Goal: Task Accomplishment & Management: Manage account settings

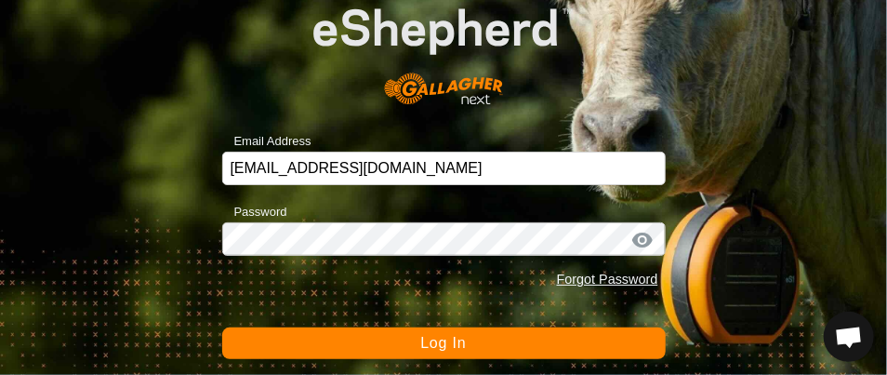
scroll to position [296, 0]
click at [436, 337] on span "Log In" at bounding box center [443, 343] width 46 height 16
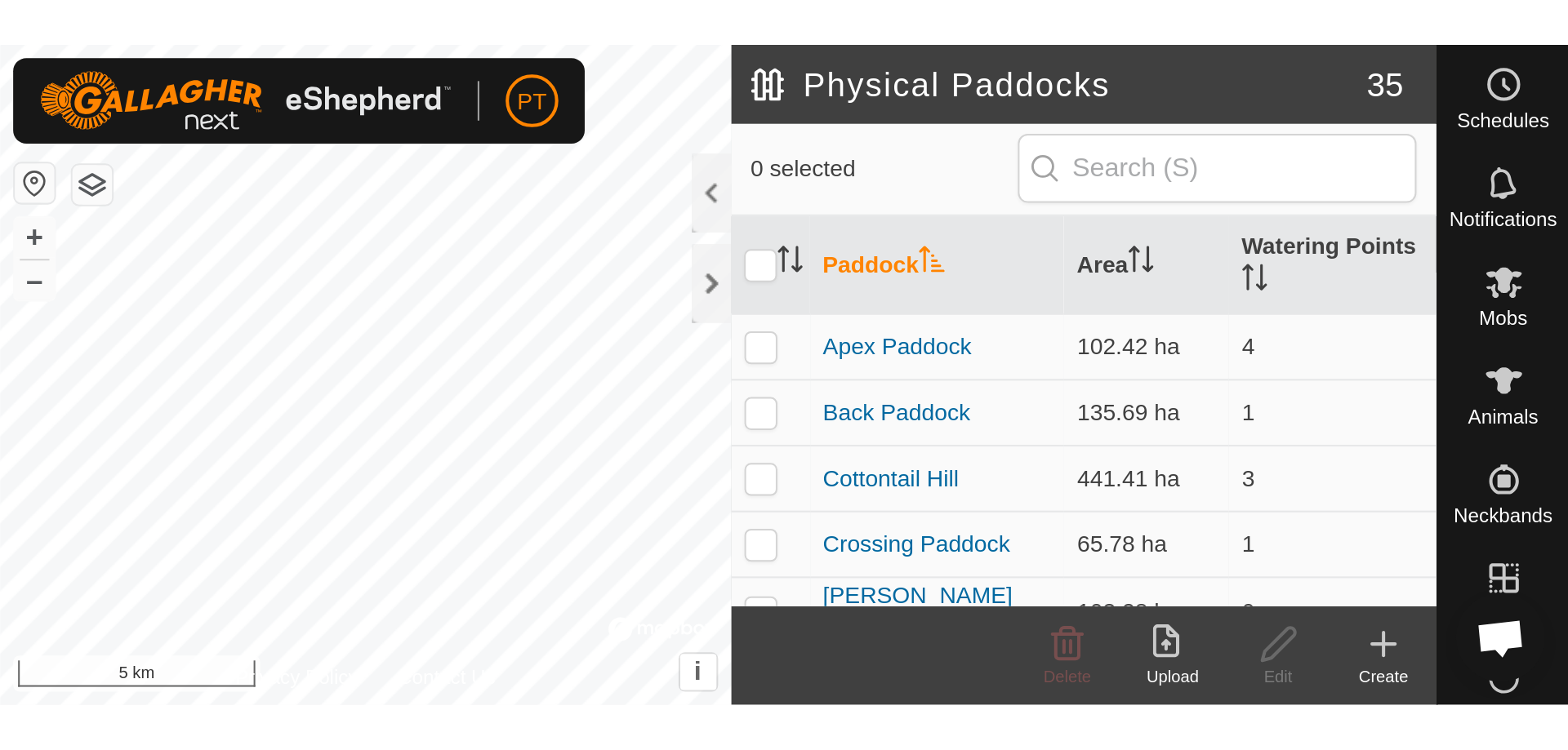
scroll to position [260, 0]
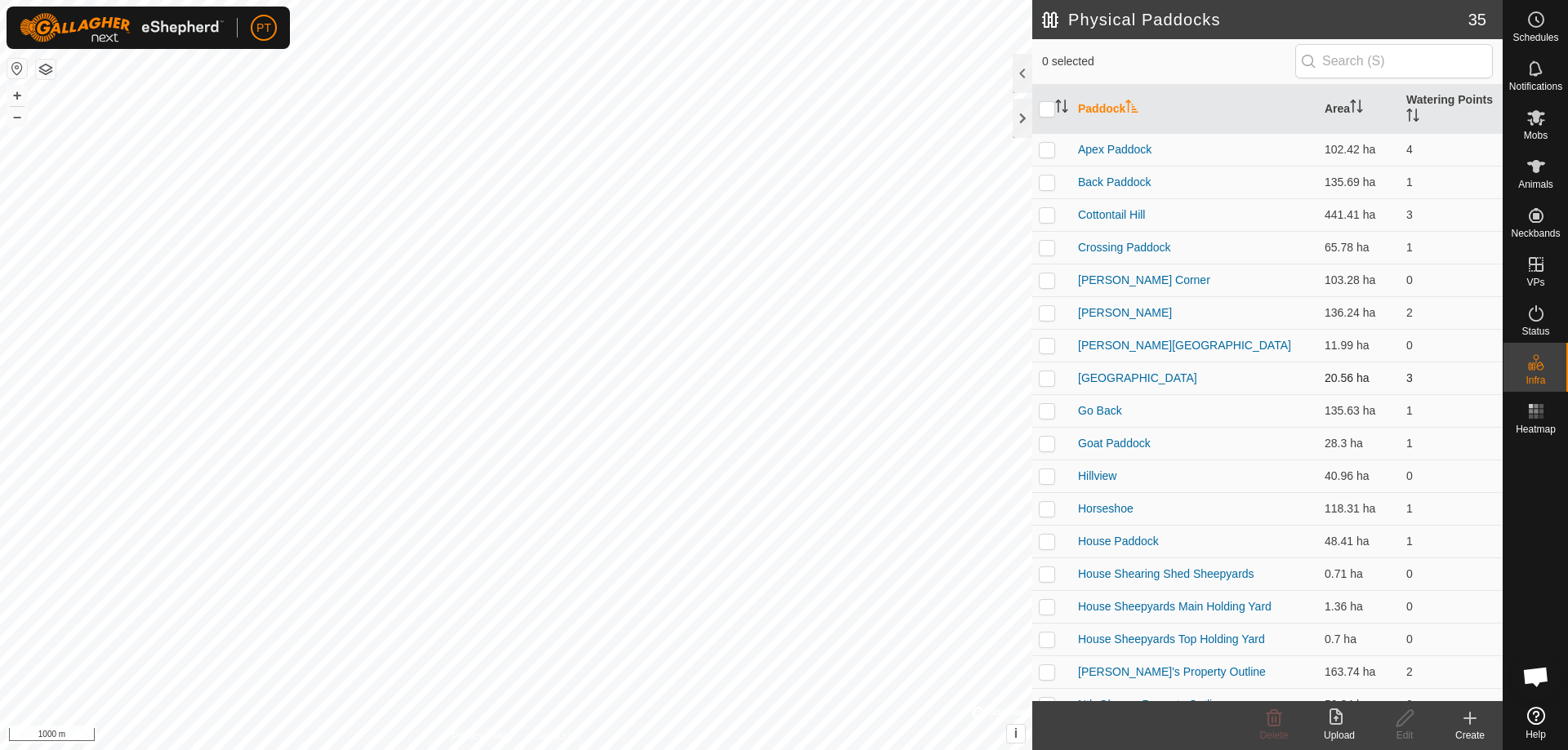
click at [778, 328] on p-checkbox at bounding box center [1046, 378] width 17 height 13
checkbox input "false"
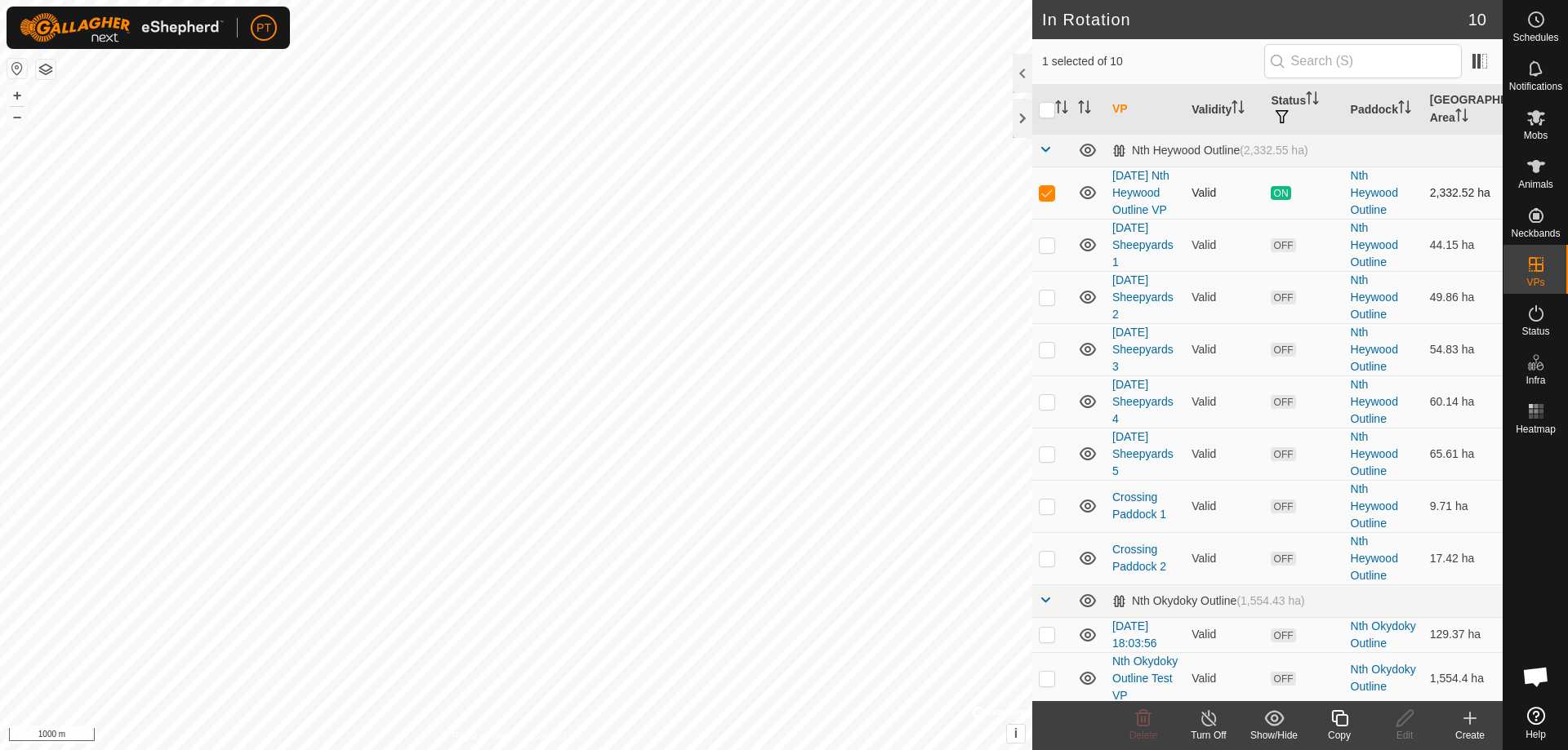
click at [778, 199] on p-checkbox at bounding box center [1046, 192] width 17 height 13
checkbox input "false"
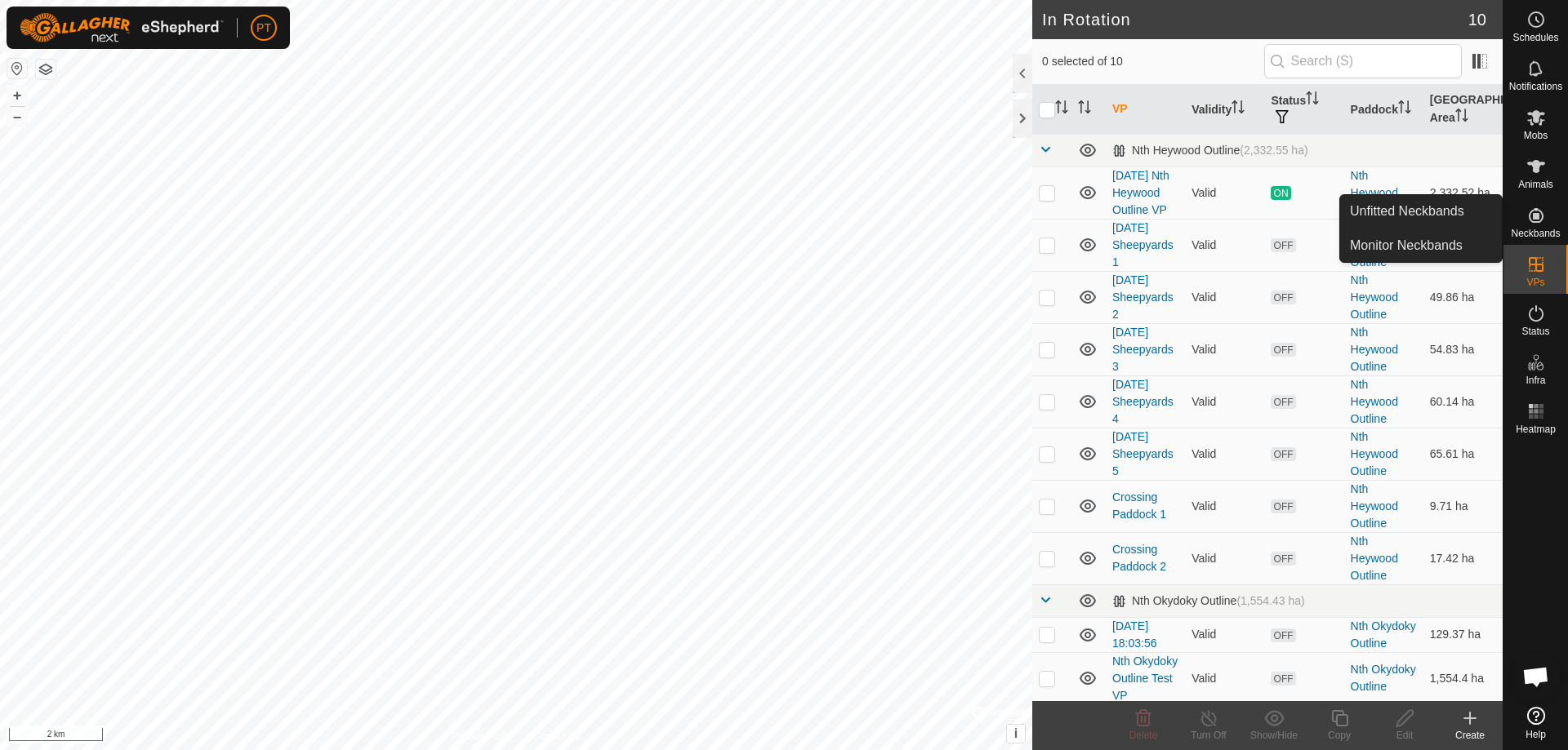
click at [778, 215] on icon at bounding box center [1535, 215] width 15 height 15
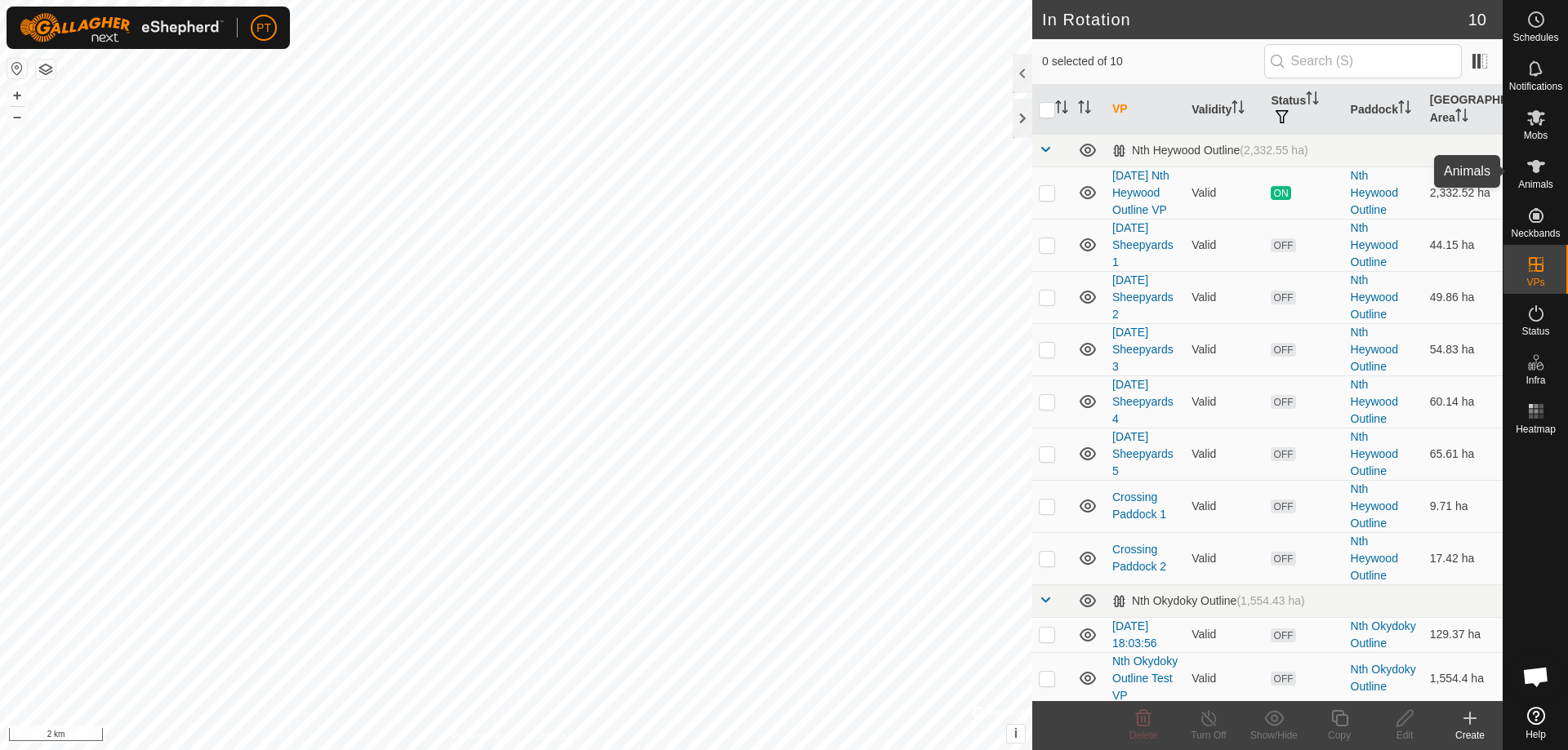
click at [778, 169] on icon at bounding box center [1535, 166] width 19 height 19
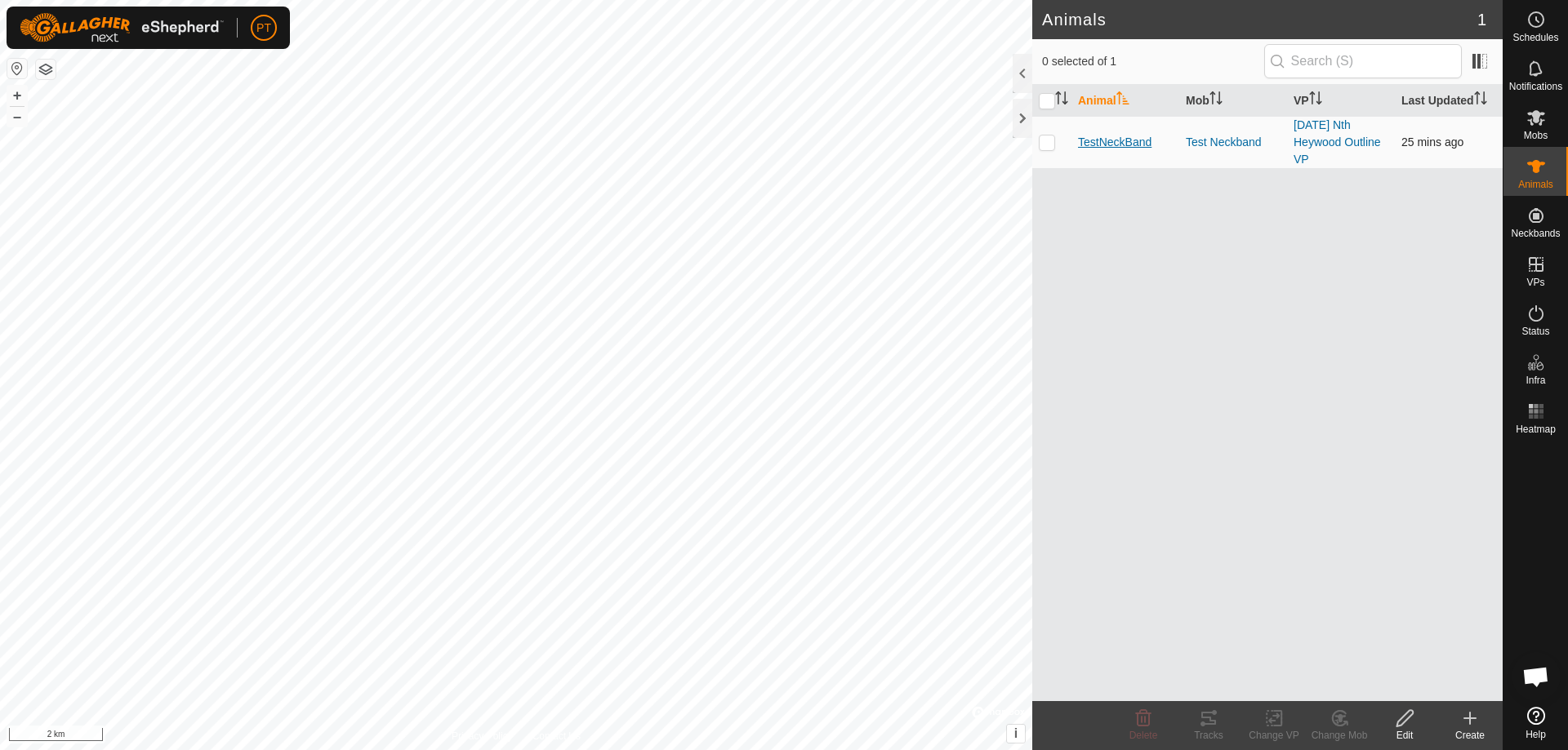
click at [778, 146] on span "TestNeckBand" at bounding box center [1115, 142] width 74 height 18
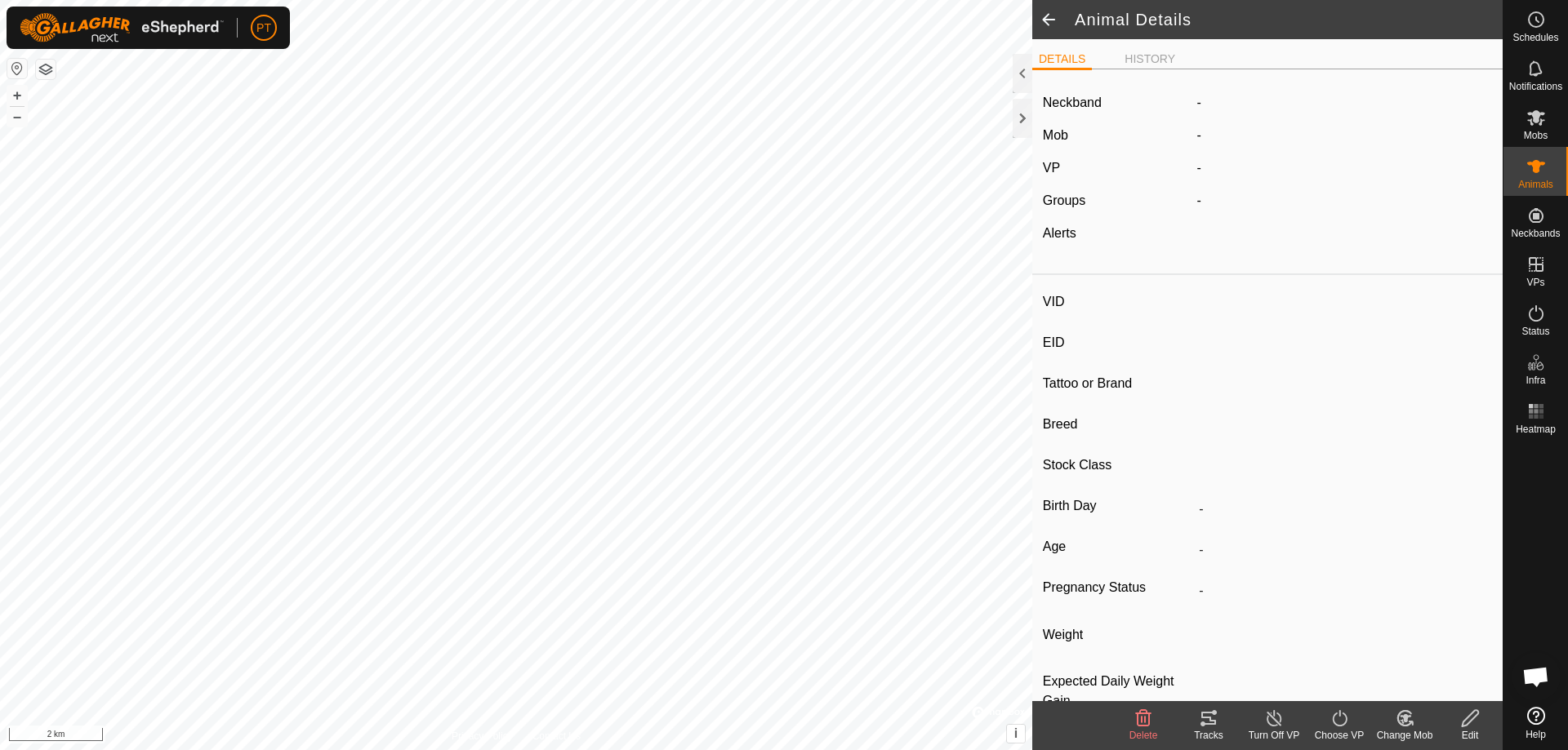
type input "TestNeckBand"
type input "-"
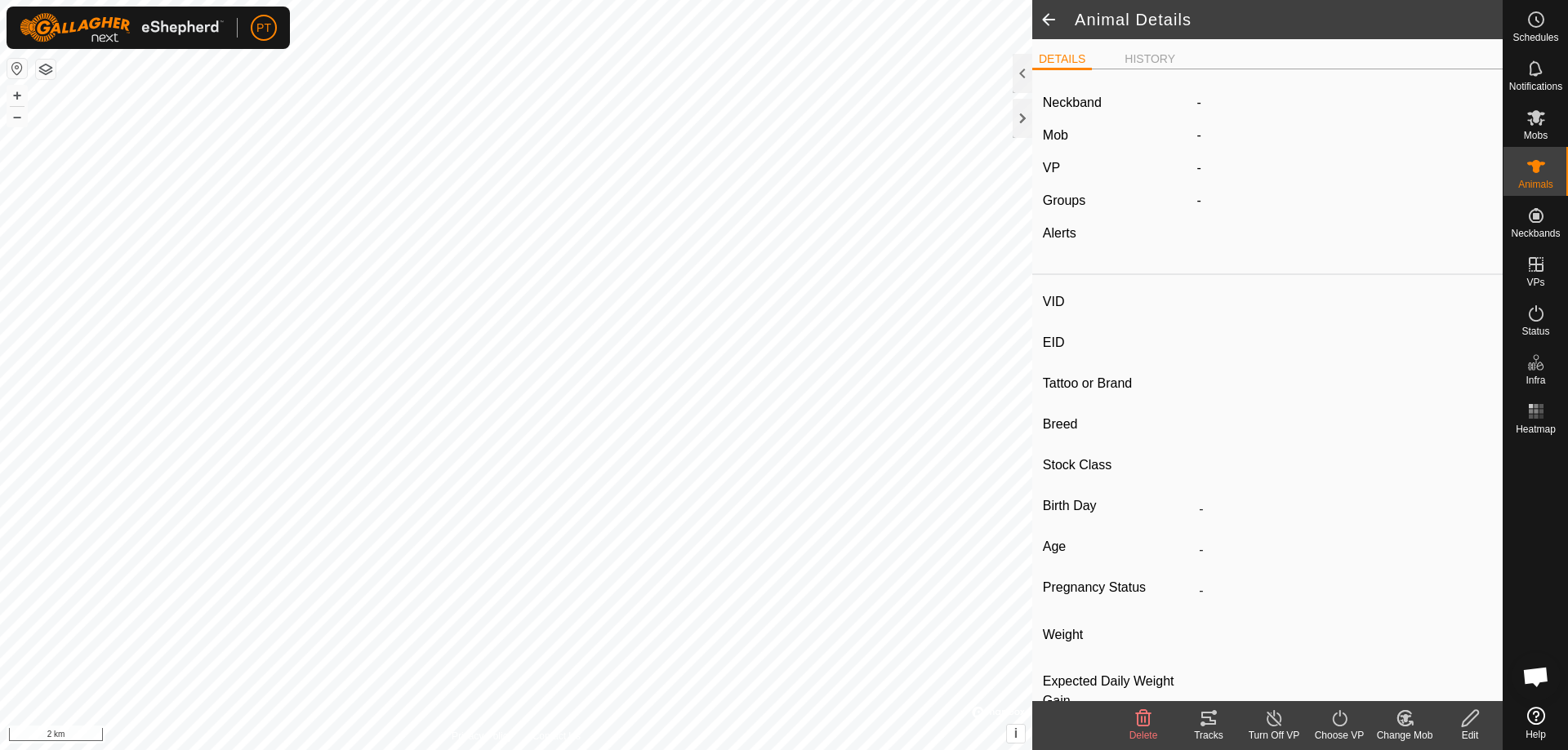
type input "0 kg"
type input "-"
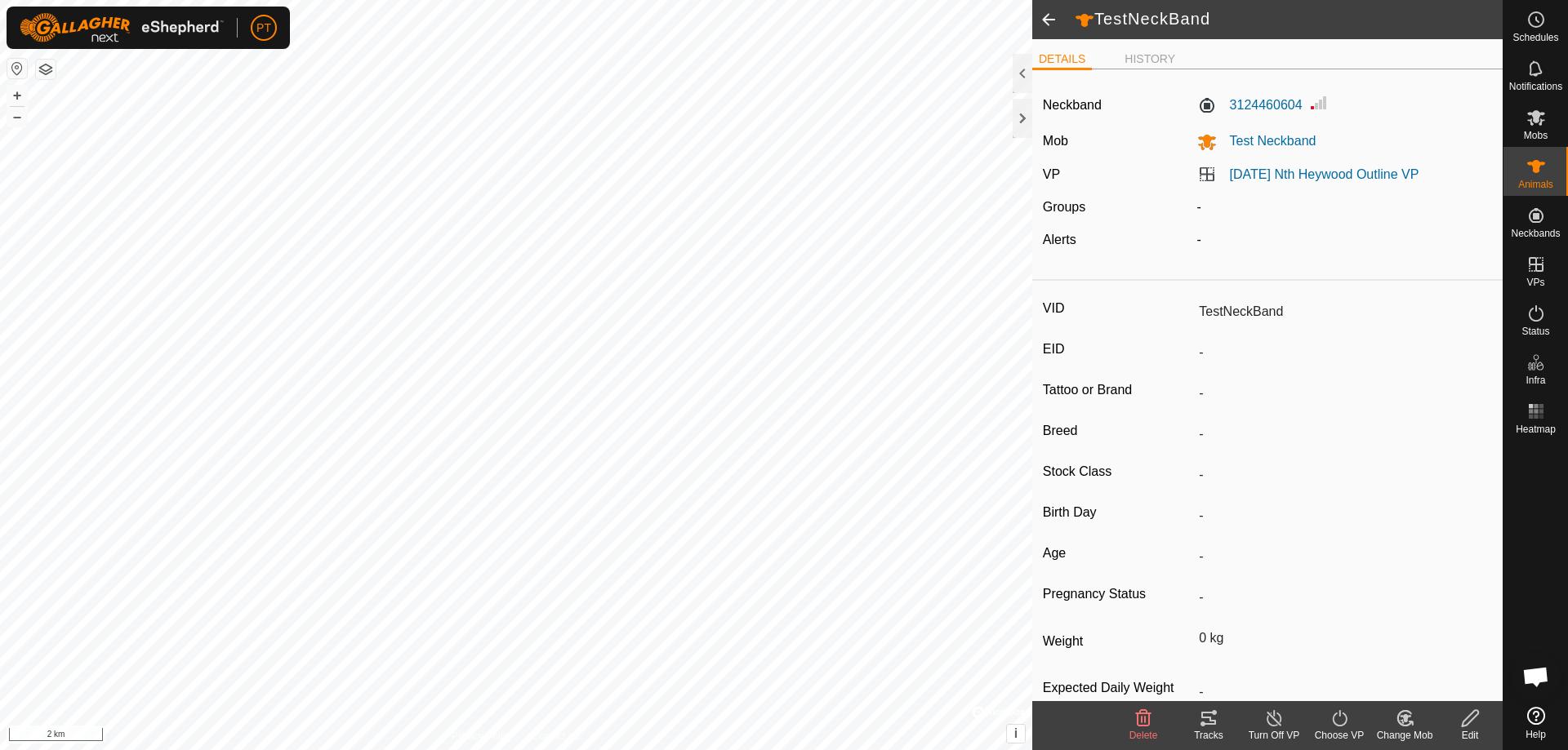
click at [778, 328] on icon at bounding box center [1208, 718] width 15 height 13
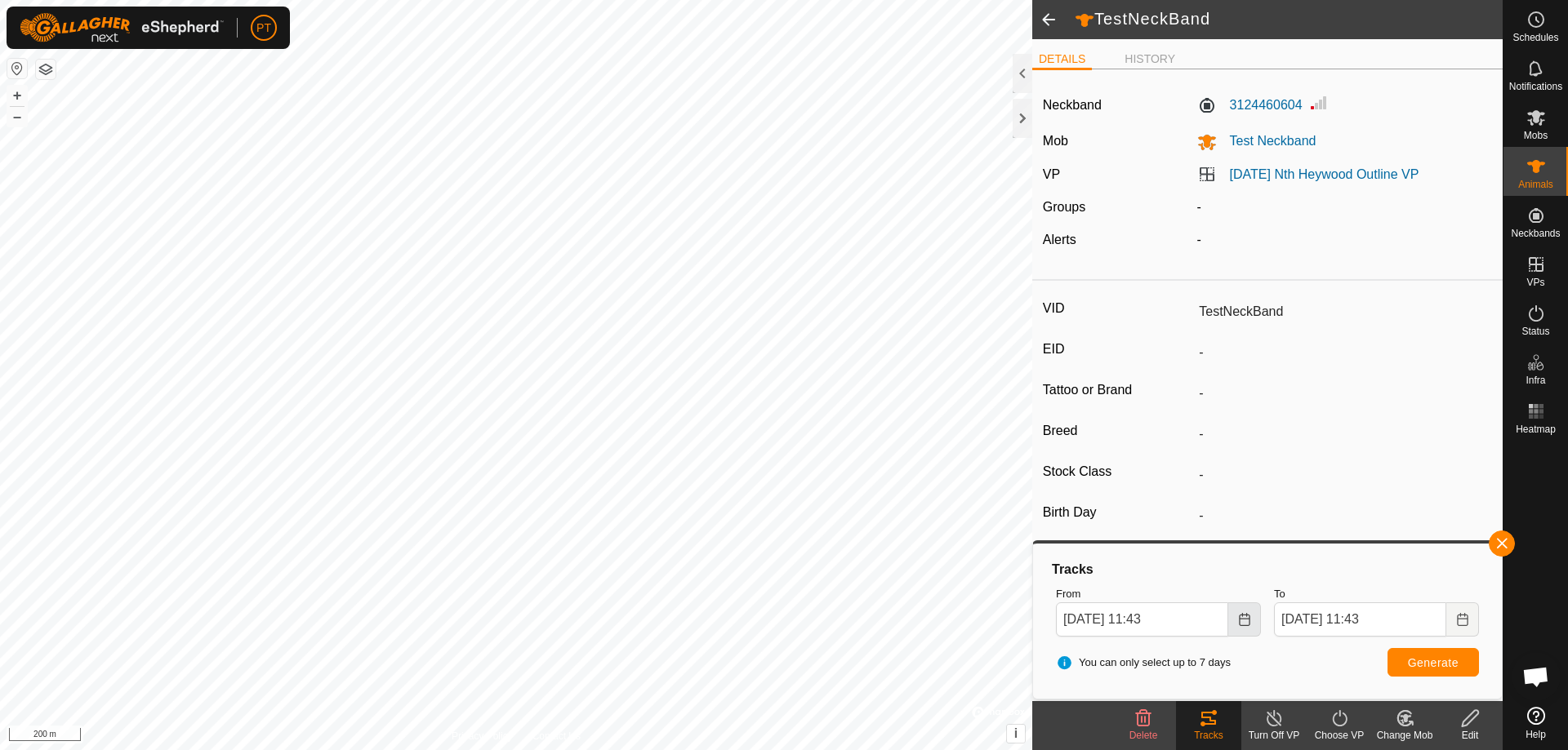
click at [778, 328] on icon "Choose Date" at bounding box center [1244, 619] width 13 height 13
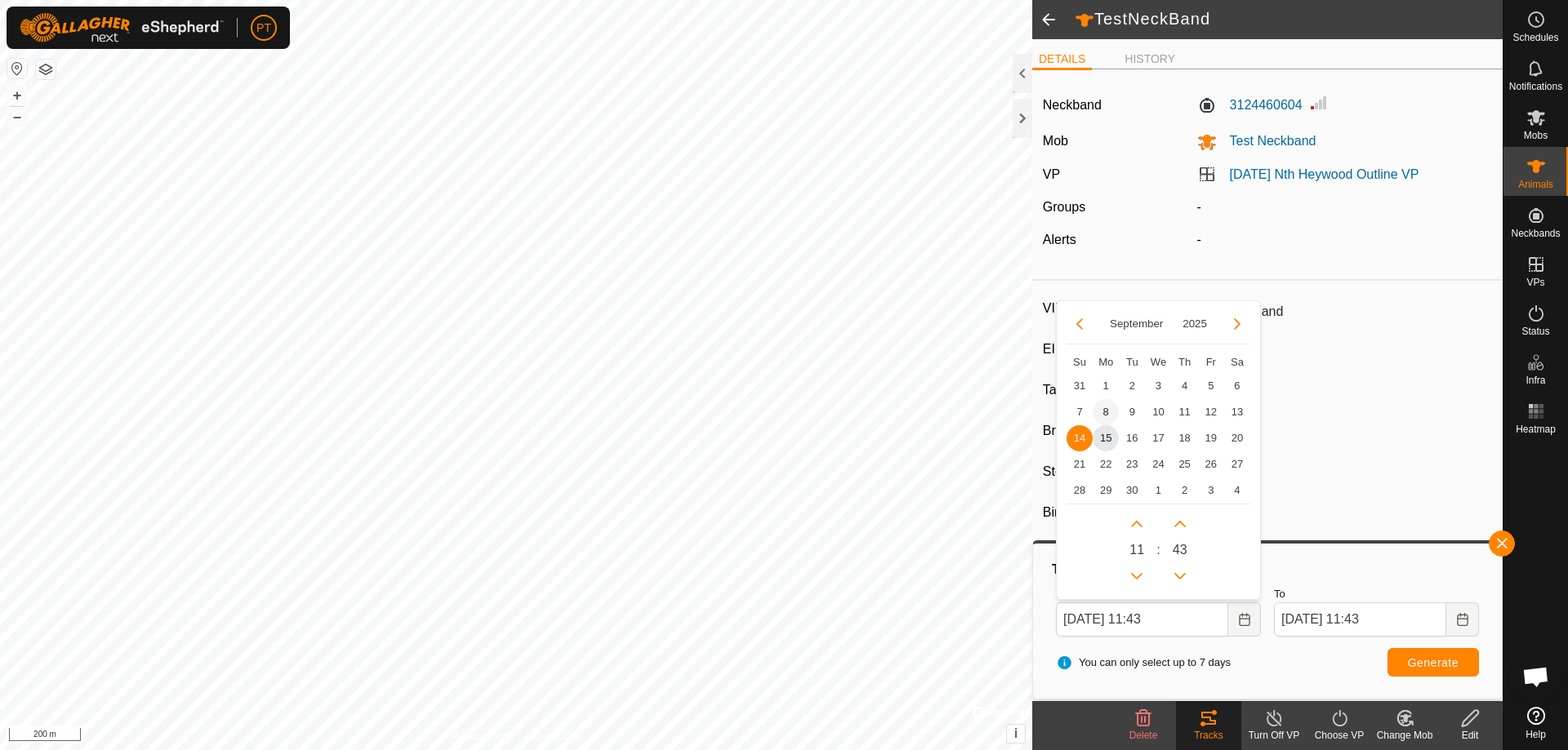
click at [778, 328] on span "8" at bounding box center [1106, 413] width 26 height 26
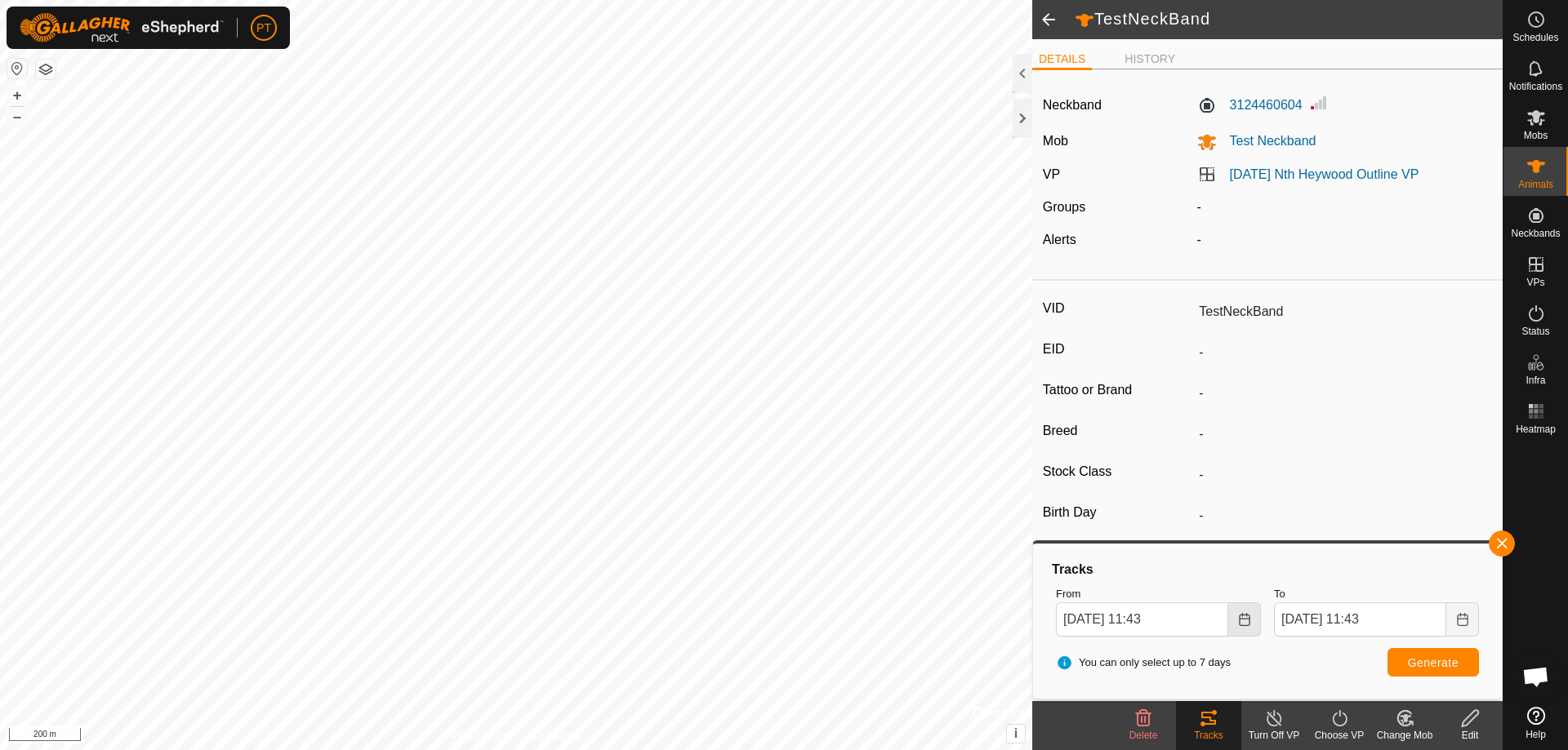
click at [778, 328] on icon "Choose Date" at bounding box center [1244, 619] width 11 height 13
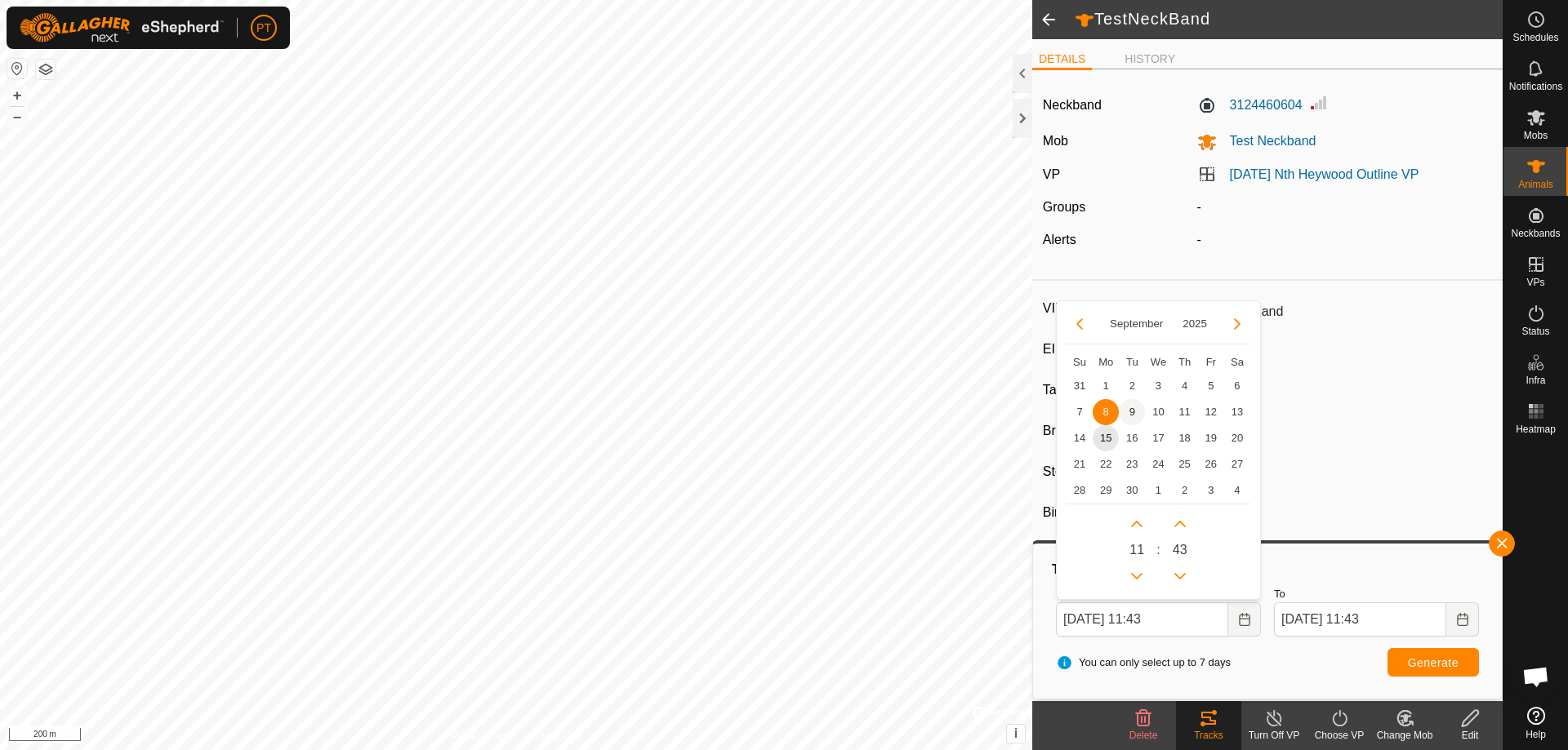
click at [778, 328] on span "9" at bounding box center [1131, 413] width 26 height 26
type input "[DATE] 11:43"
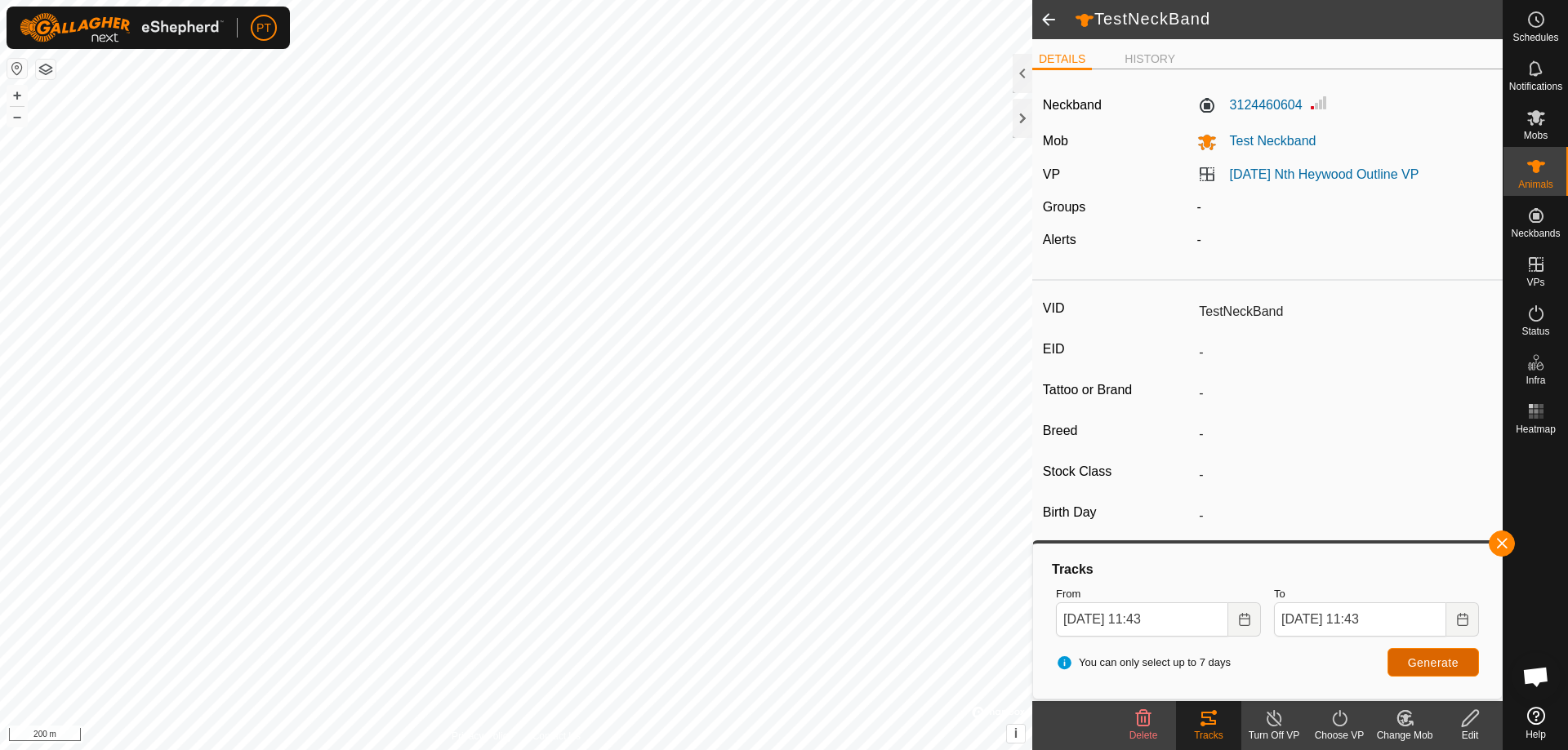
click at [778, 328] on span "Generate" at bounding box center [1434, 662] width 51 height 13
click at [361, 328] on html "PT Schedules Notifications Mobs Animals Neckbands VPs Status Infra Heatmap Help…" at bounding box center [784, 375] width 1568 height 750
click at [264, 328] on html "PT Schedules Notifications Mobs Animals Neckbands VPs Status Infra Heatmap Help…" at bounding box center [784, 375] width 1568 height 750
click at [778, 328] on html "PT Schedules Notifications Mobs Animals Neckbands VPs Status Infra Heatmap Help…" at bounding box center [784, 375] width 1568 height 750
click at [509, 328] on html "PT Schedules Notifications Mobs Animals Neckbands VPs Status Infra Heatmap Help…" at bounding box center [784, 375] width 1568 height 750
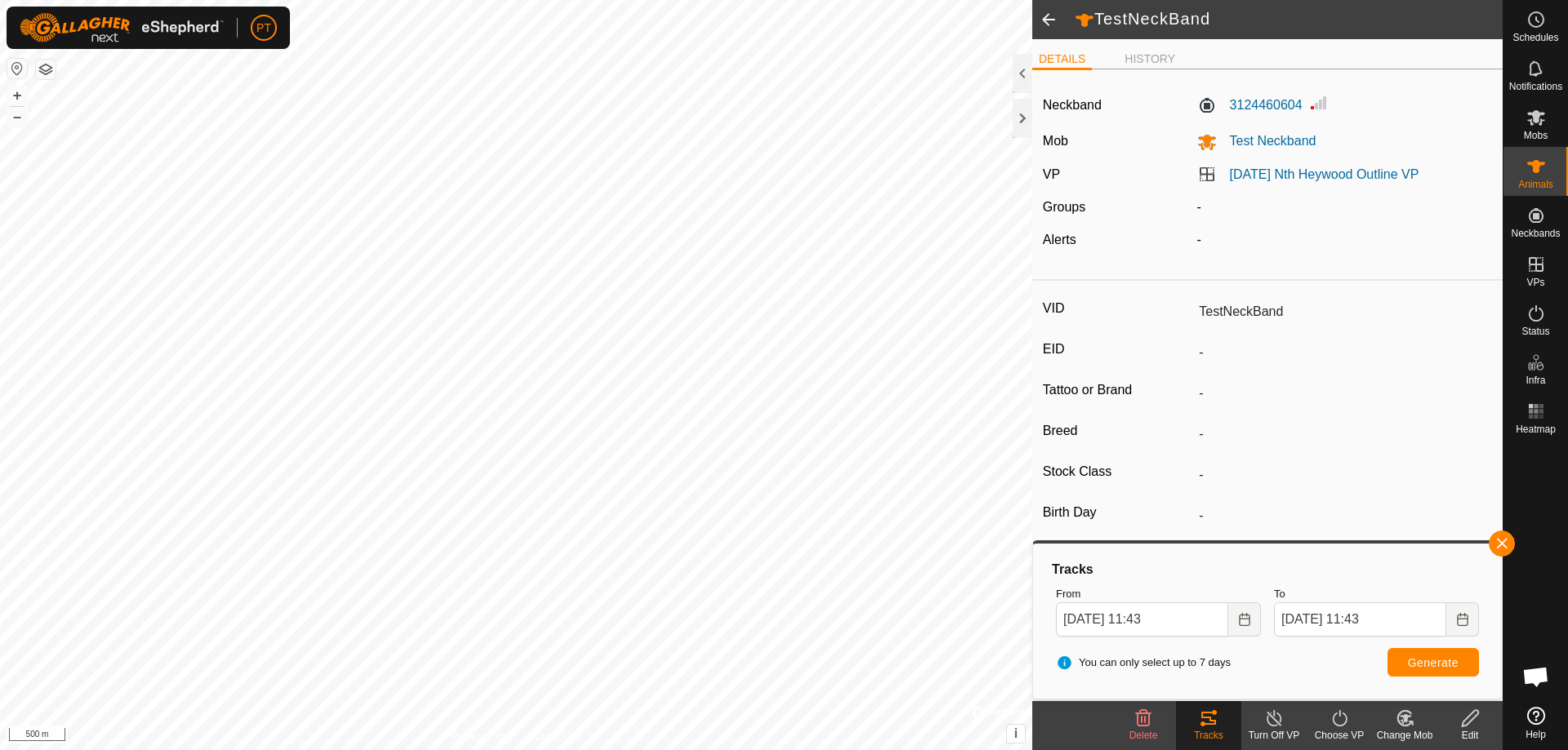
click at [778, 328] on icon at bounding box center [1470, 718] width 20 height 19
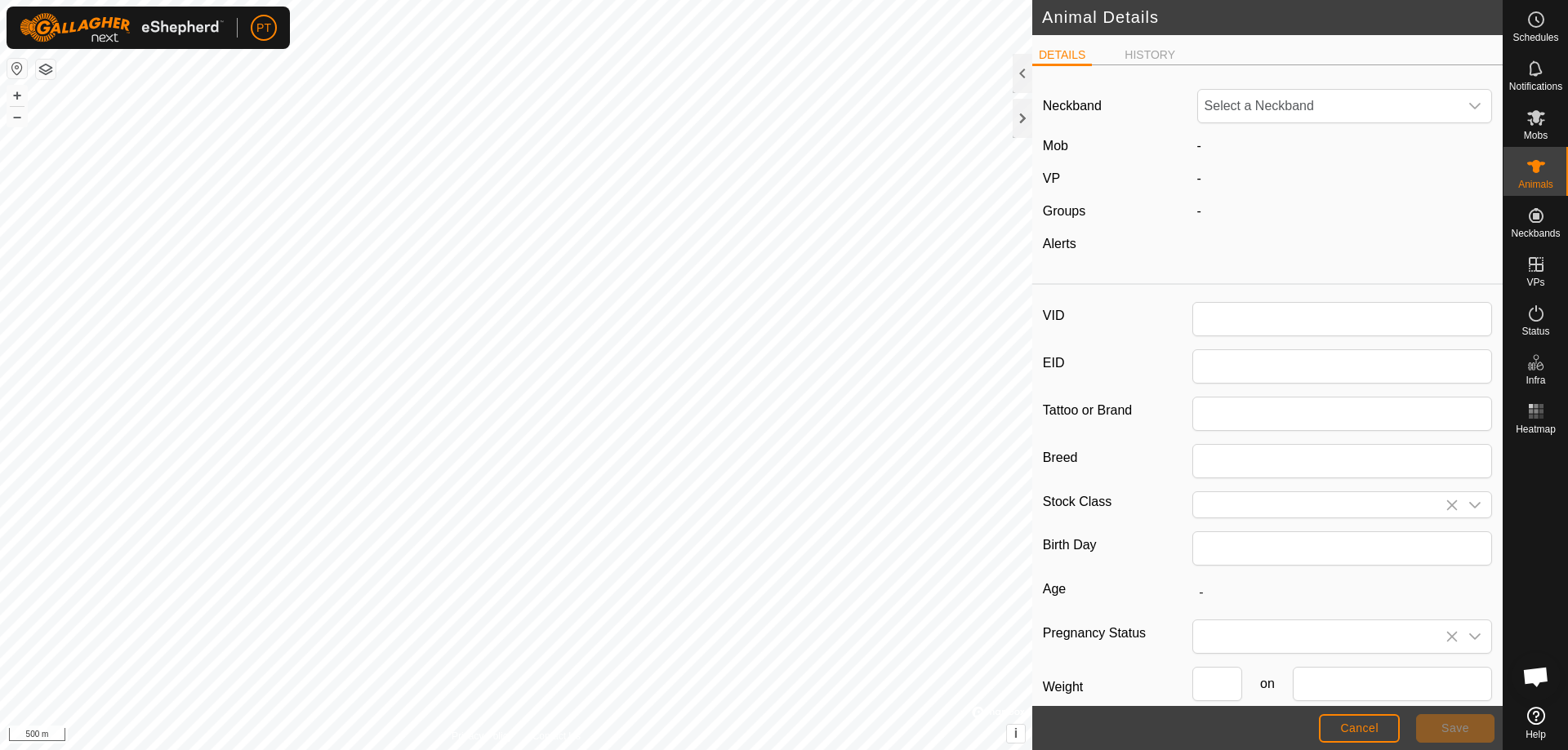
type input "TestNeckBand"
type input "0"
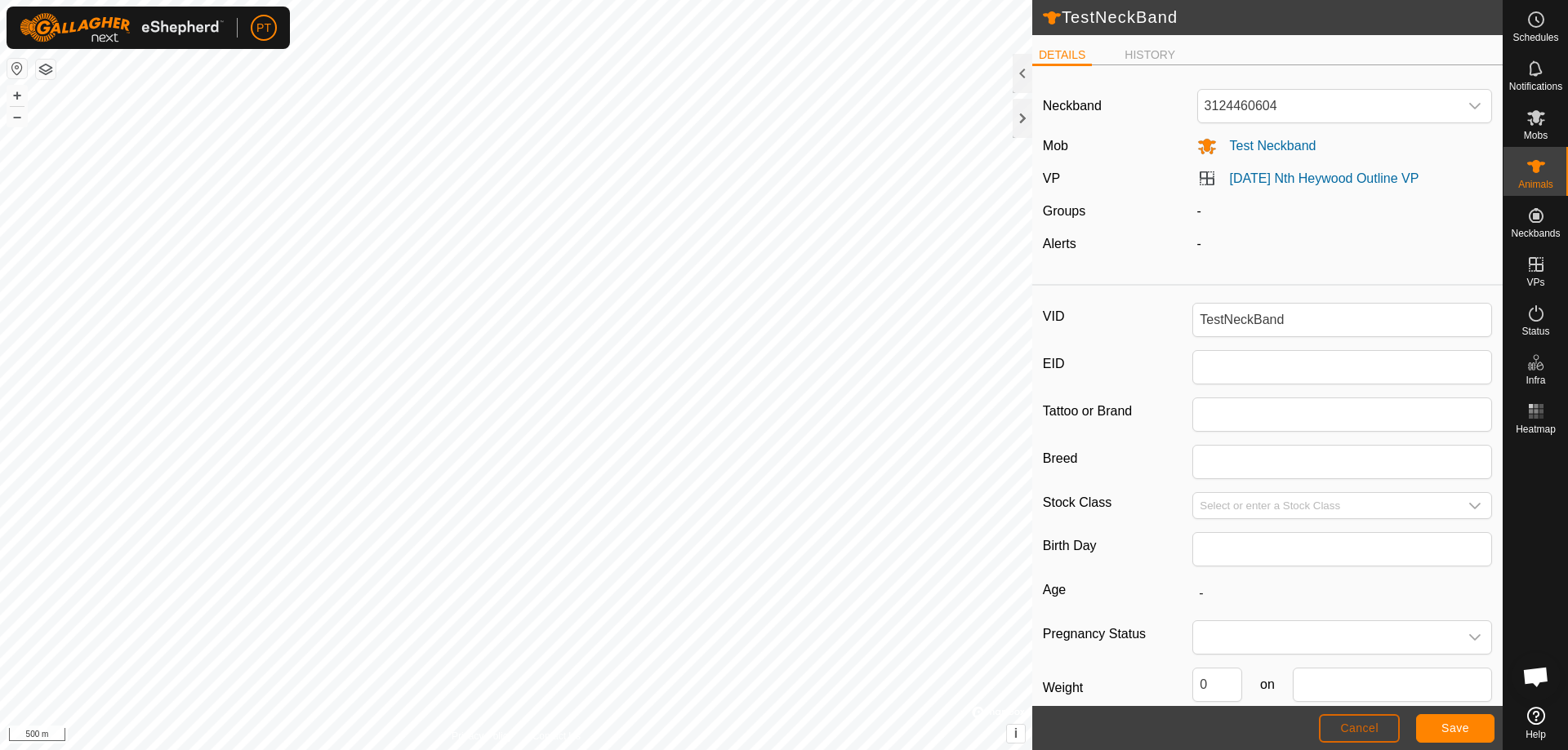
click at [778, 328] on span "Cancel" at bounding box center [1359, 728] width 39 height 13
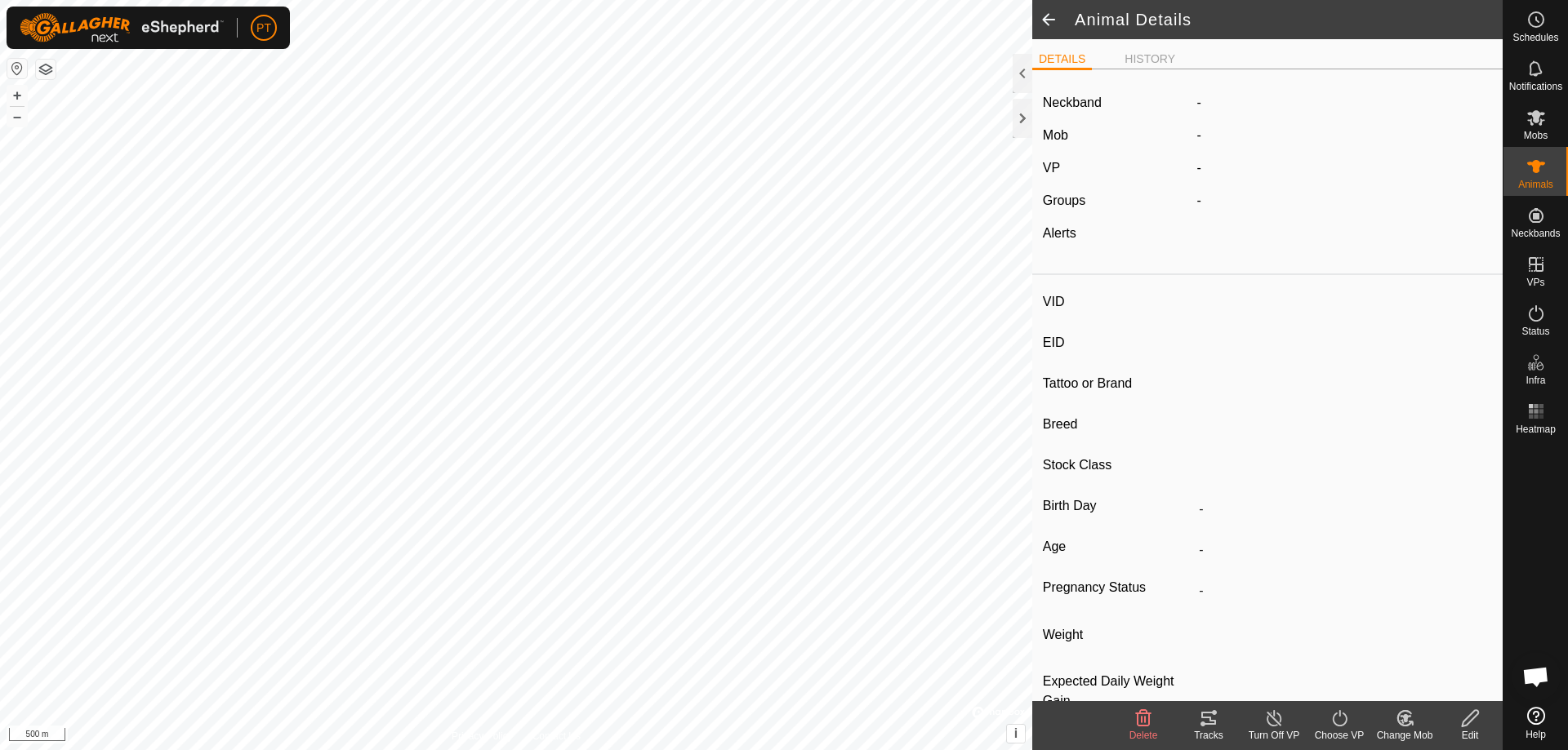
type input "TestNeckBand"
type input "-"
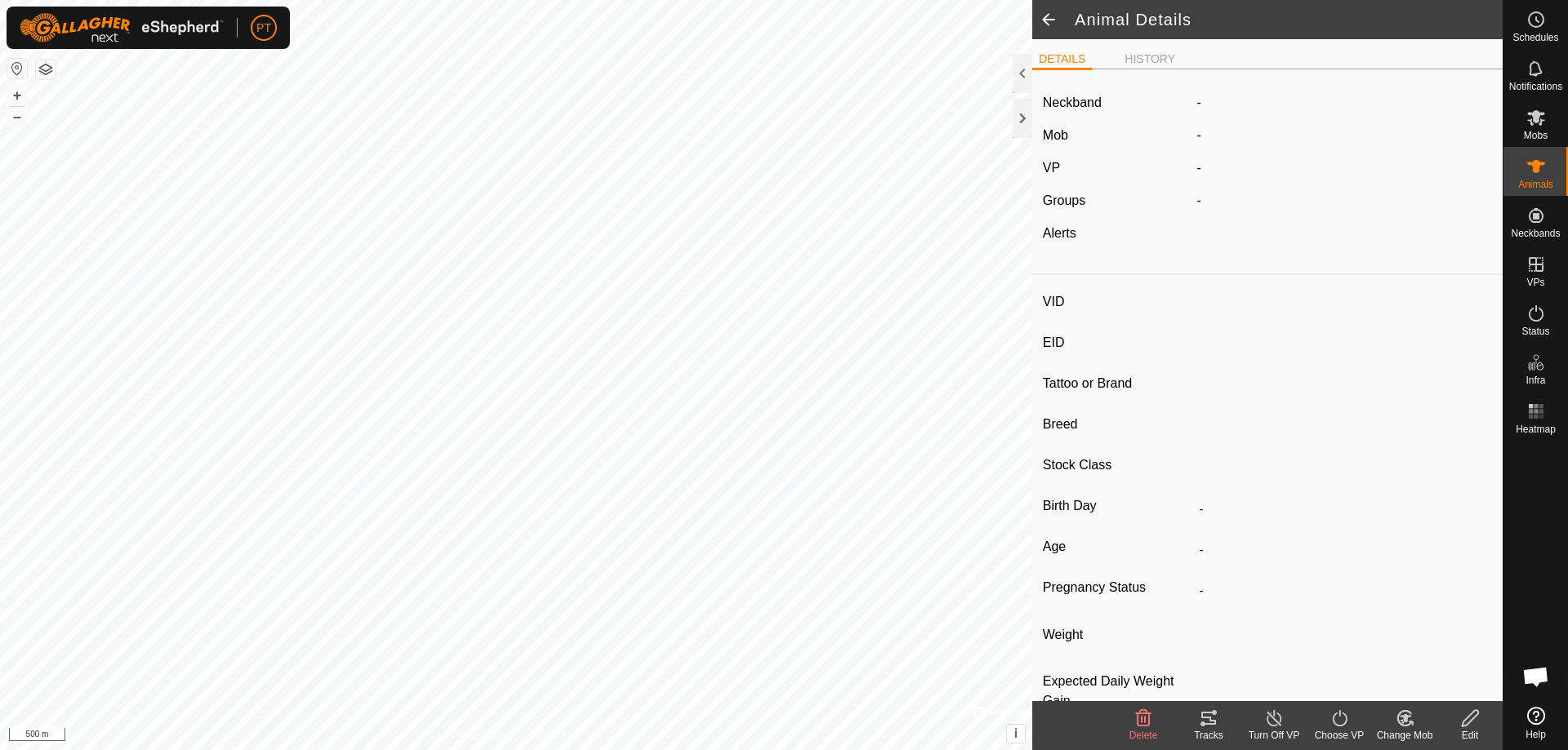
type input "0 kg"
type input "-"
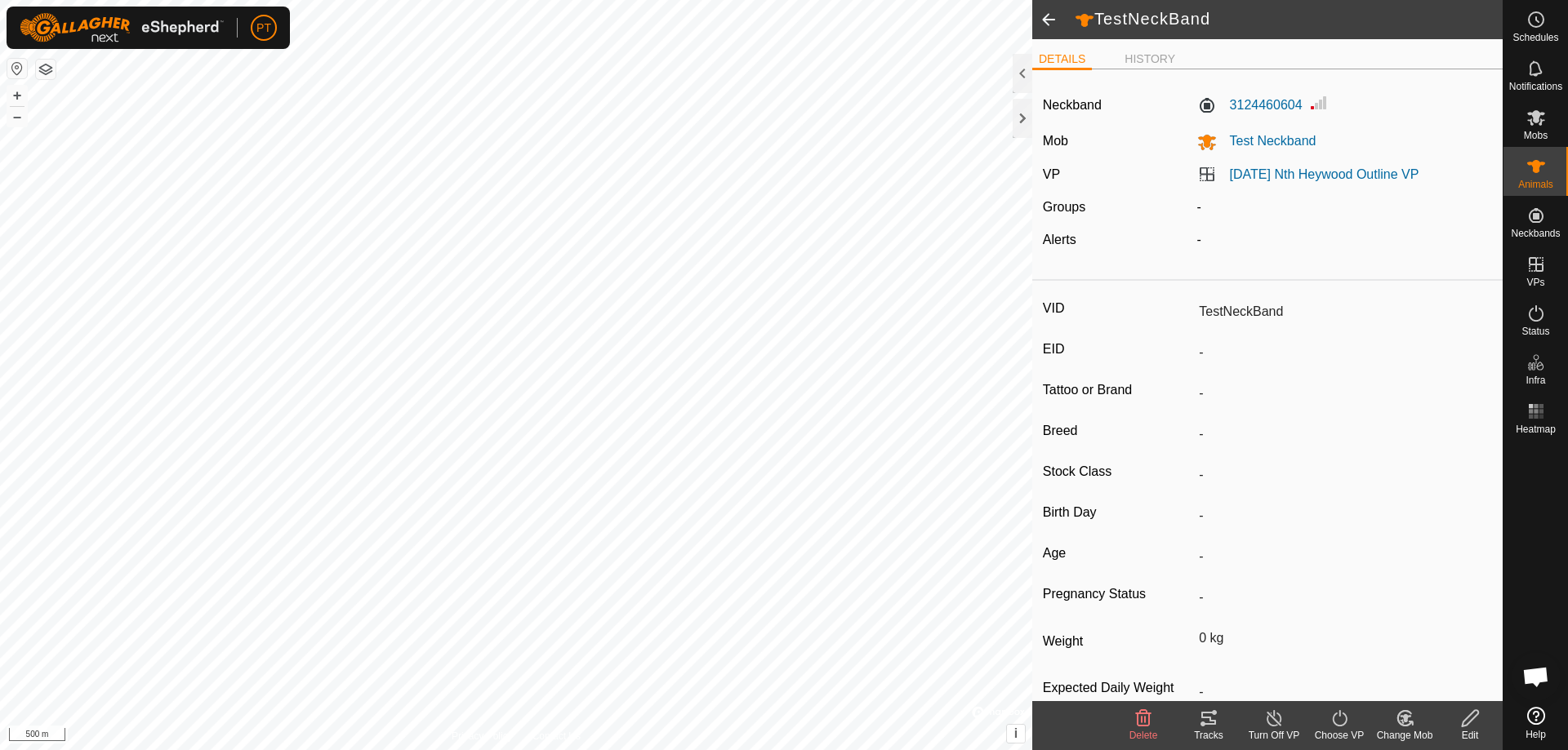
click at [778, 18] on span at bounding box center [1048, 19] width 33 height 40
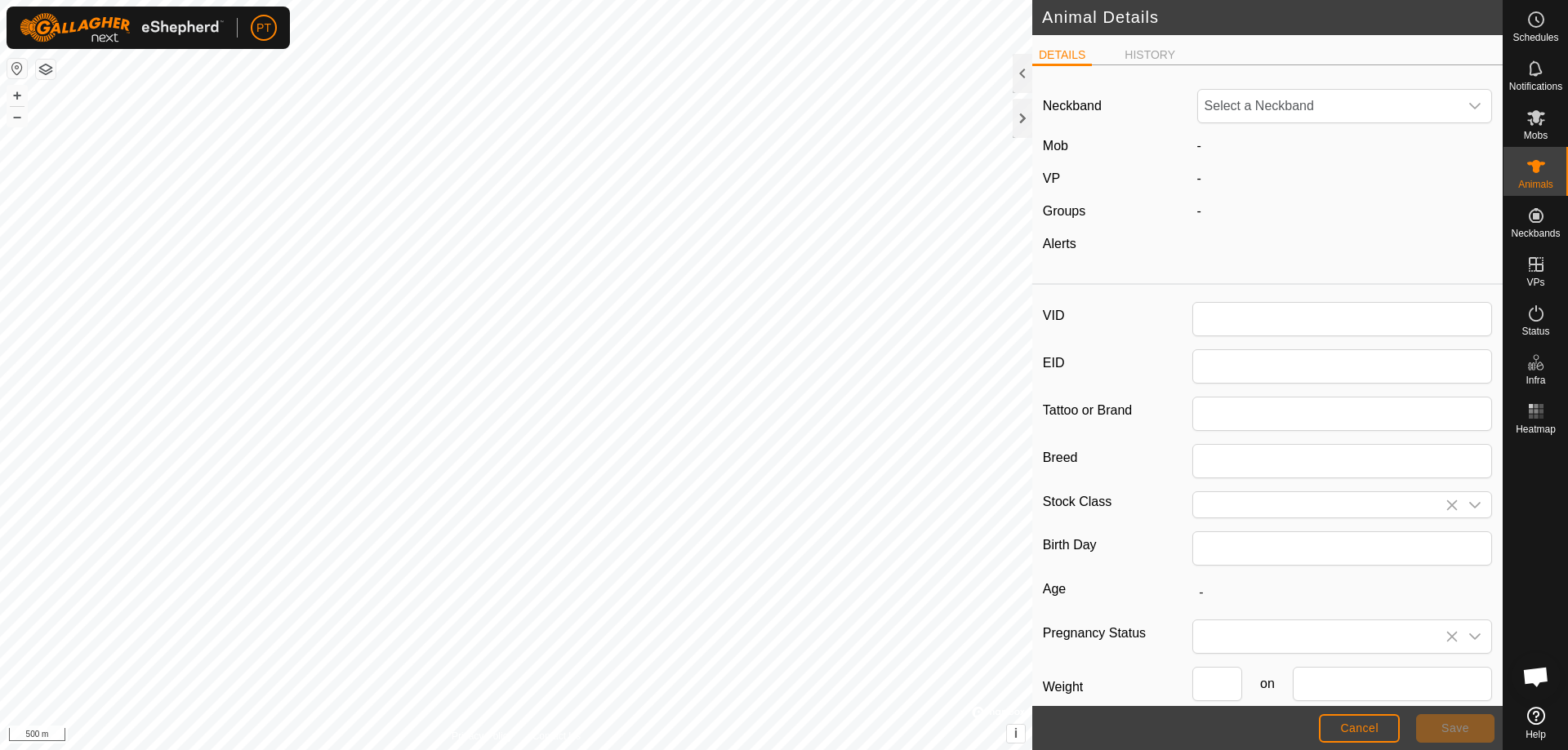
type input "TestNeckBand"
type input "0"
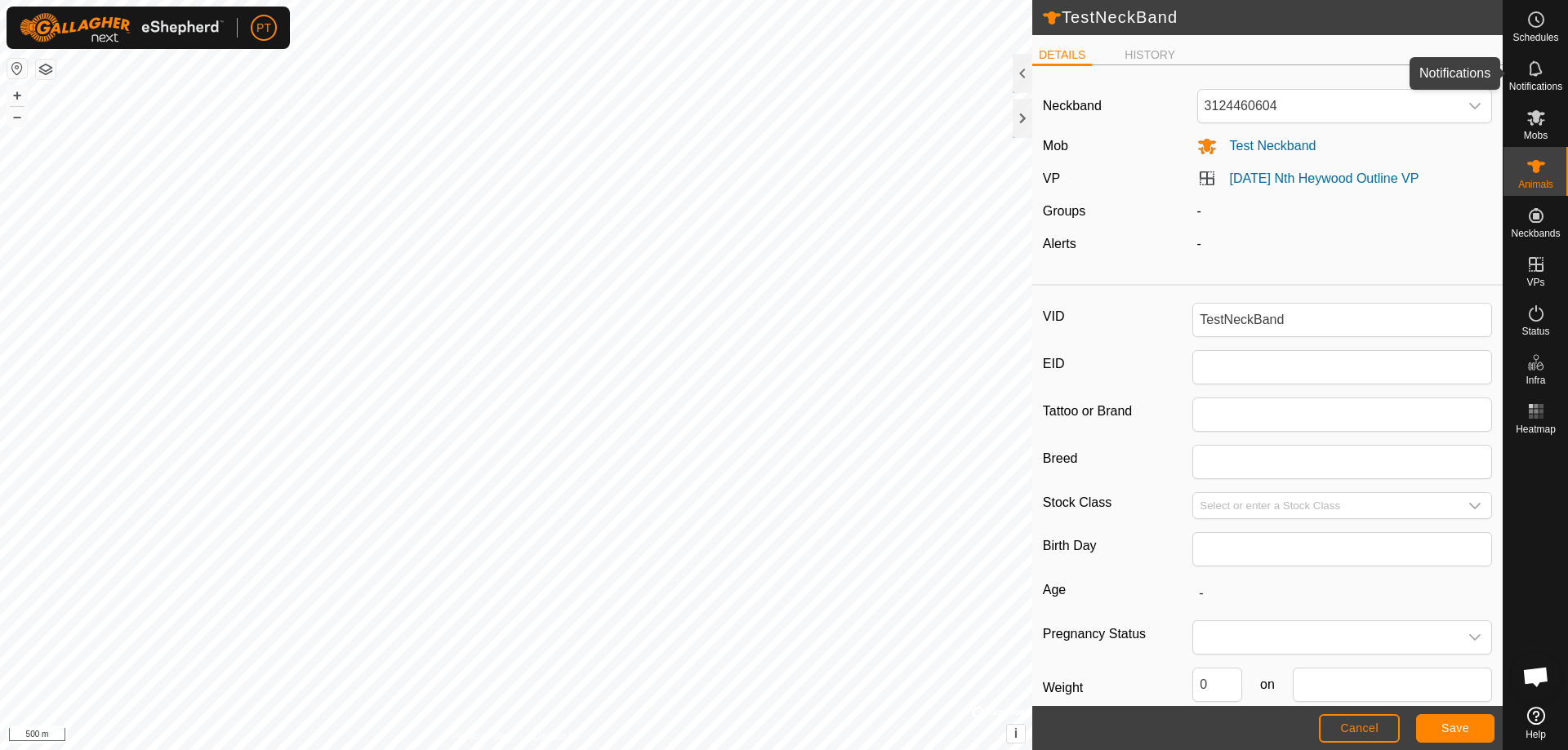
click at [778, 72] on icon at bounding box center [1535, 69] width 19 height 19
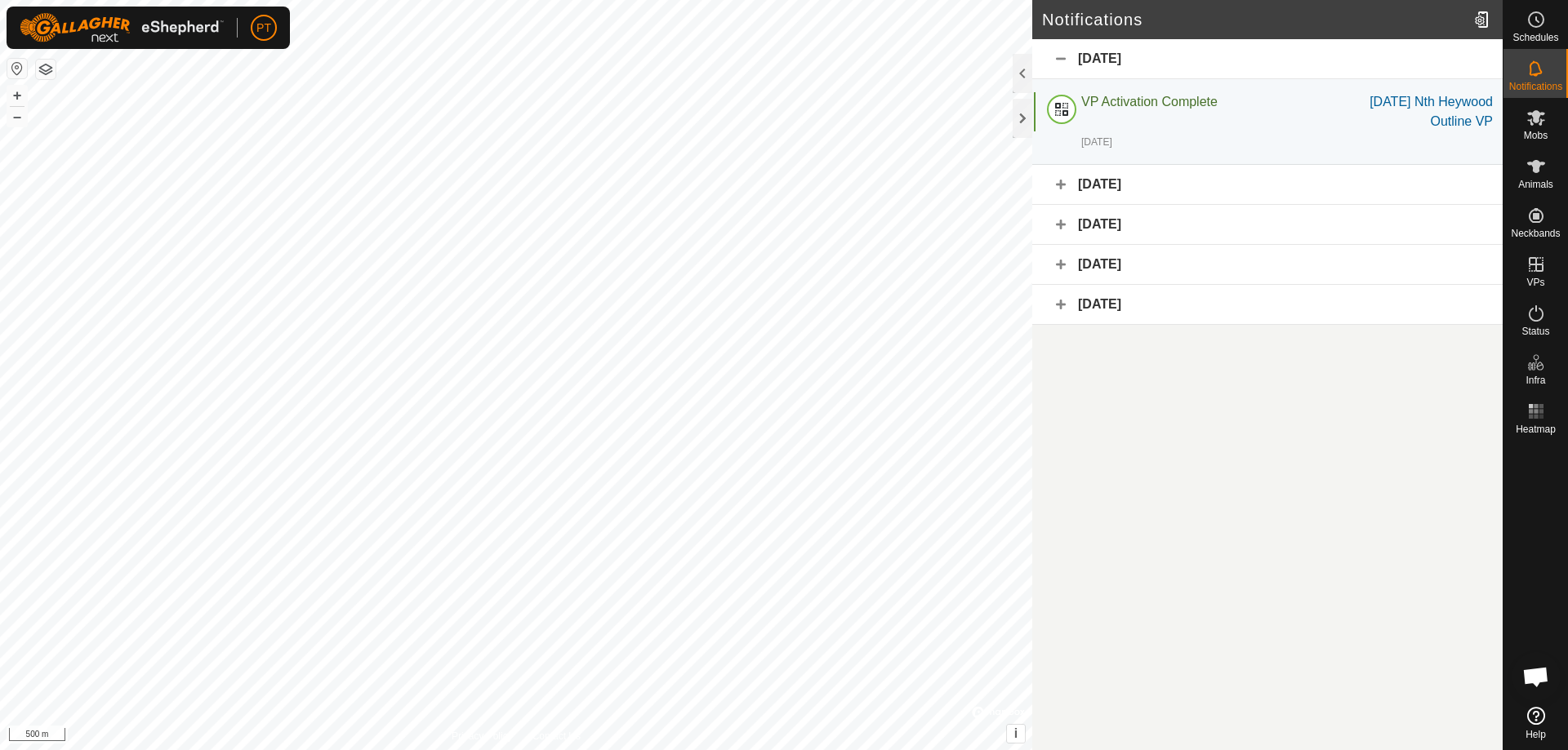
click at [778, 184] on div "[DATE]" at bounding box center [1267, 185] width 470 height 40
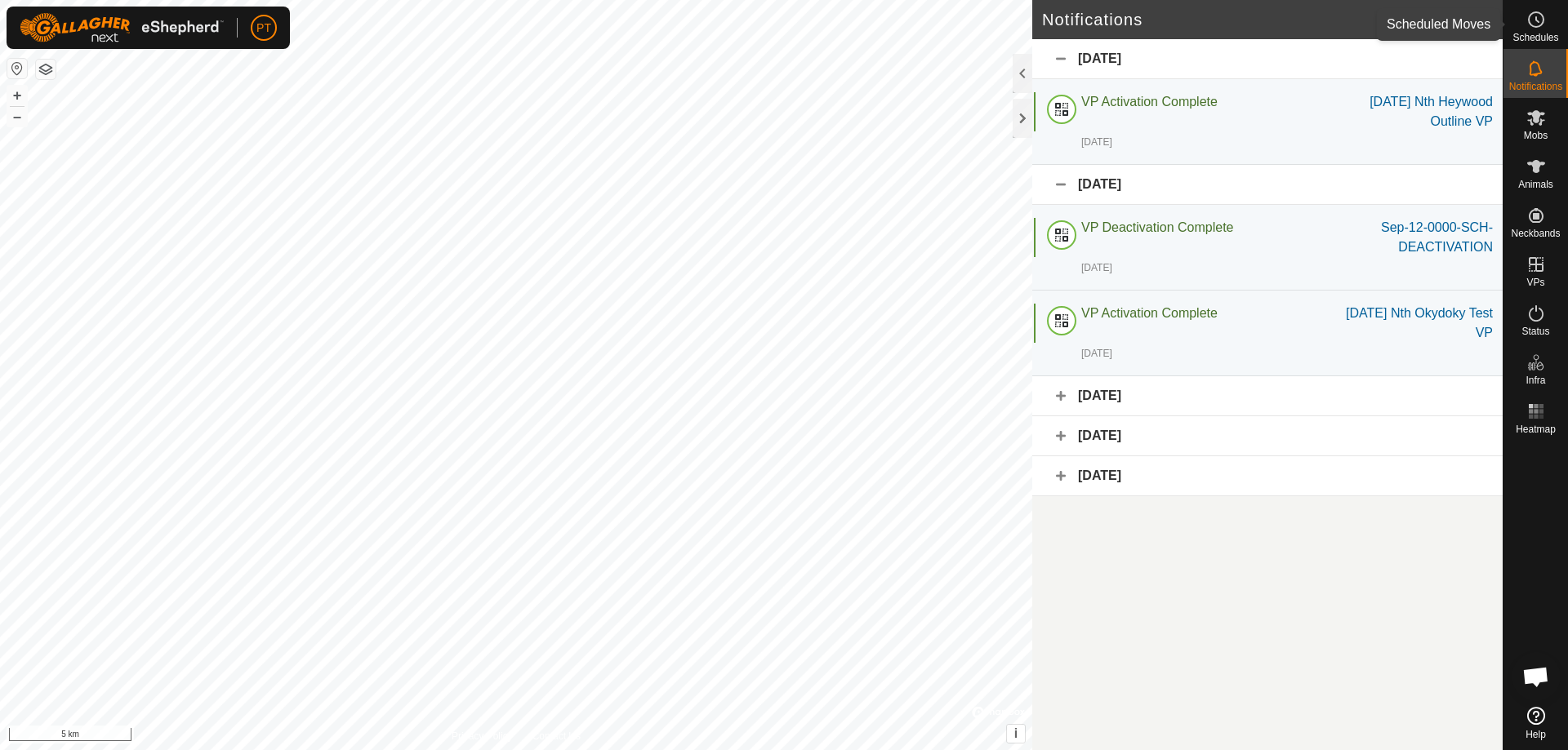
click at [778, 17] on icon at bounding box center [1535, 19] width 19 height 19
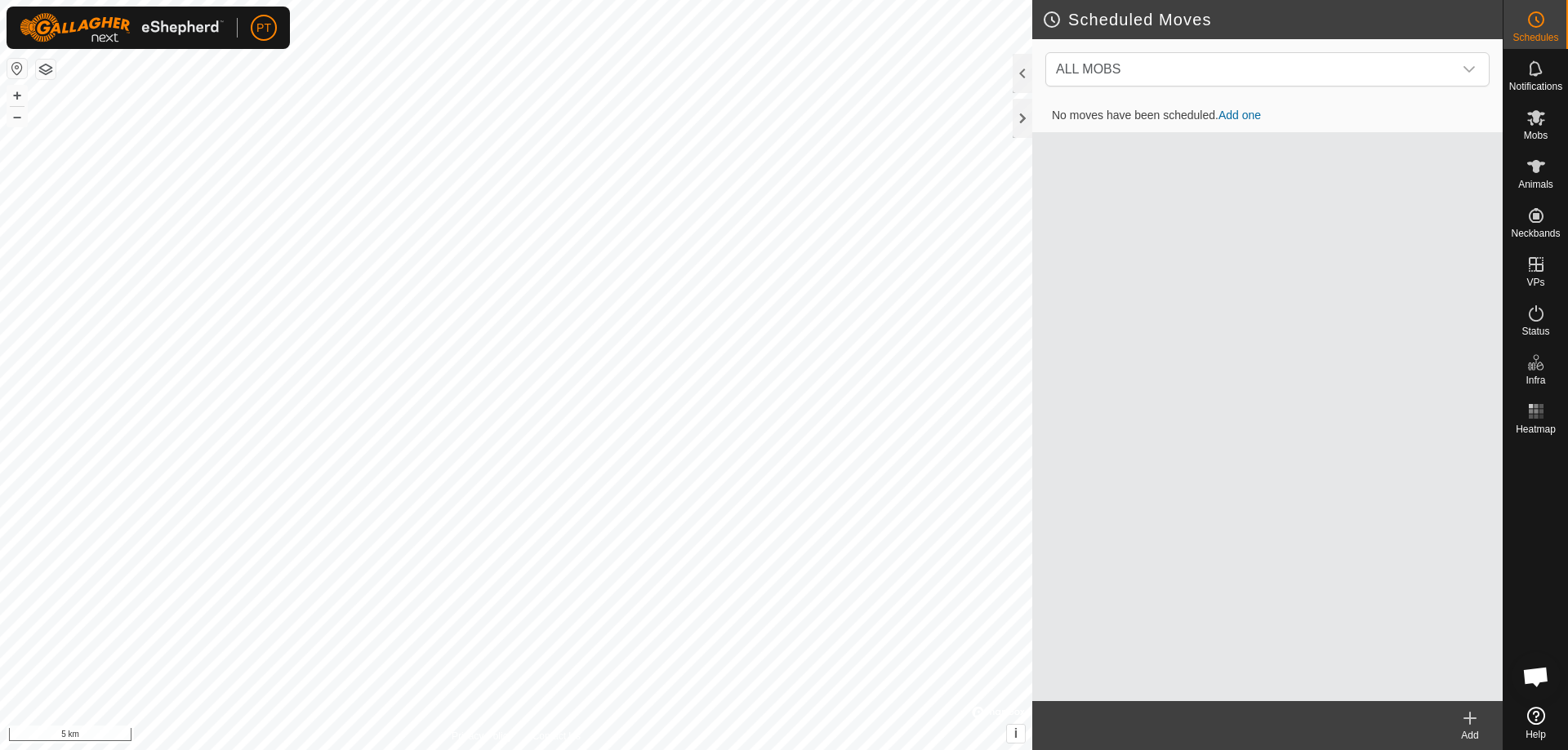
click at [778, 116] on link "Add one" at bounding box center [1239, 115] width 42 height 13
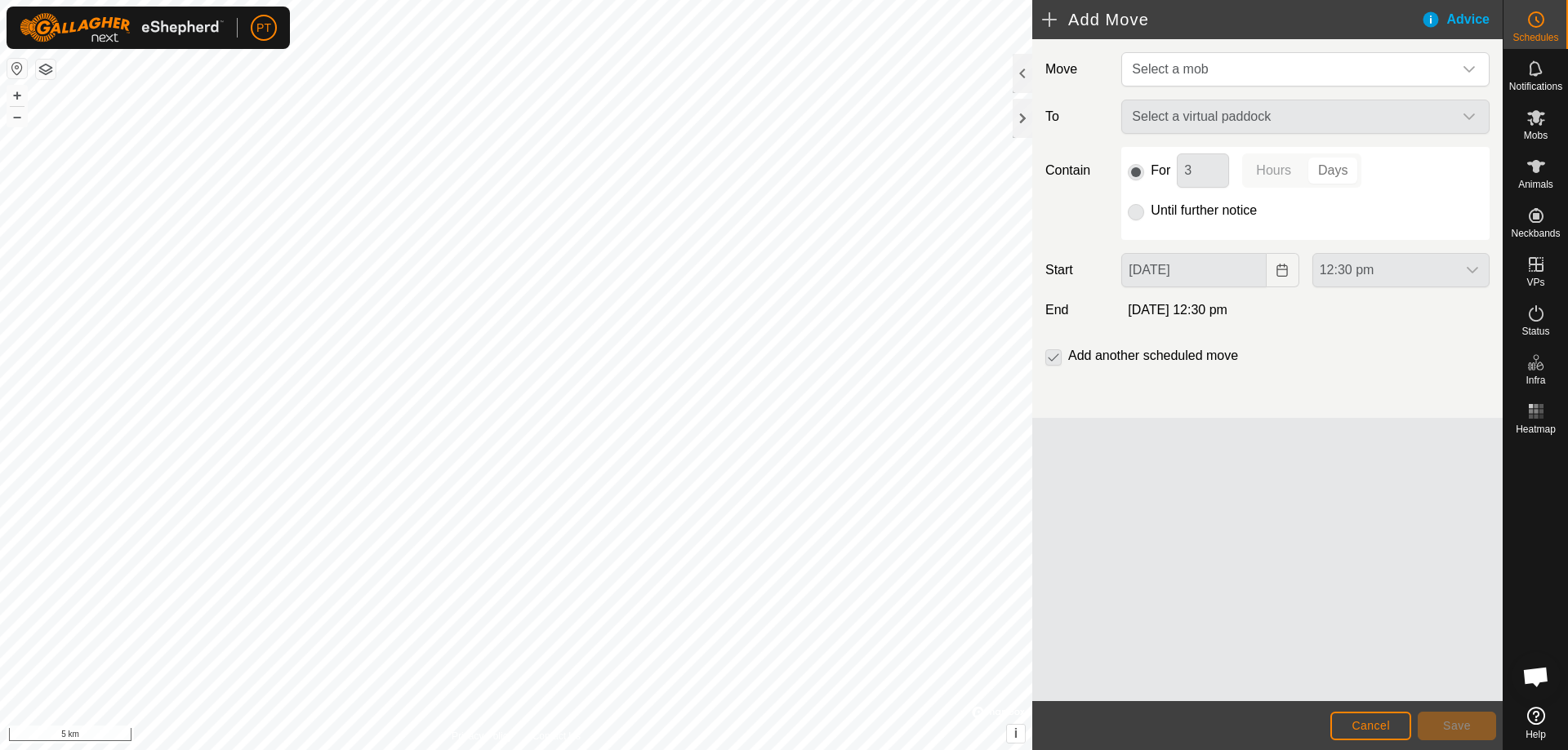
click at [778, 112] on div "Select a virtual paddock" at bounding box center [1305, 116] width 381 height 34
click at [778, 66] on span "Select a mob" at bounding box center [1289, 69] width 328 height 32
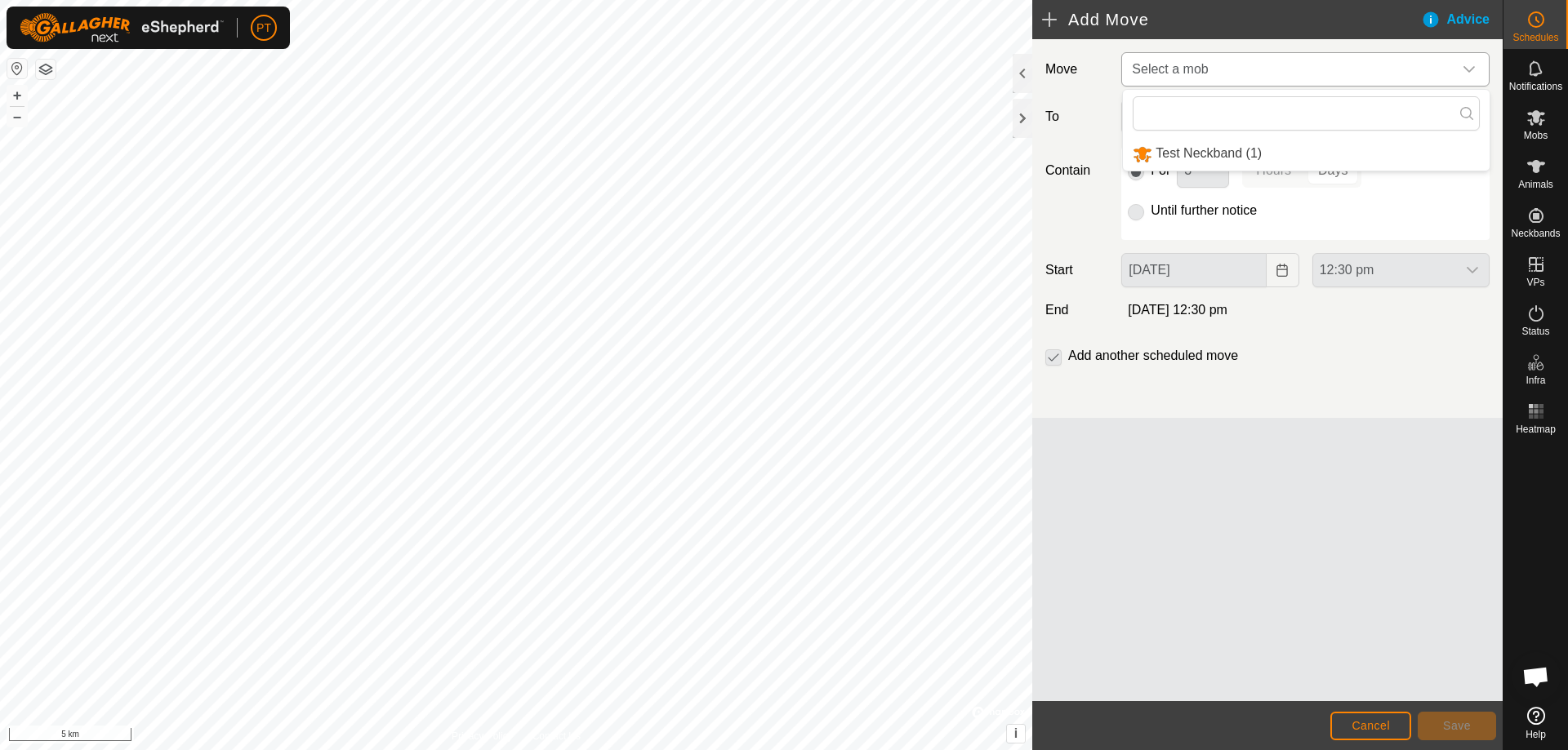
click at [778, 153] on li "Test Neckband (1)" at bounding box center [1305, 154] width 366 height 33
click at [778, 121] on icon "dropdown trigger" at bounding box center [1469, 117] width 13 height 13
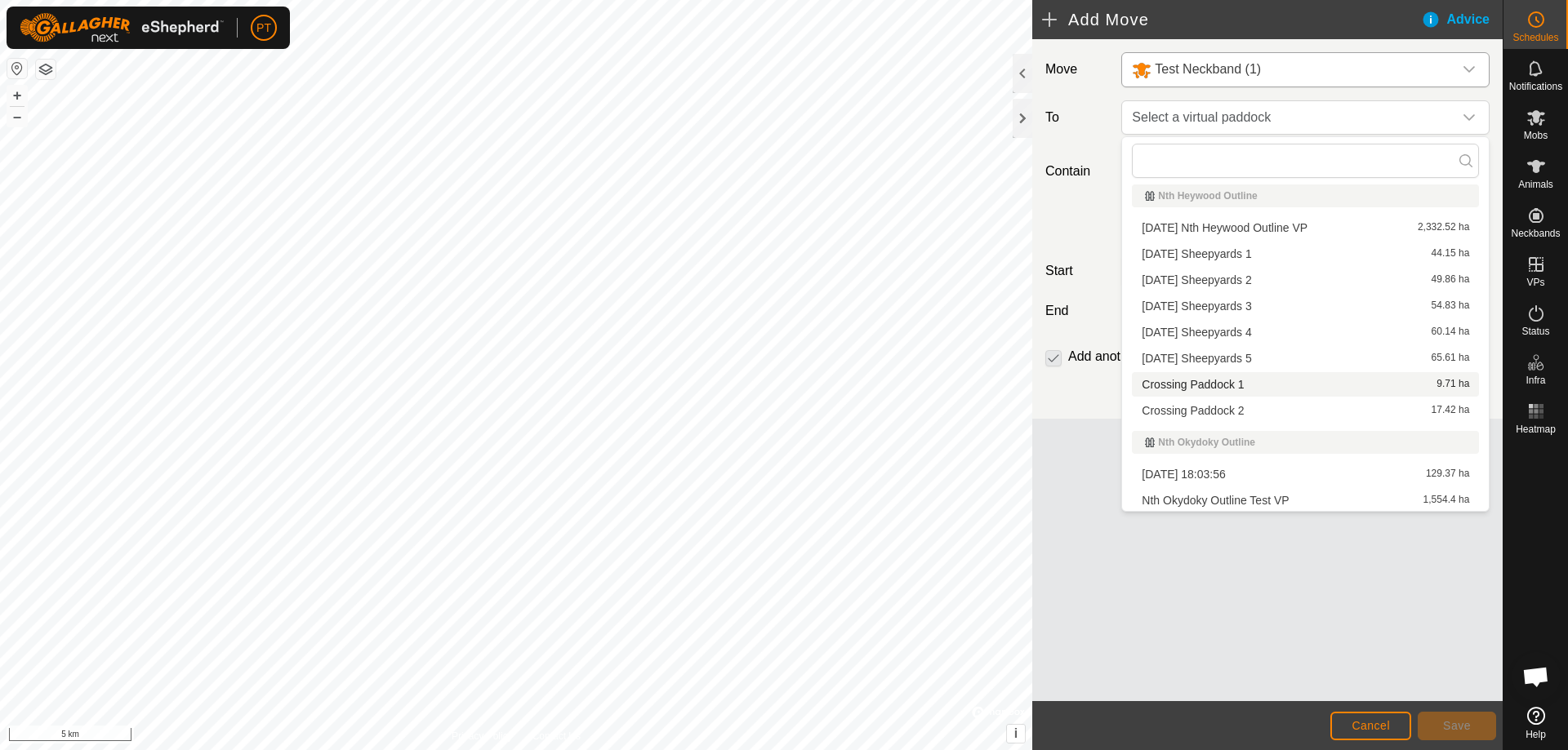
scroll to position [8, 0]
click at [778, 22] on div "Advice" at bounding box center [1461, 19] width 82 height 19
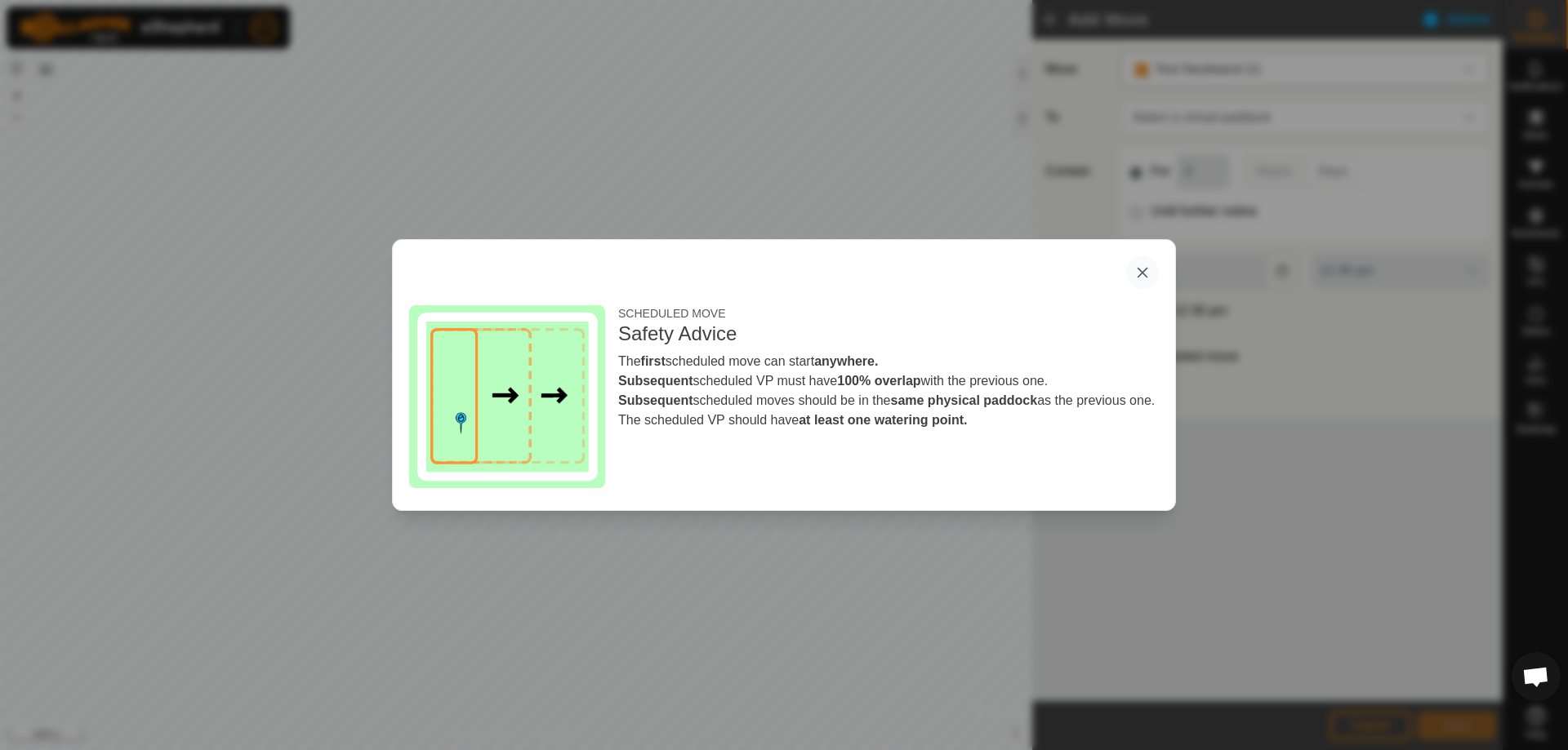
click at [778, 277] on button "button" at bounding box center [1142, 272] width 33 height 32
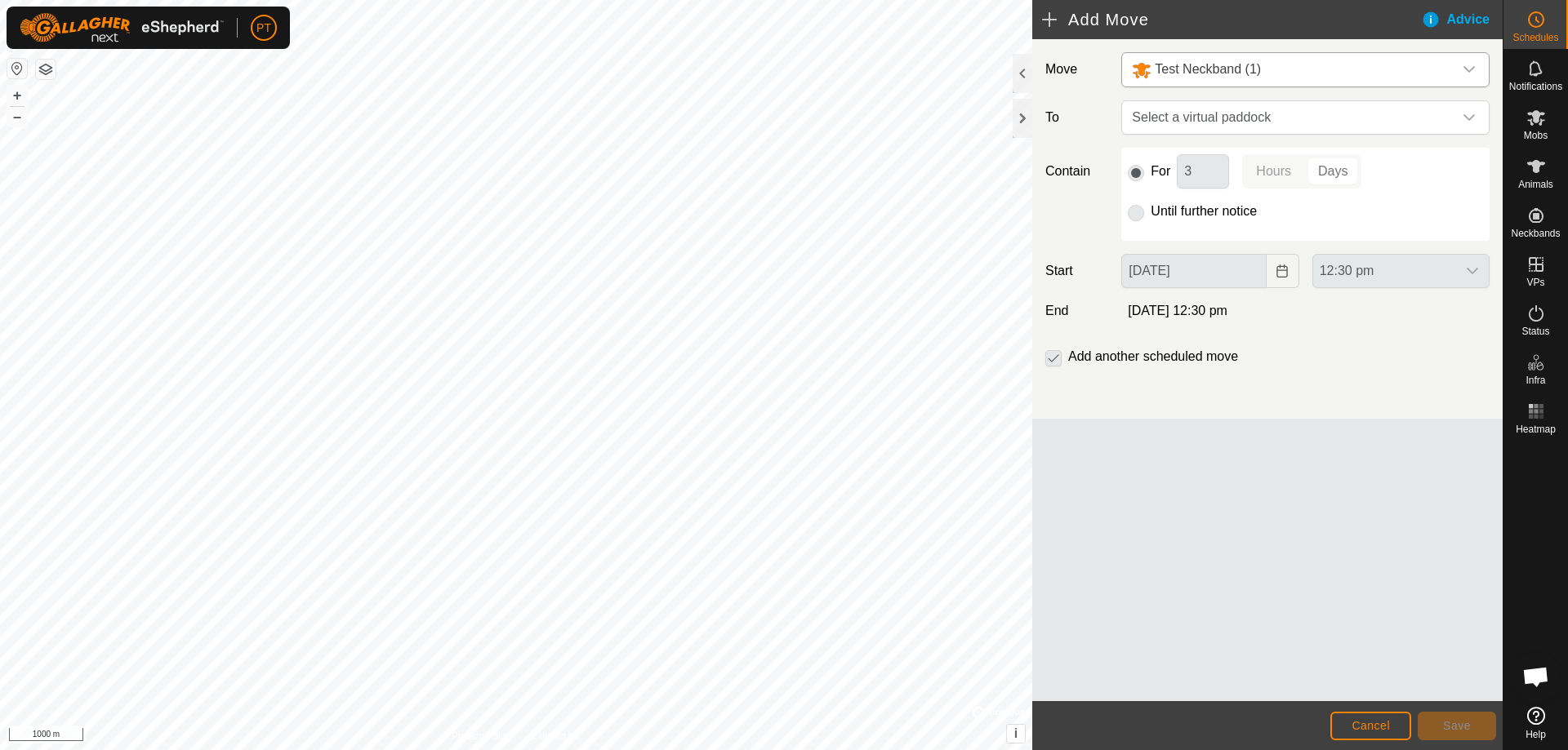
click at [89, 27] on img at bounding box center [121, 27] width 204 height 29
click at [177, 29] on img at bounding box center [121, 27] width 204 height 29
click at [778, 328] on span "Cancel" at bounding box center [1370, 725] width 39 height 13
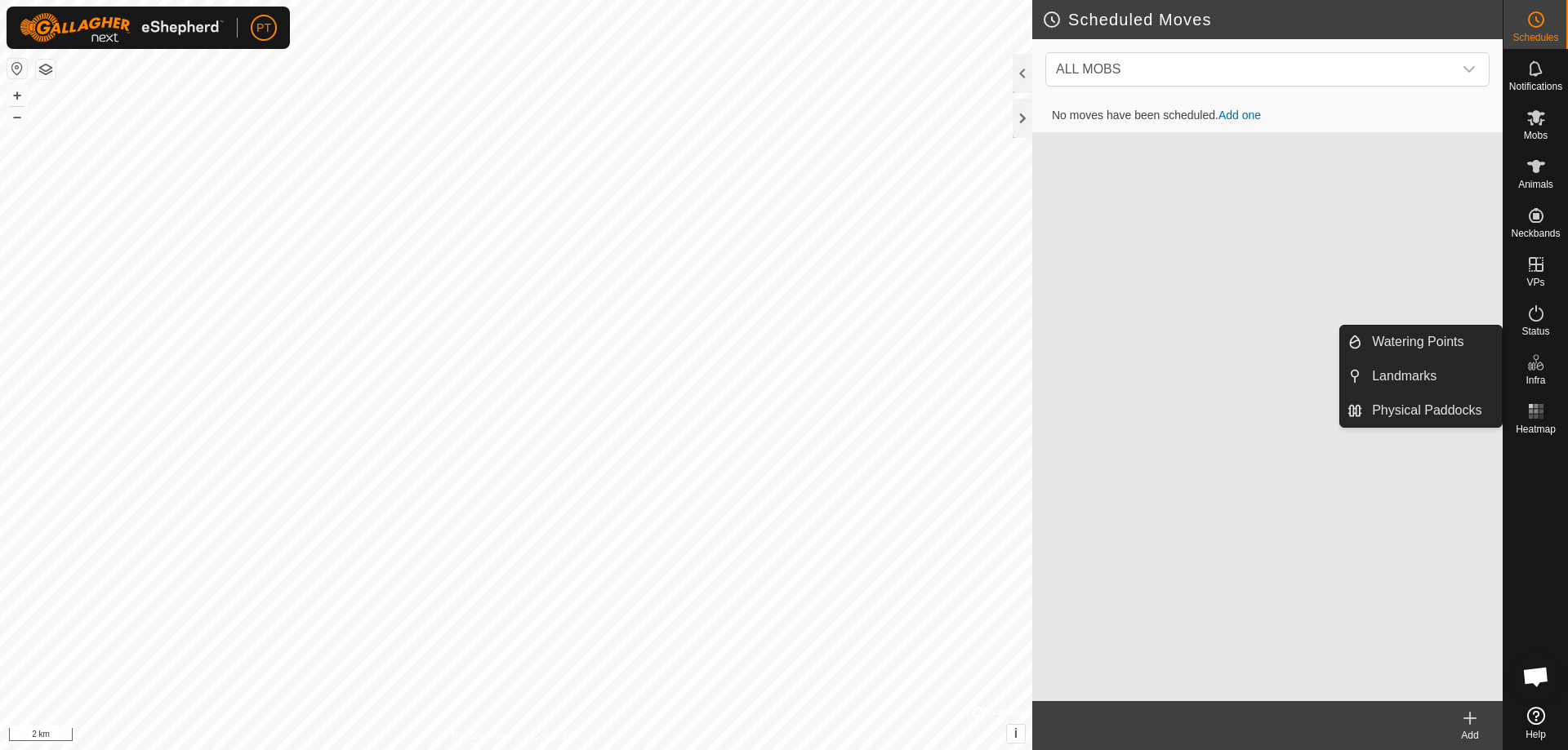
click at [778, 328] on icon at bounding box center [1535, 716] width 18 height 18
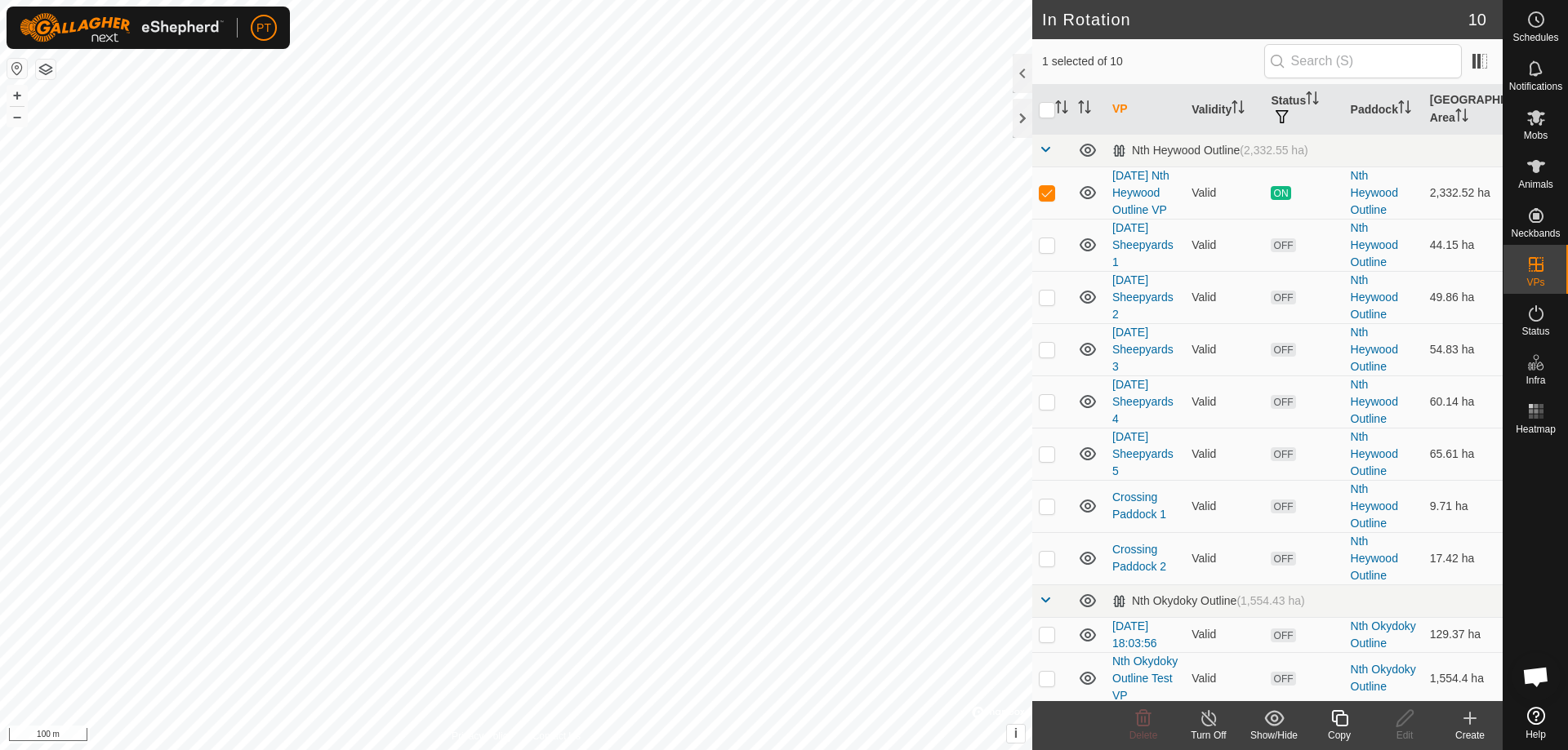
checkbox input "false"
checkbox input "true"
click at [778, 328] on icon at bounding box center [1405, 718] width 20 height 19
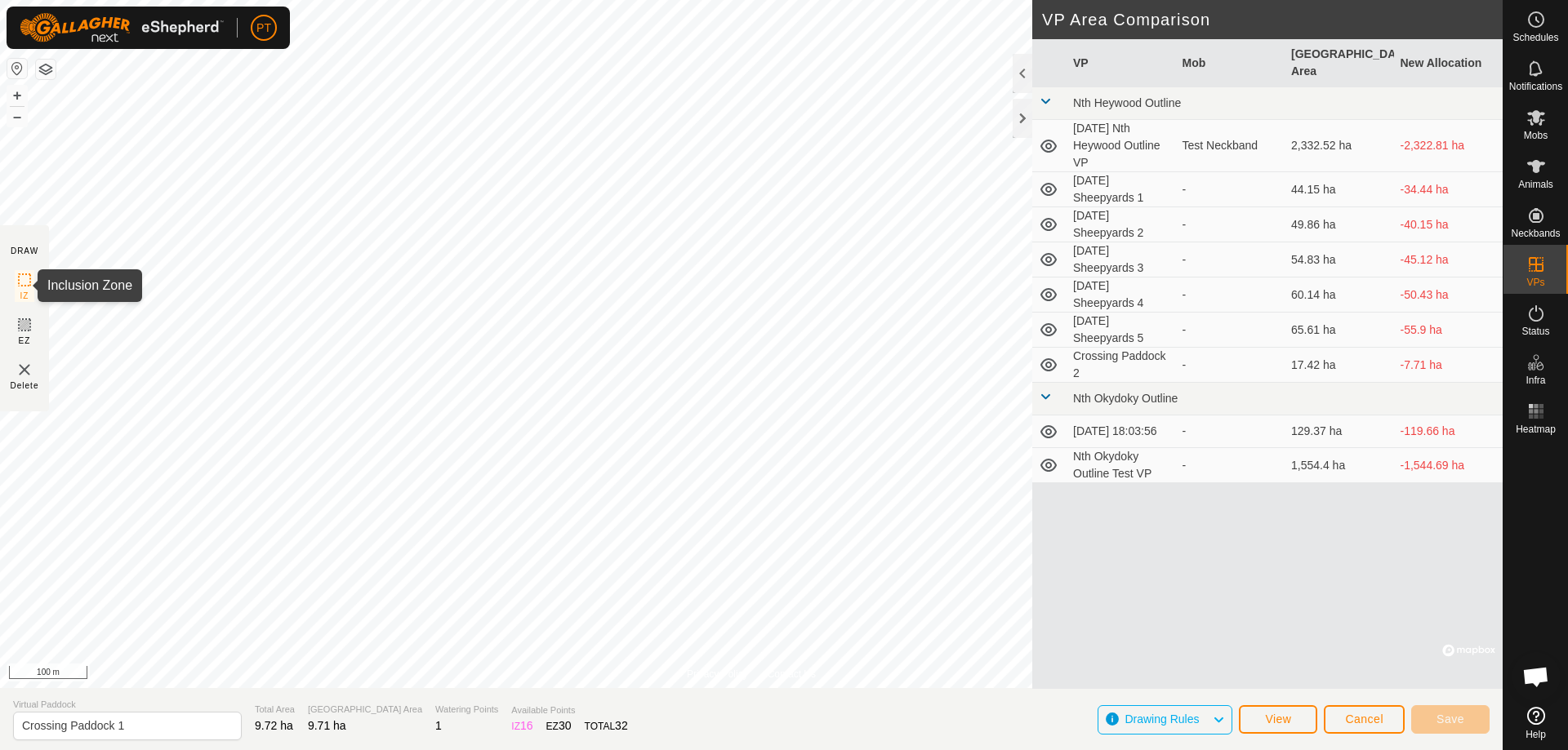
click at [22, 284] on div "Privacy Policy Contact Us Crossing Paddock 1 Status: OFF Type: Inclusion Zone +…" at bounding box center [751, 375] width 1502 height 750
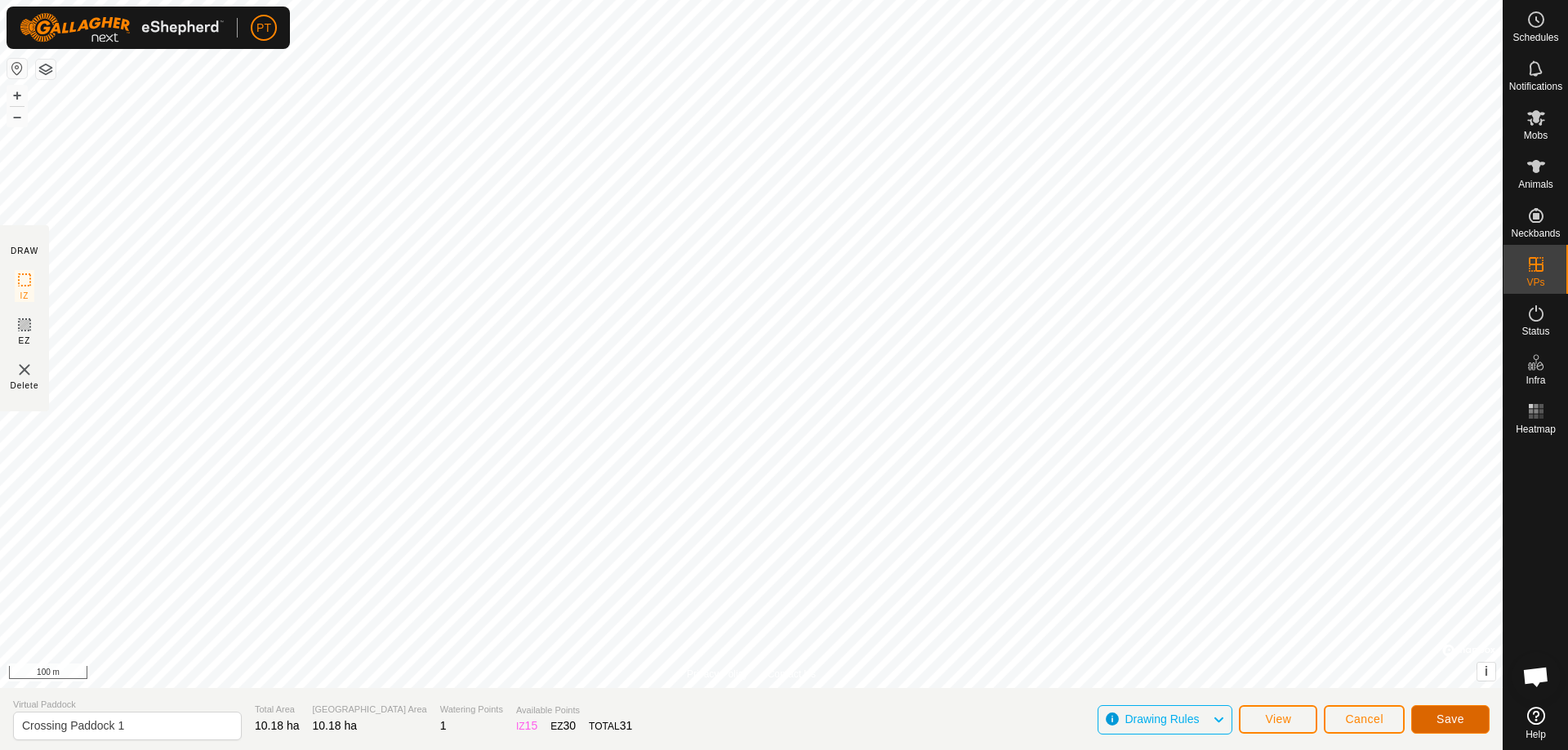
click at [778, 328] on span "Save" at bounding box center [1450, 718] width 28 height 13
click at [778, 328] on span "Cancel" at bounding box center [1364, 718] width 39 height 13
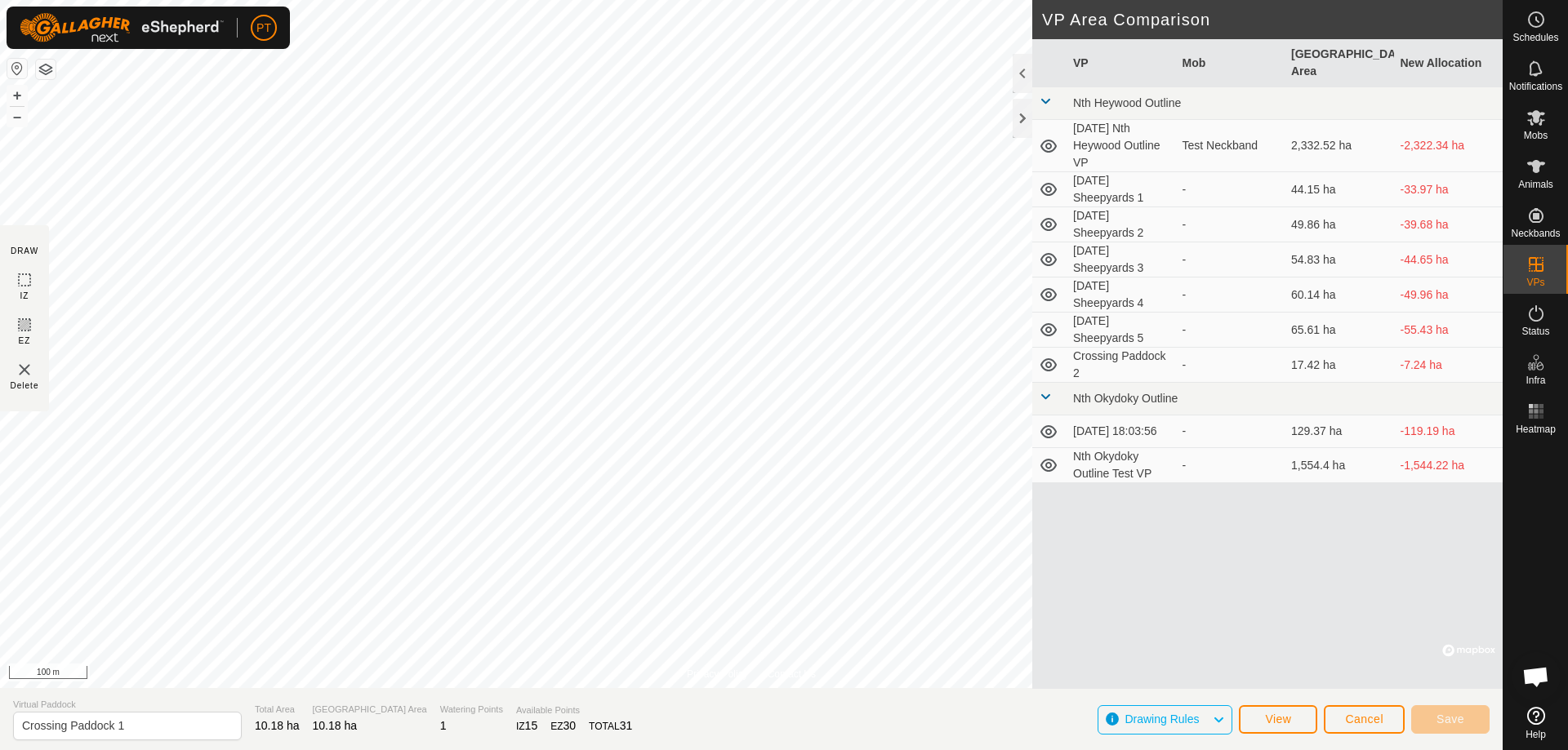
click at [778, 328] on icon at bounding box center [1048, 364] width 19 height 19
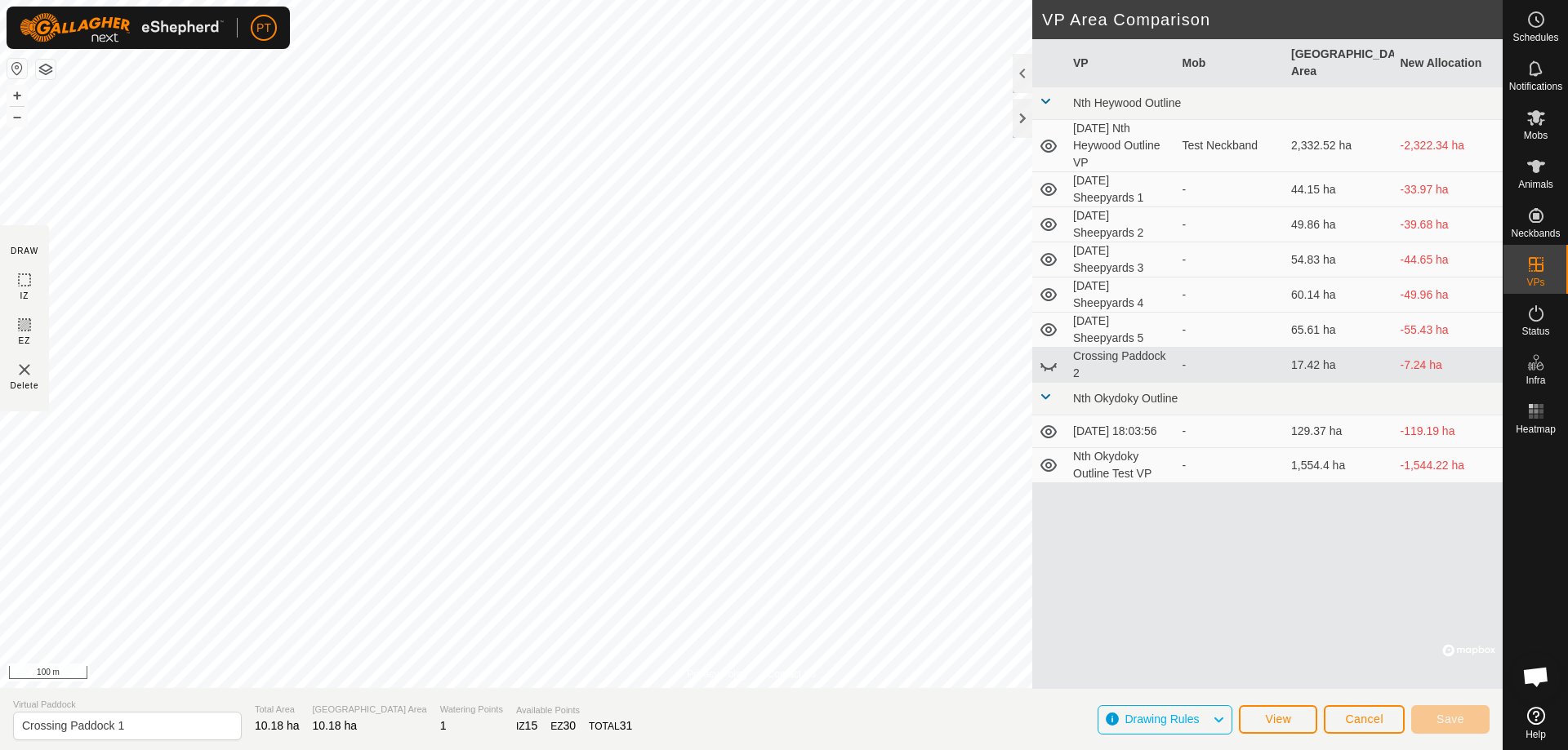
click at [778, 323] on icon at bounding box center [1048, 329] width 17 height 13
click at [778, 288] on icon at bounding box center [1048, 294] width 17 height 13
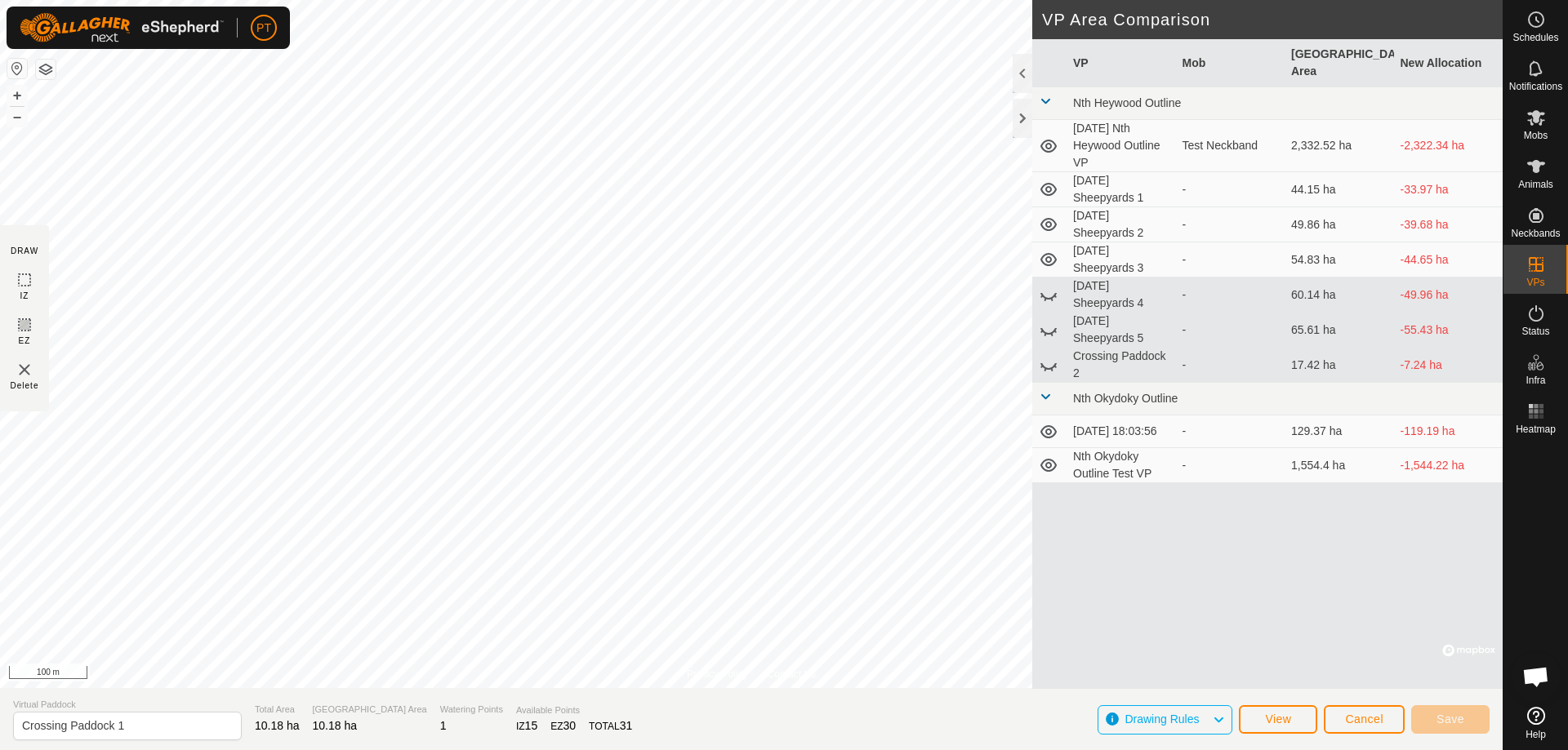
click at [778, 328] on icon at bounding box center [1048, 364] width 19 height 19
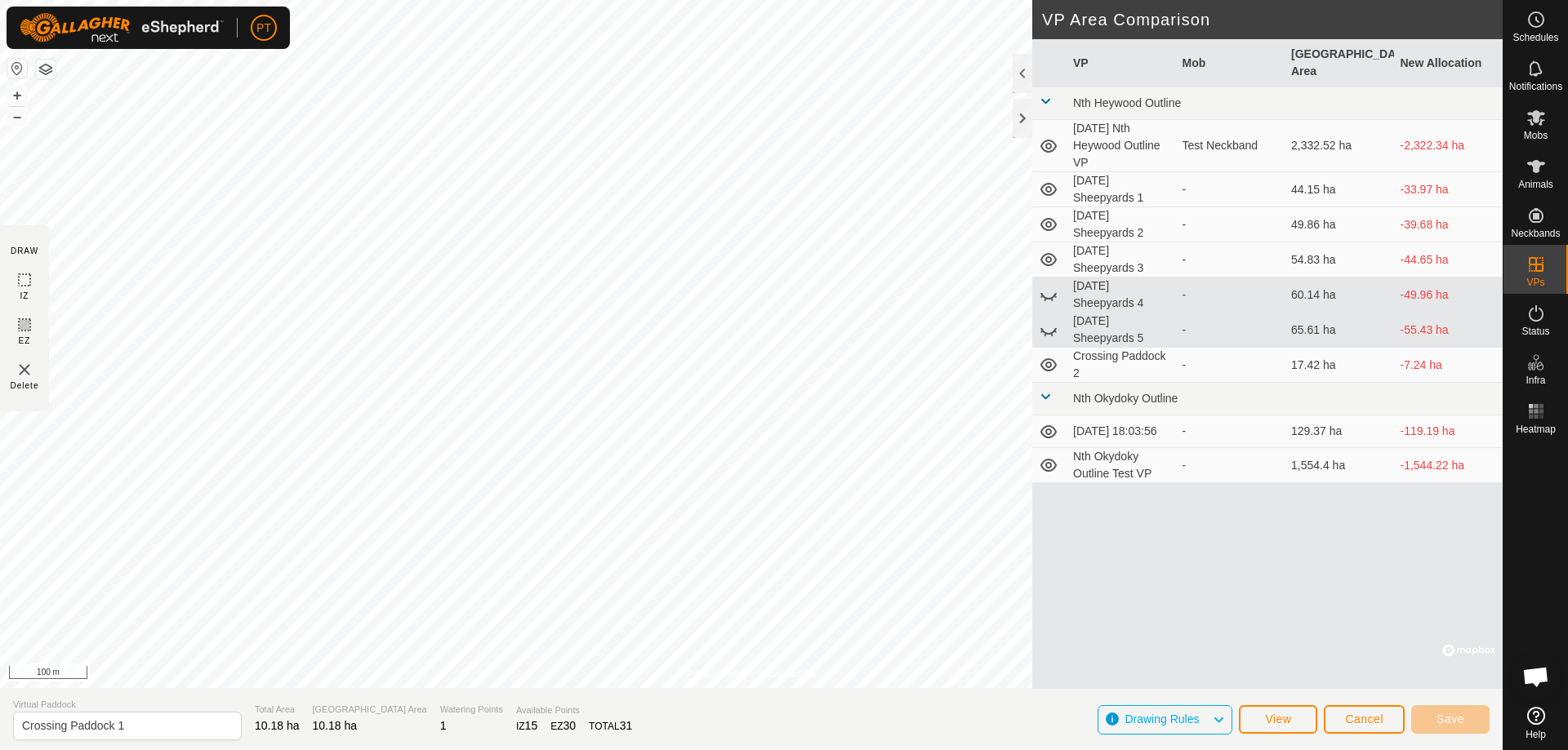
click at [778, 249] on icon at bounding box center [1048, 259] width 19 height 19
click at [778, 214] on icon at bounding box center [1048, 224] width 19 height 19
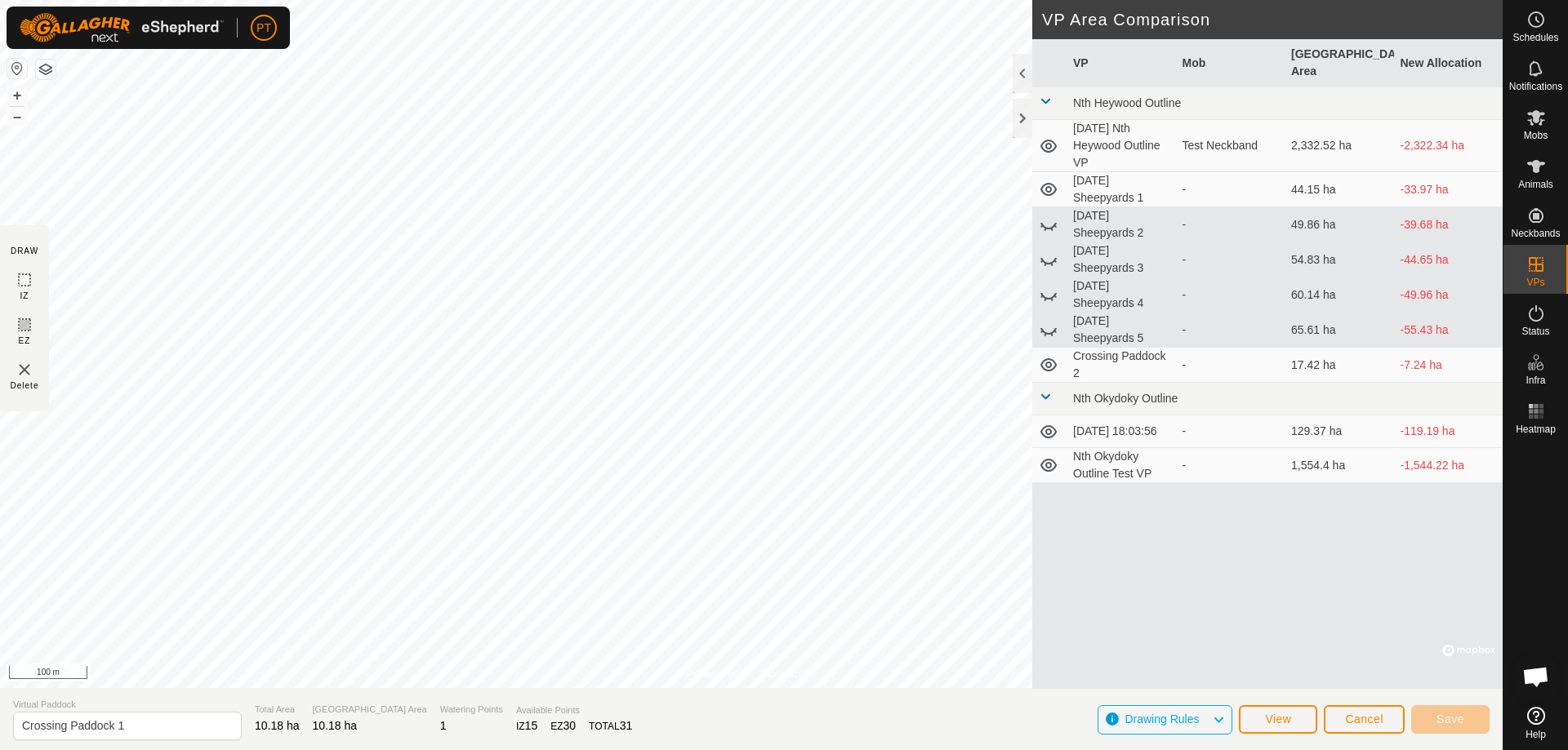
click at [778, 180] on icon at bounding box center [1048, 190] width 19 height 19
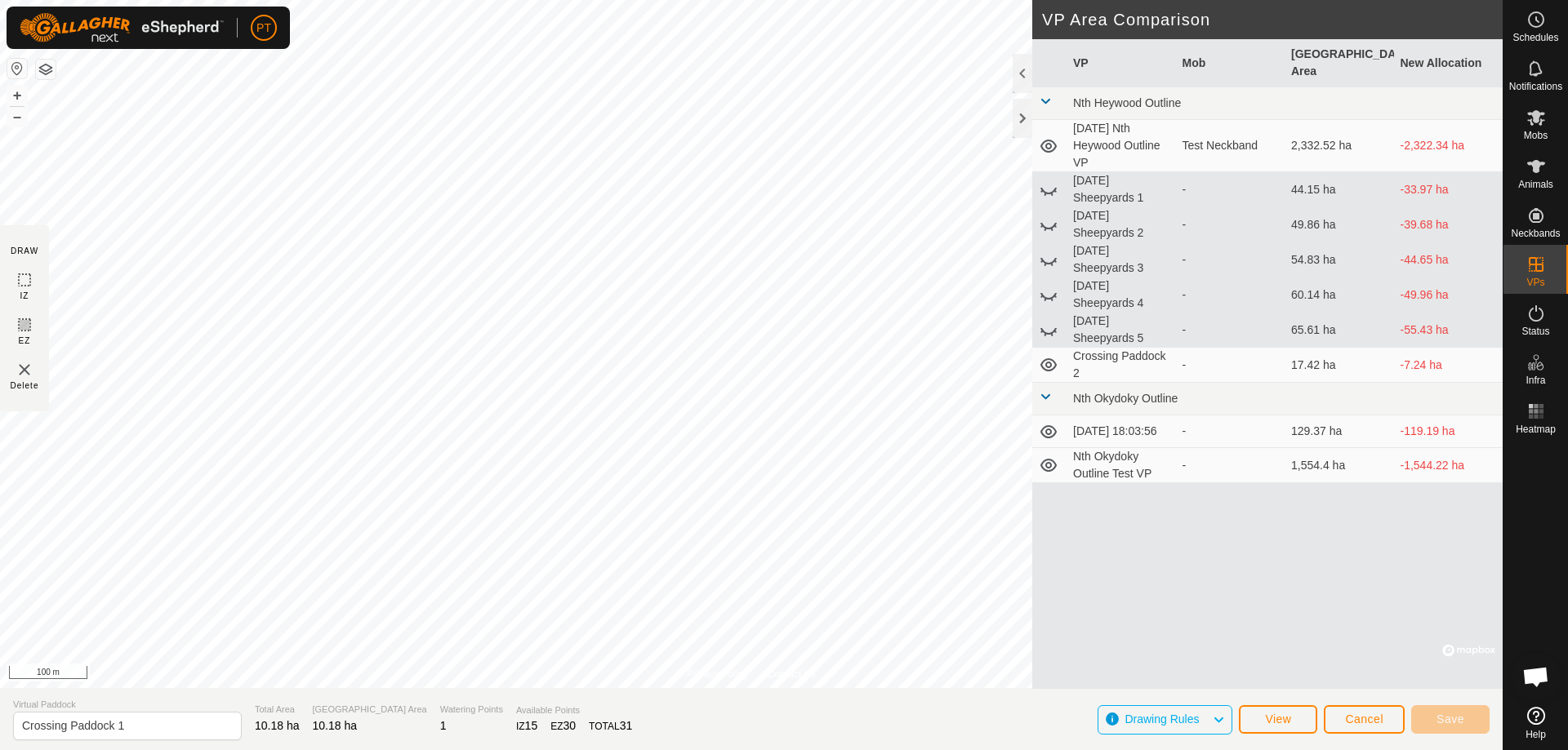
click at [778, 140] on icon at bounding box center [1048, 146] width 17 height 13
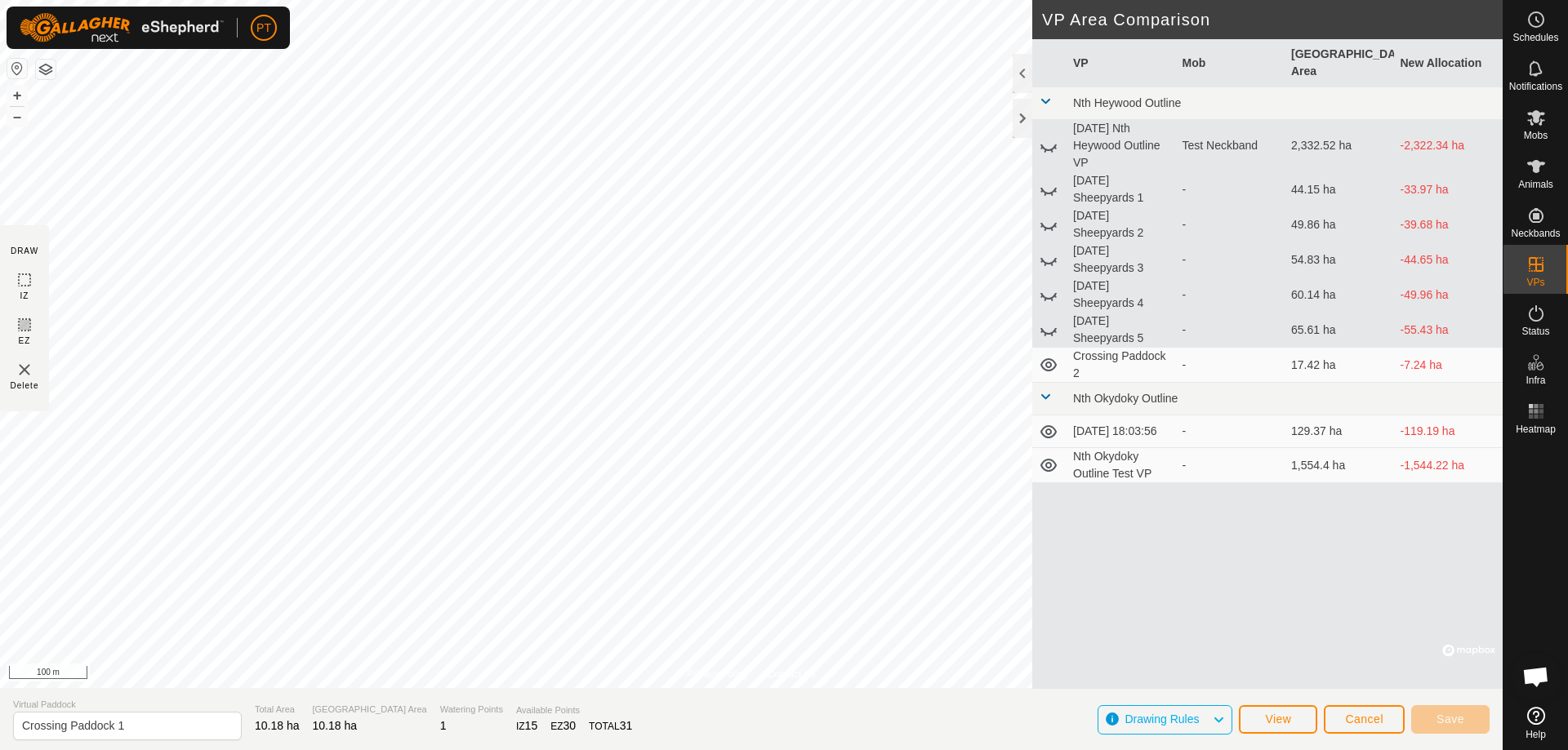
click at [778, 328] on icon at bounding box center [1048, 431] width 17 height 13
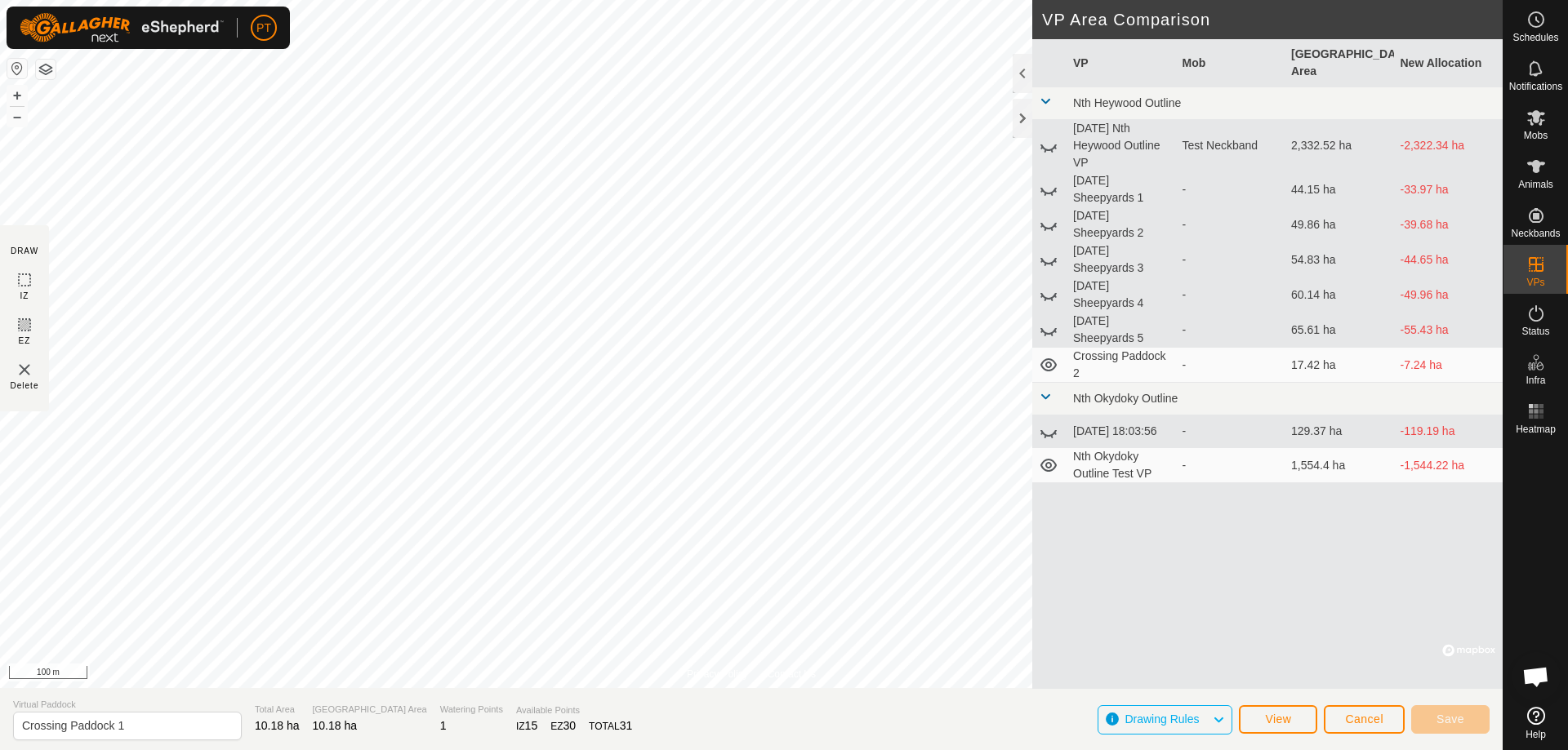
click at [778, 328] on icon at bounding box center [1048, 465] width 17 height 13
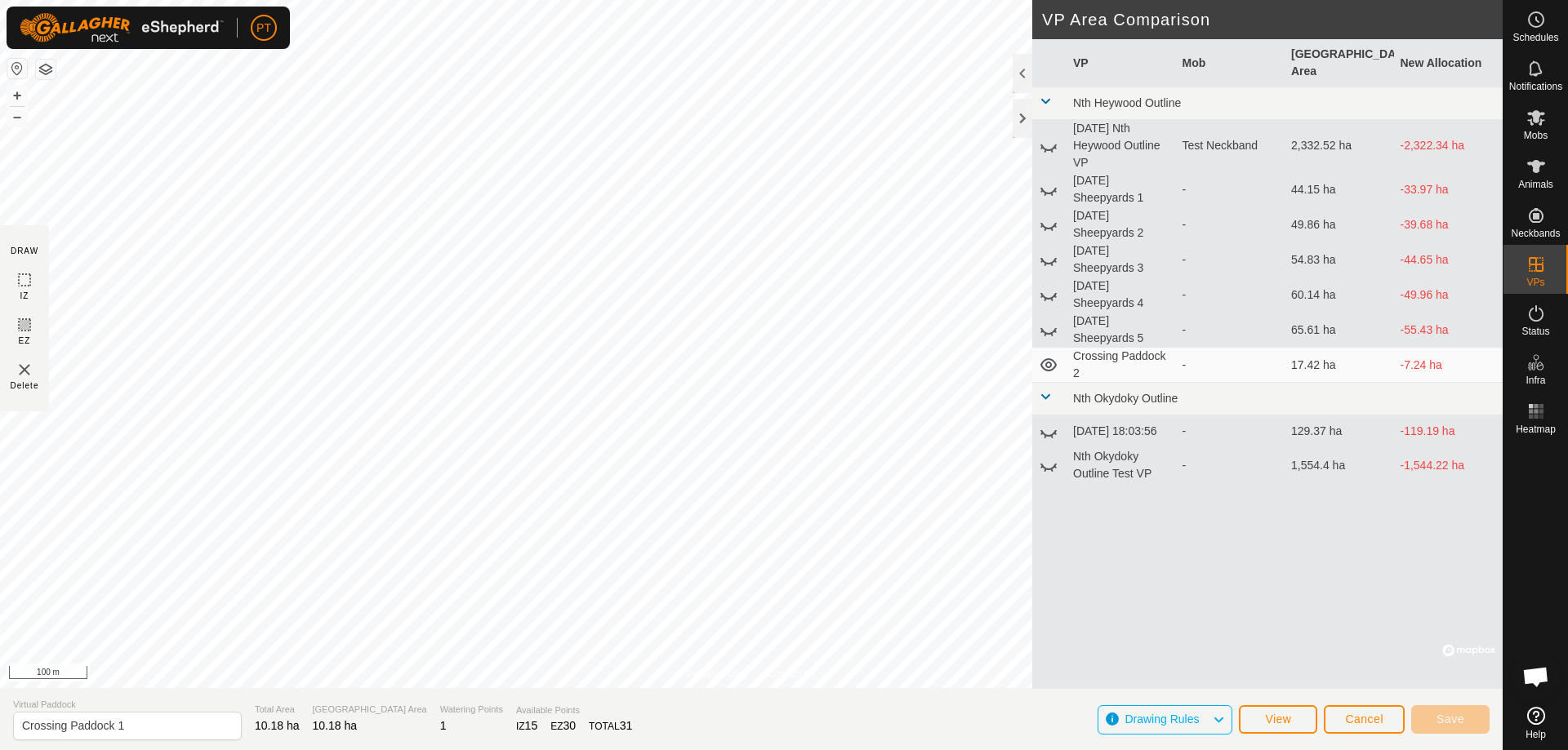
click at [778, 328] on icon at bounding box center [1048, 433] width 17 height 6
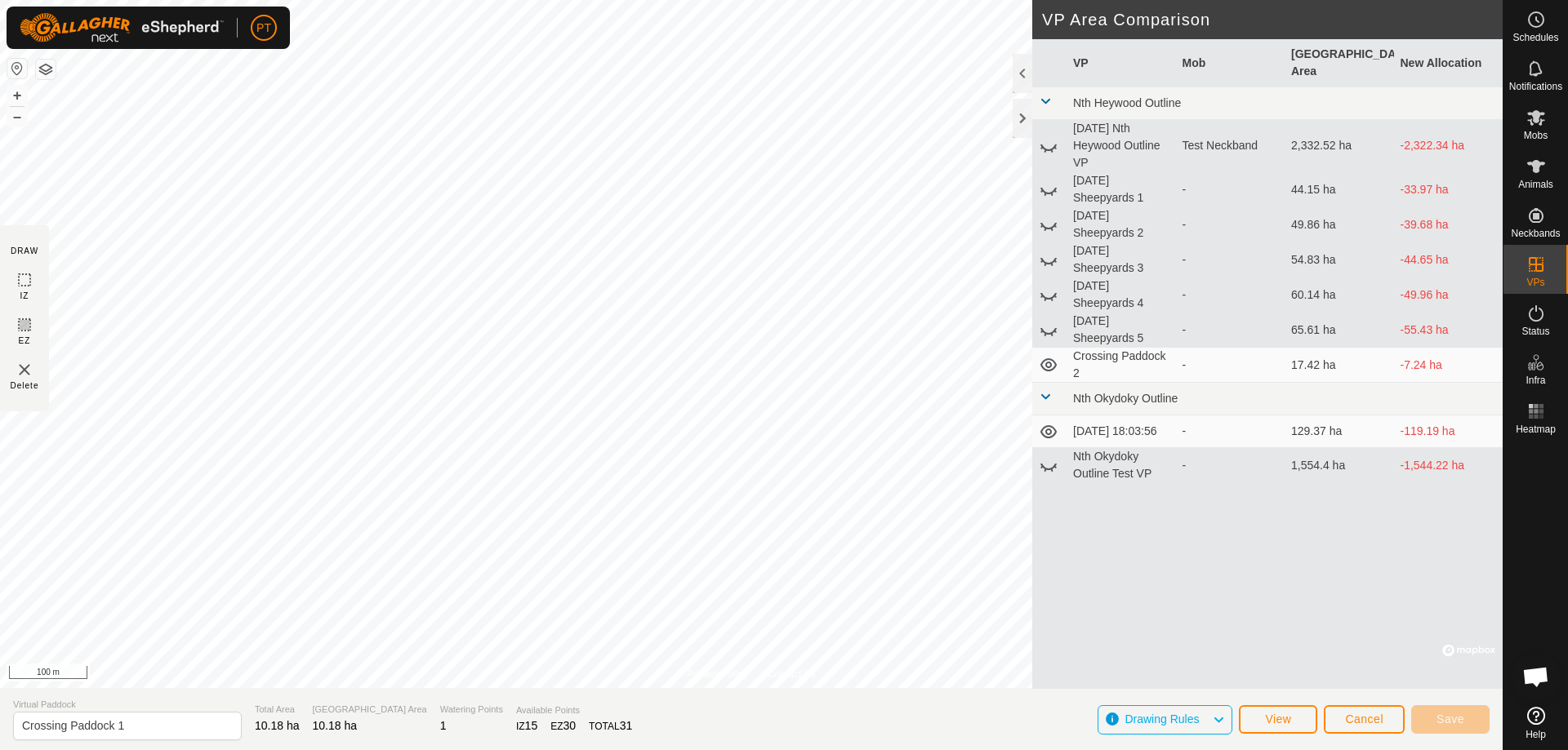
click at [778, 328] on td "Crossing Paddock 2" at bounding box center [1121, 365] width 110 height 35
click at [778, 328] on icon at bounding box center [1048, 465] width 19 height 19
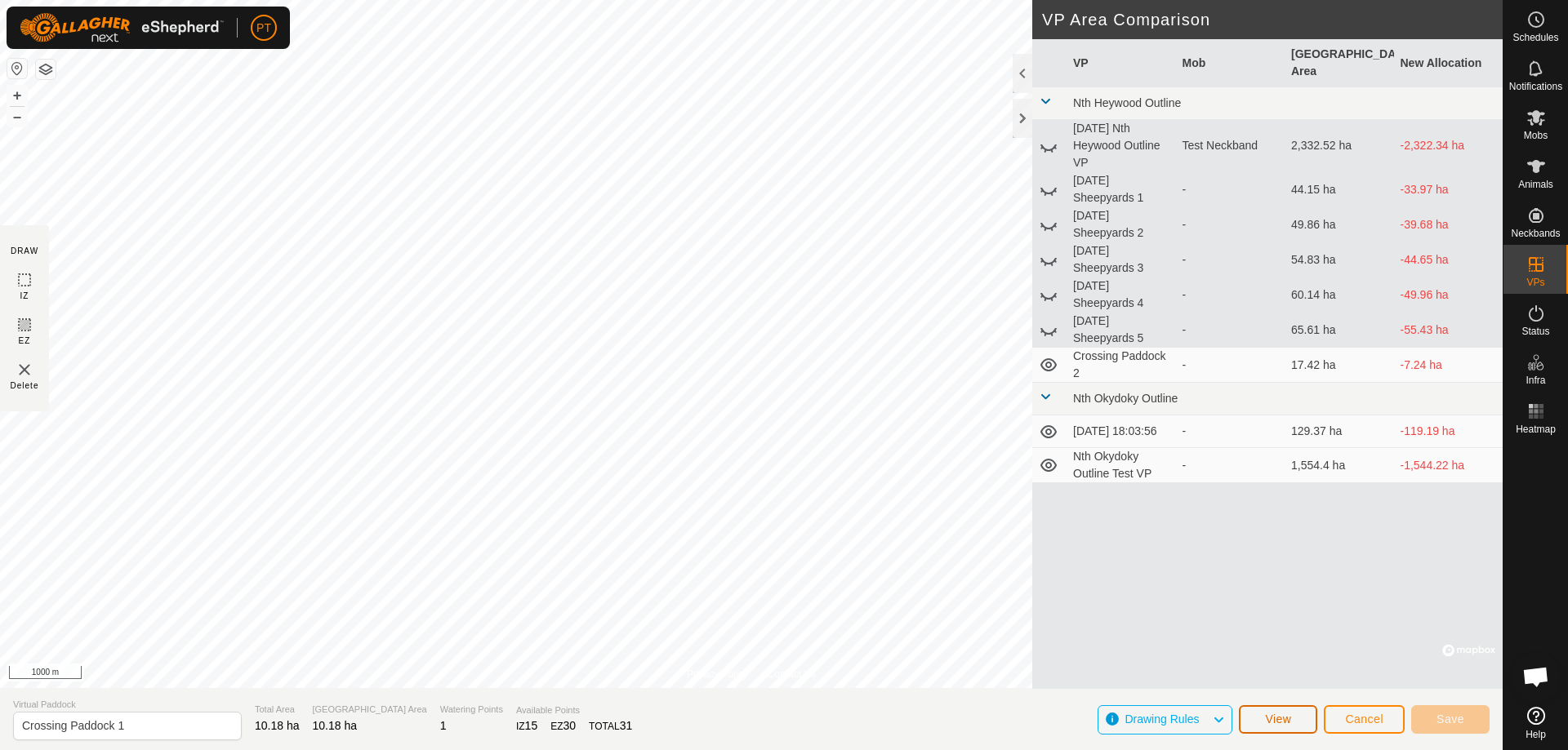
click at [778, 328] on span "View" at bounding box center [1278, 718] width 26 height 13
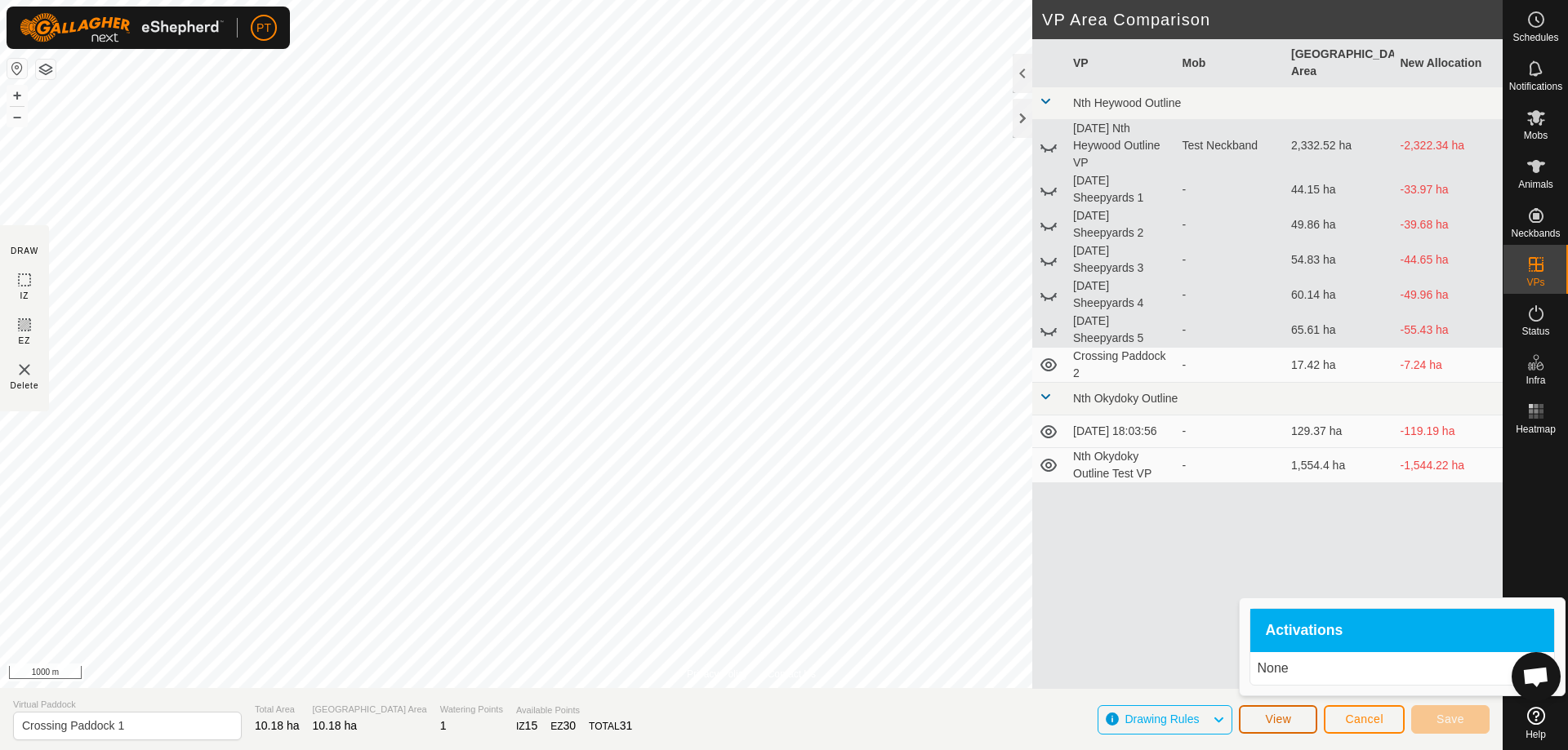
click at [778, 328] on span "View" at bounding box center [1278, 718] width 26 height 13
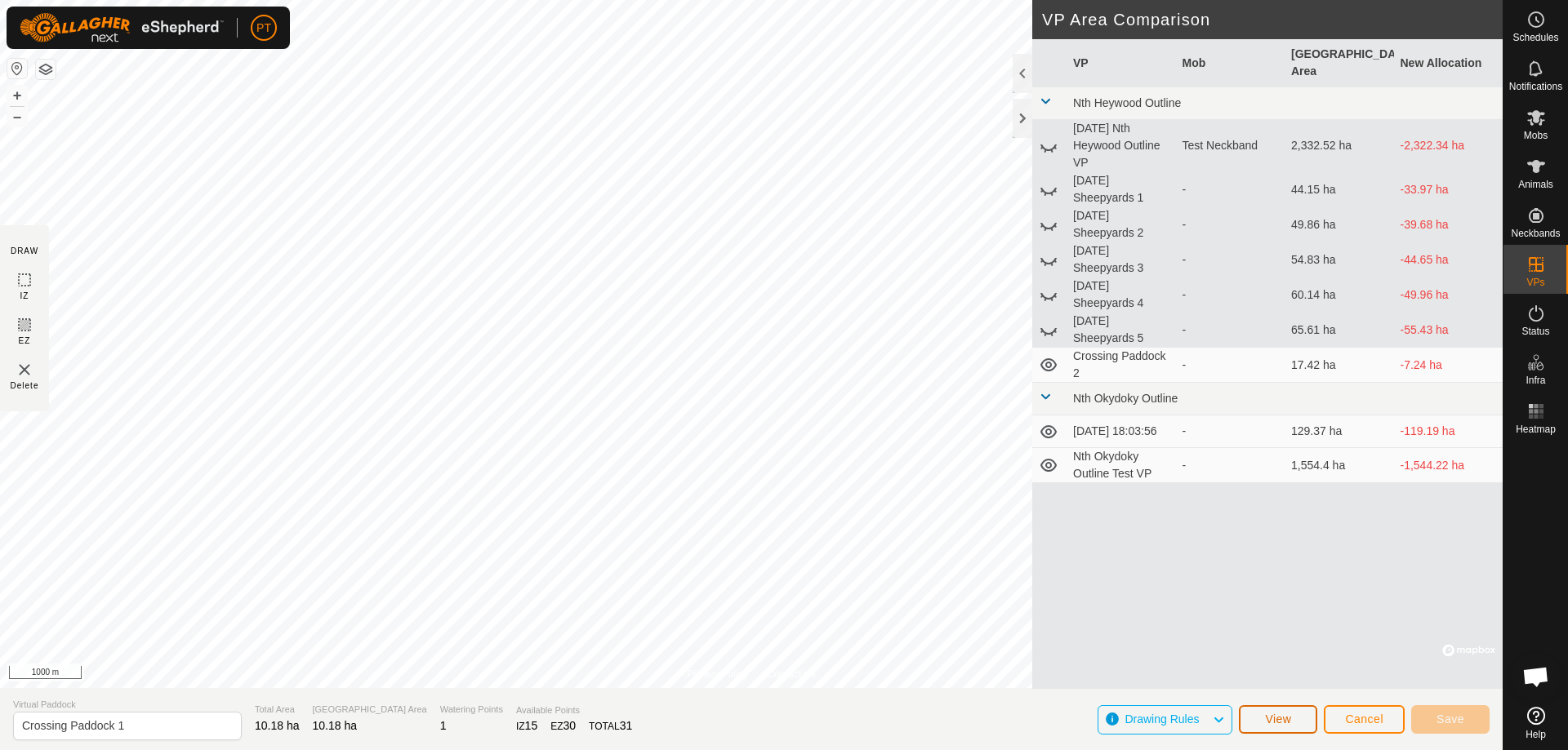
click at [778, 328] on span "View" at bounding box center [1278, 718] width 26 height 13
click at [21, 278] on icon at bounding box center [25, 280] width 19 height 19
click at [778, 328] on td "[DATE] 18:03:56" at bounding box center [1121, 431] width 110 height 32
click at [778, 328] on button "Cancel" at bounding box center [1364, 719] width 81 height 29
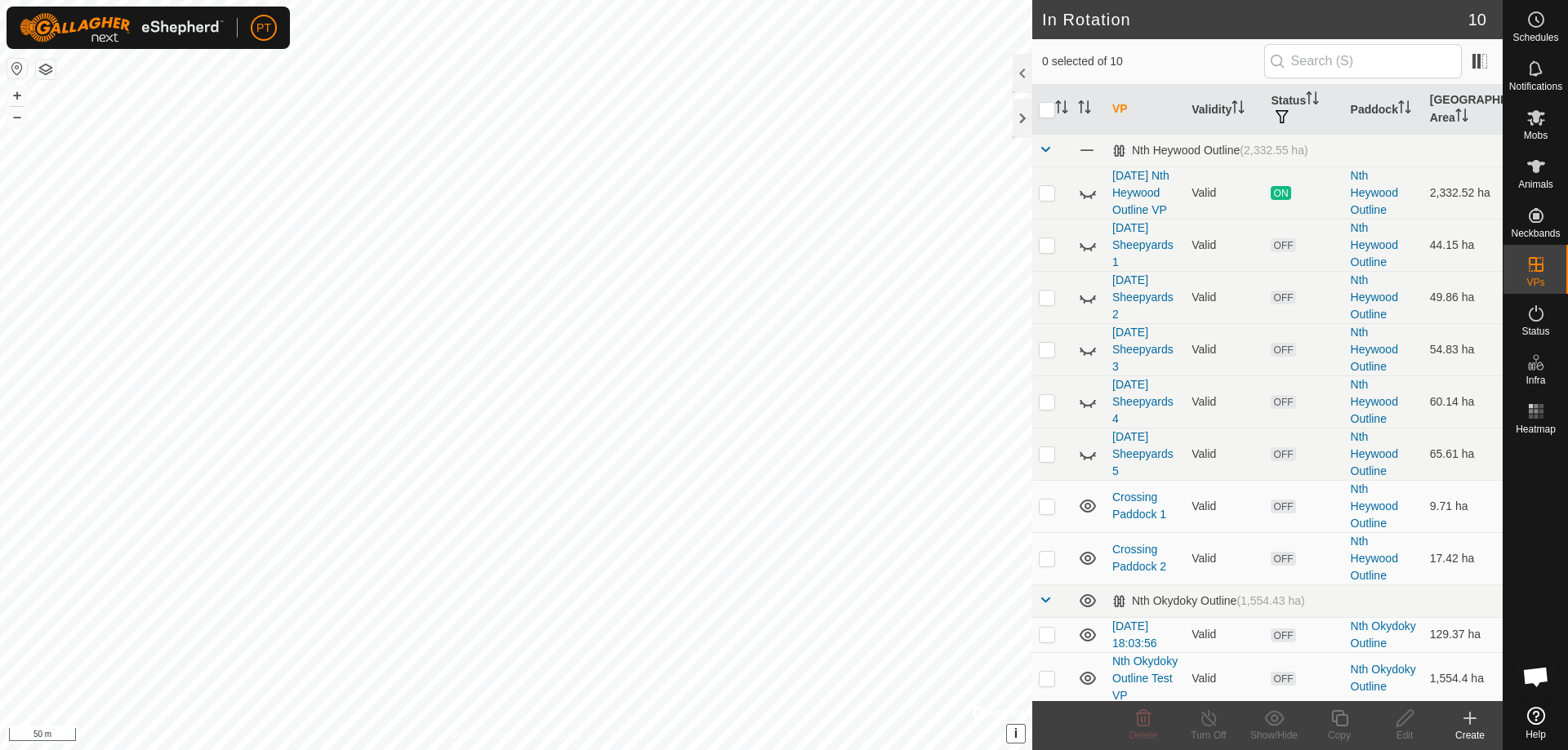
checkbox input "true"
click at [778, 328] on icon at bounding box center [1405, 718] width 20 height 19
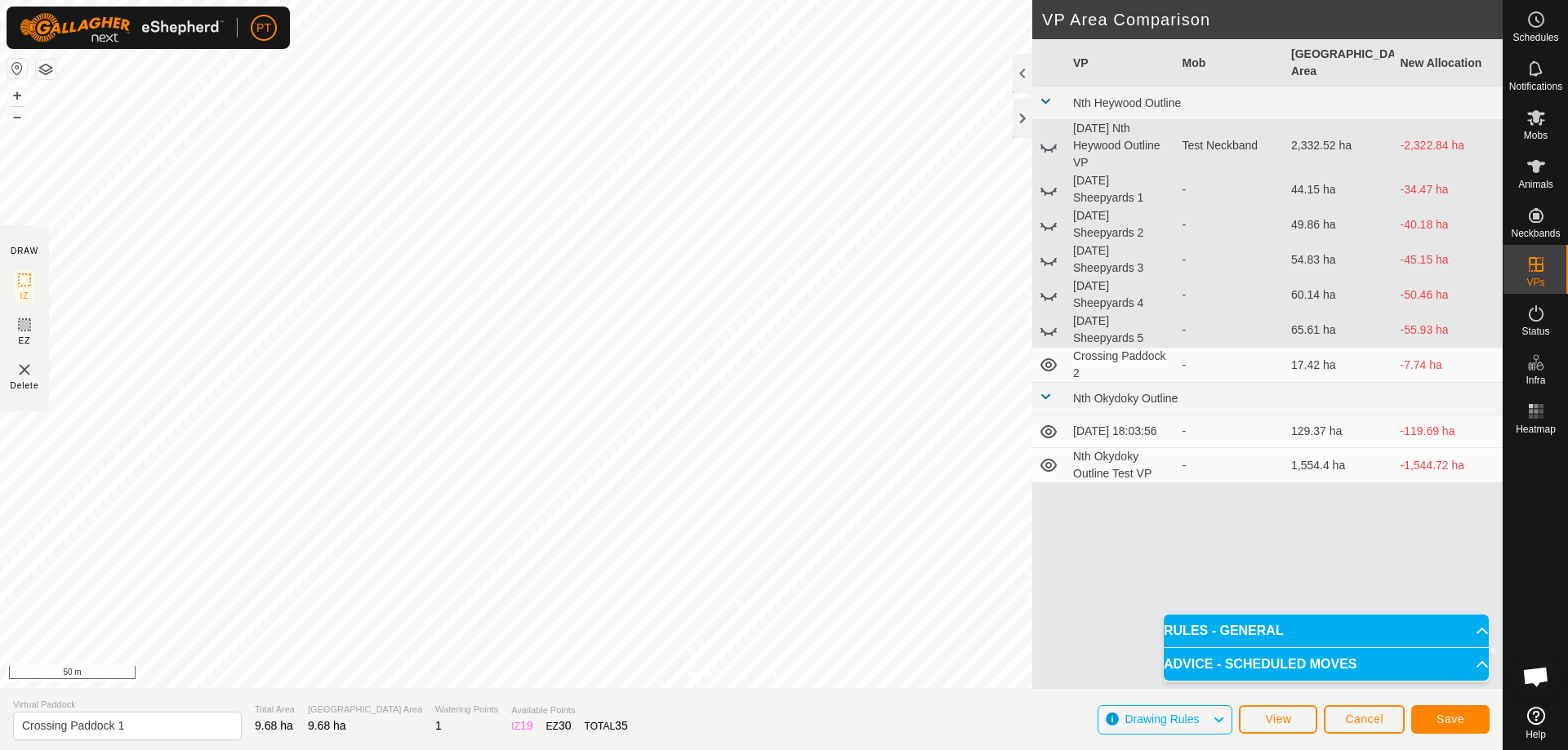
click at [0, 328] on html "PT Schedules Notifications Mobs Animals Neckbands VPs Status Infra Heatmap Help…" at bounding box center [784, 375] width 1568 height 750
click at [778, 328] on span "Save" at bounding box center [1450, 718] width 28 height 13
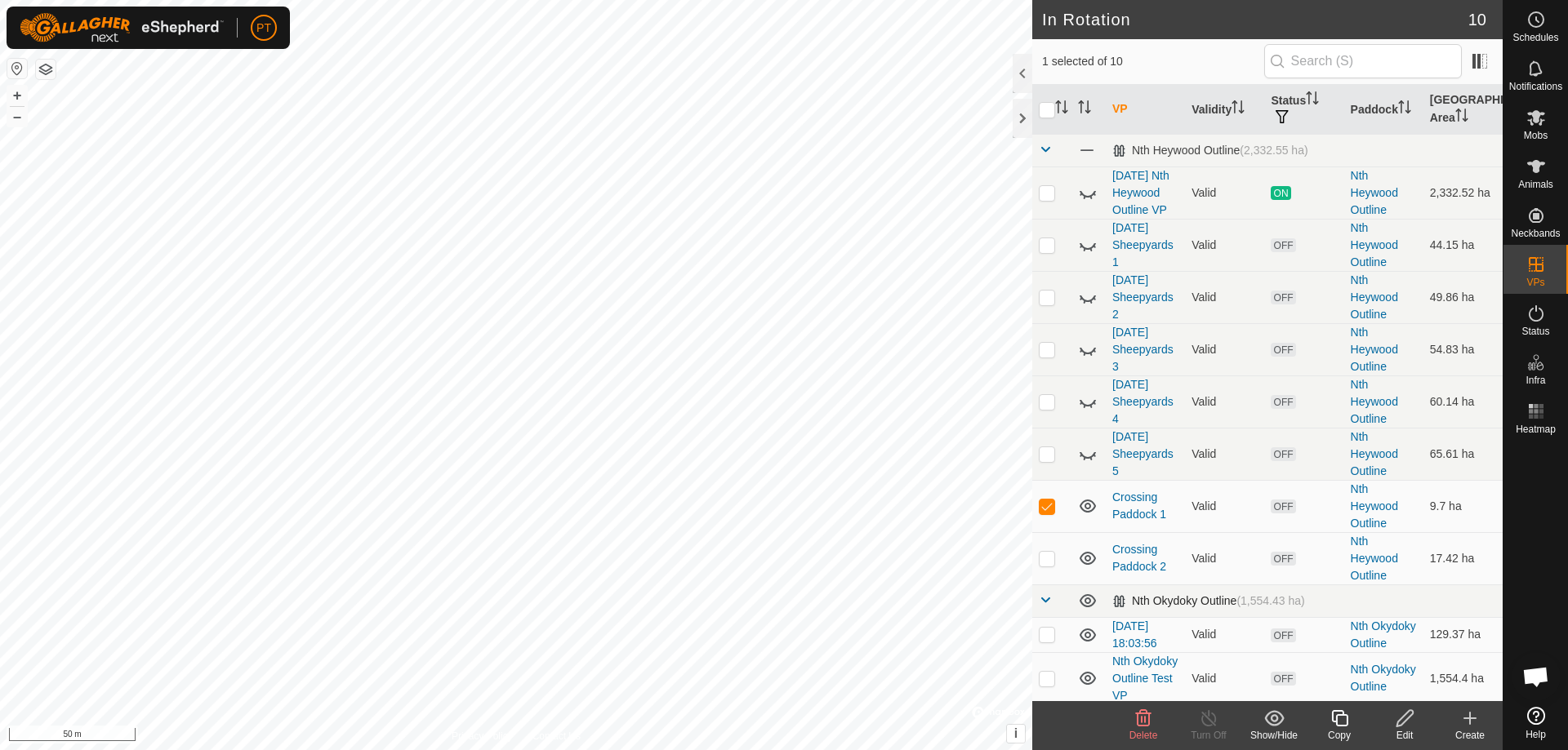
checkbox input "true"
click at [778, 328] on icon at bounding box center [1339, 718] width 20 height 19
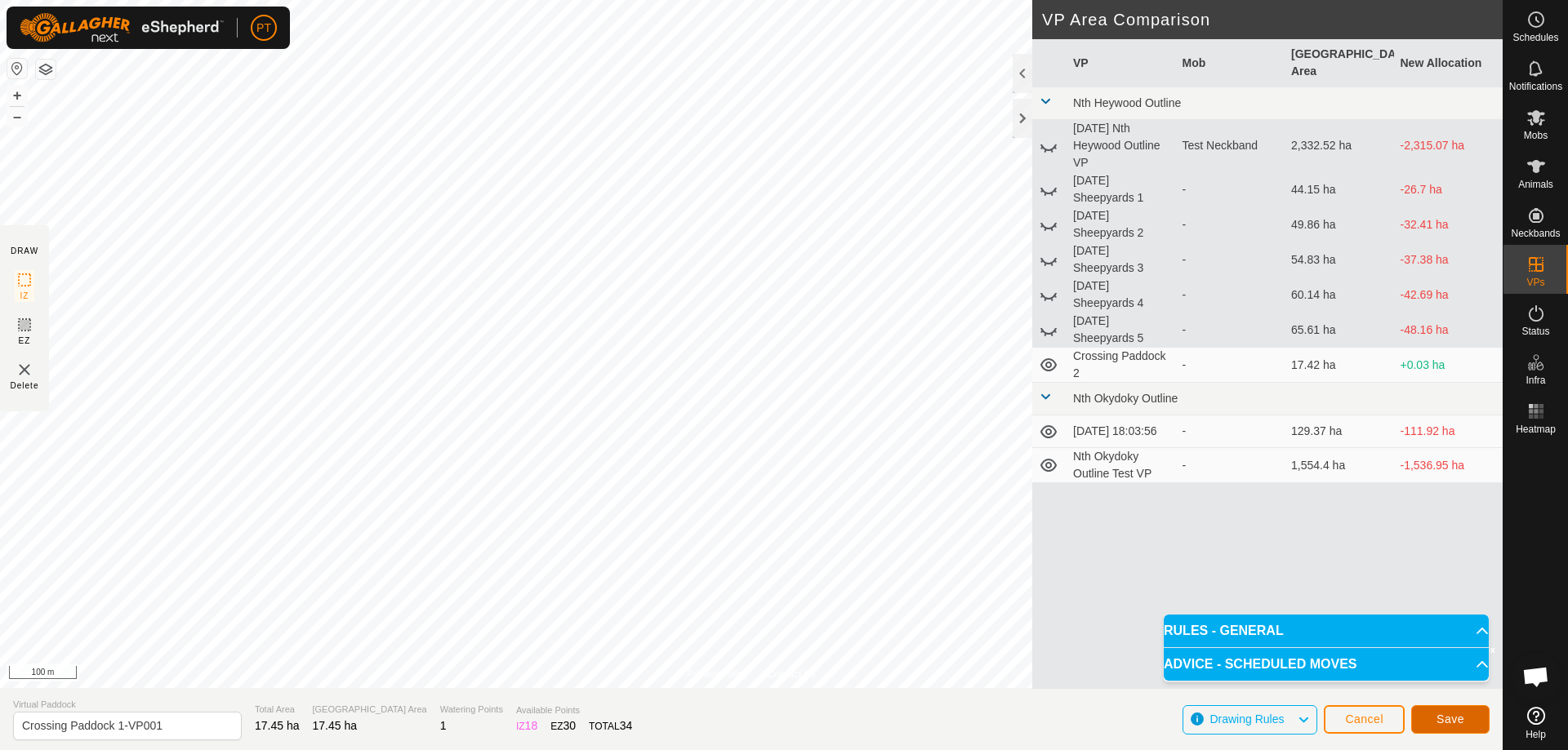
click at [778, 328] on span "Save" at bounding box center [1450, 718] width 28 height 13
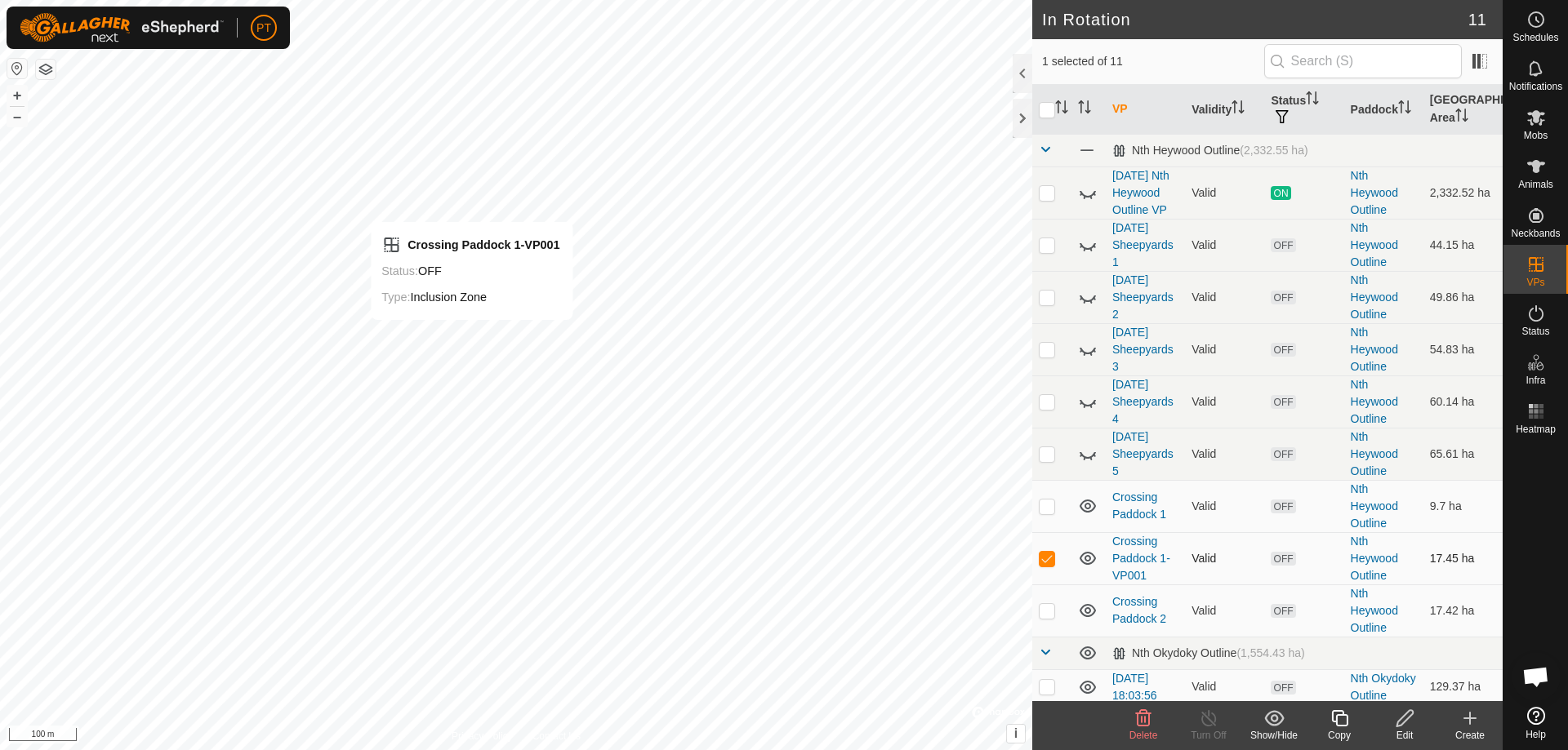
checkbox input "false"
checkbox input "true"
click at [778, 328] on icon at bounding box center [1143, 718] width 19 height 19
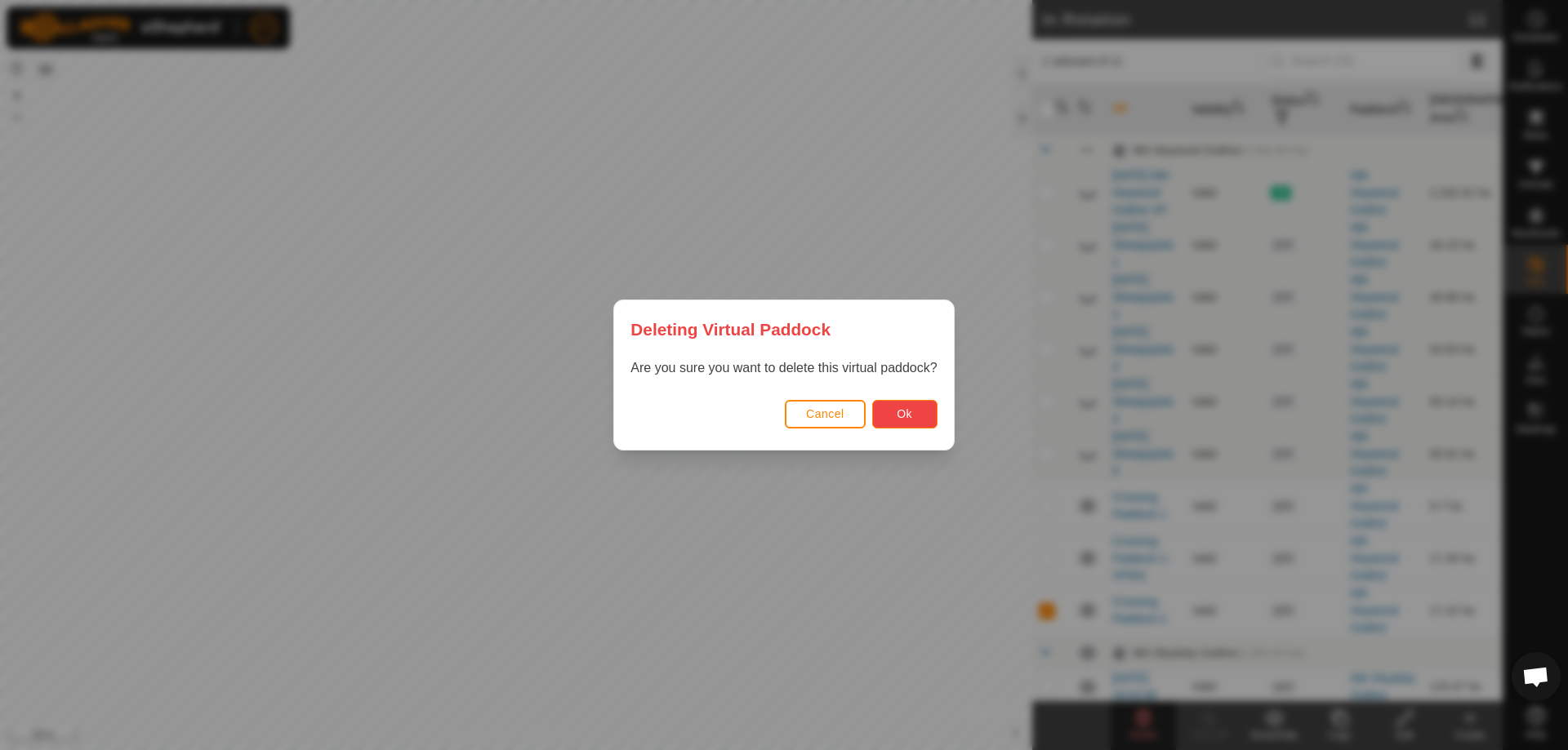
click at [778, 328] on span "Ok" at bounding box center [905, 414] width 16 height 13
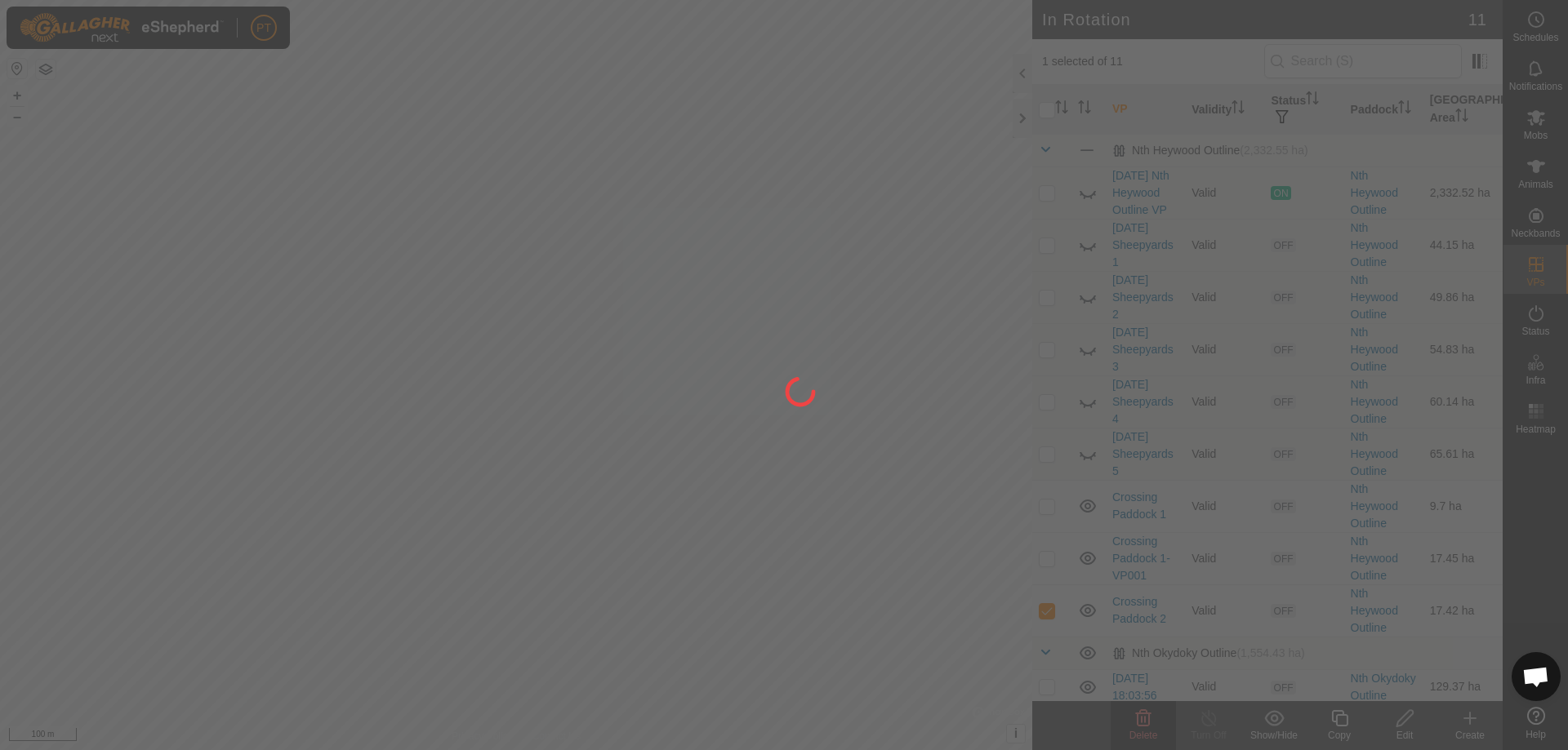
checkbox input "false"
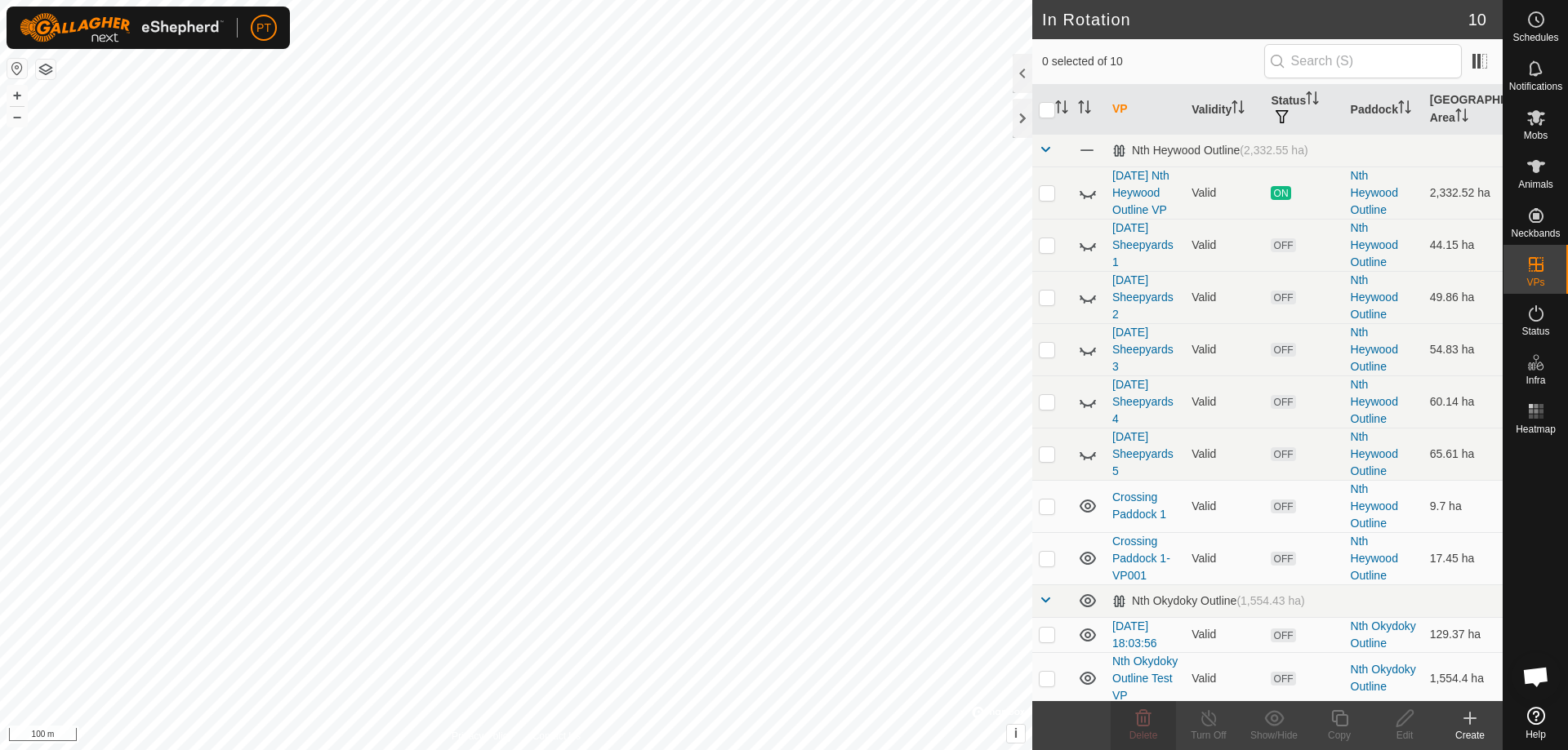
checkbox input "true"
click at [778, 328] on icon at bounding box center [1339, 718] width 20 height 19
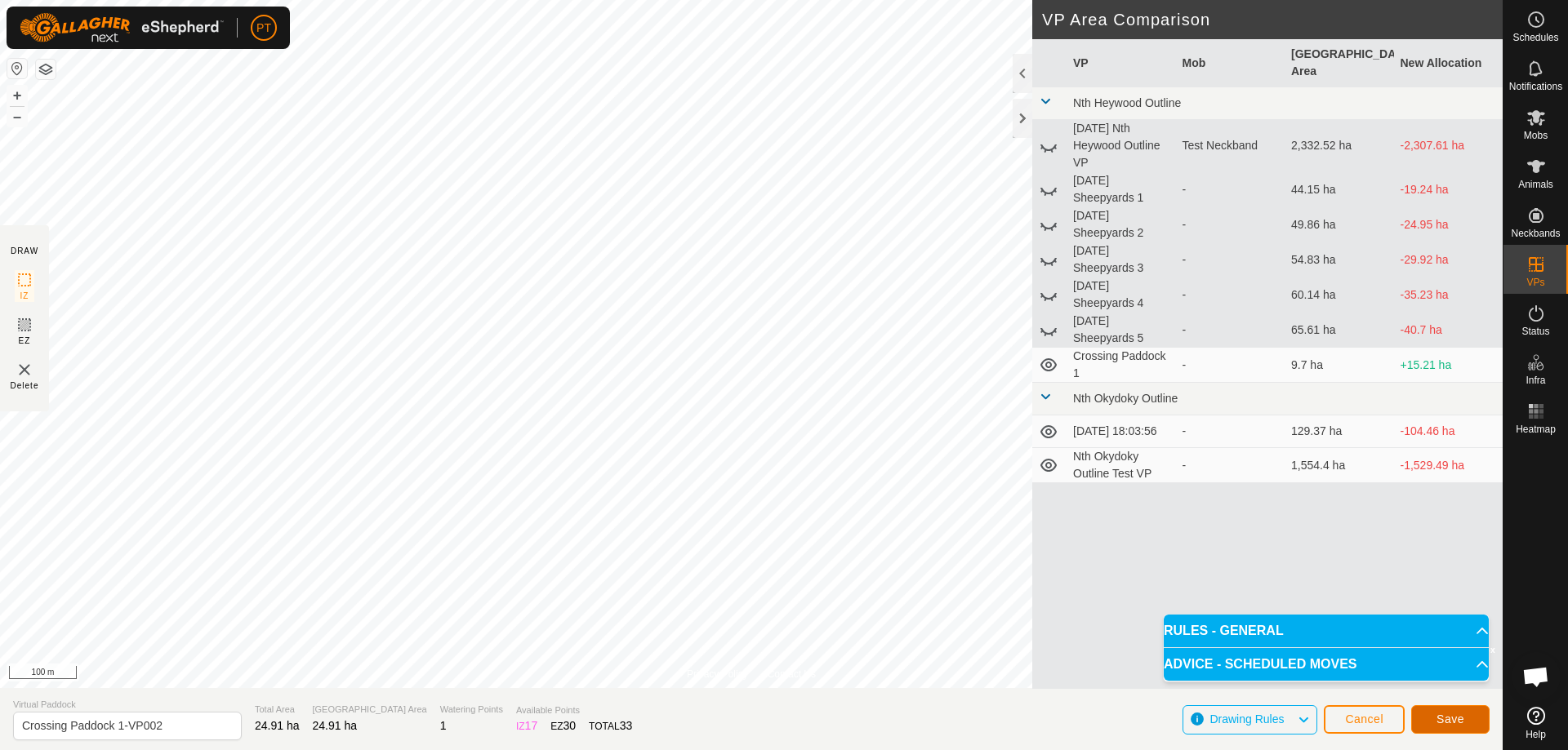
click at [778, 328] on span "Save" at bounding box center [1450, 718] width 28 height 13
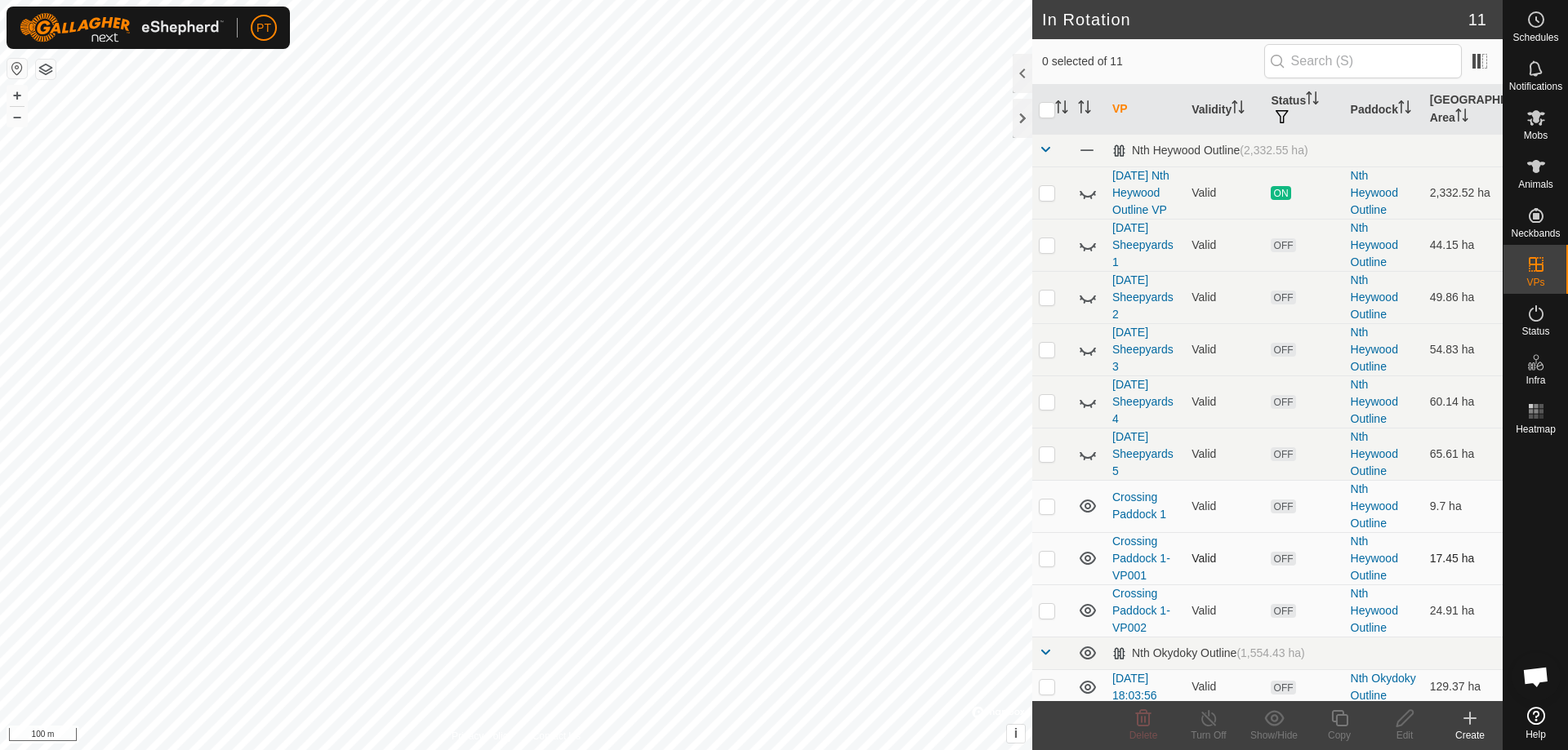
checkbox input "true"
click at [778, 328] on icon at bounding box center [1339, 718] width 20 height 19
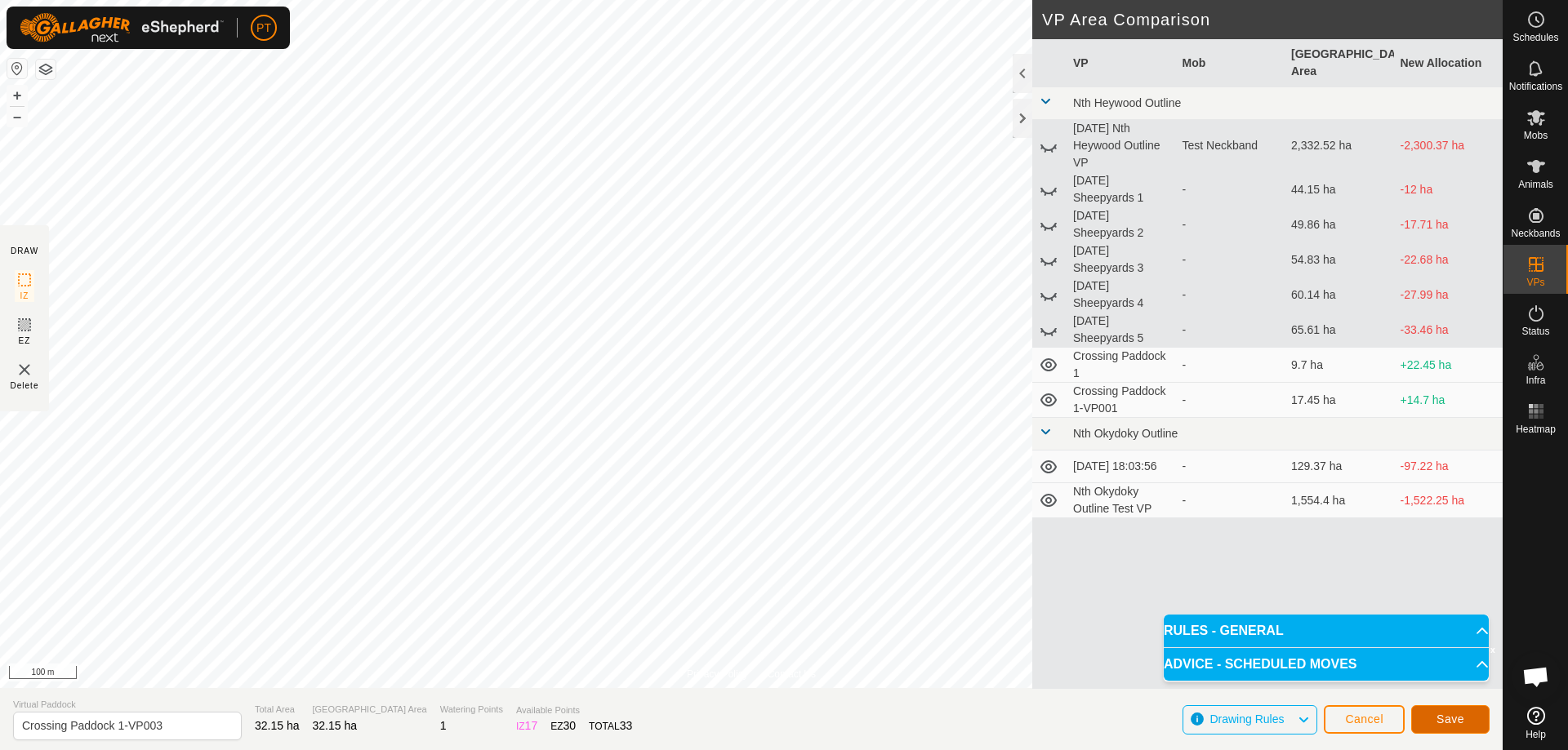
click at [778, 328] on span "Save" at bounding box center [1450, 718] width 28 height 13
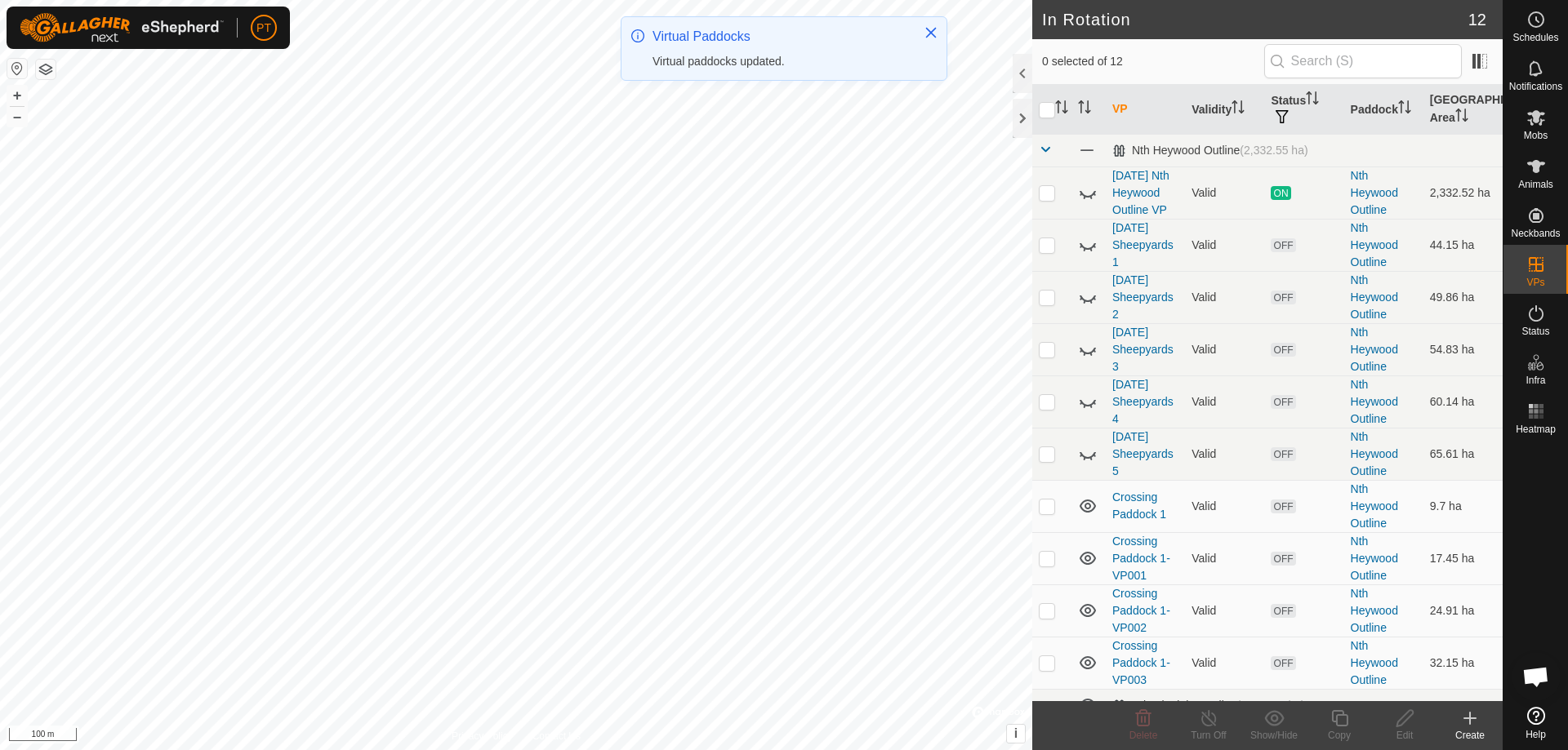
checkbox input "true"
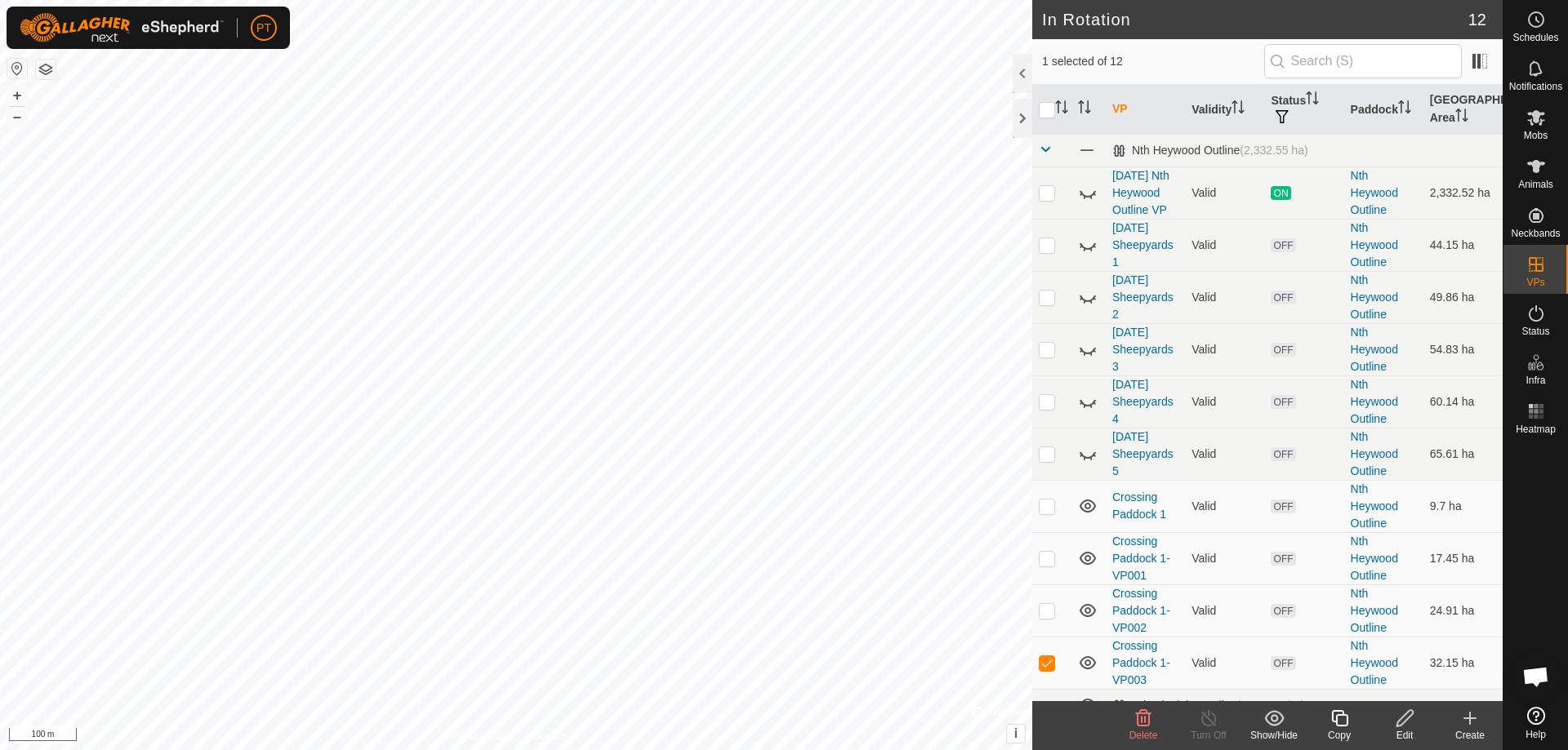
click at [778, 328] on icon at bounding box center [1339, 718] width 20 height 19
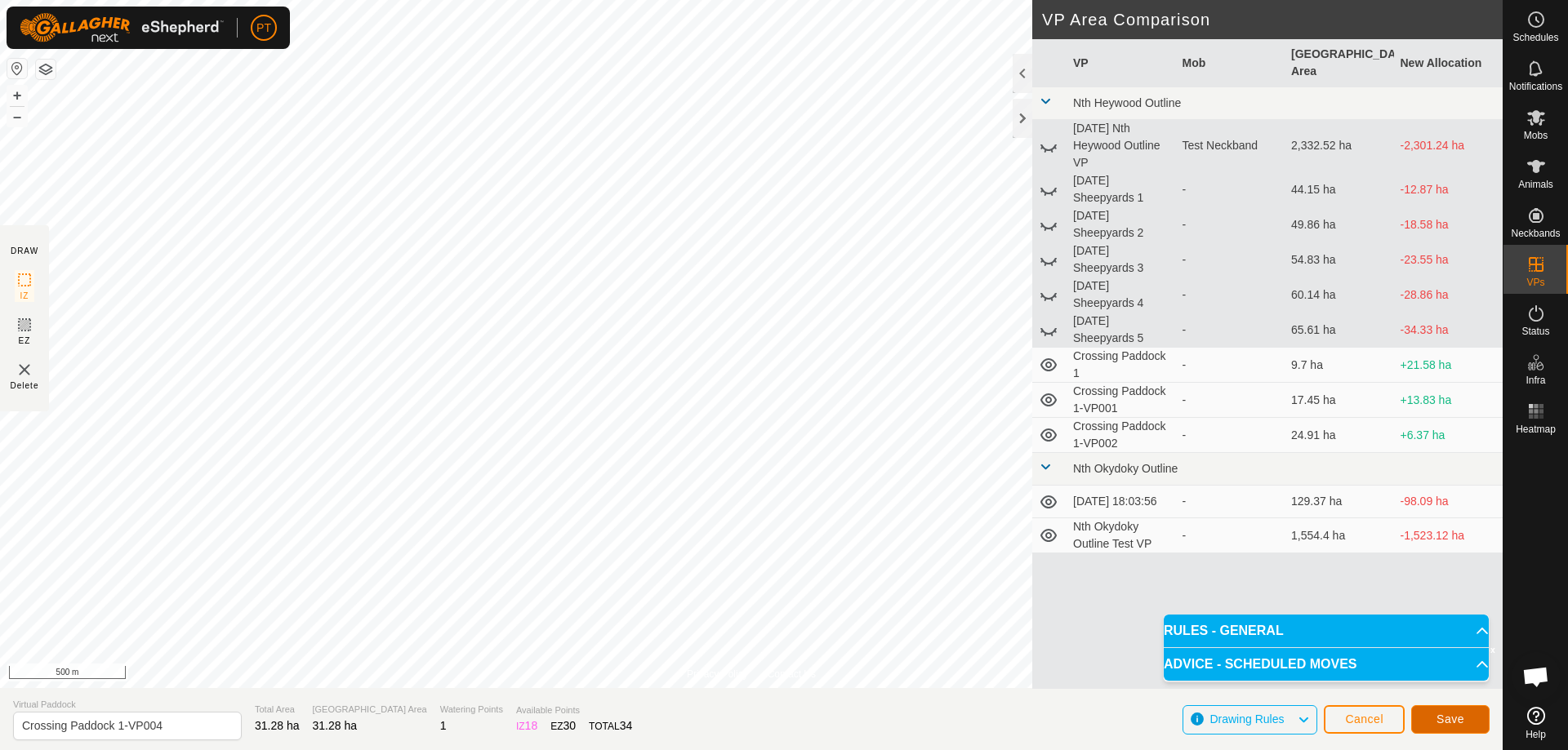
click at [778, 328] on span "Save" at bounding box center [1450, 718] width 28 height 13
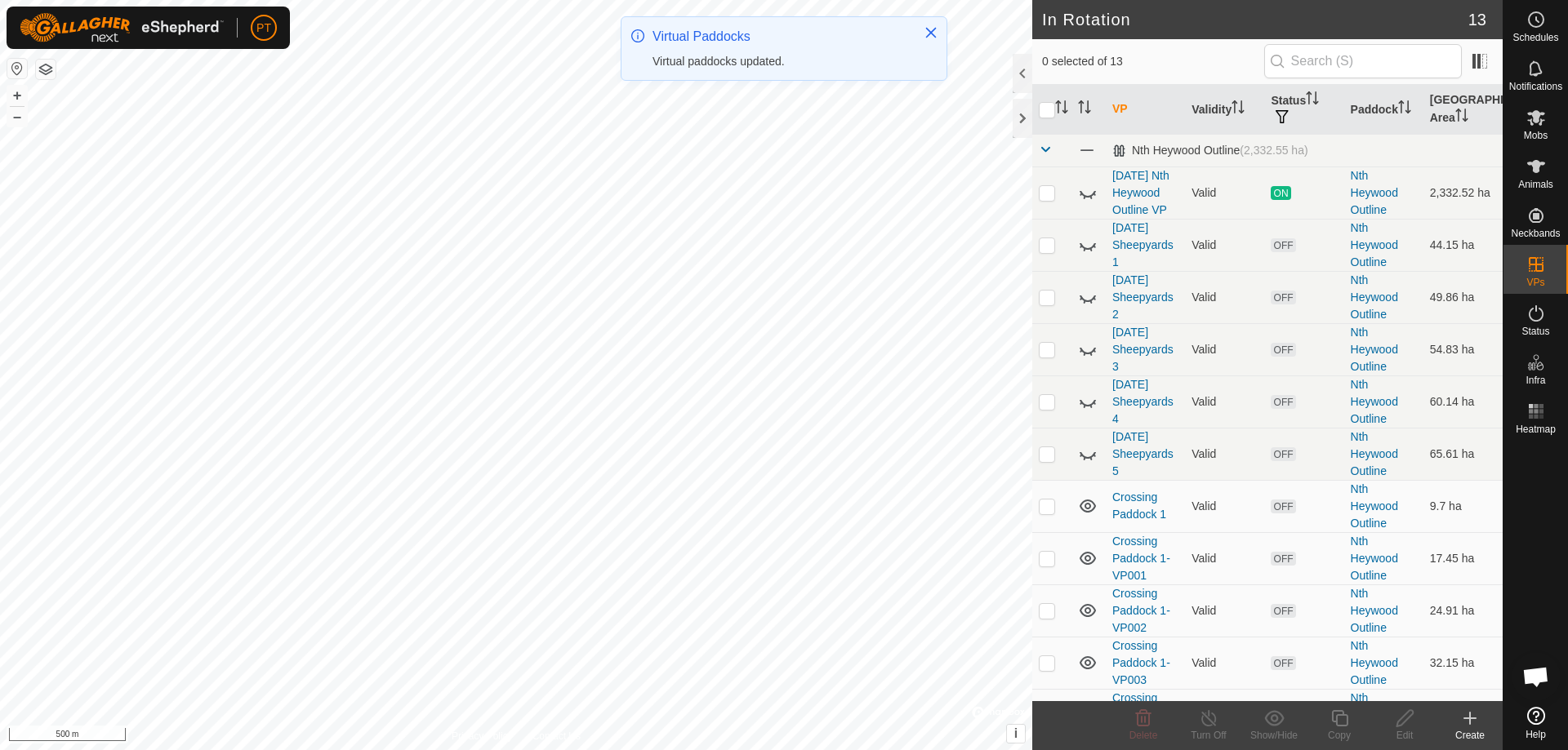
checkbox input "true"
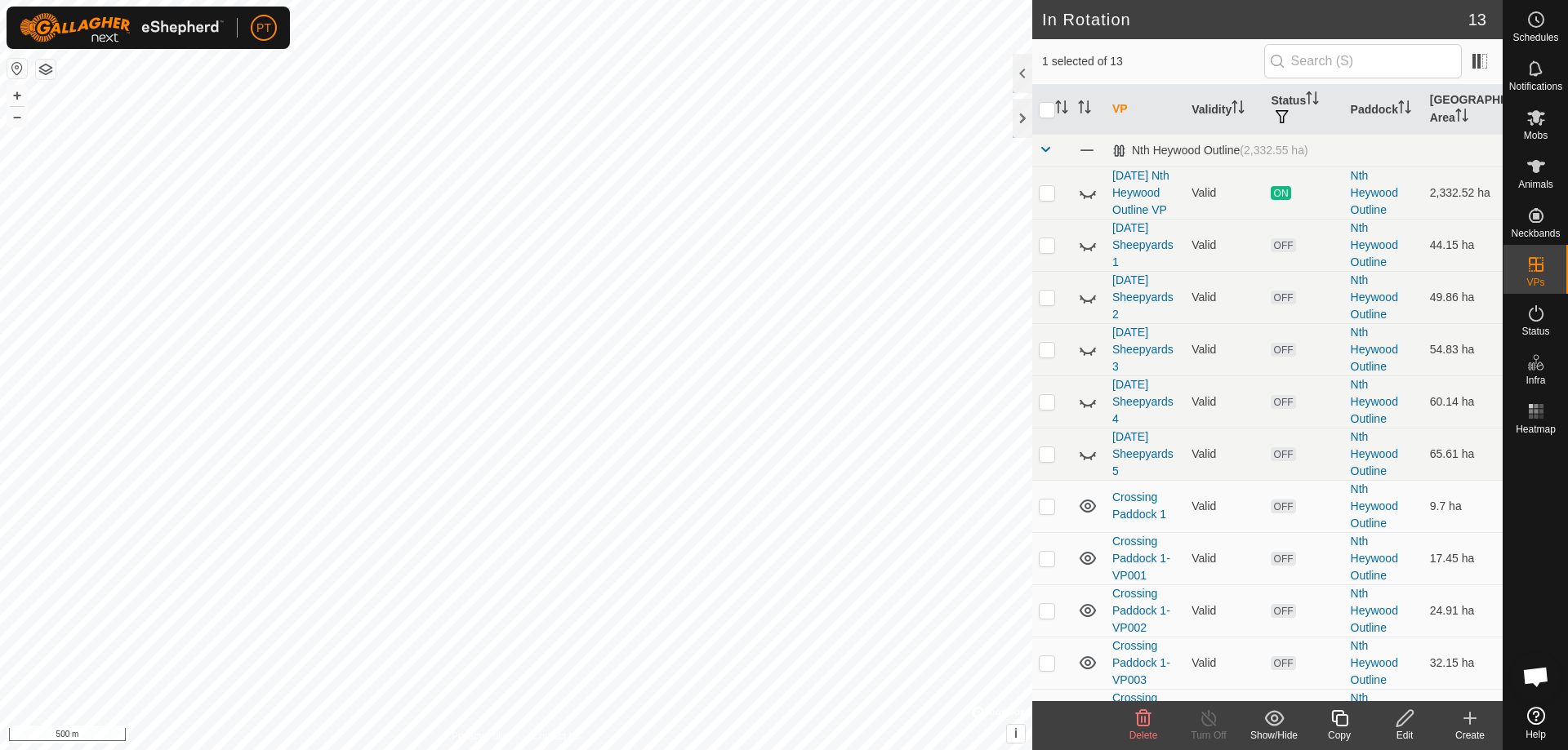
click at [778, 328] on icon at bounding box center [1339, 718] width 20 height 19
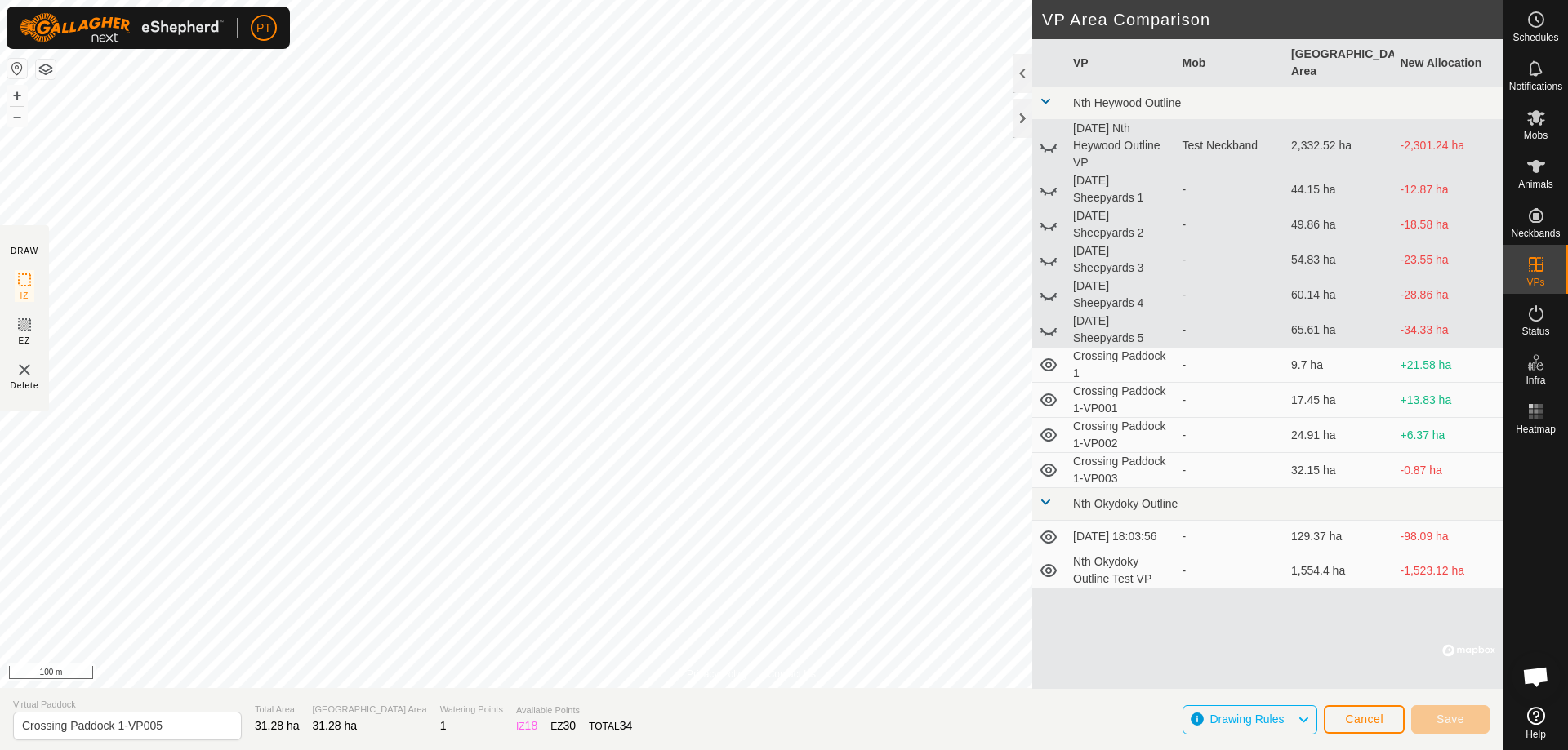
click at [778, 328] on div "Privacy Policy Contact Us Crossing Paddock 1-VP004 Status: OFF Type: Inclusion …" at bounding box center [751, 375] width 1502 height 750
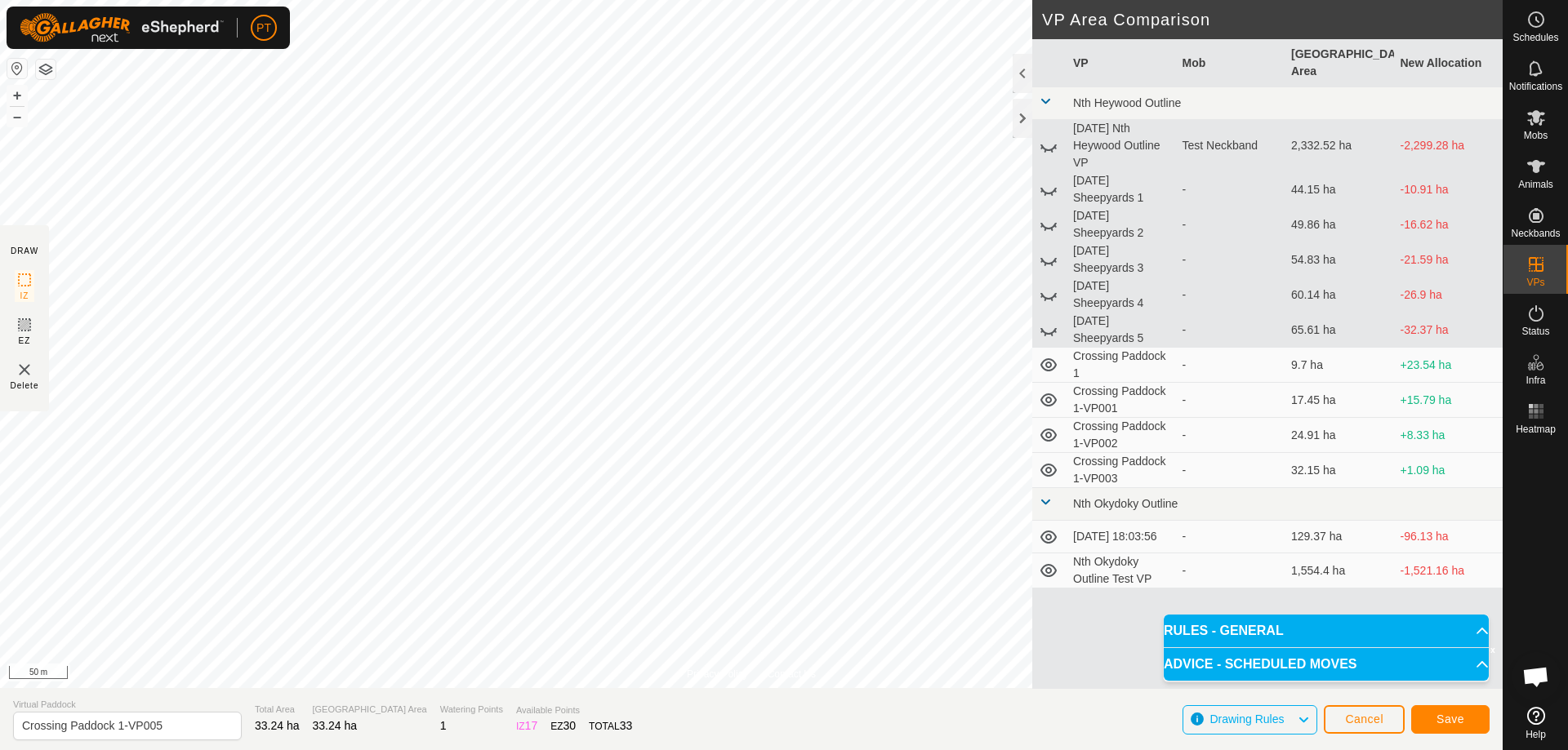
click at [463, 0] on html "PT Schedules Notifications Mobs Animals Neckbands VPs Status Infra Heatmap Help…" at bounding box center [784, 375] width 1568 height 750
click at [653, 328] on div "Privacy Policy Contact Us Status: OFF Type: Inclusion Zone + – ⇧ i © Mapbox , ©…" at bounding box center [751, 375] width 1502 height 750
click at [778, 328] on span "Save" at bounding box center [1450, 718] width 28 height 13
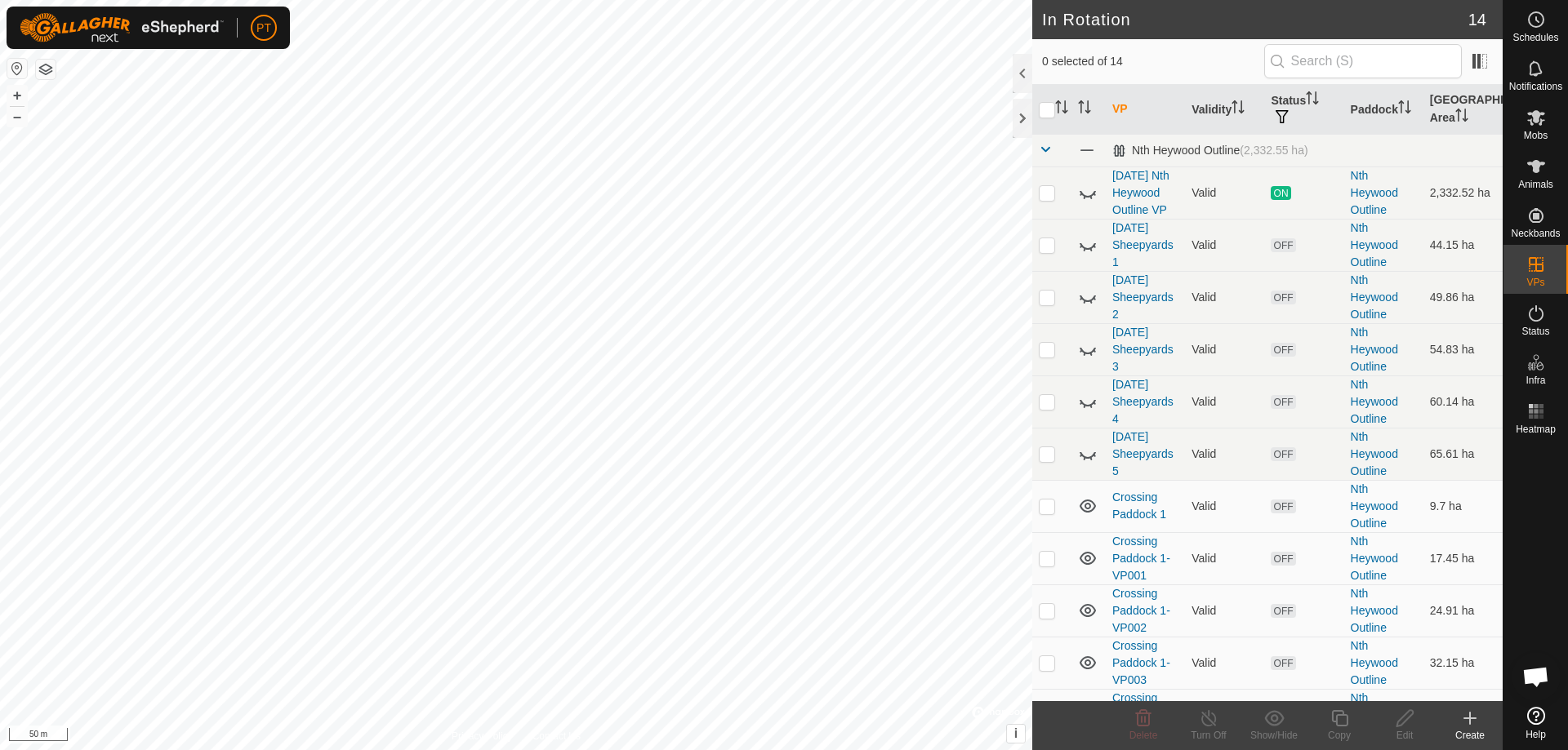
checkbox input "true"
click at [778, 328] on icon at bounding box center [1339, 718] width 20 height 19
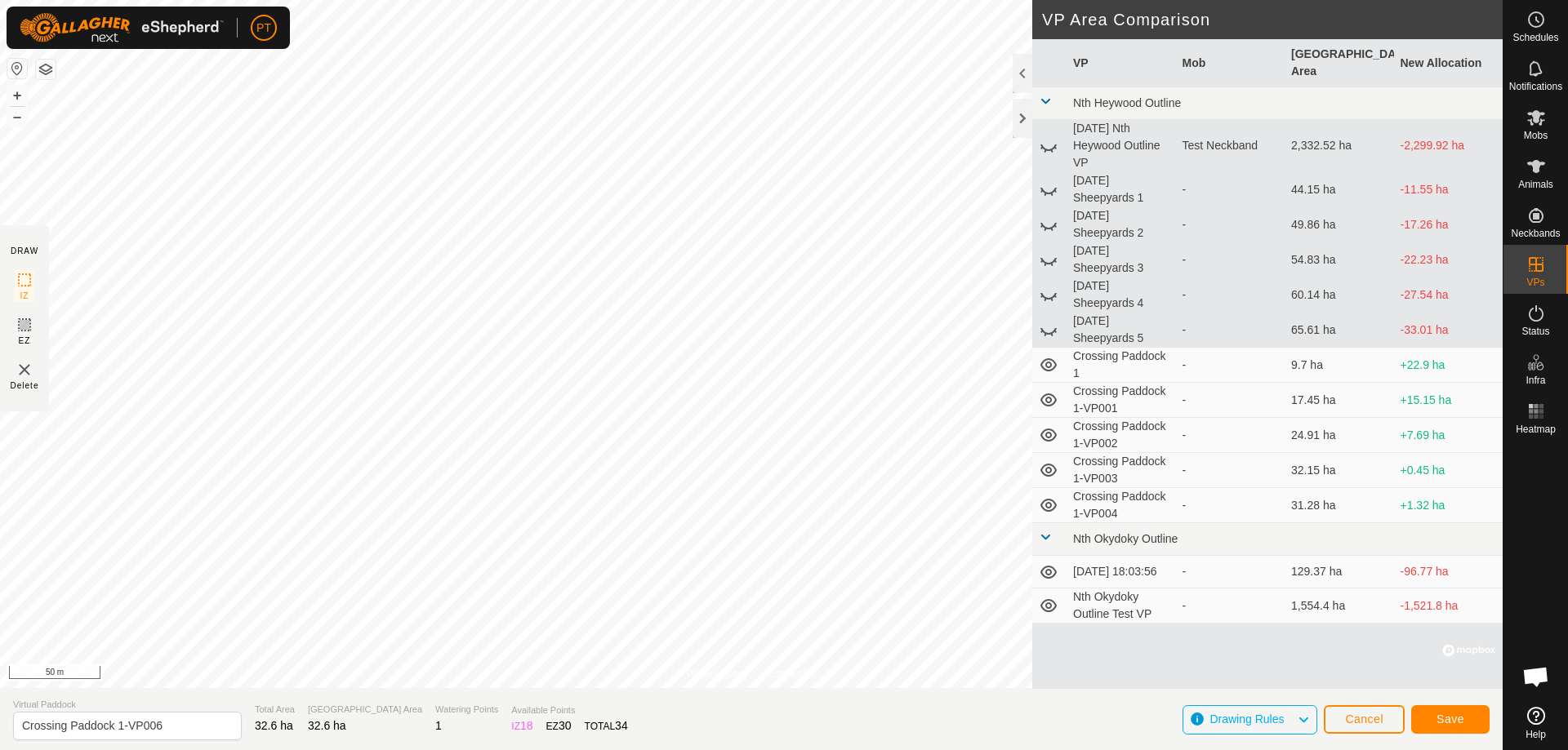
click at [585, 0] on html "PT Schedules Notifications Mobs Animals Neckbands VPs Status Infra Heatmap Help…" at bounding box center [784, 375] width 1568 height 750
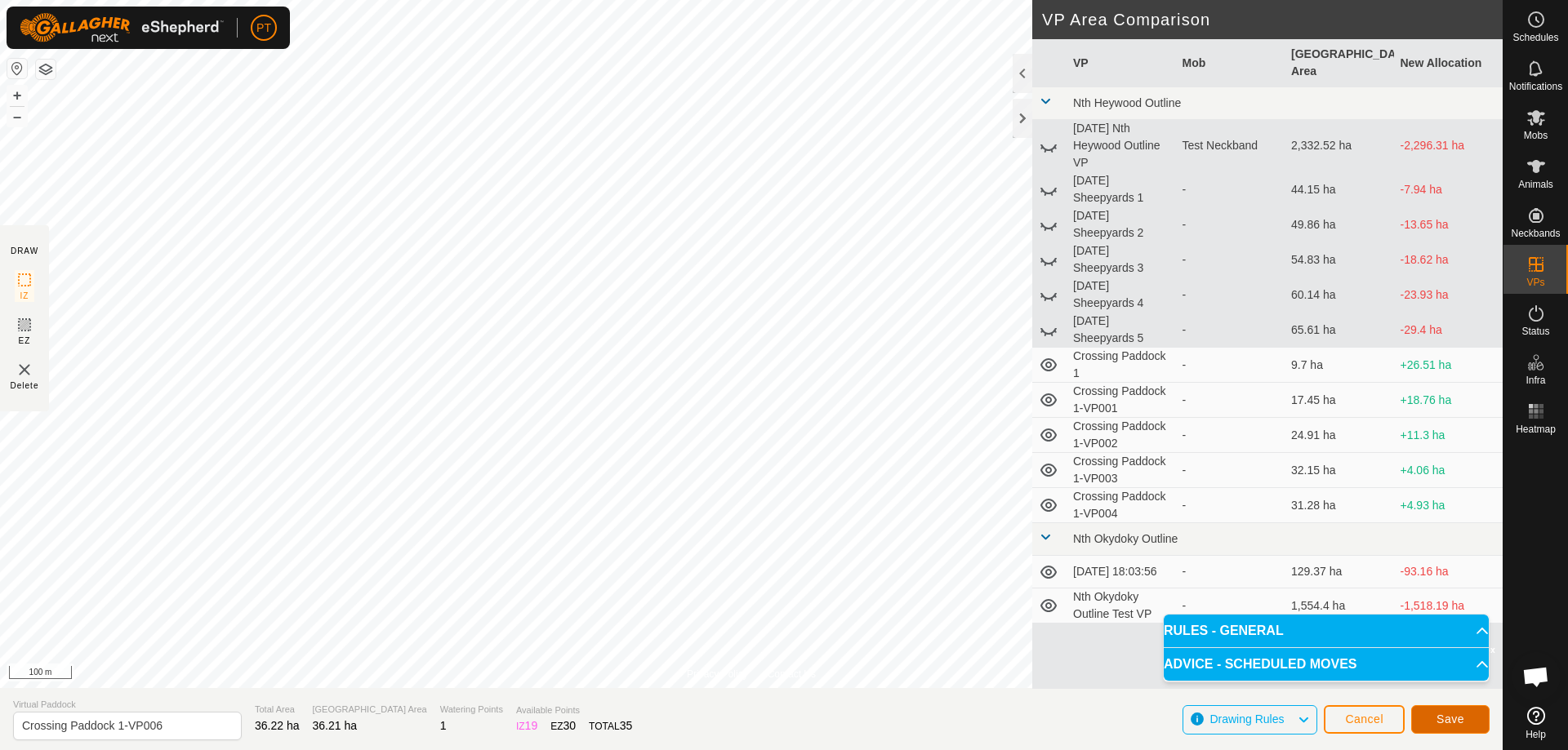
click at [778, 328] on span "Save" at bounding box center [1450, 718] width 28 height 13
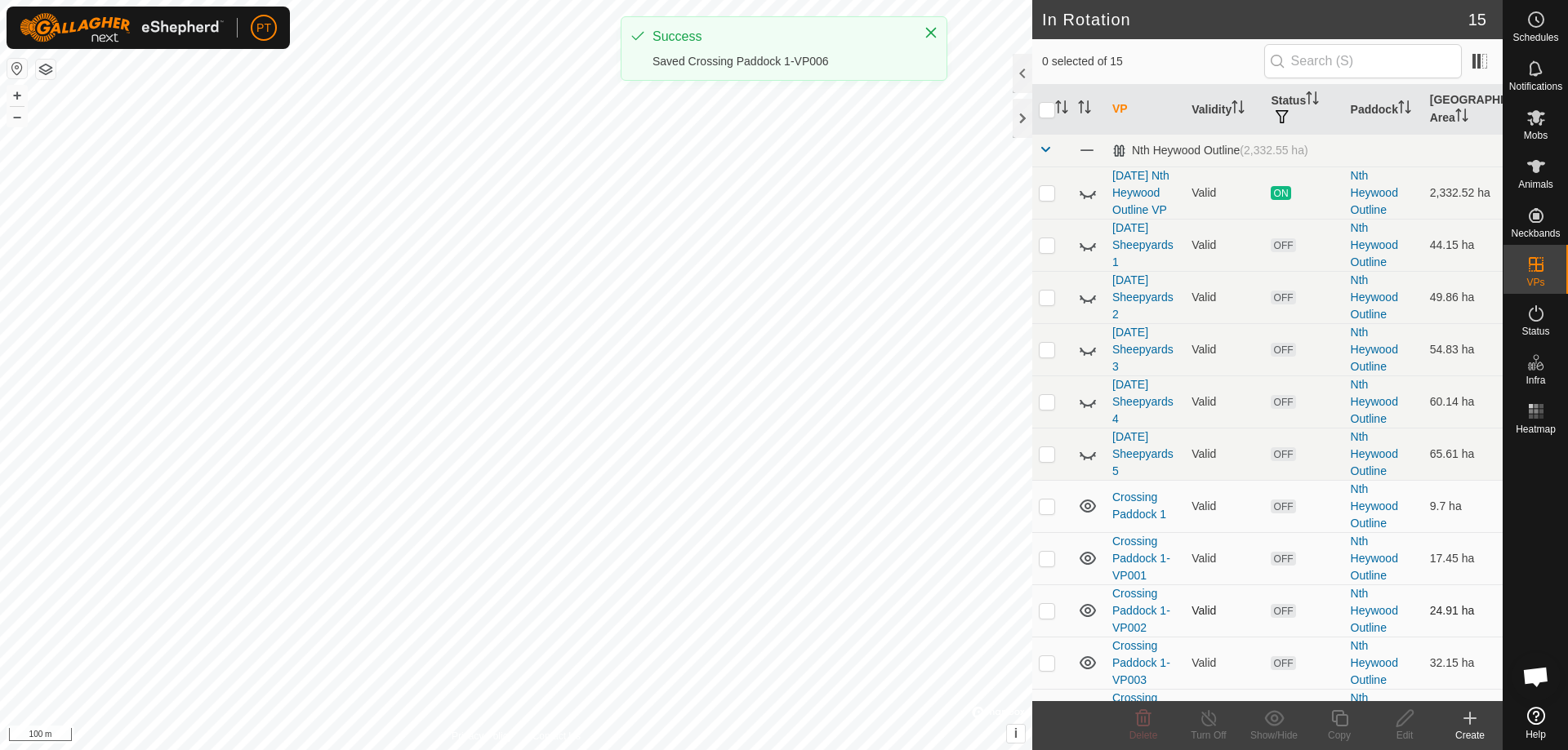
checkbox input "true"
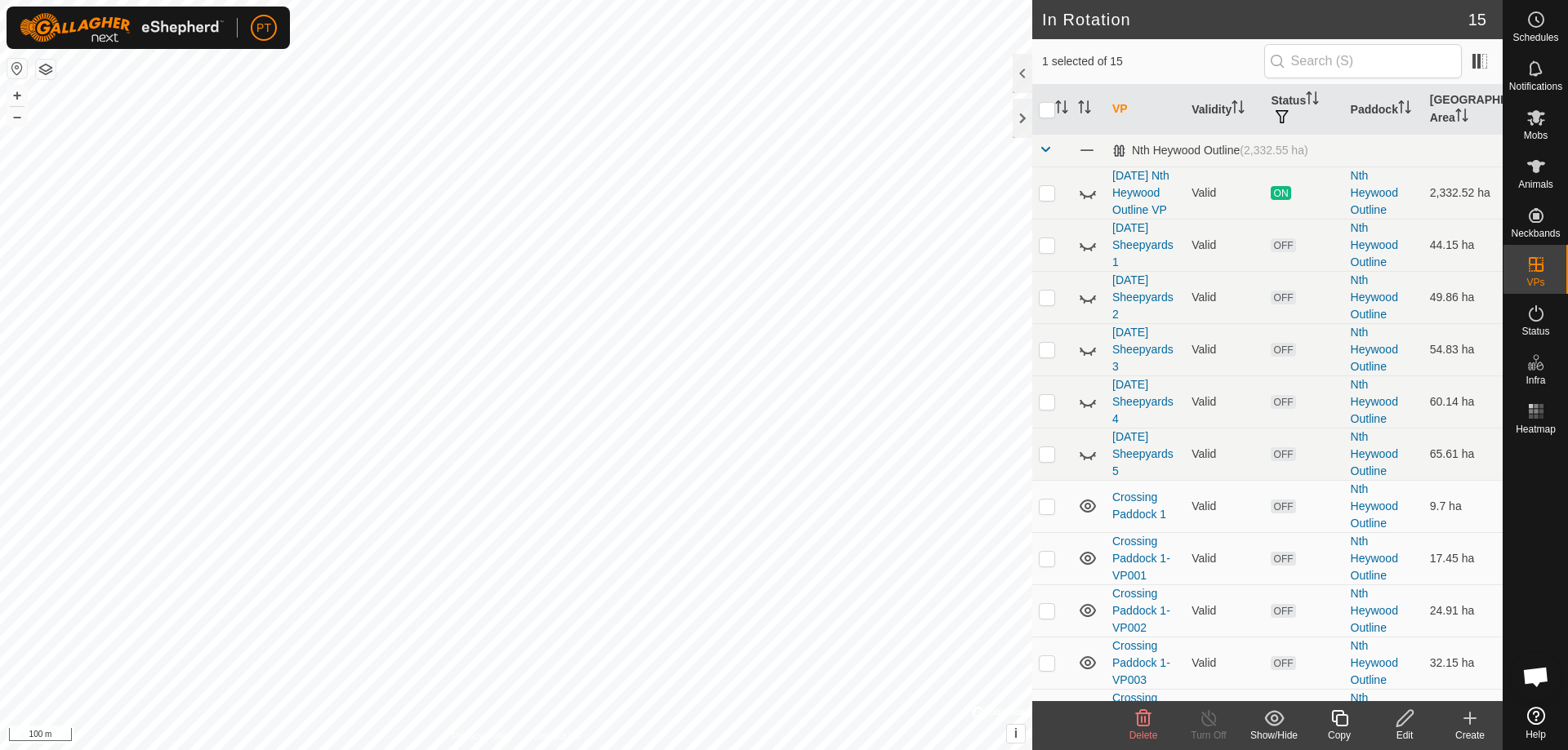
click at [778, 328] on icon at bounding box center [1339, 718] width 20 height 19
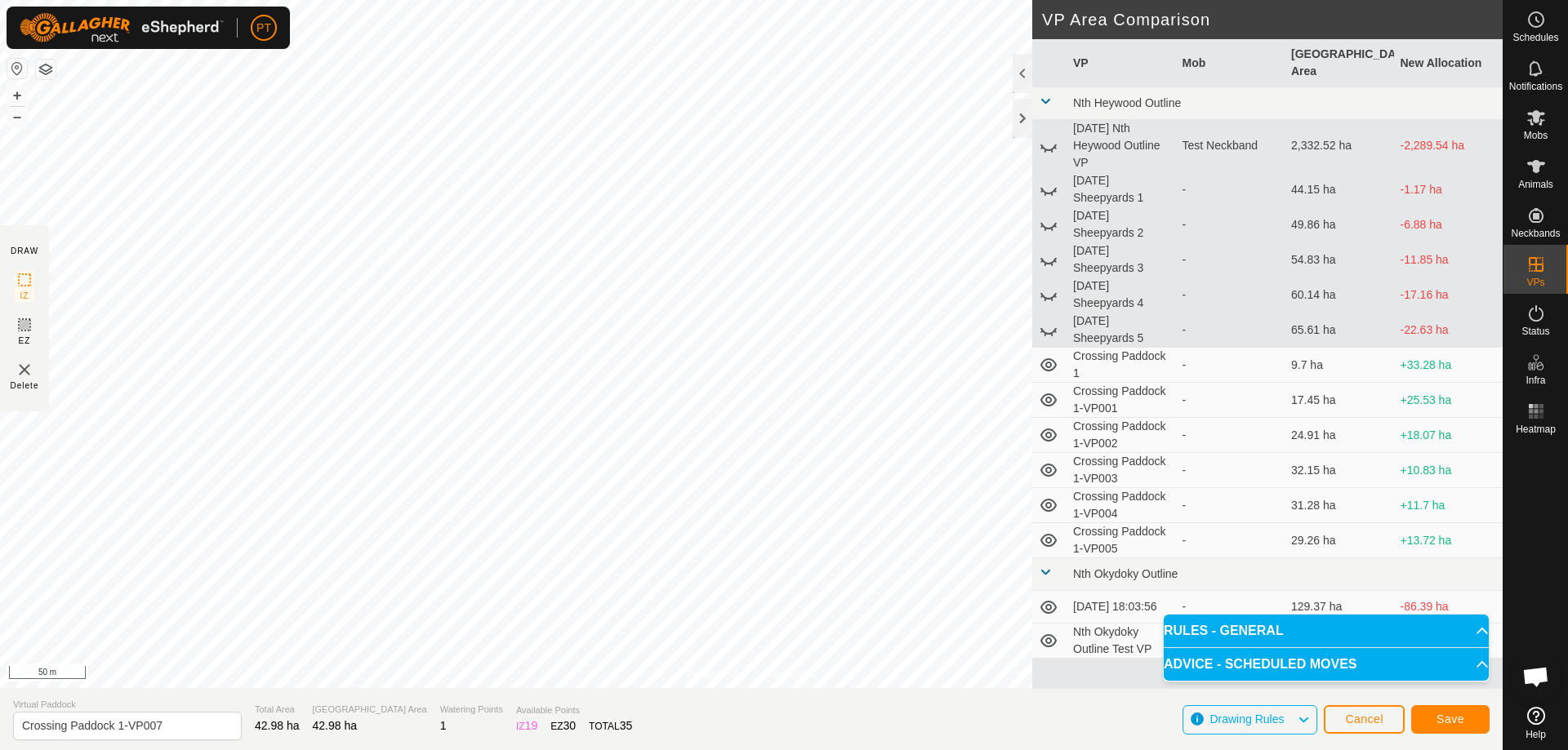
click at [608, 328] on html "PT Schedules Notifications Mobs Animals Neckbands VPs Status Infra Heatmap Help…" at bounding box center [784, 375] width 1568 height 750
click at [611, 328] on html "PT Schedules Notifications Mobs Animals Neckbands VPs Status Infra Heatmap Help…" at bounding box center [784, 375] width 1568 height 750
click at [571, 328] on html "PT Schedules Notifications Mobs Animals Neckbands VPs Status Infra Heatmap Help…" at bounding box center [784, 375] width 1568 height 750
click at [778, 328] on div "Privacy Policy Contact Us Status: OFF Type: Inclusion Zone + – ⇧ i © Mapbox , ©…" at bounding box center [751, 375] width 1502 height 750
click at [442, 0] on html "PT Schedules Notifications Mobs Animals Neckbands VPs Status Infra Heatmap Help…" at bounding box center [784, 375] width 1568 height 750
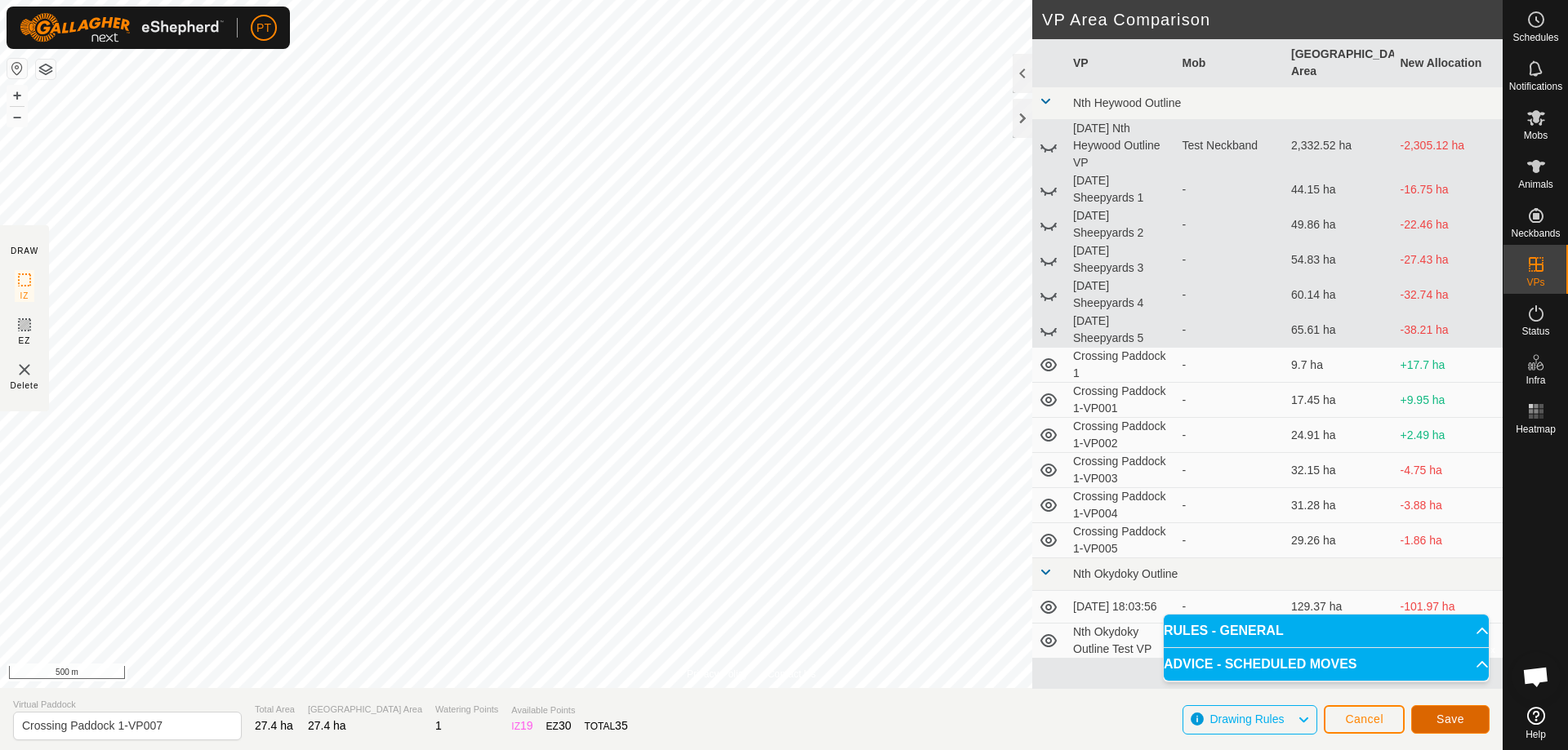
click at [778, 328] on span "Save" at bounding box center [1450, 718] width 28 height 13
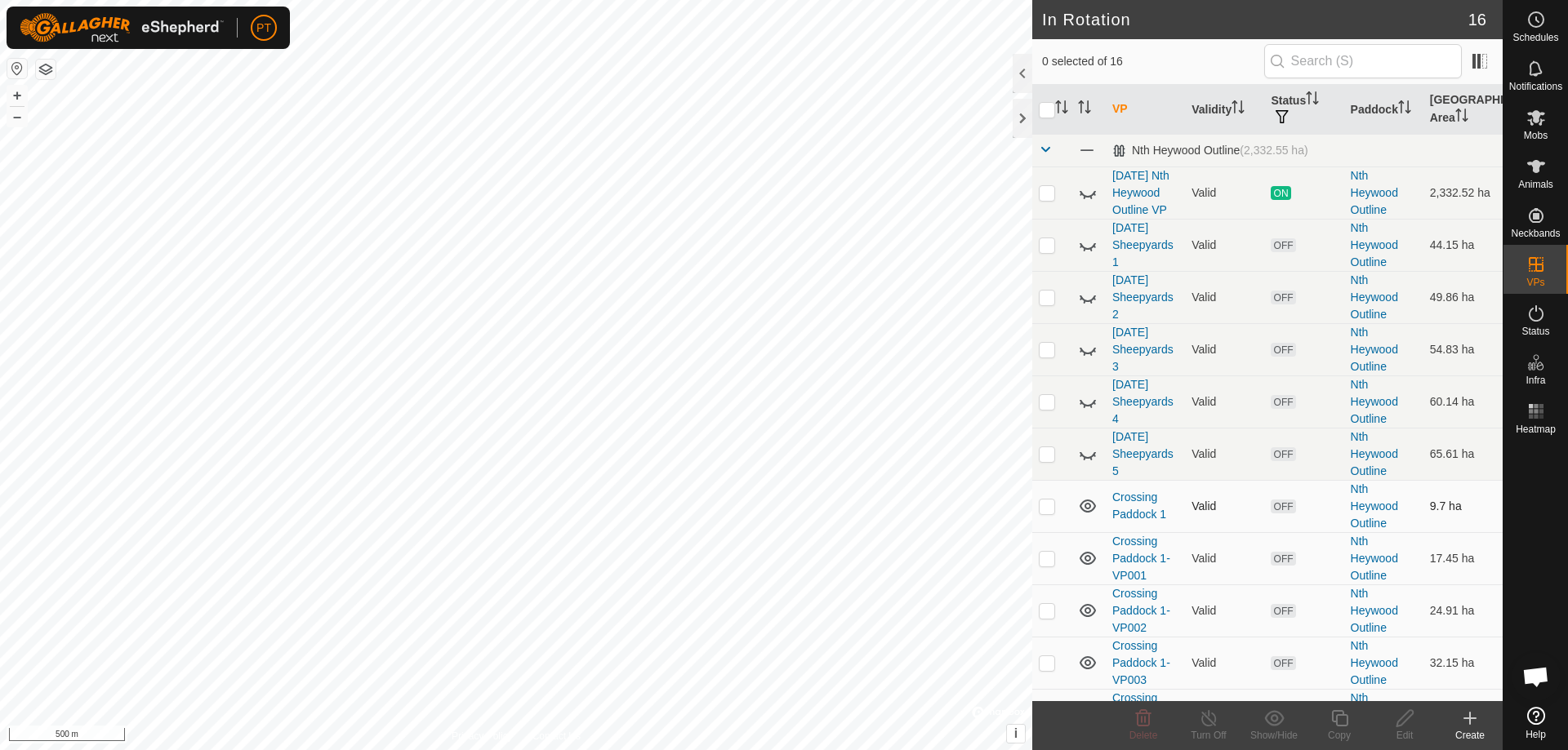
checkbox input "true"
click at [778, 328] on icon at bounding box center [1339, 718] width 20 height 19
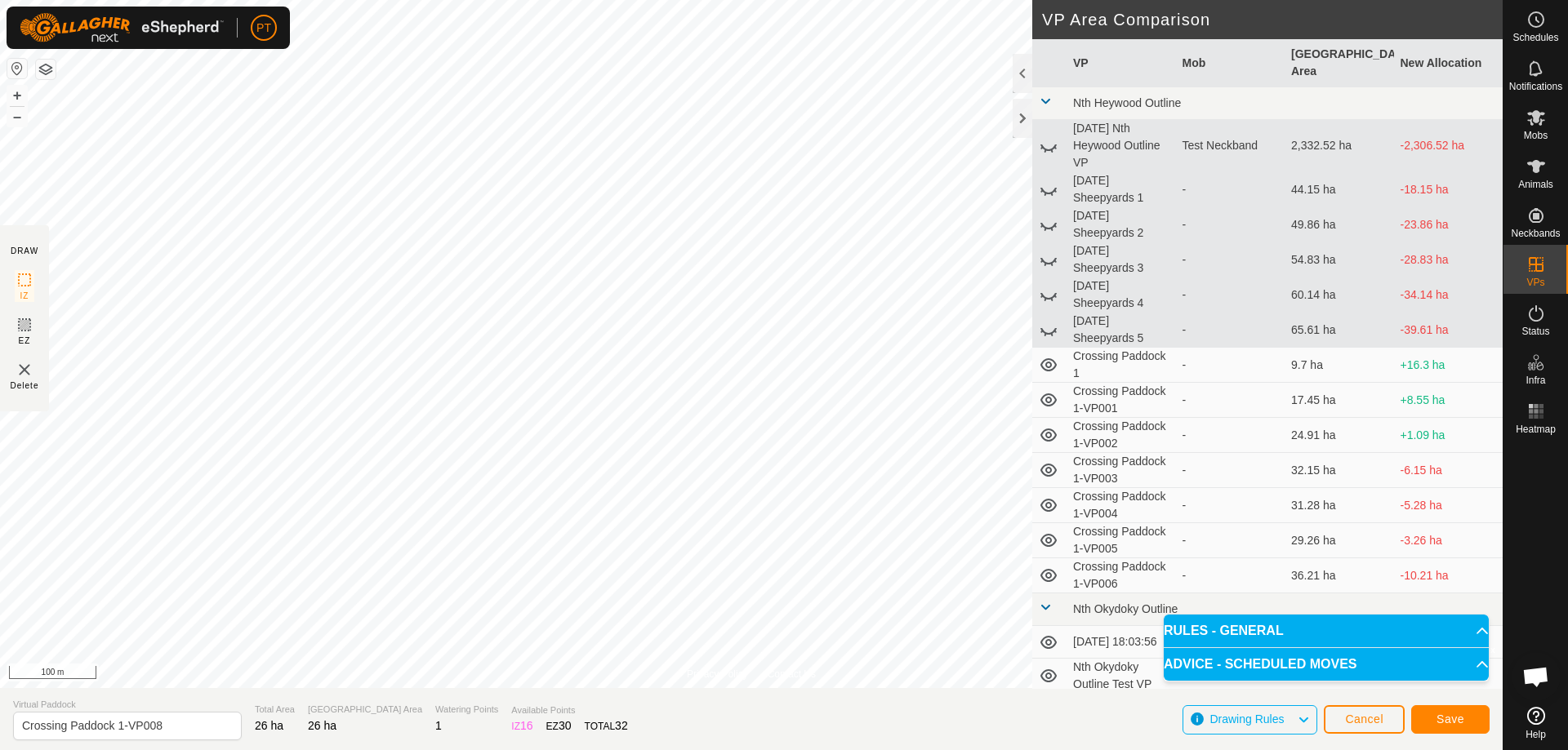
click at [338, 328] on html "PT Schedules Notifications Mobs Animals Neckbands VPs Status Infra Heatmap Help…" at bounding box center [784, 375] width 1568 height 750
click at [778, 328] on span "Save" at bounding box center [1450, 718] width 28 height 13
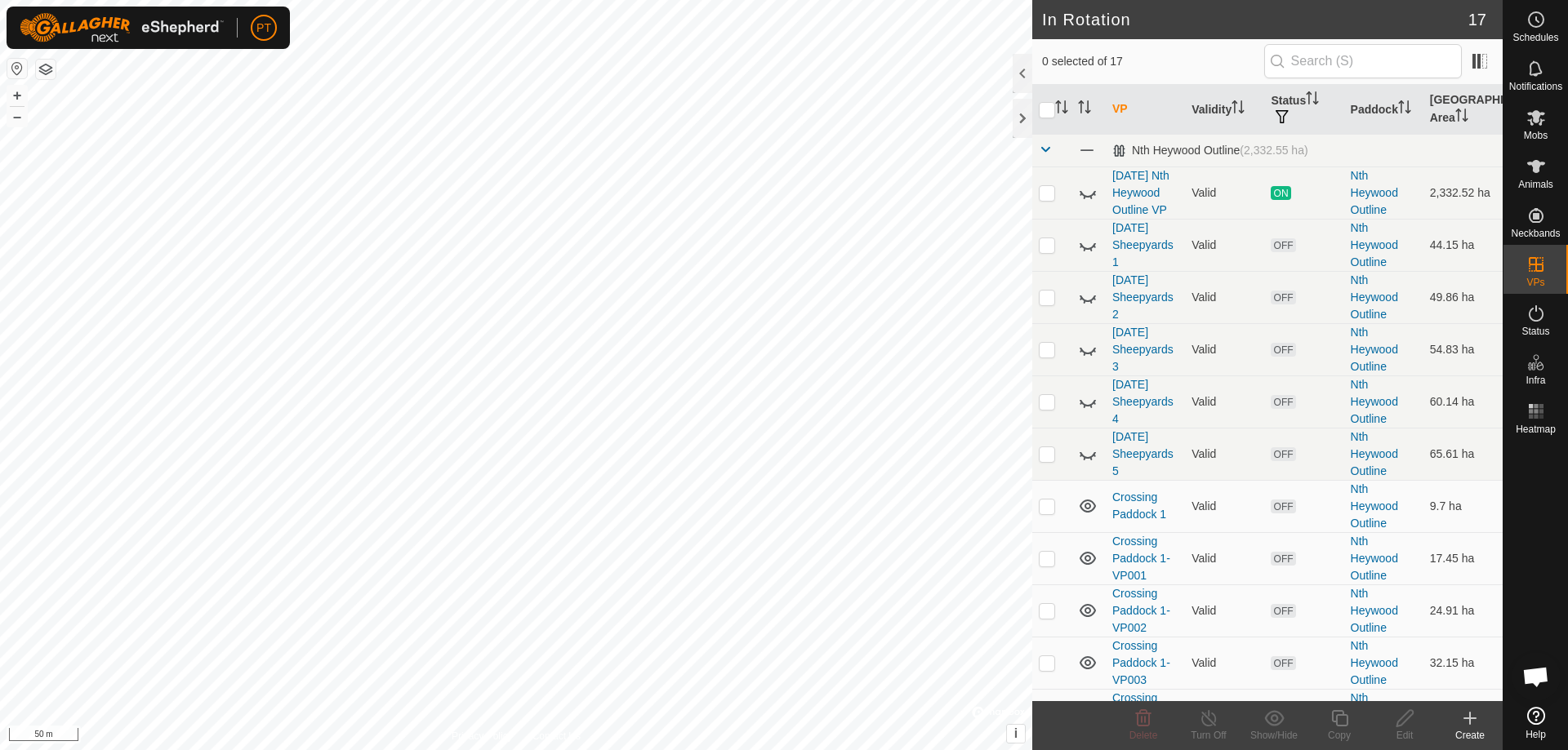
checkbox input "true"
click at [778, 328] on icon at bounding box center [1339, 718] width 20 height 19
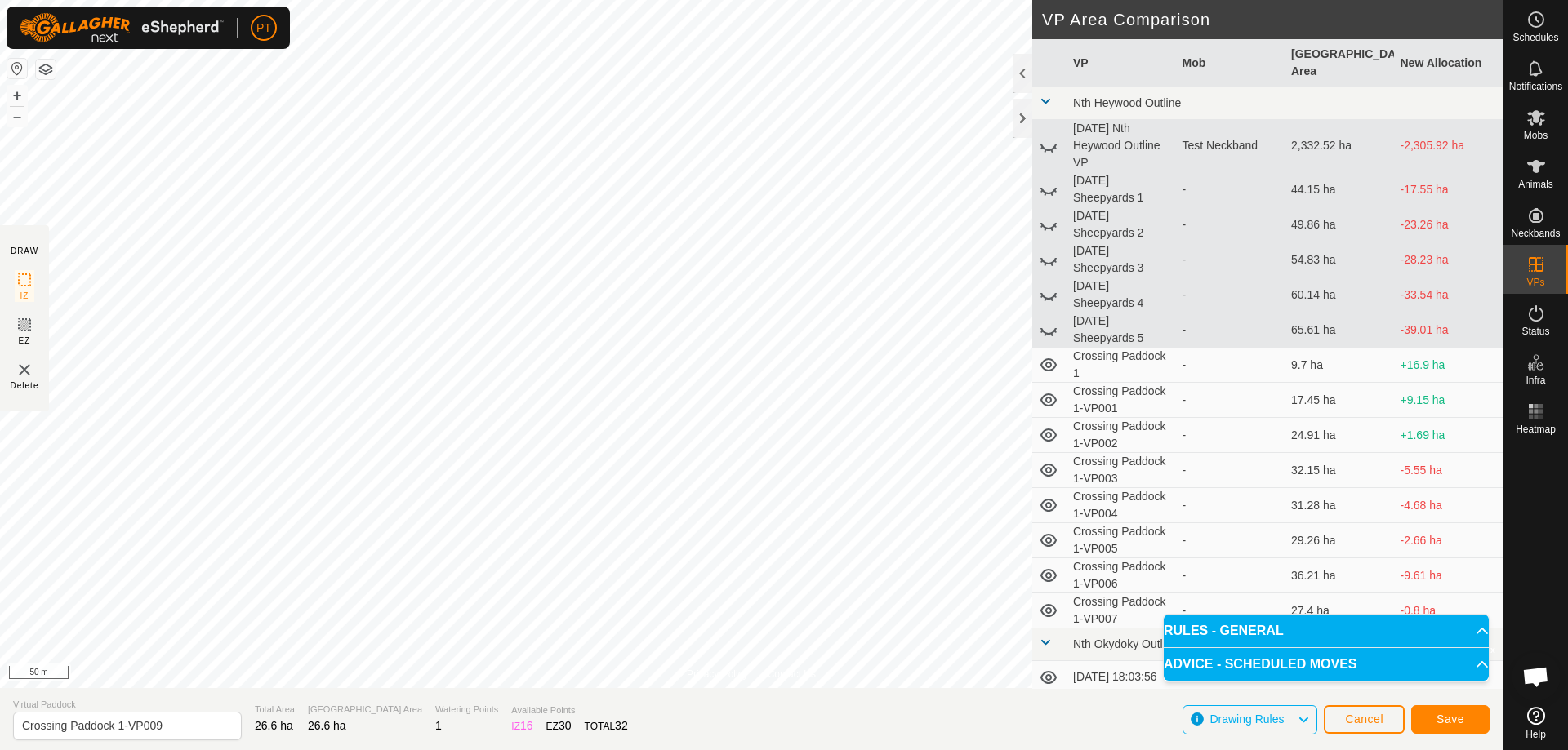
click at [343, 328] on html "PT Schedules Notifications Mobs Animals Neckbands VPs Status Infra Heatmap Help…" at bounding box center [784, 375] width 1568 height 750
click at [778, 328] on span "Save" at bounding box center [1450, 718] width 28 height 13
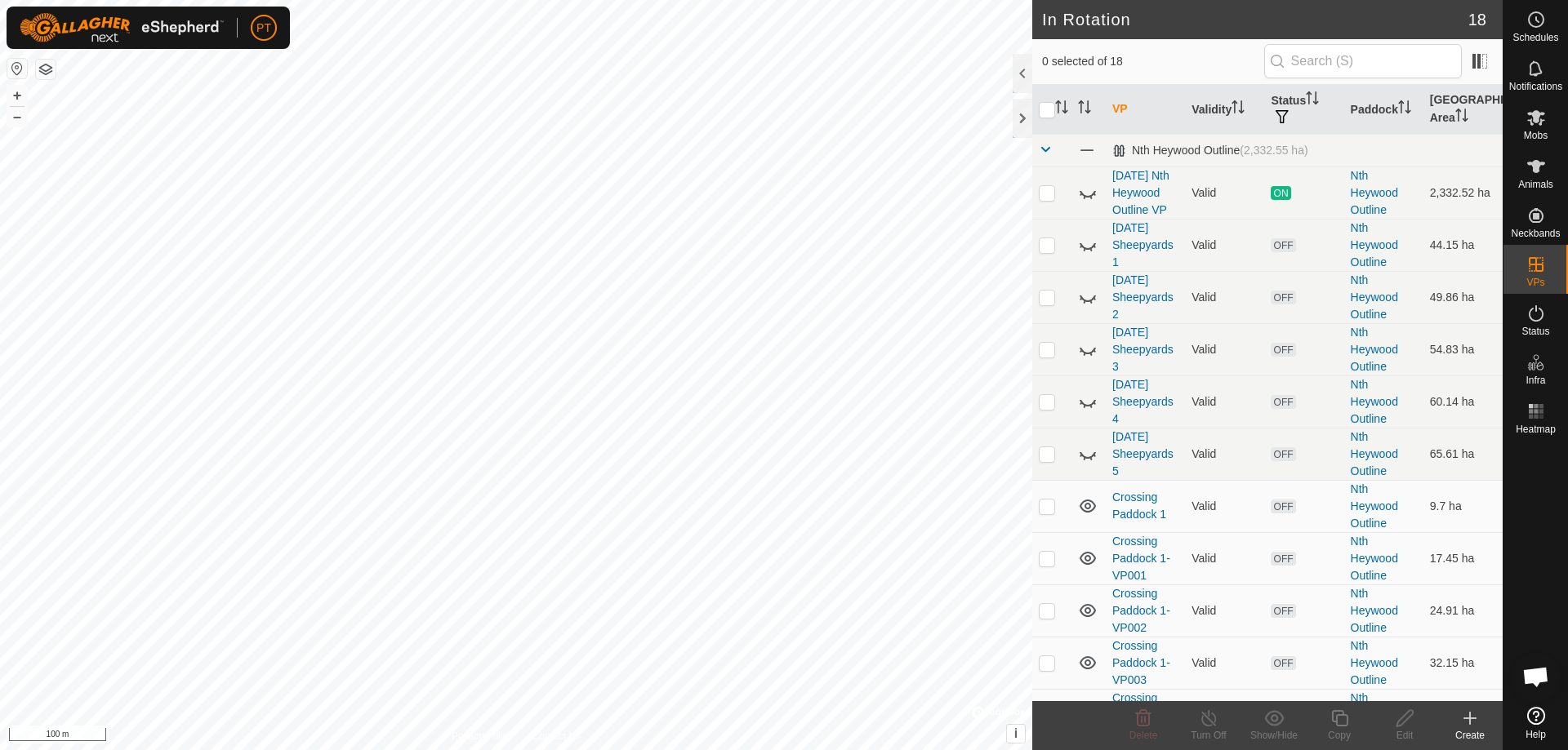
checkbox input "true"
click at [778, 328] on icon at bounding box center [1405, 718] width 17 height 17
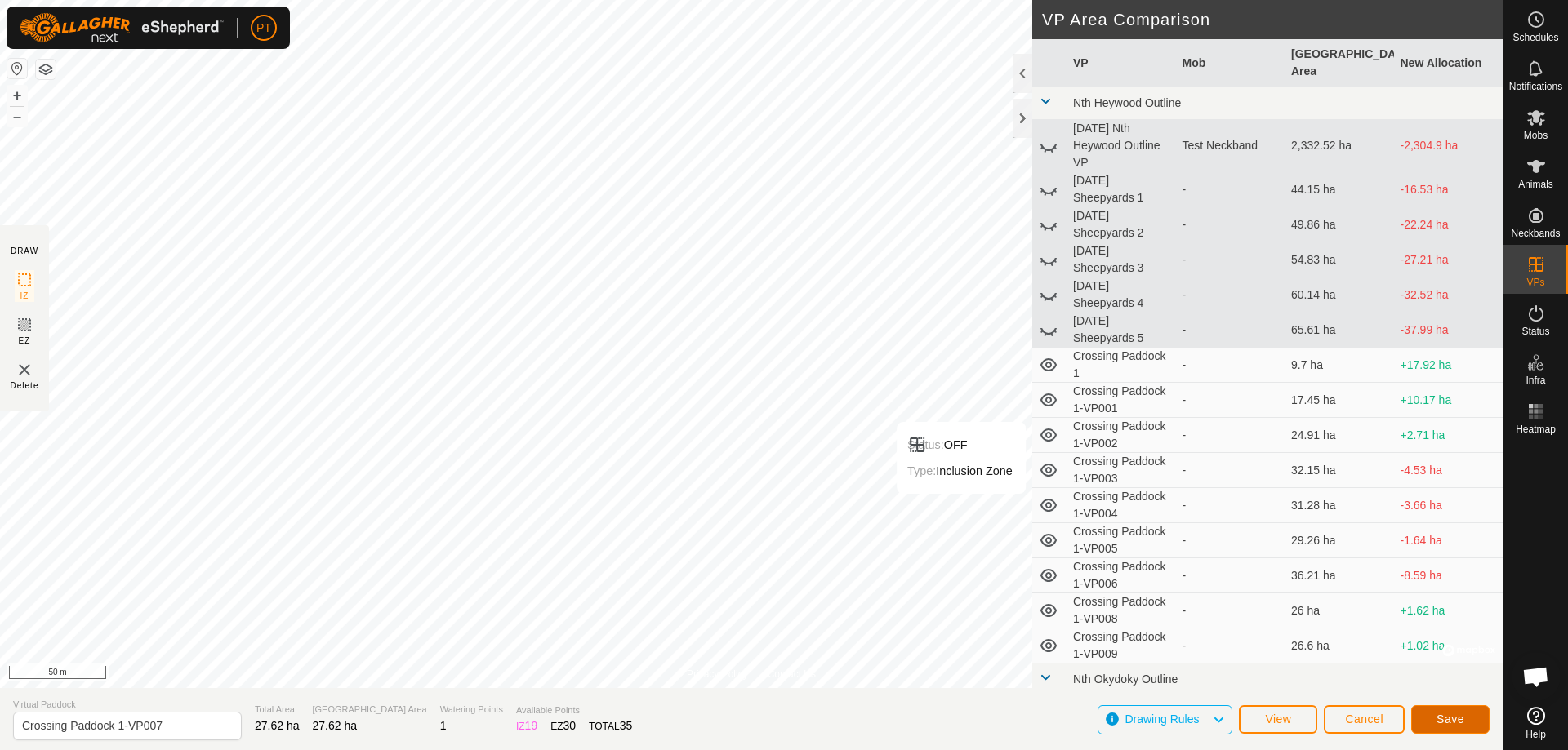
click at [778, 328] on span "Save" at bounding box center [1450, 718] width 28 height 13
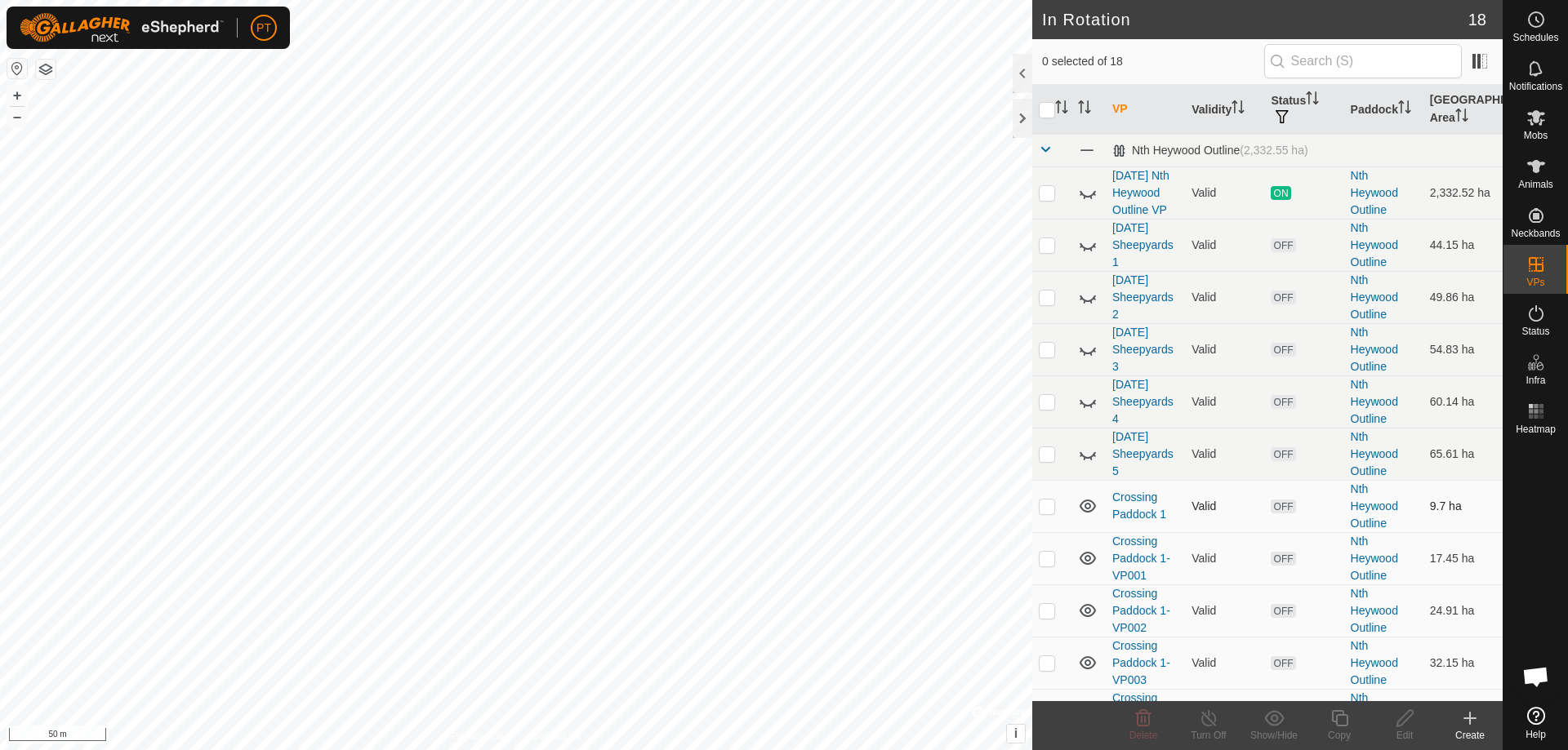
click at [778, 328] on p-checkbox at bounding box center [1046, 506] width 17 height 13
checkbox input "true"
click at [778, 328] on p-checkbox at bounding box center [1046, 558] width 17 height 13
checkbox input "true"
click at [778, 328] on p-checkbox at bounding box center [1046, 506] width 17 height 13
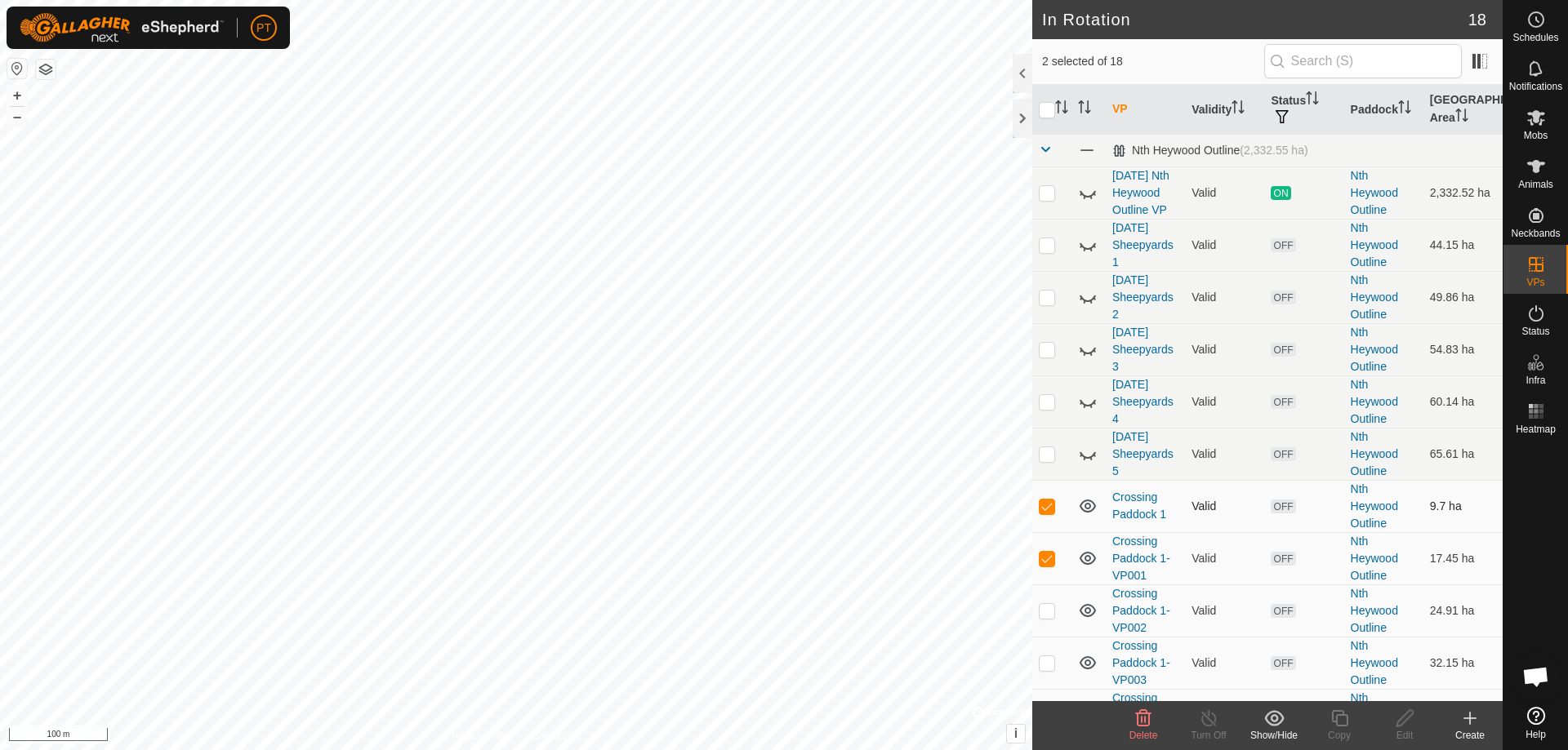
checkbox input "false"
click at [778, 328] on p-checkbox at bounding box center [1046, 610] width 17 height 13
checkbox input "true"
click at [778, 328] on p-checkbox at bounding box center [1046, 558] width 17 height 13
checkbox input "false"
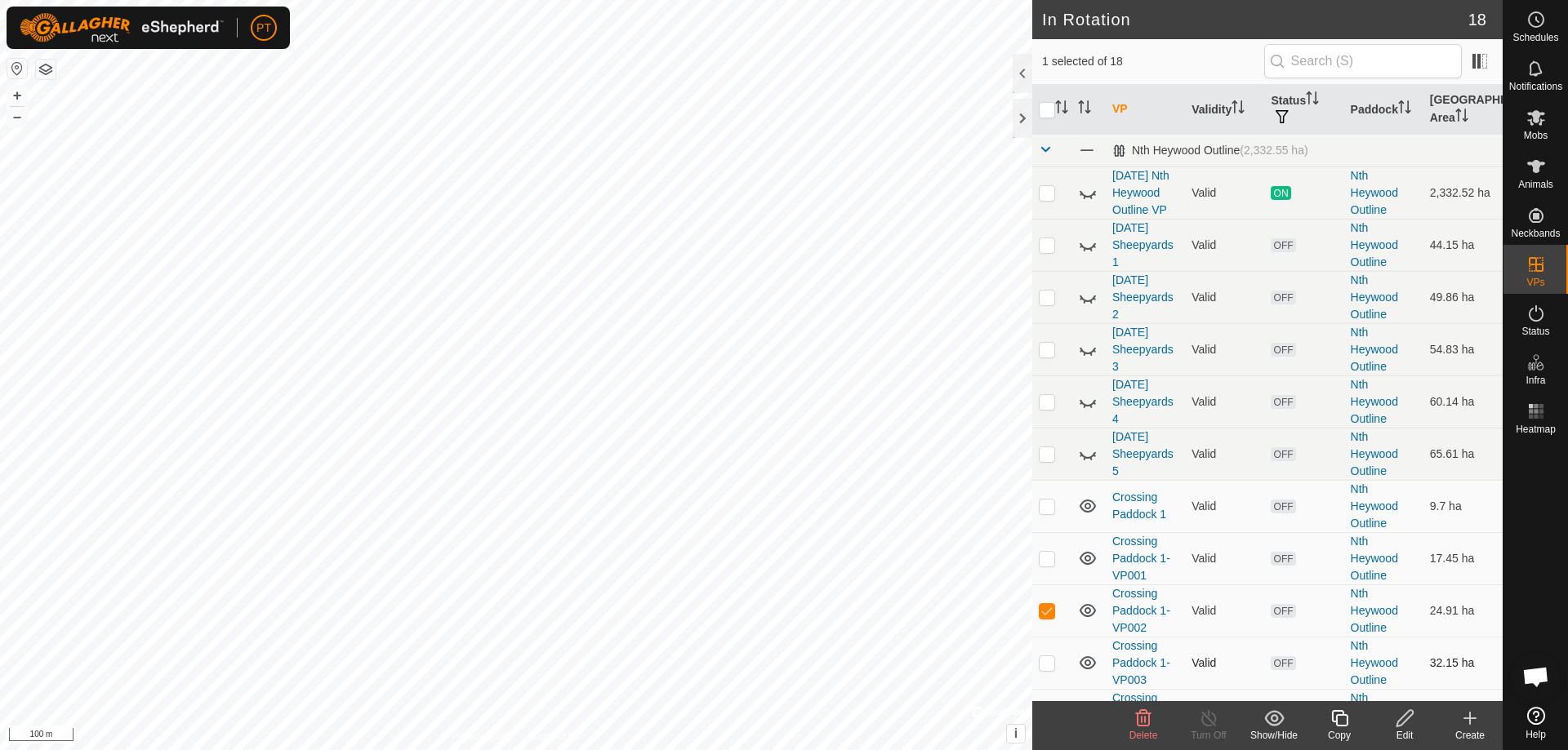
click at [778, 328] on p-checkbox at bounding box center [1046, 662] width 17 height 13
checkbox input "true"
click at [778, 328] on p-checkbox at bounding box center [1046, 610] width 17 height 13
checkbox input "false"
click at [778, 328] on icon at bounding box center [1405, 718] width 20 height 19
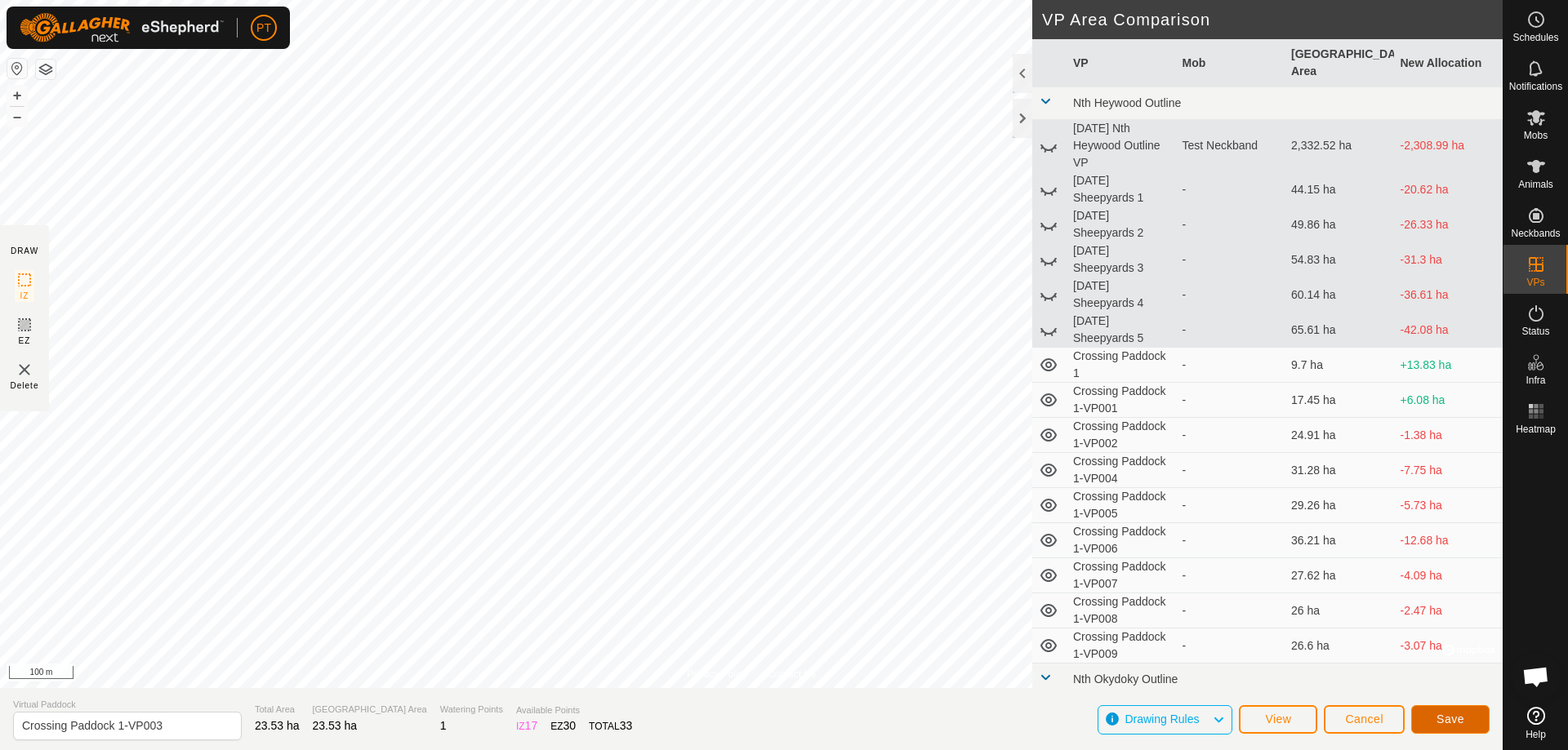
click at [778, 328] on span "Save" at bounding box center [1450, 718] width 28 height 13
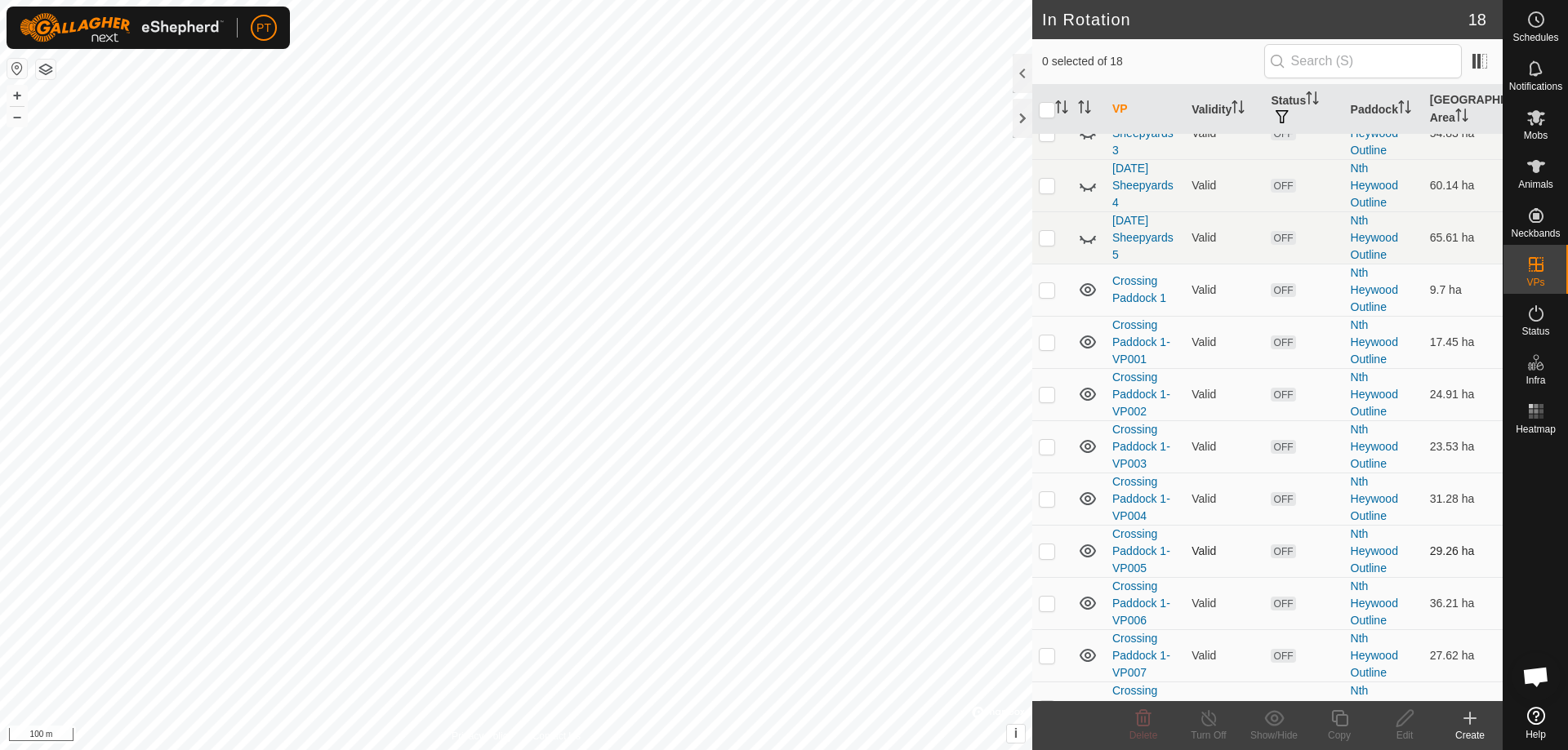
scroll to position [245, 0]
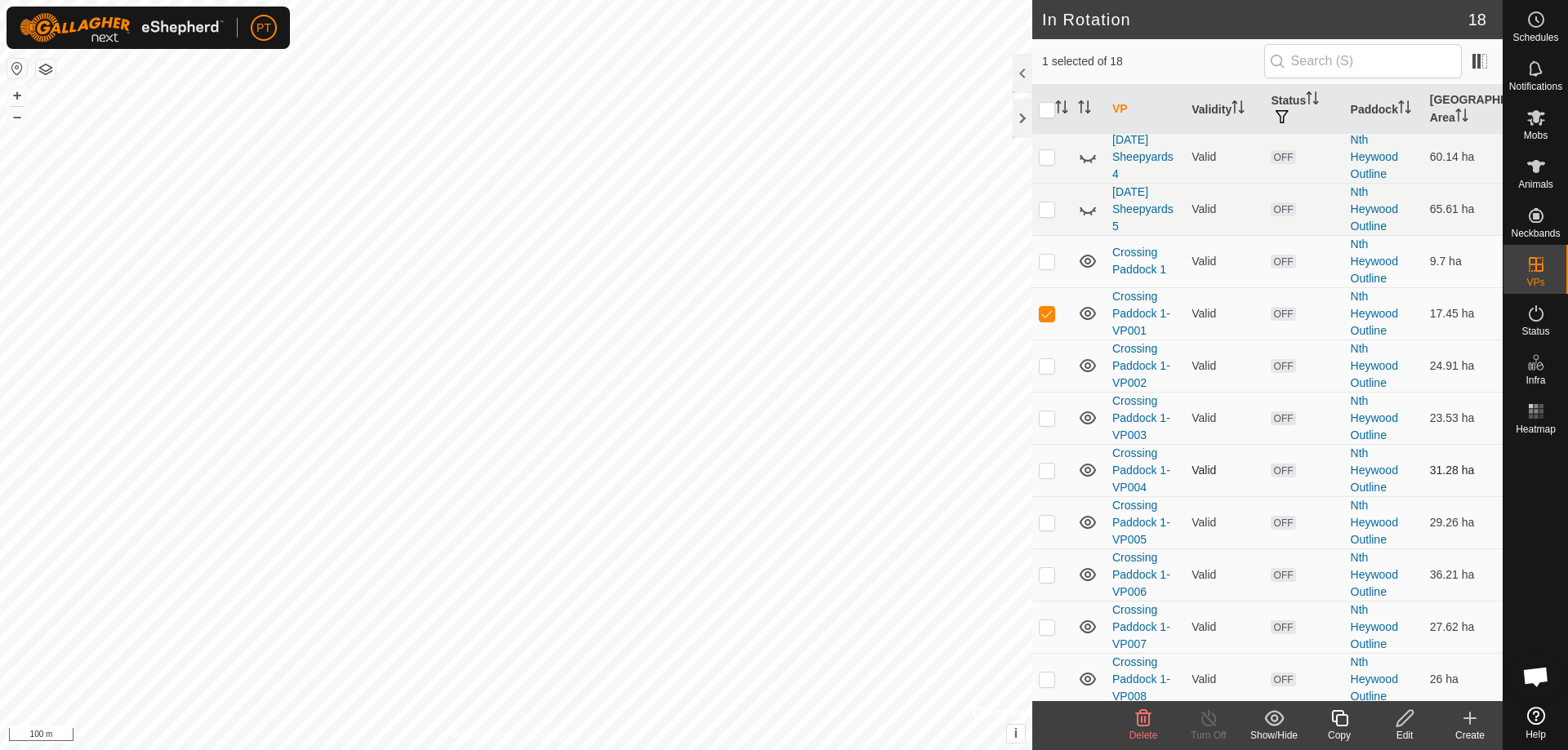
checkbox input "false"
checkbox input "true"
click at [778, 268] on p-checkbox at bounding box center [1046, 261] width 17 height 13
checkbox input "true"
click at [778, 328] on p-checkbox at bounding box center [1046, 417] width 17 height 13
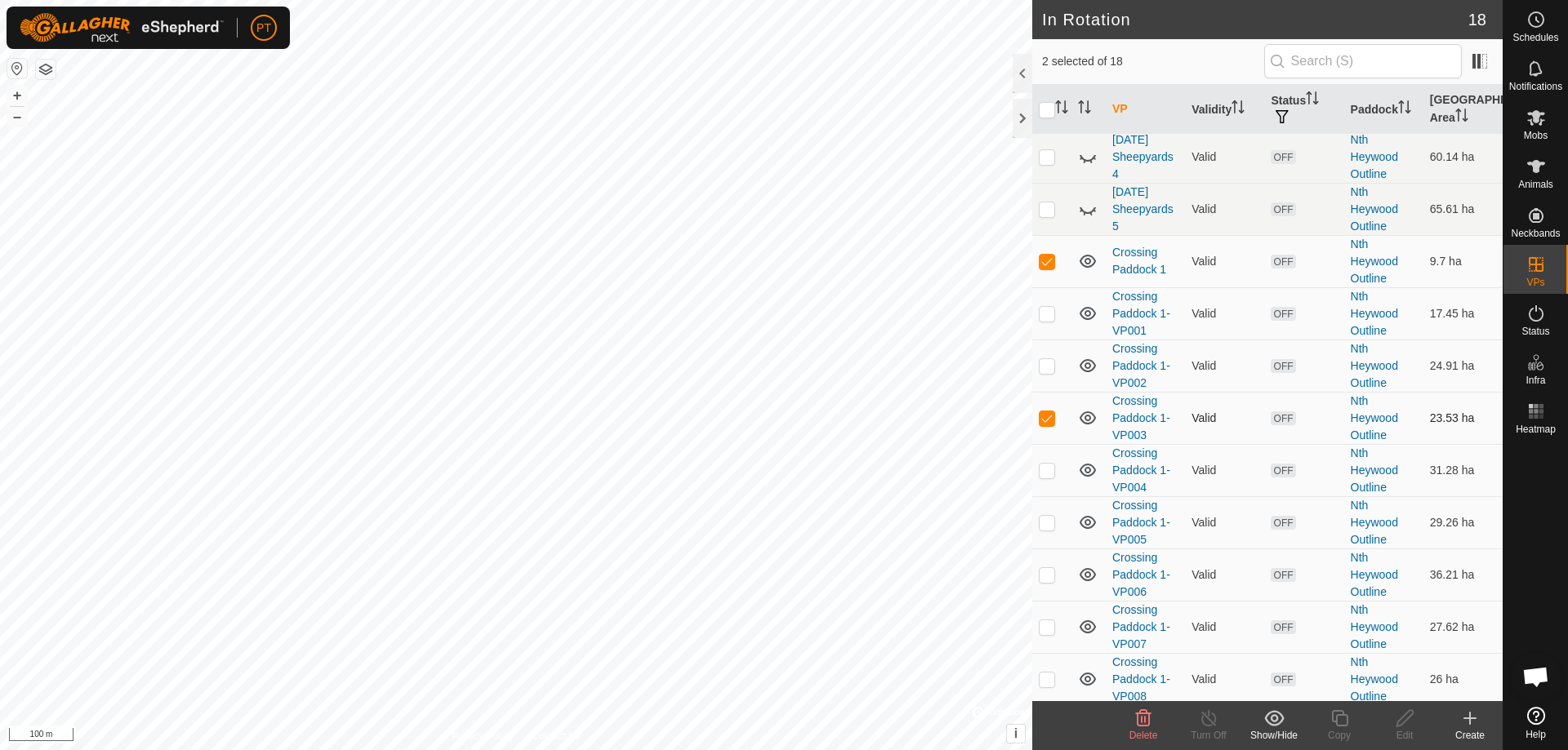
checkbox input "false"
click at [778, 320] on p-checkbox at bounding box center [1046, 314] width 17 height 13
checkbox input "true"
click at [778, 328] on p-checkbox at bounding box center [1046, 365] width 17 height 13
checkbox input "true"
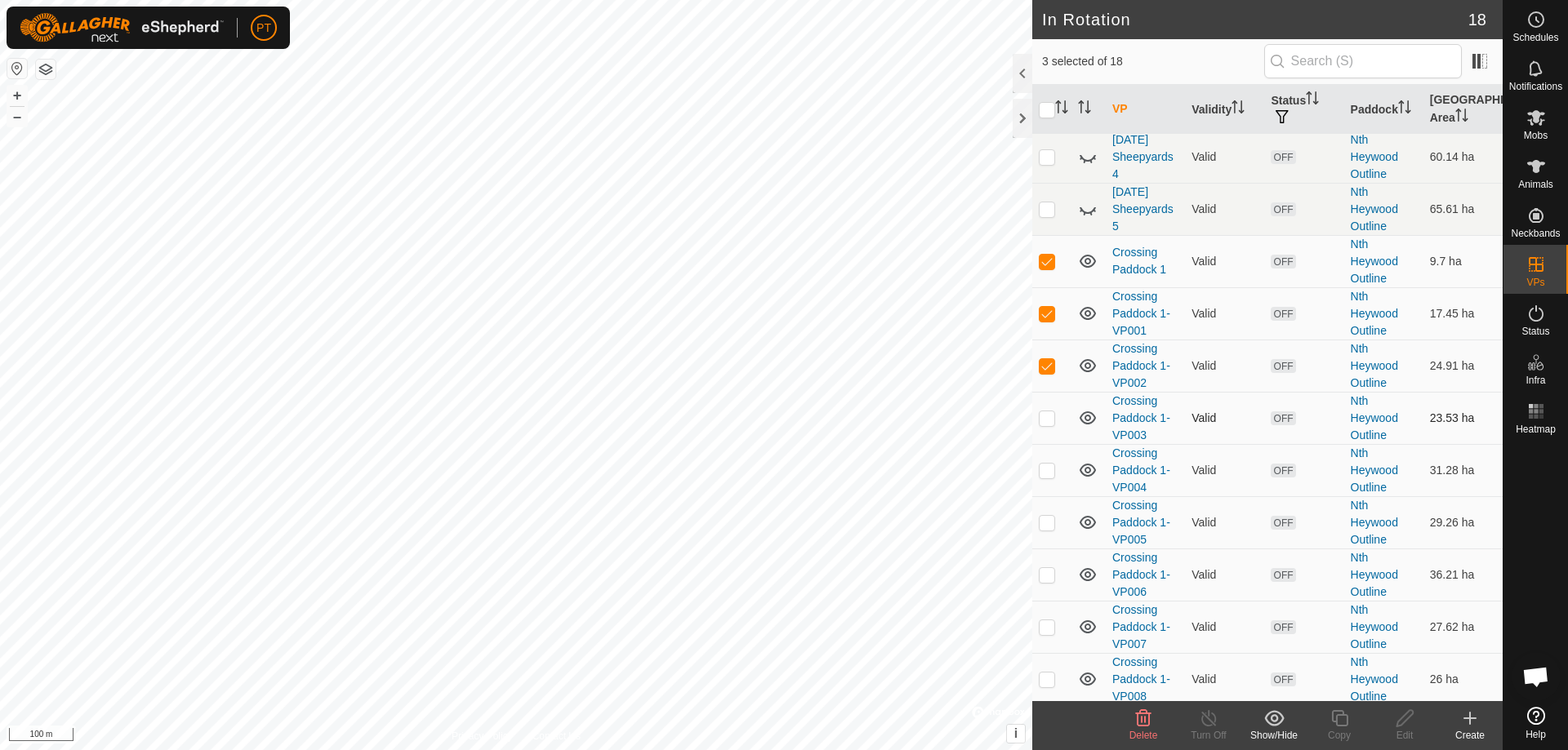
click at [778, 328] on p-checkbox at bounding box center [1046, 417] width 17 height 13
checkbox input "true"
click at [778, 268] on p-checkbox at bounding box center [1046, 261] width 17 height 13
checkbox input "false"
click at [778, 320] on p-checkbox at bounding box center [1046, 314] width 17 height 13
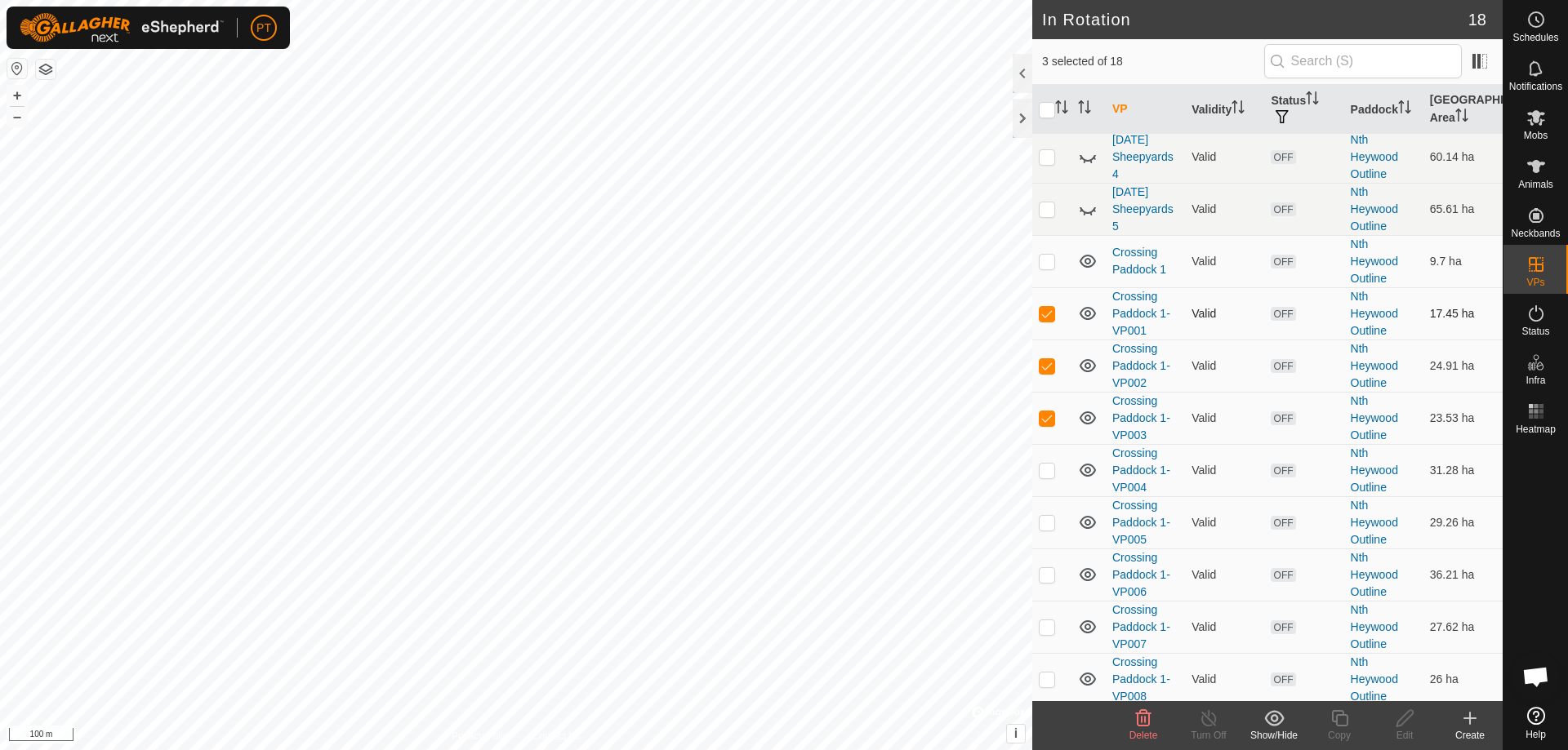
checkbox input "false"
click at [778, 328] on p-checkbox at bounding box center [1046, 365] width 17 height 13
checkbox input "false"
click at [778, 328] on p-checkbox at bounding box center [1046, 470] width 17 height 13
checkbox input "true"
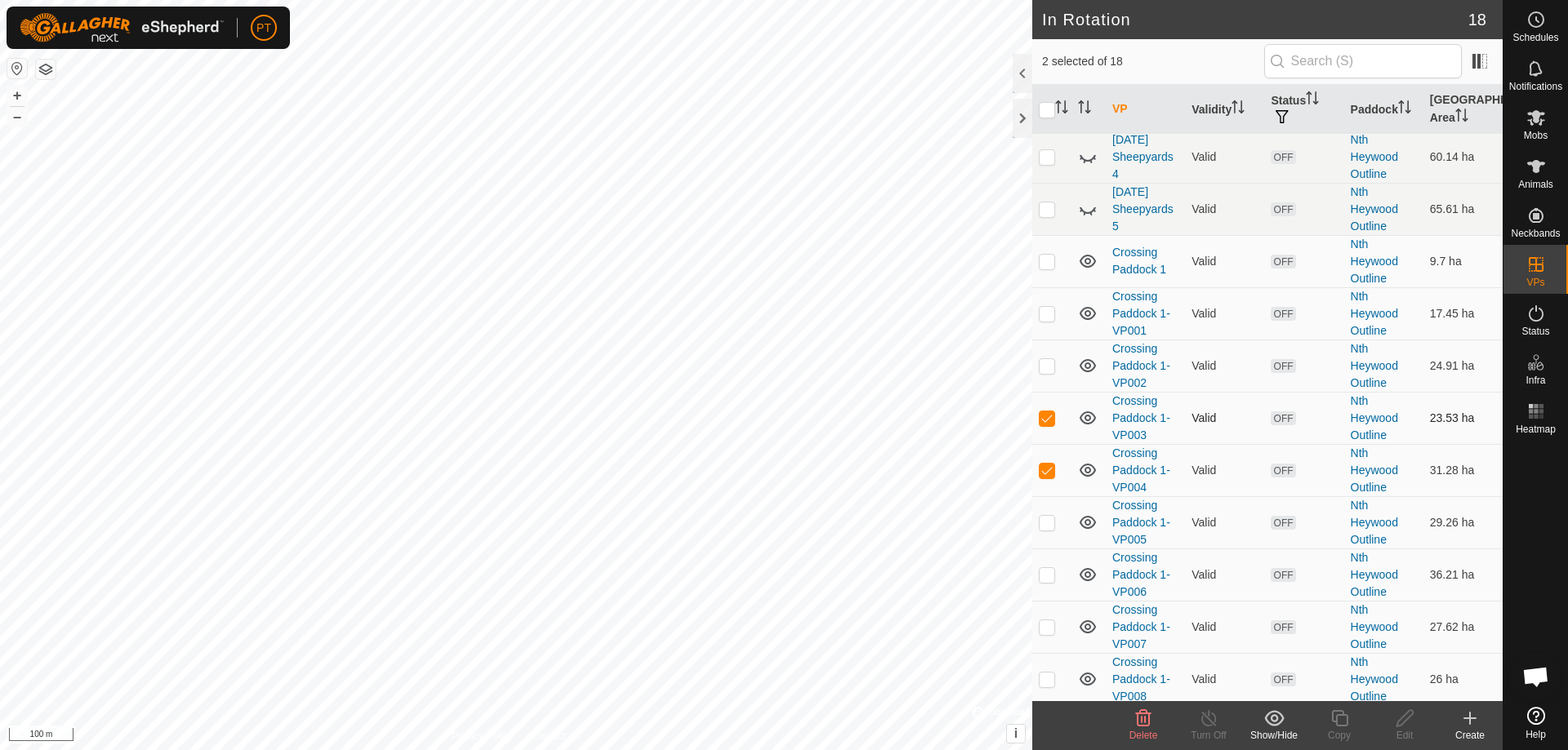
click at [778, 328] on p-checkbox at bounding box center [1046, 417] width 17 height 13
checkbox input "false"
click at [778, 328] on icon at bounding box center [1405, 718] width 17 height 17
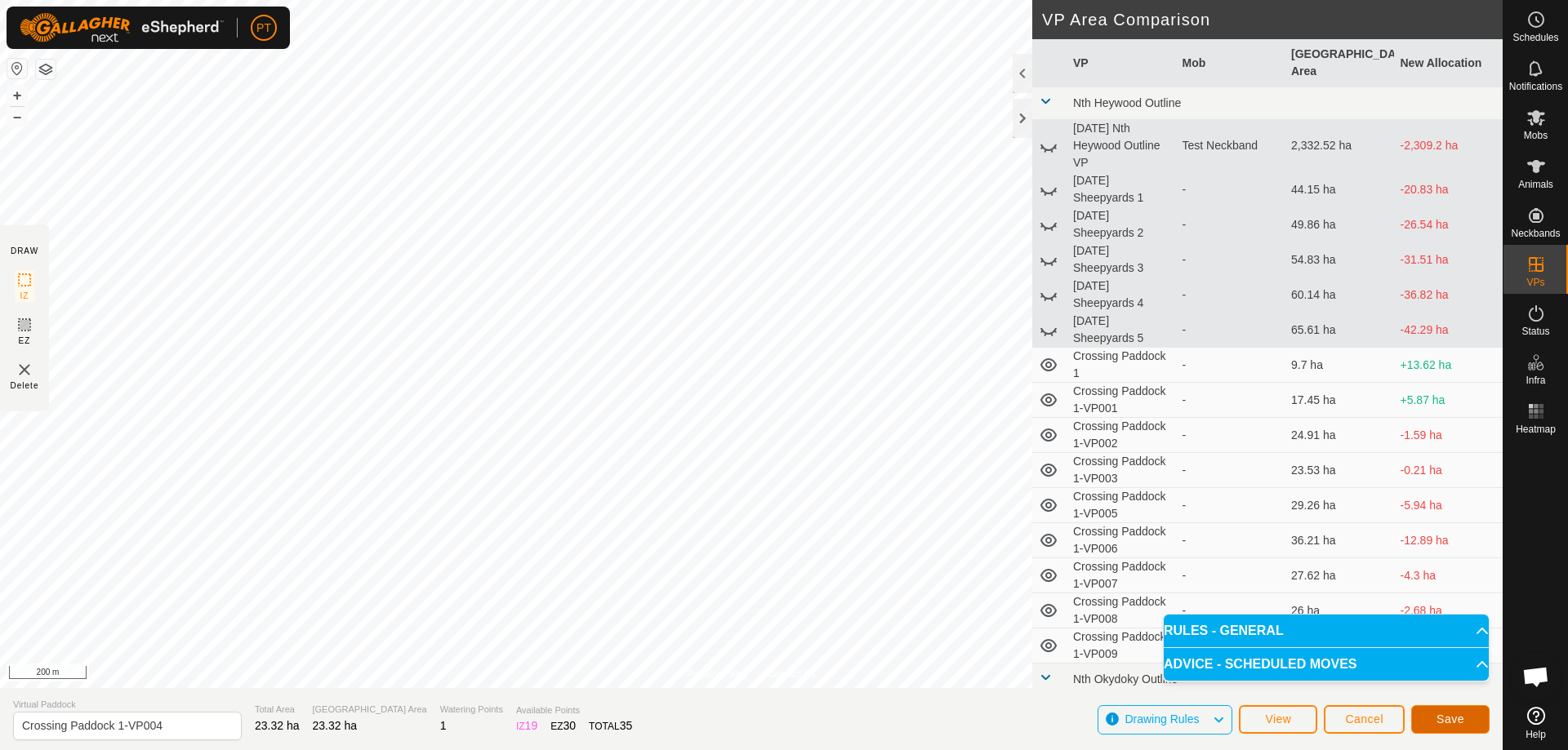
click at [778, 328] on span "Save" at bounding box center [1450, 718] width 28 height 13
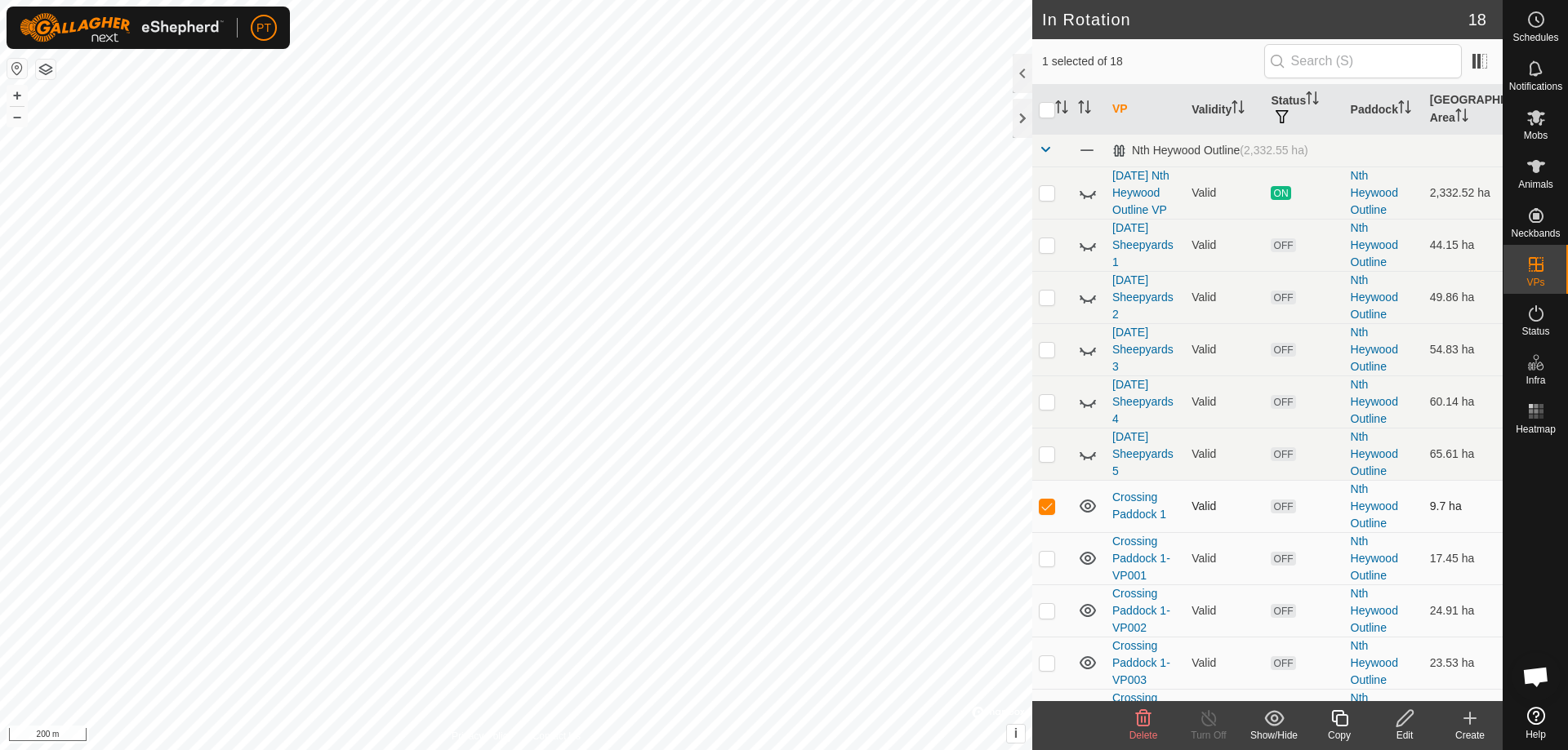
checkbox input "false"
checkbox input "true"
checkbox input "false"
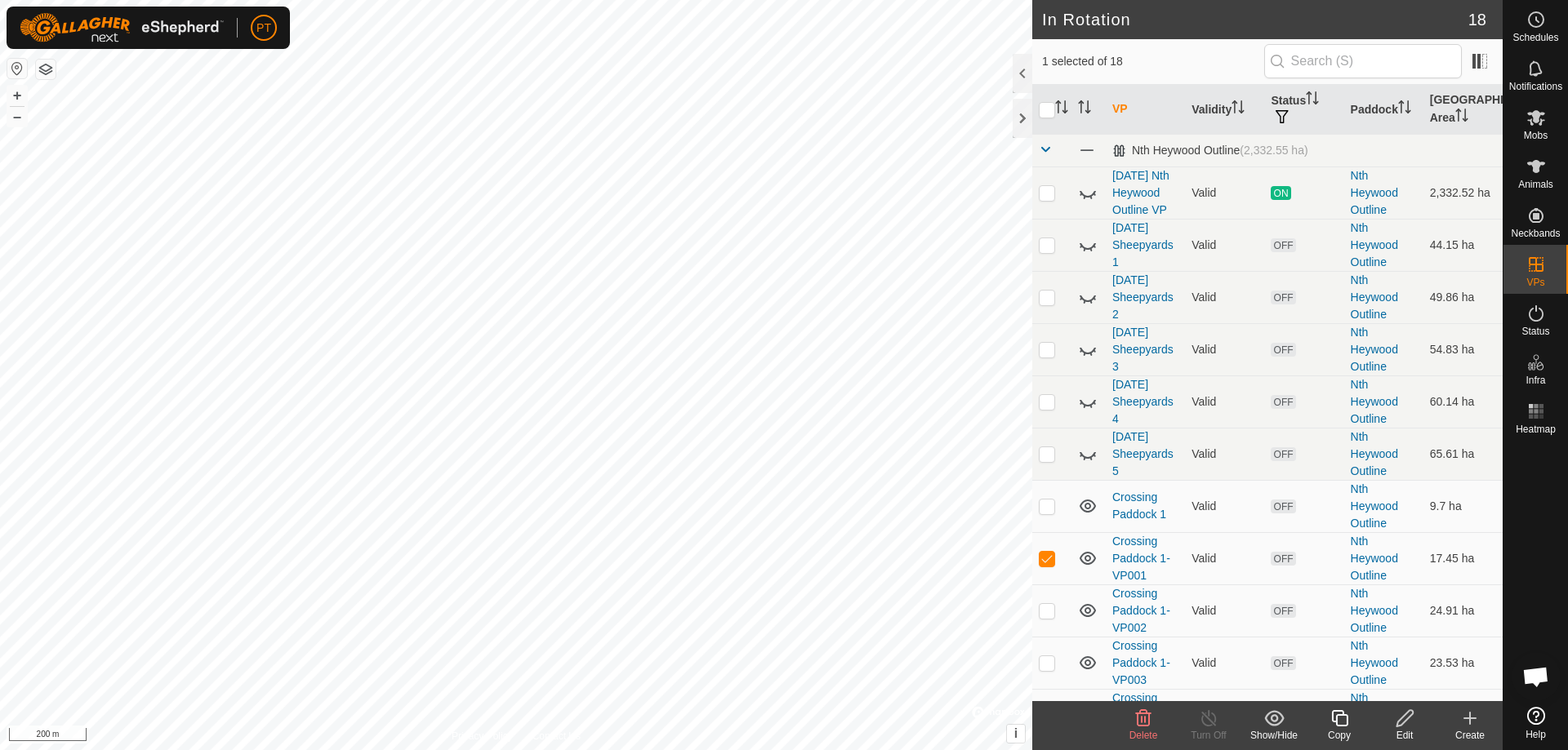
checkbox input "false"
checkbox input "true"
checkbox input "false"
click at [778, 328] on p-checkbox at bounding box center [1046, 610] width 17 height 13
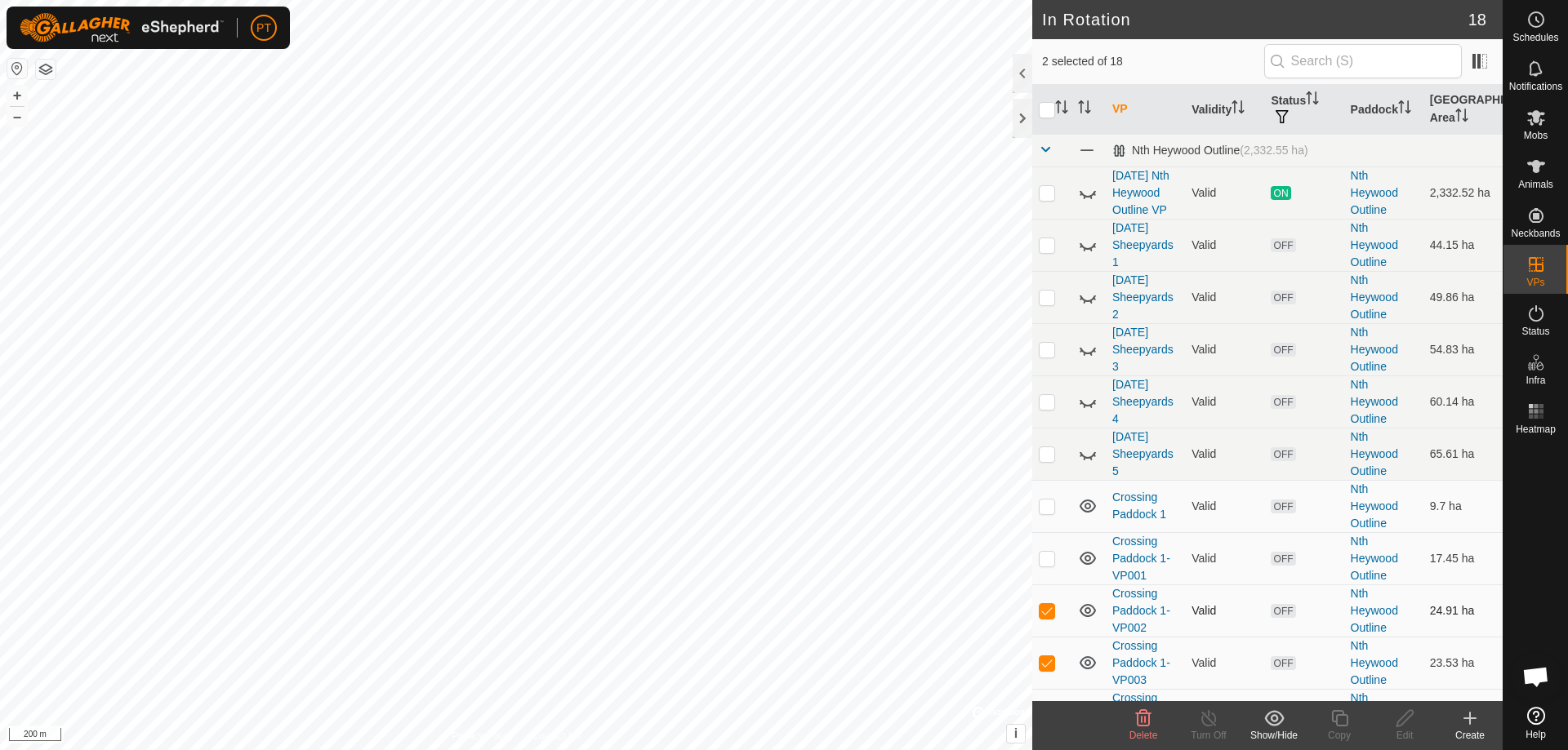
click at [778, 328] on p-checkbox at bounding box center [1046, 610] width 17 height 13
checkbox input "false"
drag, startPoint x: 1164, startPoint y: 655, endPoint x: 1167, endPoint y: 677, distance: 22.2
click at [778, 328] on td "Crossing Paddock 1-VP003" at bounding box center [1145, 662] width 79 height 52
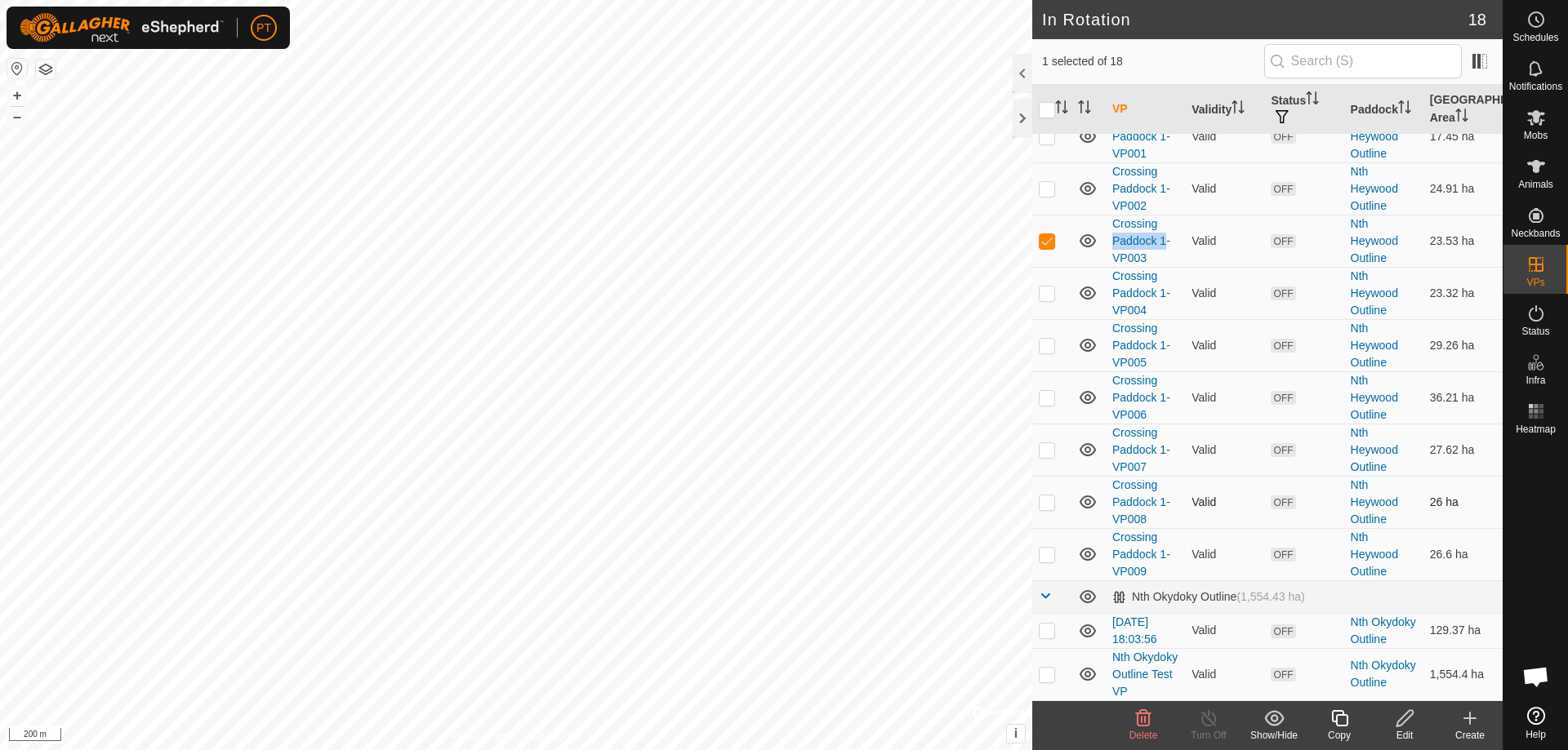
scroll to position [473, 0]
click at [778, 286] on p-checkbox at bounding box center [1046, 292] width 17 height 13
checkbox input "true"
click at [778, 234] on p-checkbox at bounding box center [1046, 241] width 17 height 13
checkbox input "false"
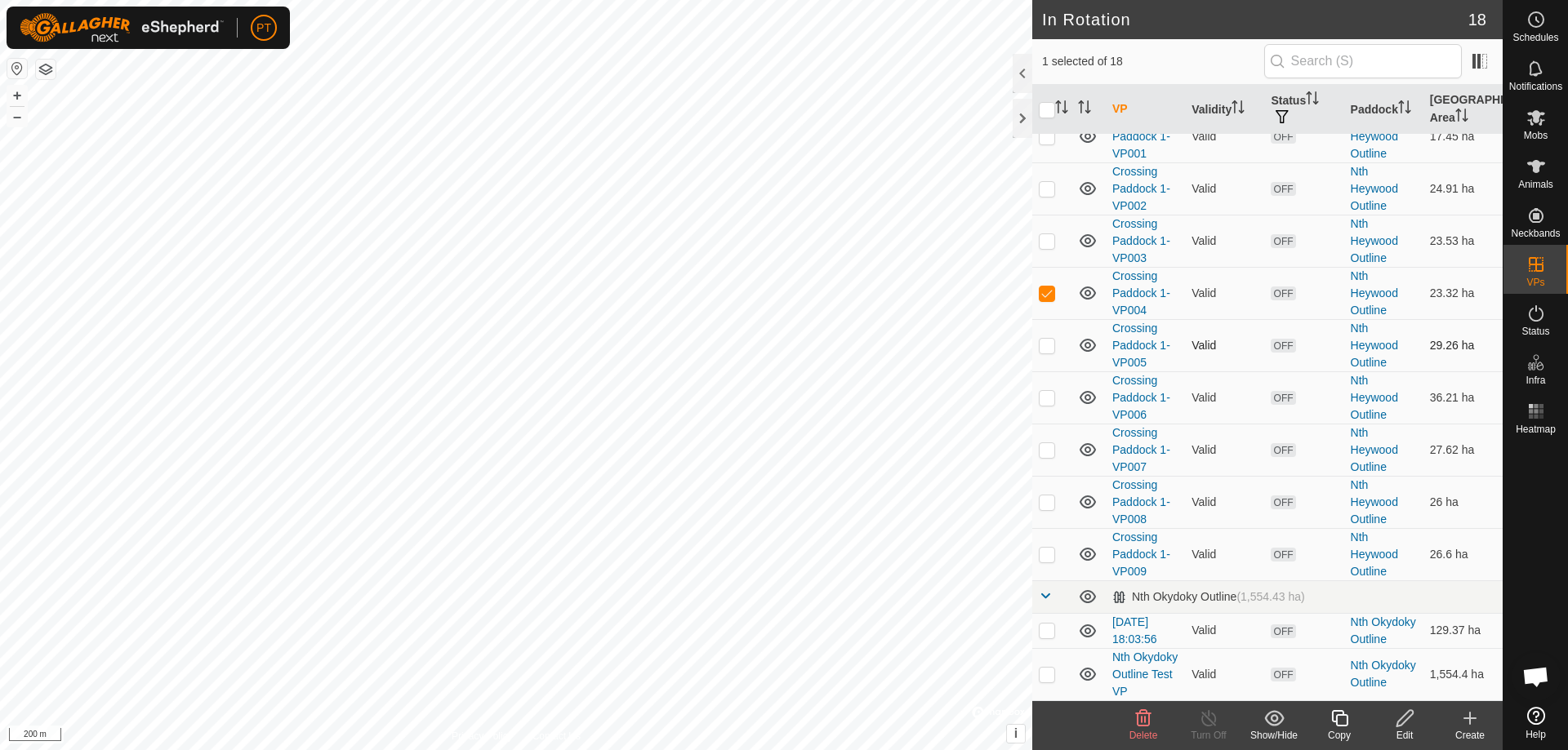
click at [778, 328] on p-checkbox at bounding box center [1046, 345] width 17 height 13
checkbox input "true"
click at [778, 286] on p-checkbox at bounding box center [1046, 292] width 17 height 13
checkbox input "false"
click at [778, 182] on p-checkbox at bounding box center [1046, 188] width 17 height 13
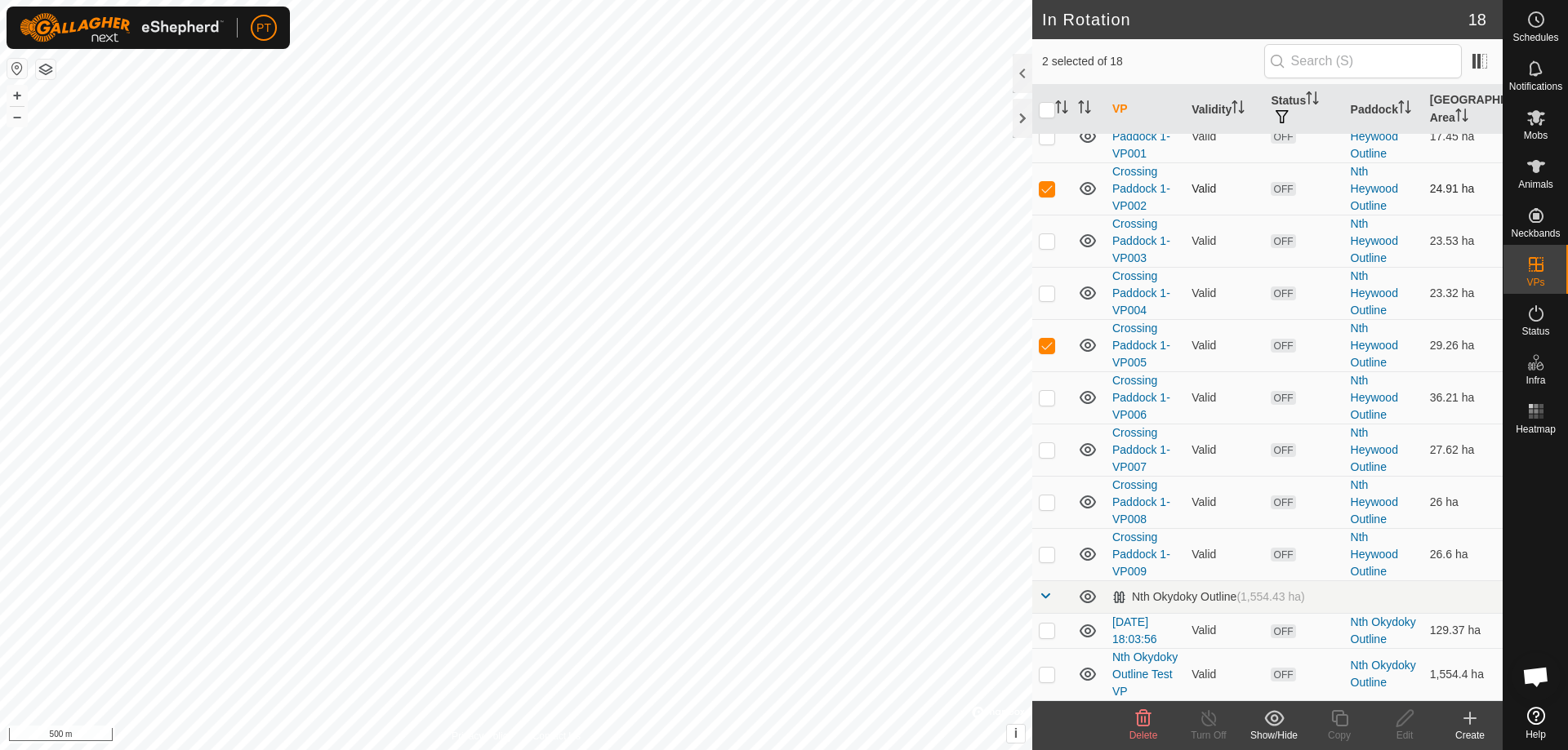
click at [778, 182] on p-checkbox at bounding box center [1046, 188] width 17 height 13
checkbox input "false"
click at [778, 234] on p-checkbox at bounding box center [1046, 241] width 17 height 13
checkbox input "false"
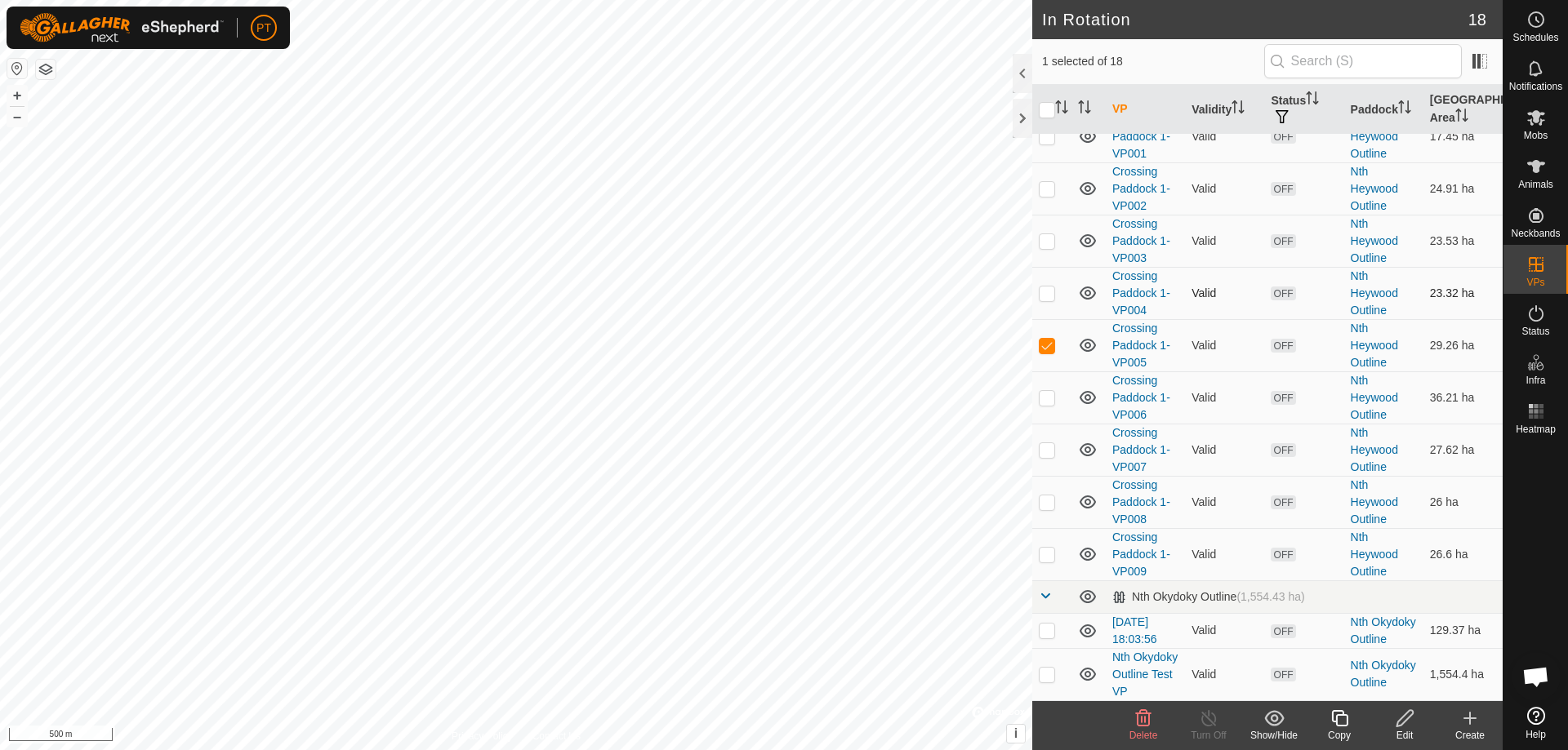
click at [778, 286] on p-checkbox at bounding box center [1046, 292] width 17 height 13
checkbox input "false"
click at [778, 328] on icon at bounding box center [1405, 718] width 17 height 17
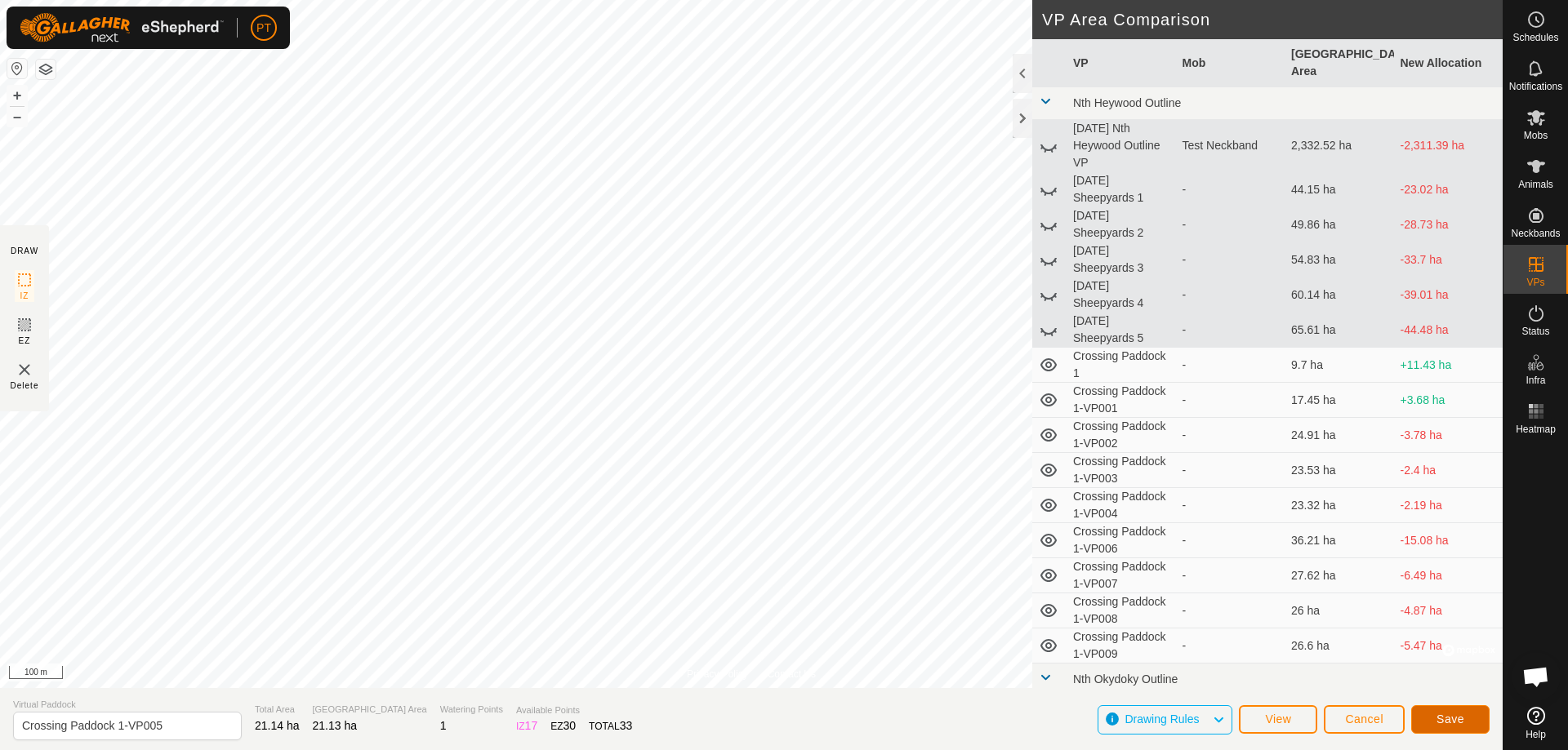
click at [778, 328] on span "Save" at bounding box center [1450, 718] width 28 height 13
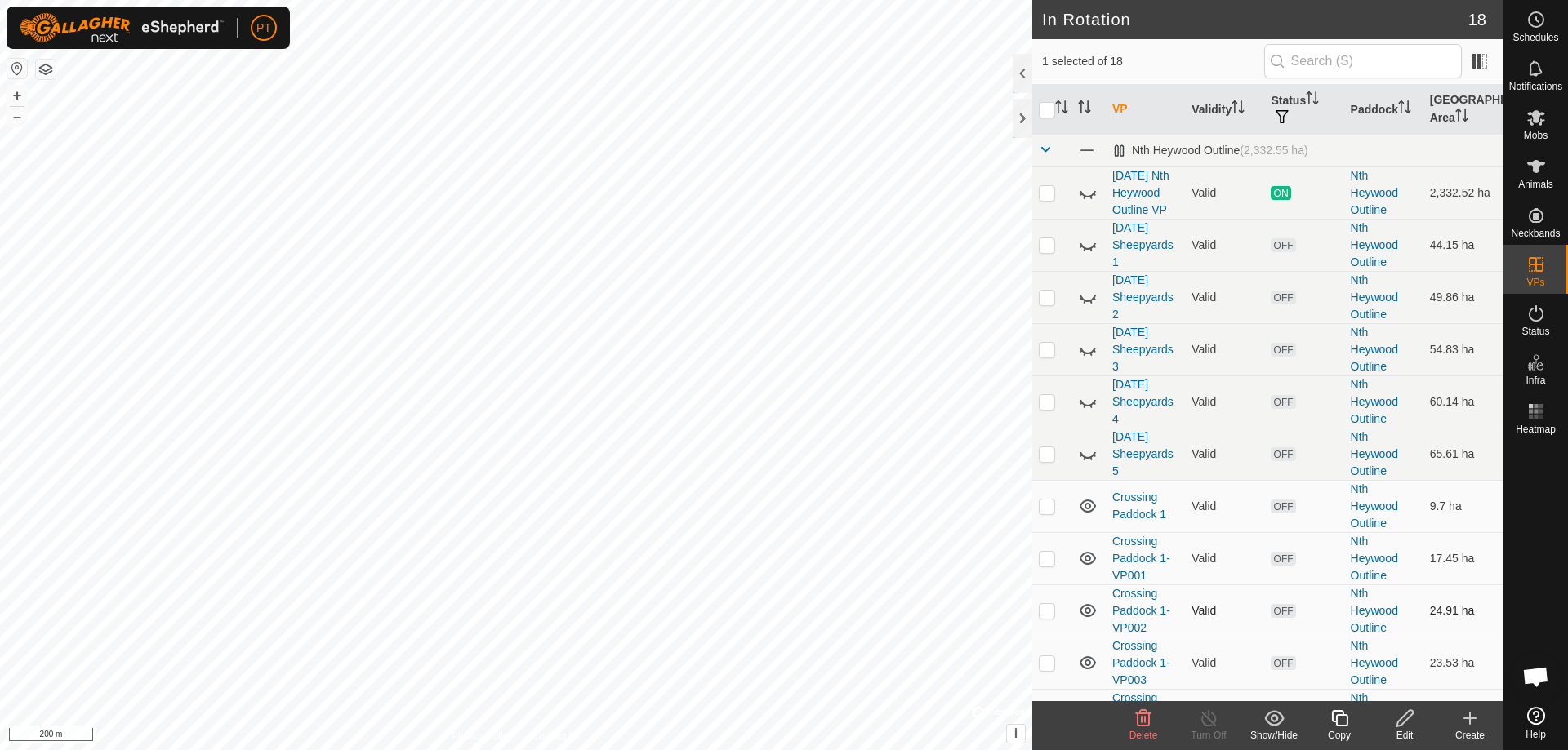
checkbox input "false"
checkbox input "true"
checkbox input "false"
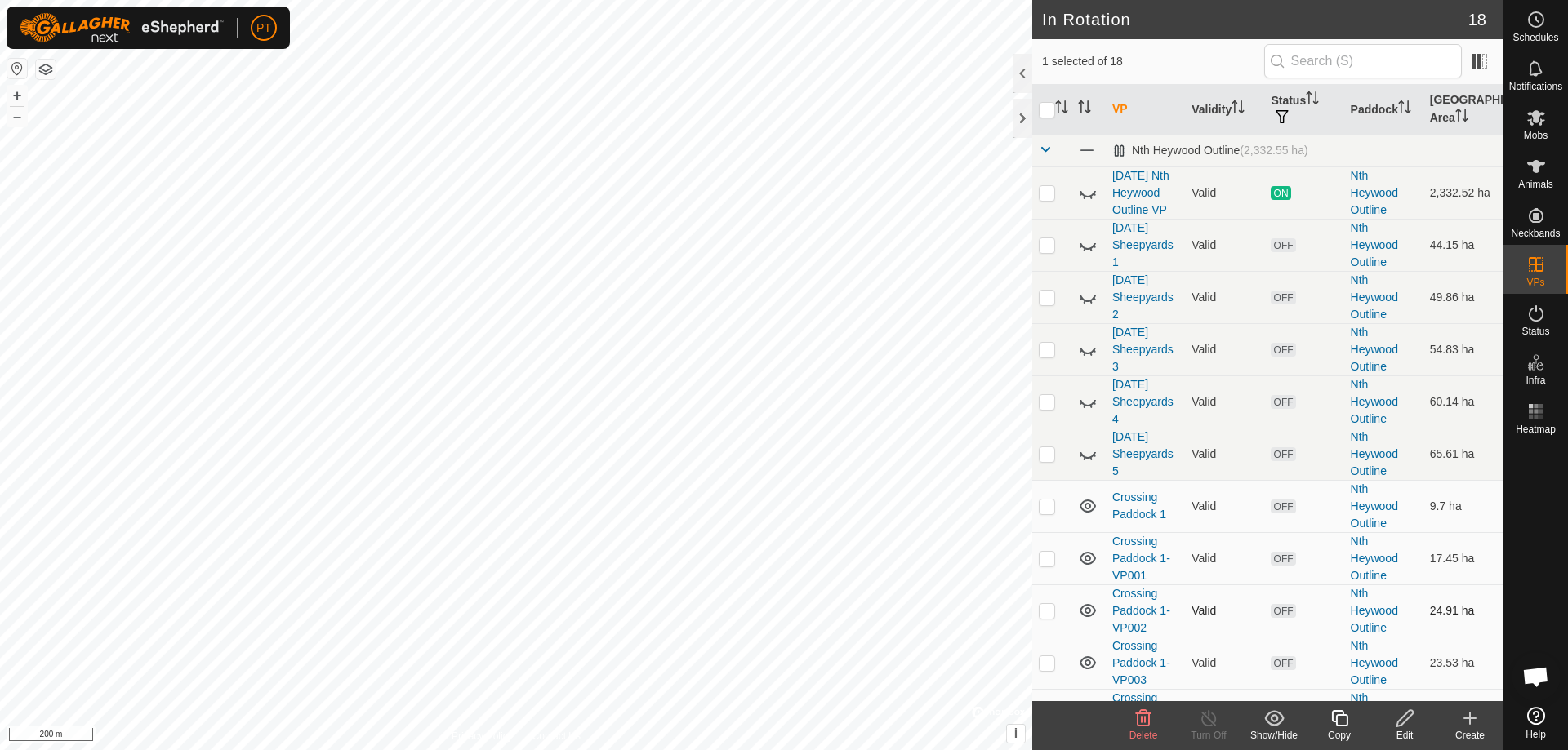
checkbox input "true"
checkbox input "false"
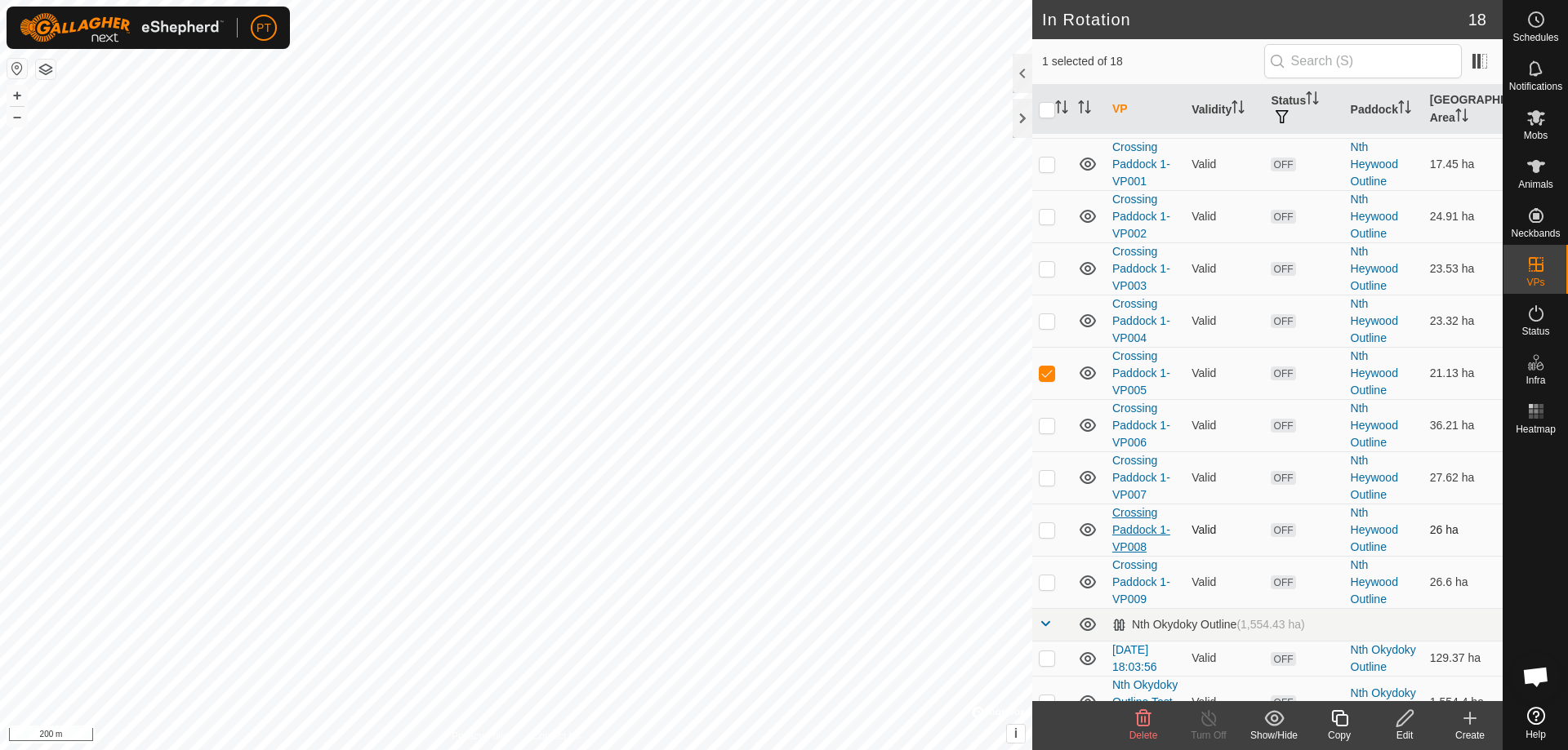
scroll to position [408, 0]
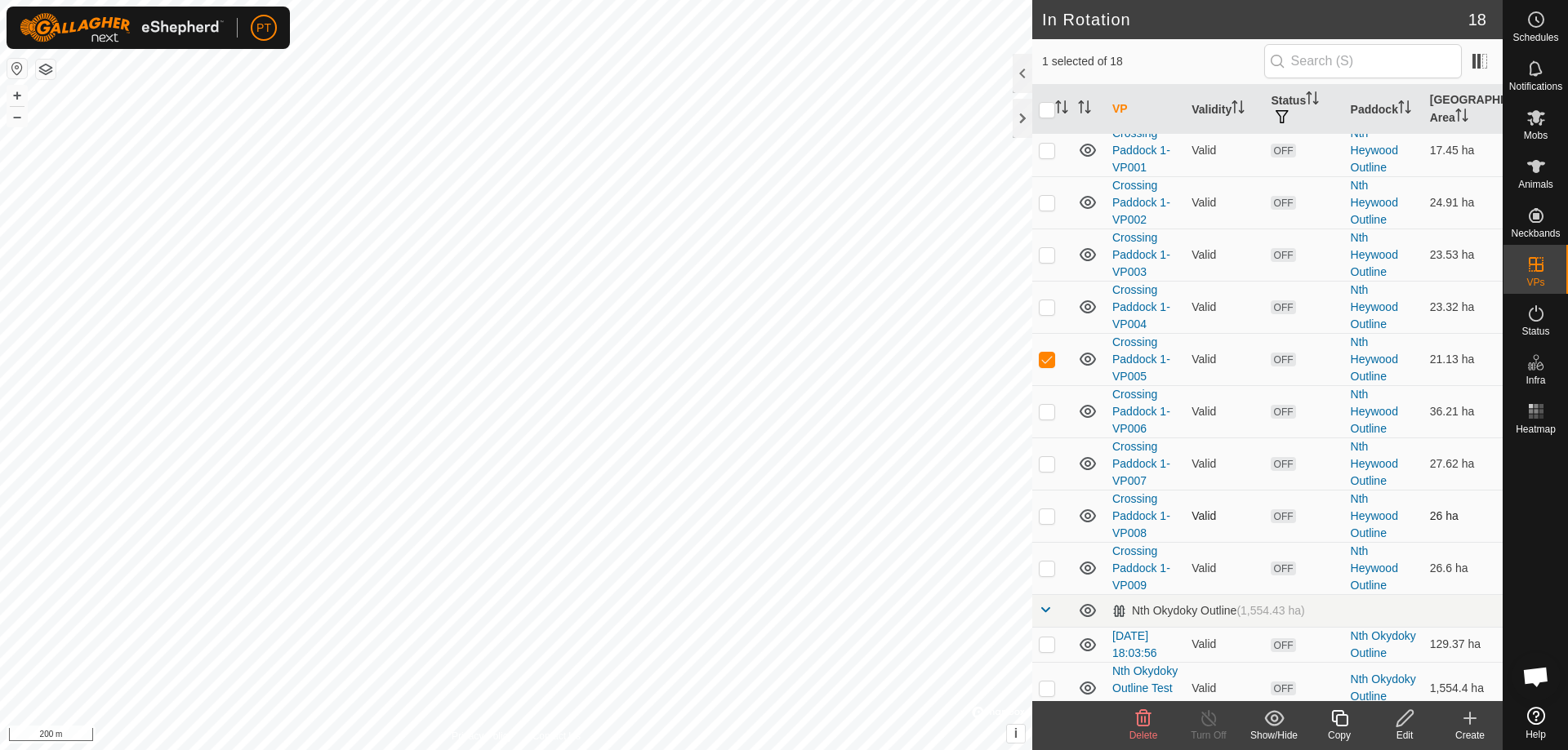
checkbox input "true"
checkbox input "false"
checkbox input "true"
checkbox input "false"
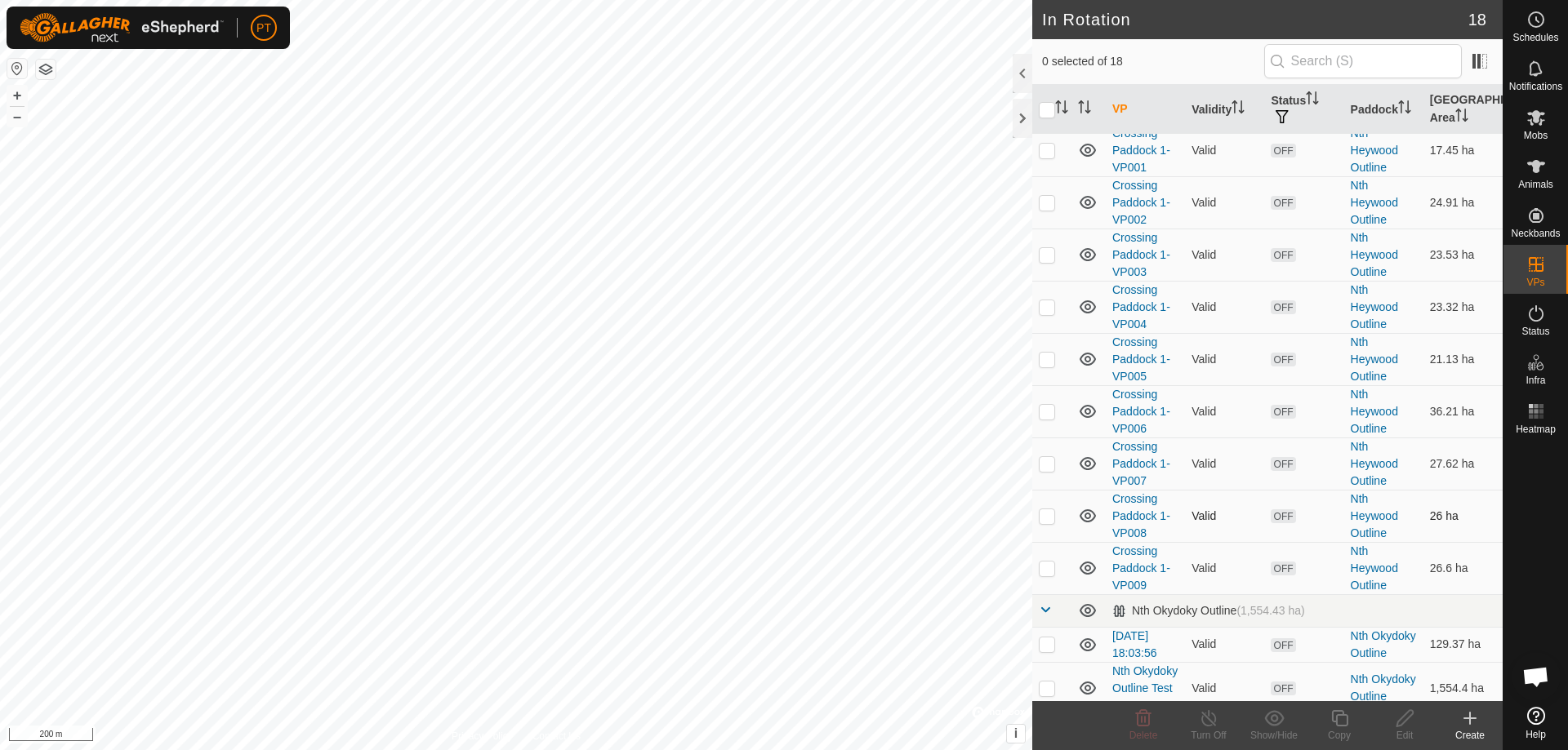
checkbox input "true"
checkbox input "false"
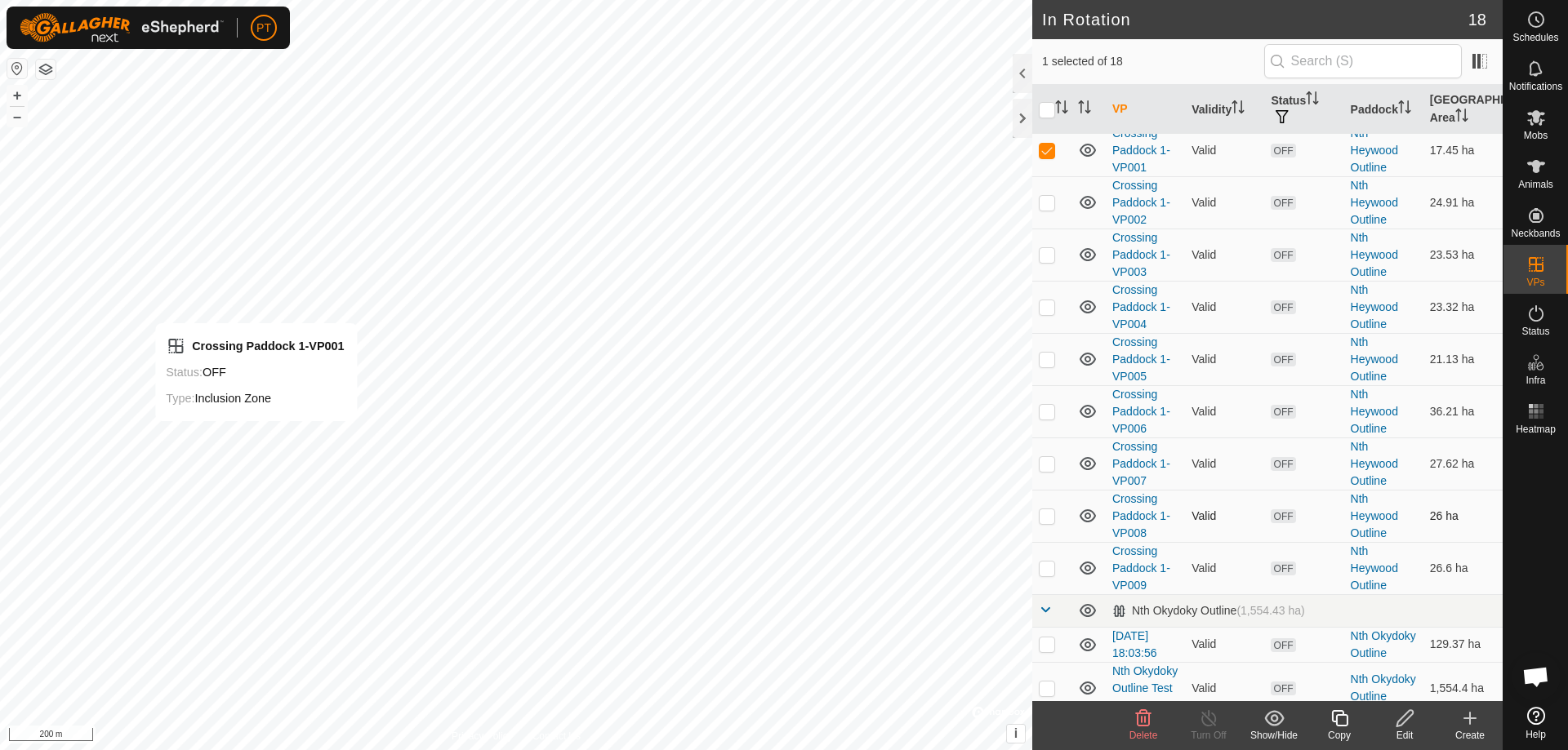
checkbox input "true"
click at [778, 209] on p-checkbox at bounding box center [1046, 202] width 17 height 13
checkbox input "true"
click at [778, 261] on p-checkbox at bounding box center [1046, 255] width 17 height 13
checkbox input "false"
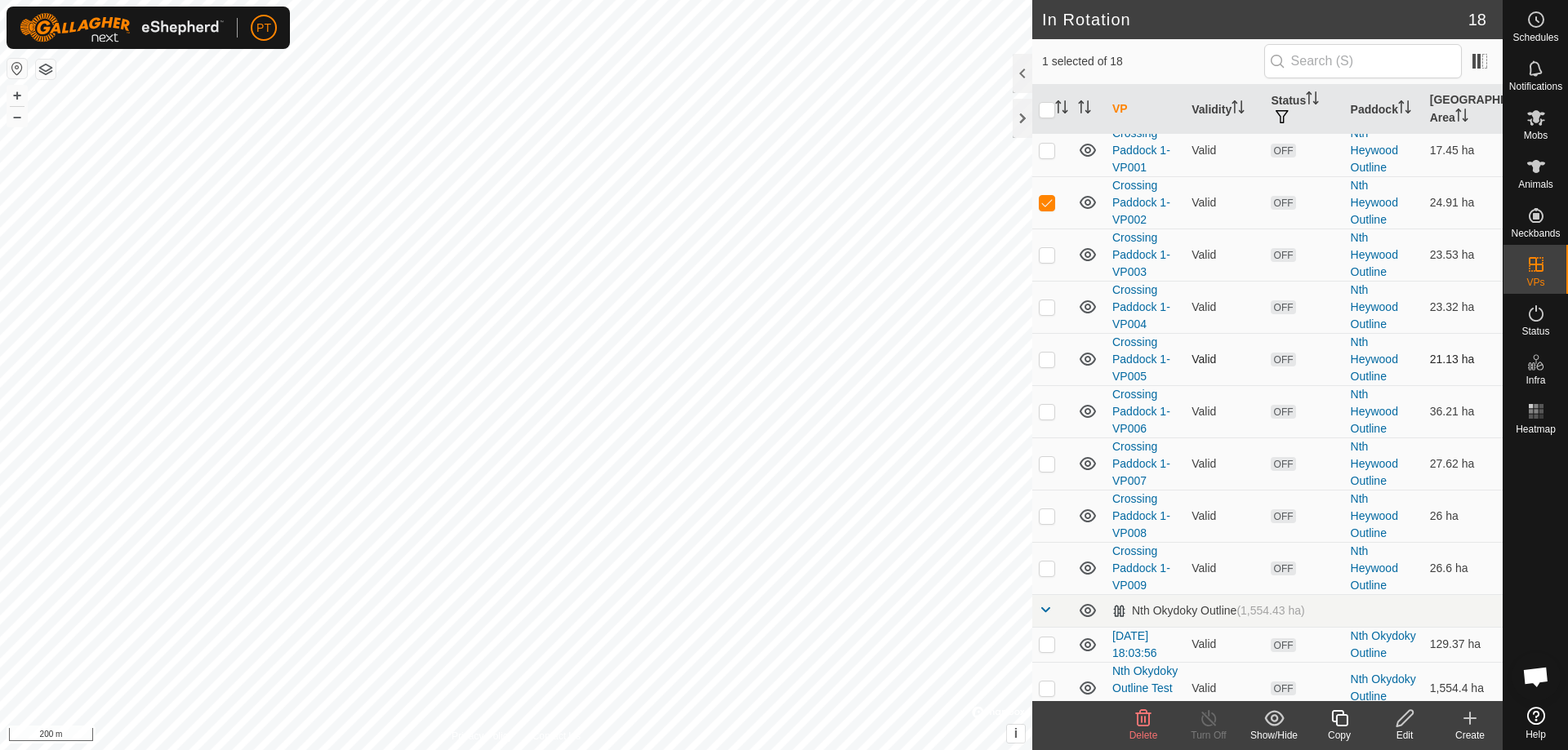
click at [778, 328] on p-checkbox at bounding box center [1046, 359] width 17 height 13
checkbox input "true"
click at [778, 209] on p-checkbox at bounding box center [1046, 202] width 17 height 13
checkbox input "false"
click at [778, 328] on p-checkbox at bounding box center [1046, 411] width 17 height 13
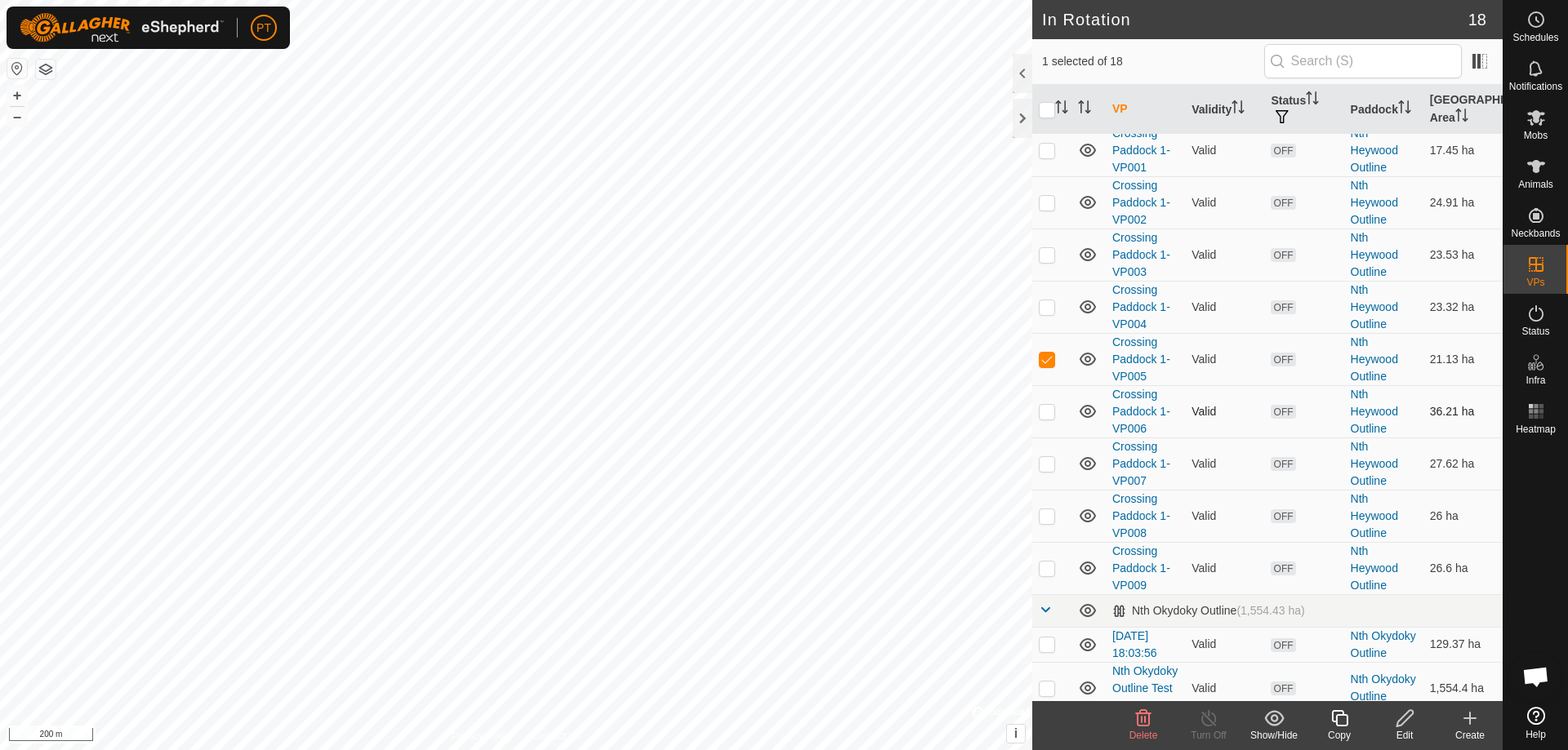
checkbox input "true"
click at [778, 328] on p-checkbox at bounding box center [1046, 359] width 17 height 13
checkbox input "false"
click at [778, 328] on icon at bounding box center [1405, 718] width 17 height 17
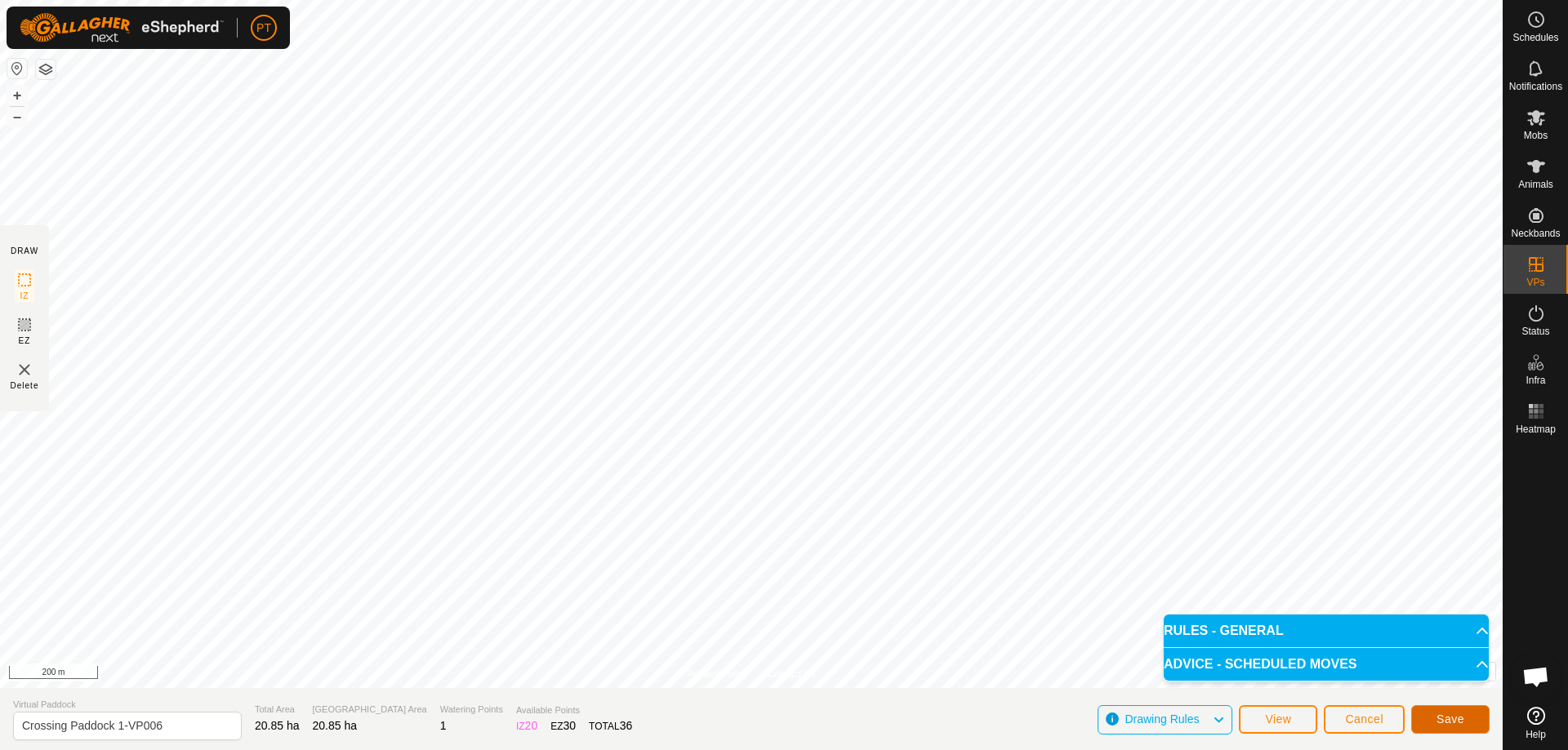
click at [778, 328] on button "Save" at bounding box center [1449, 719] width 78 height 29
click at [778, 328] on span "View" at bounding box center [1278, 718] width 26 height 13
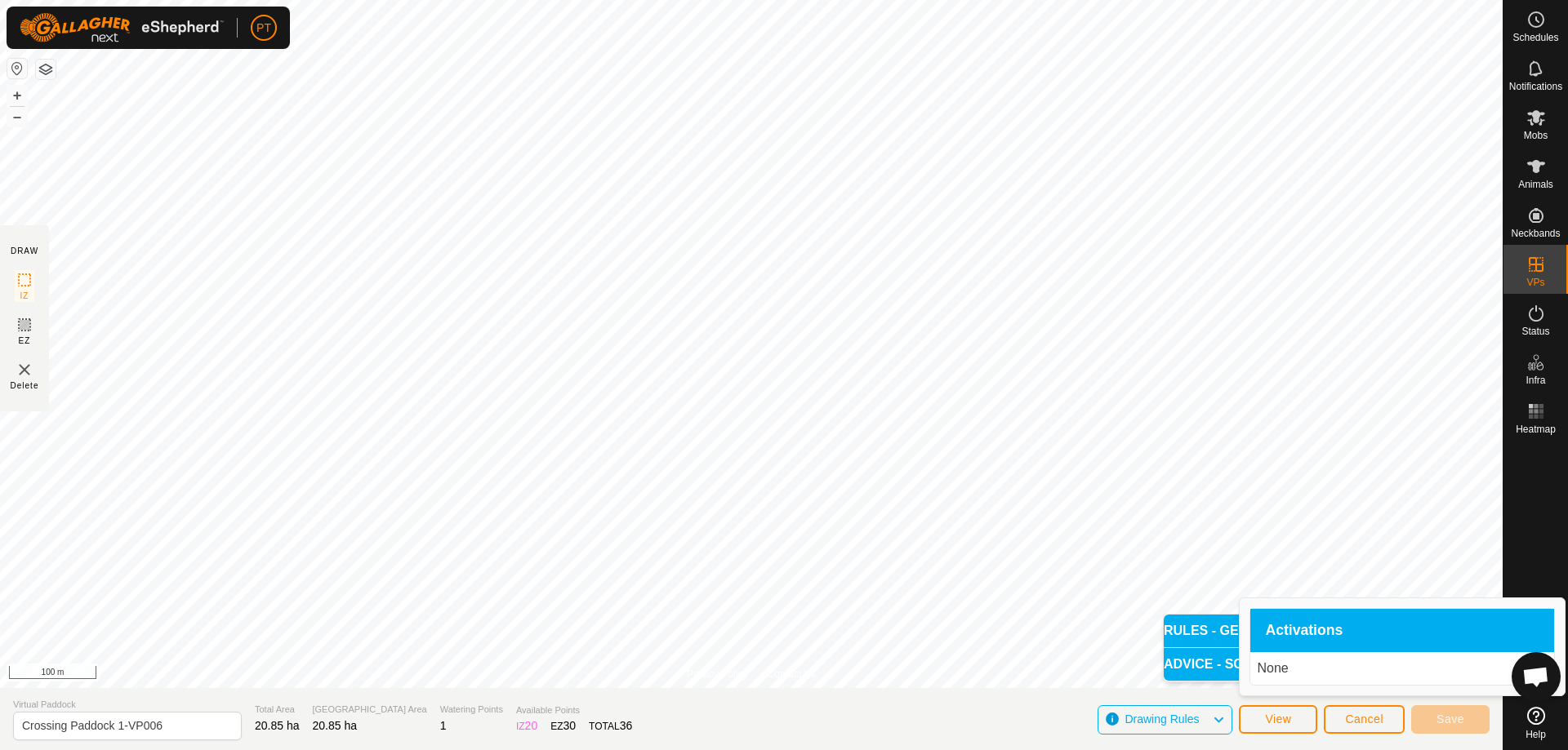
click at [778, 328] on p "None" at bounding box center [1402, 668] width 291 height 19
click at [778, 328] on button "Cancel" at bounding box center [1364, 719] width 81 height 29
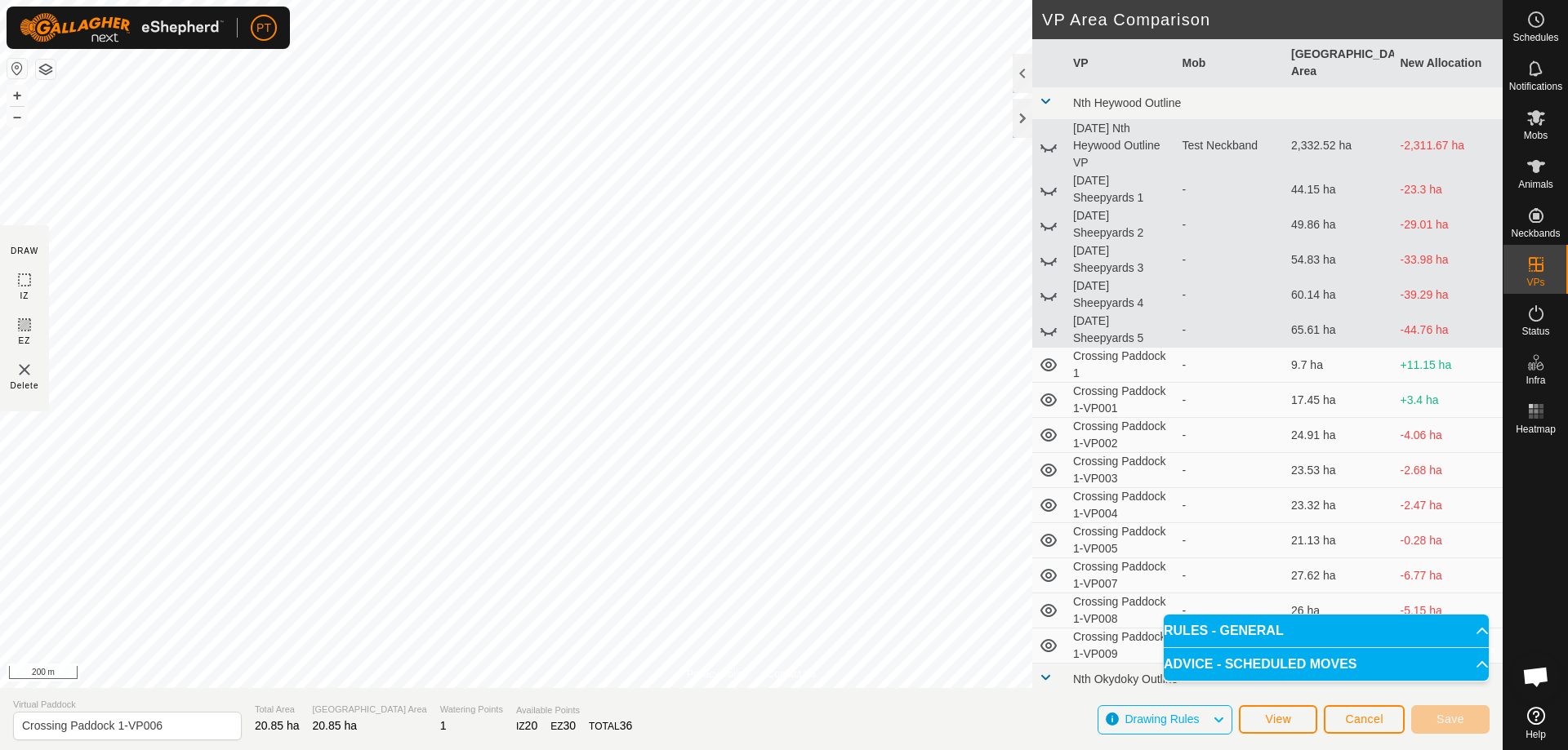
click at [778, 328] on icon at bounding box center [1048, 540] width 19 height 19
click at [778, 328] on td "Crossing Paddock 1-VP005" at bounding box center [1121, 541] width 110 height 35
click at [778, 328] on span "Cancel" at bounding box center [1364, 718] width 39 height 13
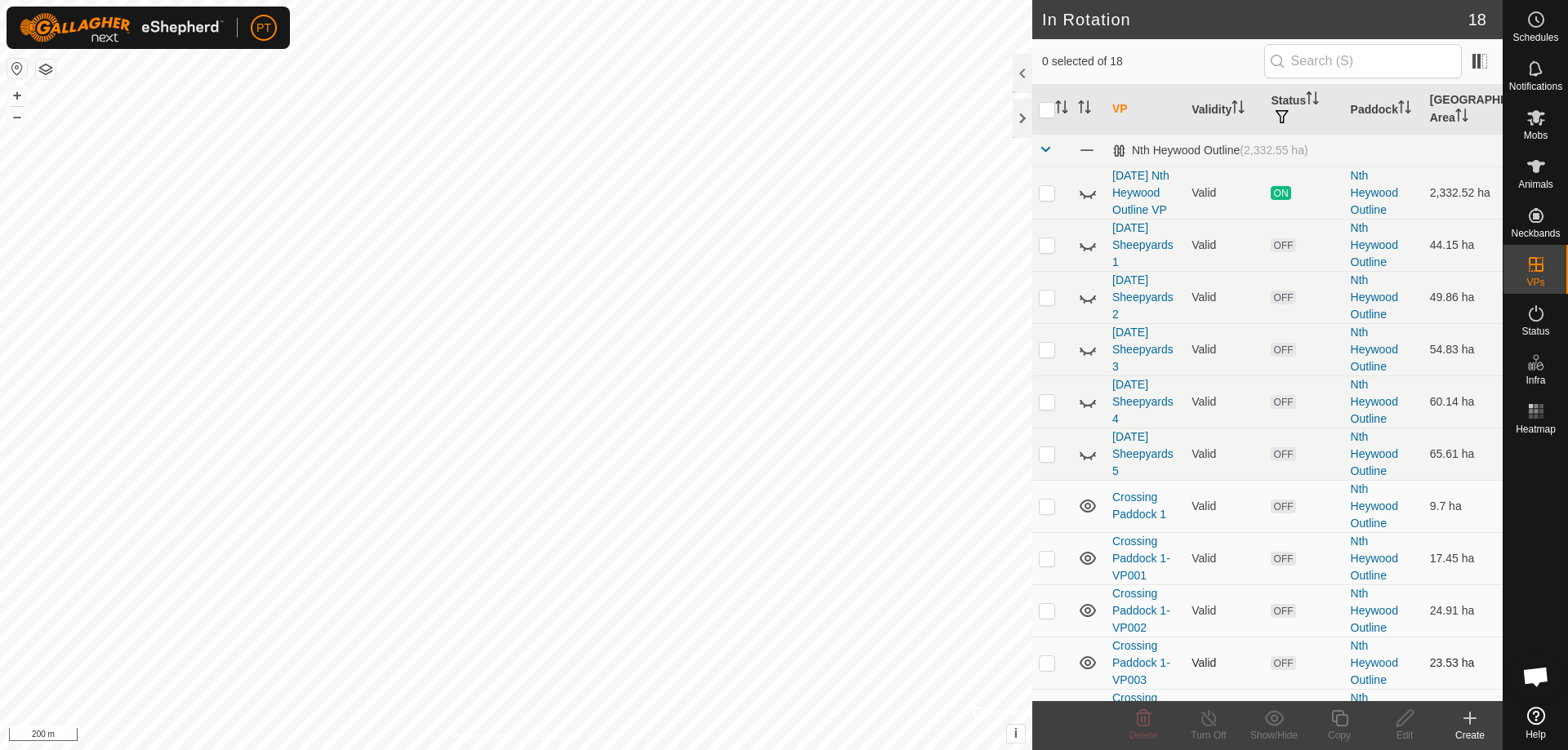
checkbox input "true"
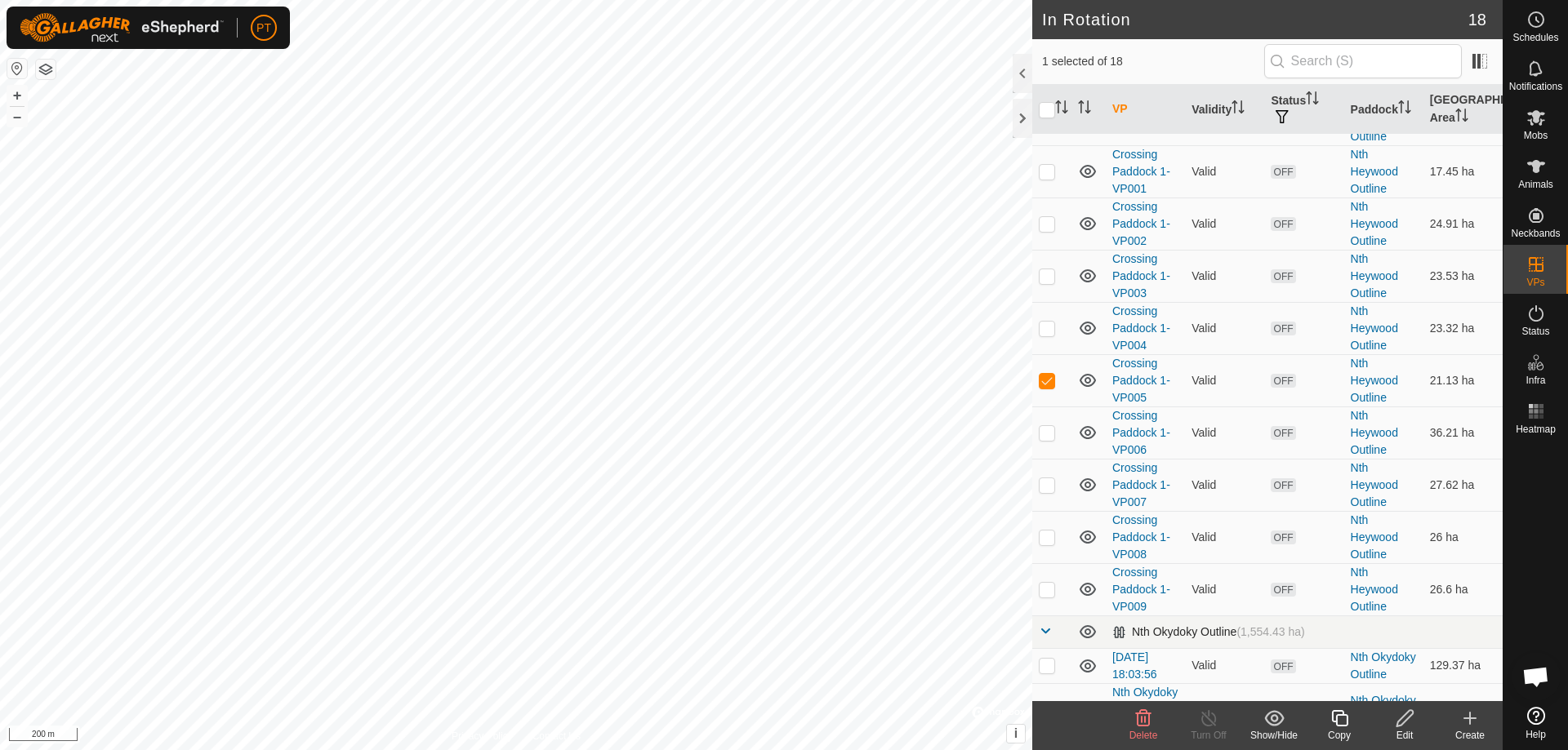
scroll to position [408, 0]
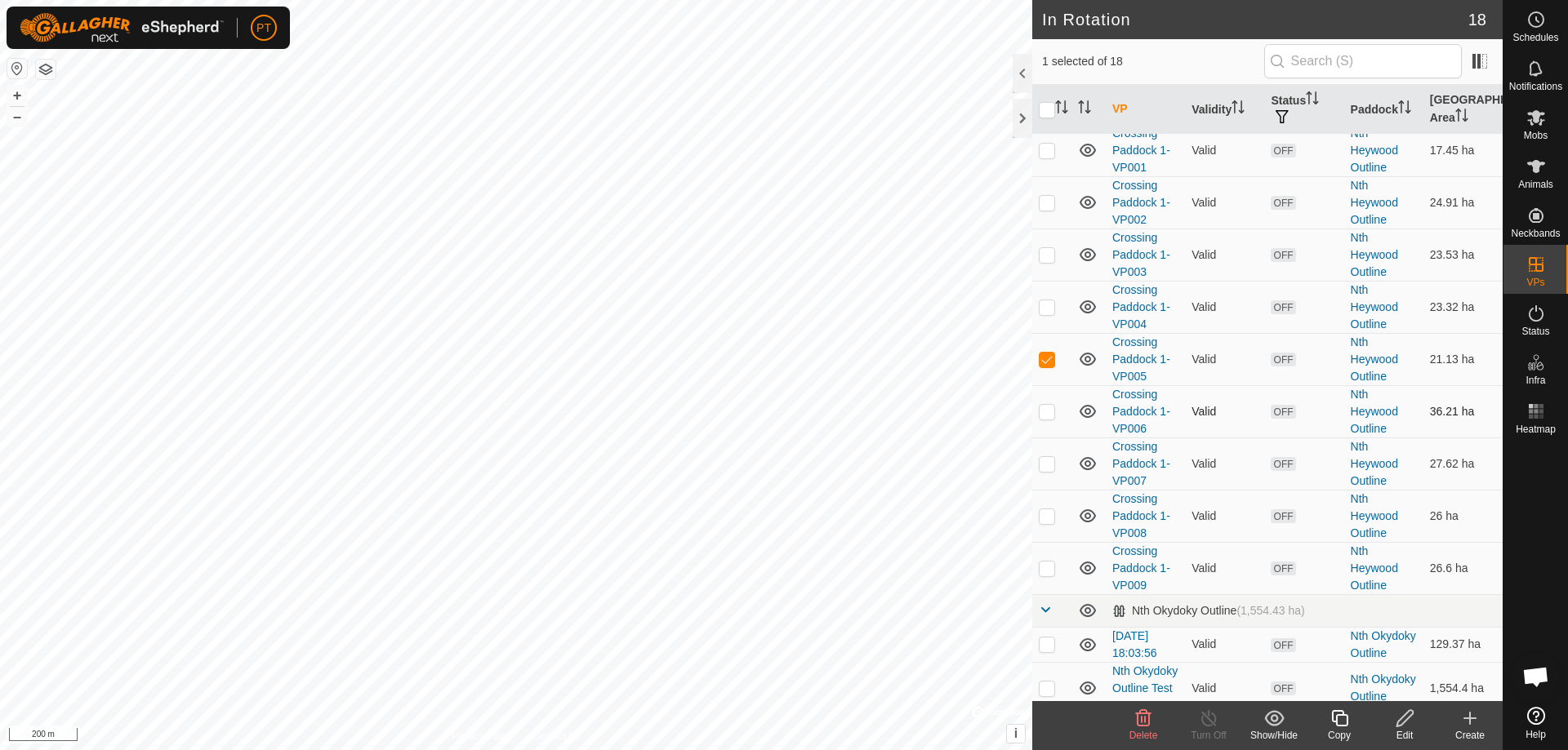
click at [778, 328] on p-checkbox at bounding box center [1046, 411] width 17 height 13
checkbox input "true"
click at [778, 328] on p-checkbox at bounding box center [1046, 359] width 17 height 13
checkbox input "false"
click at [778, 328] on icon at bounding box center [1405, 718] width 20 height 19
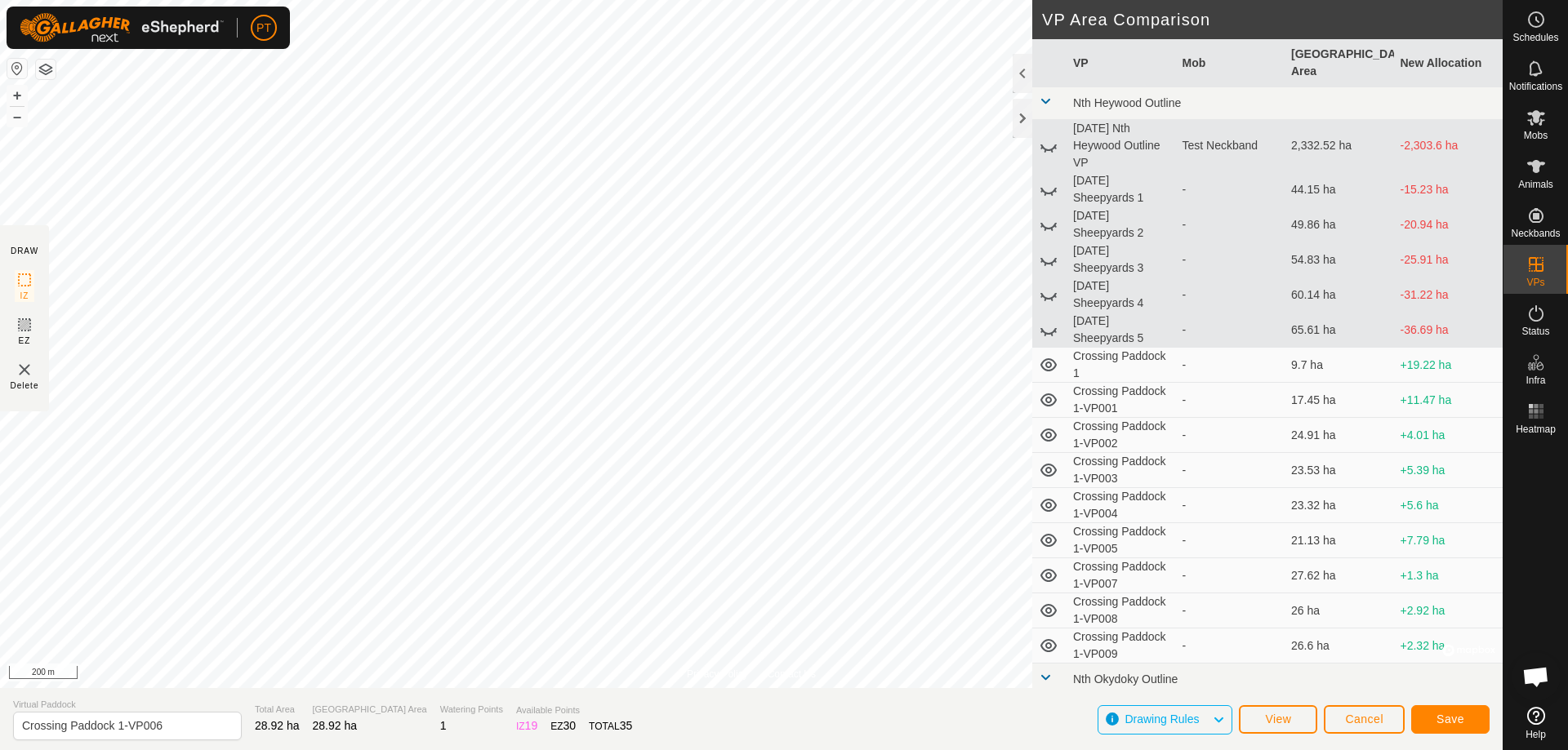
click at [663, 328] on div "Privacy Policy Contact Us Status: OFF Type: Inclusion Zone + – ⇧ i © Mapbox , ©…" at bounding box center [751, 375] width 1502 height 750
click at [778, 328] on span "Save" at bounding box center [1450, 718] width 28 height 13
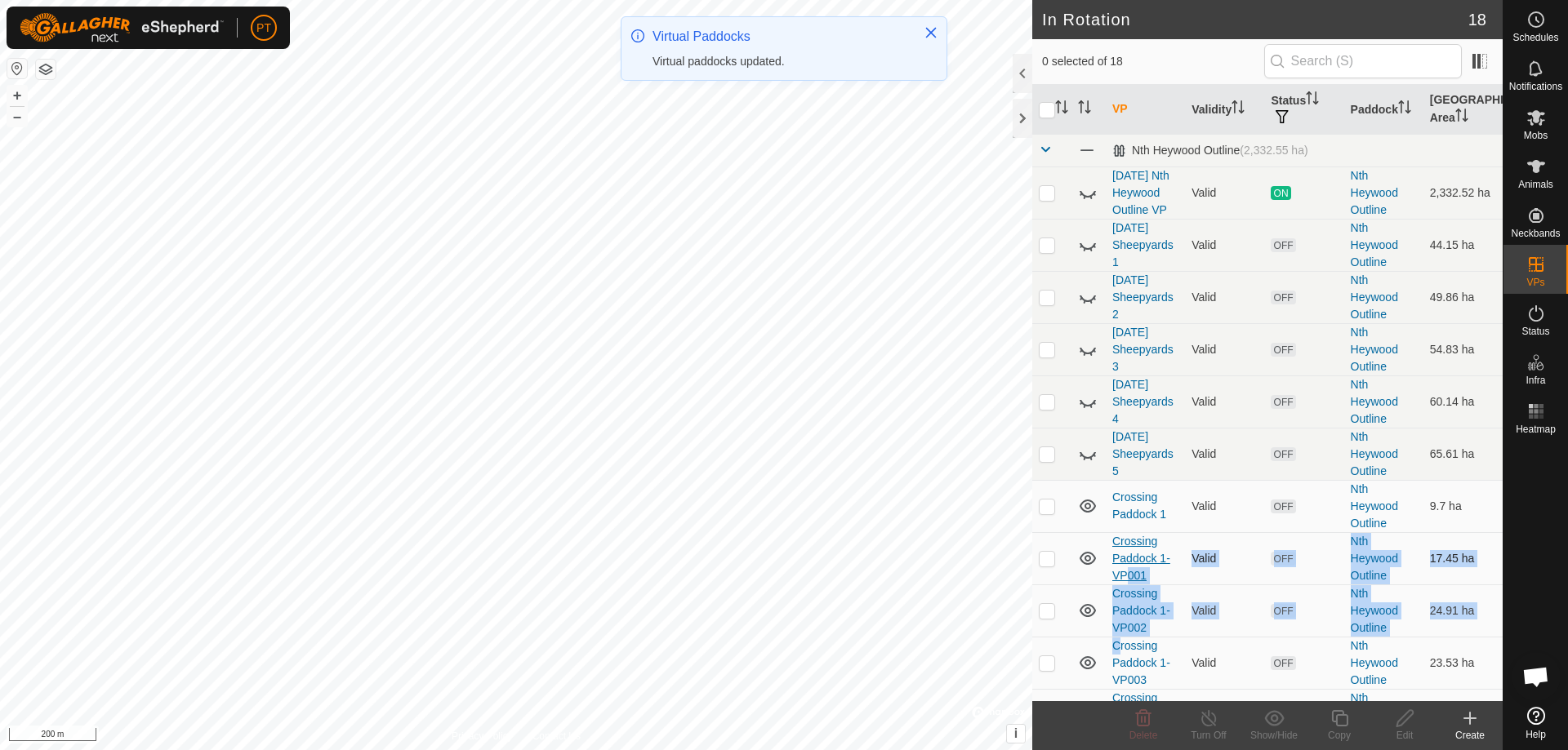
drag, startPoint x: 1120, startPoint y: 654, endPoint x: 1127, endPoint y: 588, distance: 66.4
click at [778, 328] on tbody "Nth Heywood Outline (2,332.55 ha) [DATE] Nth Heywood Outline VP Valid ON Nth He…" at bounding box center [1267, 628] width 470 height 989
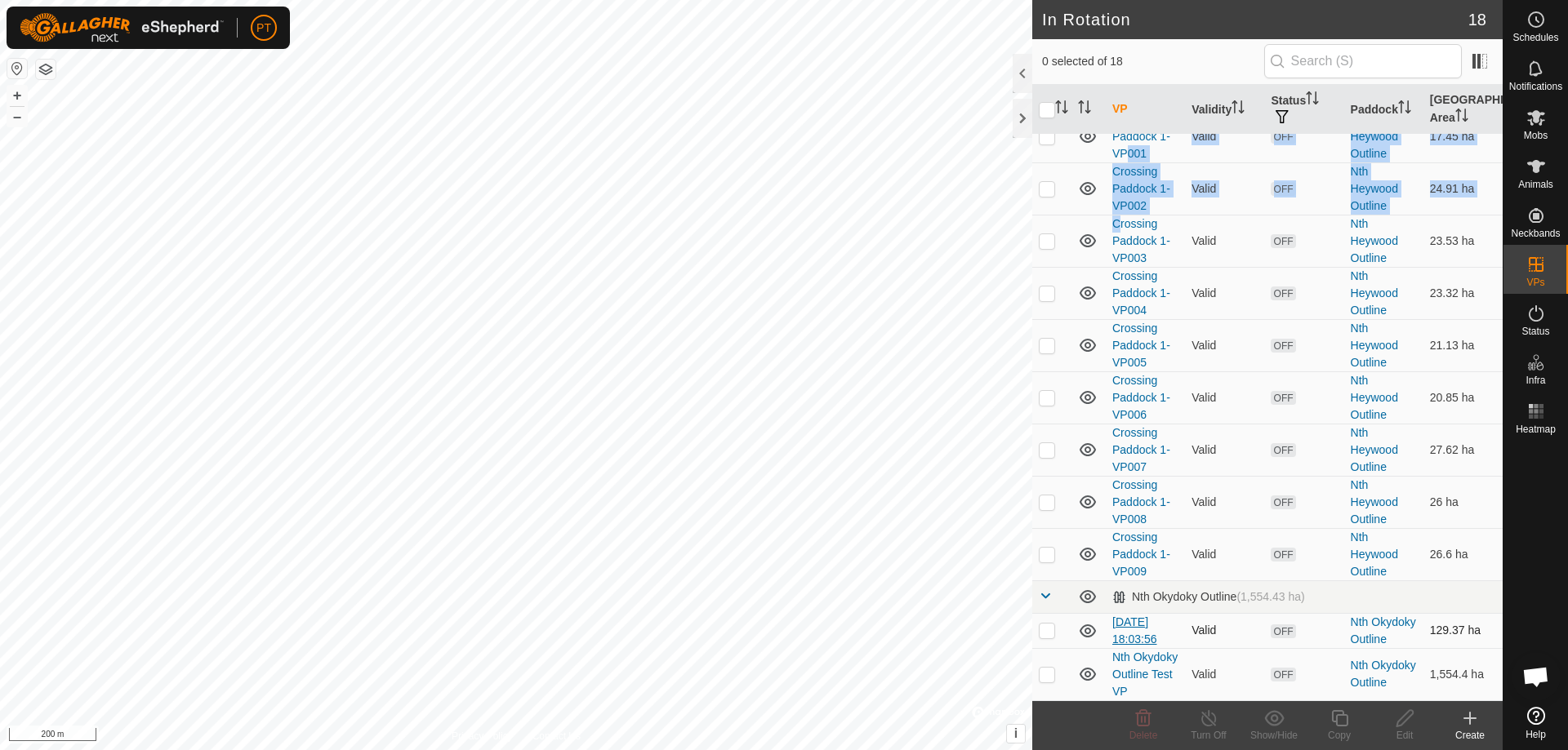
scroll to position [473, 0]
click at [778, 328] on p-checkbox at bounding box center [1046, 450] width 17 height 13
checkbox input "true"
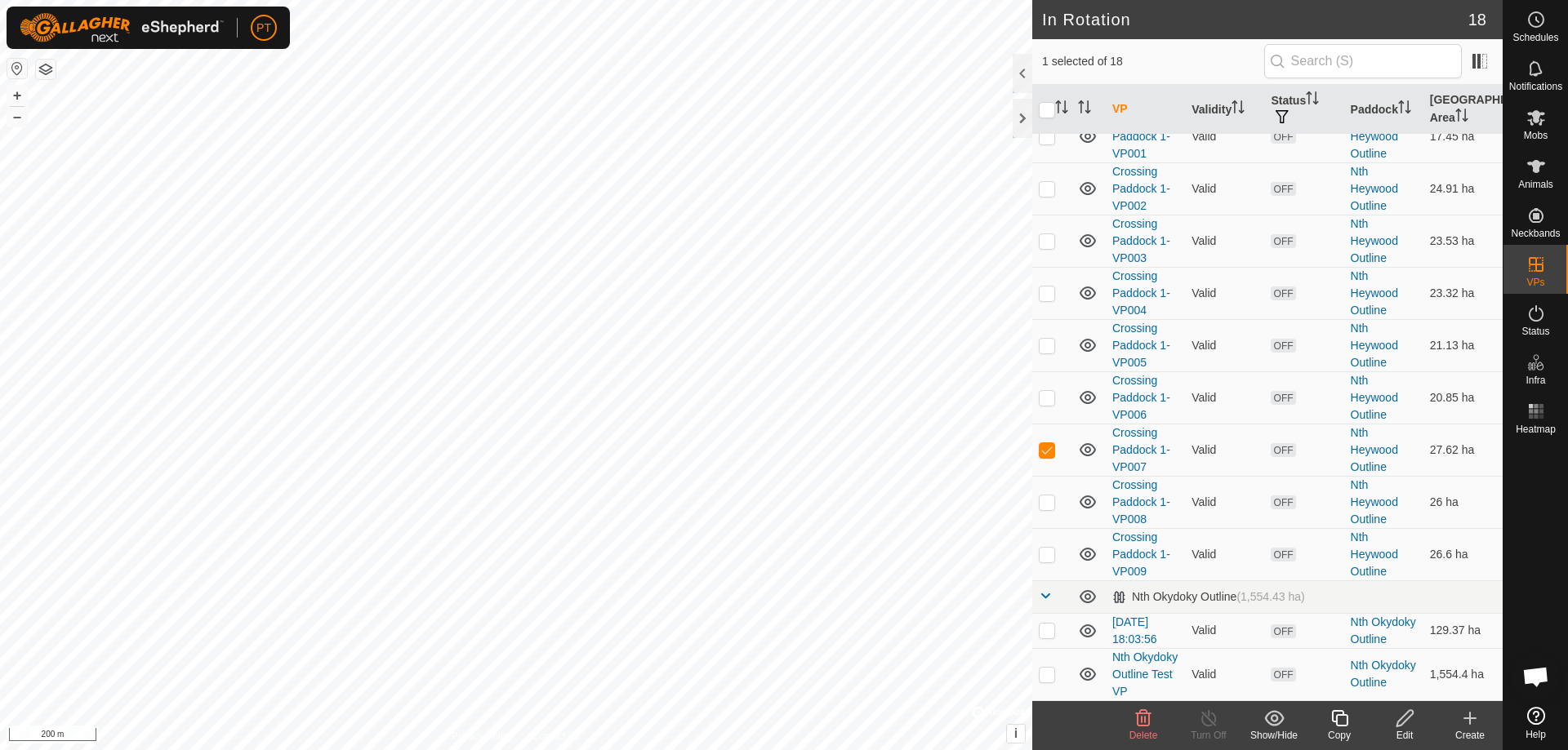
click at [778, 328] on icon at bounding box center [1405, 718] width 20 height 19
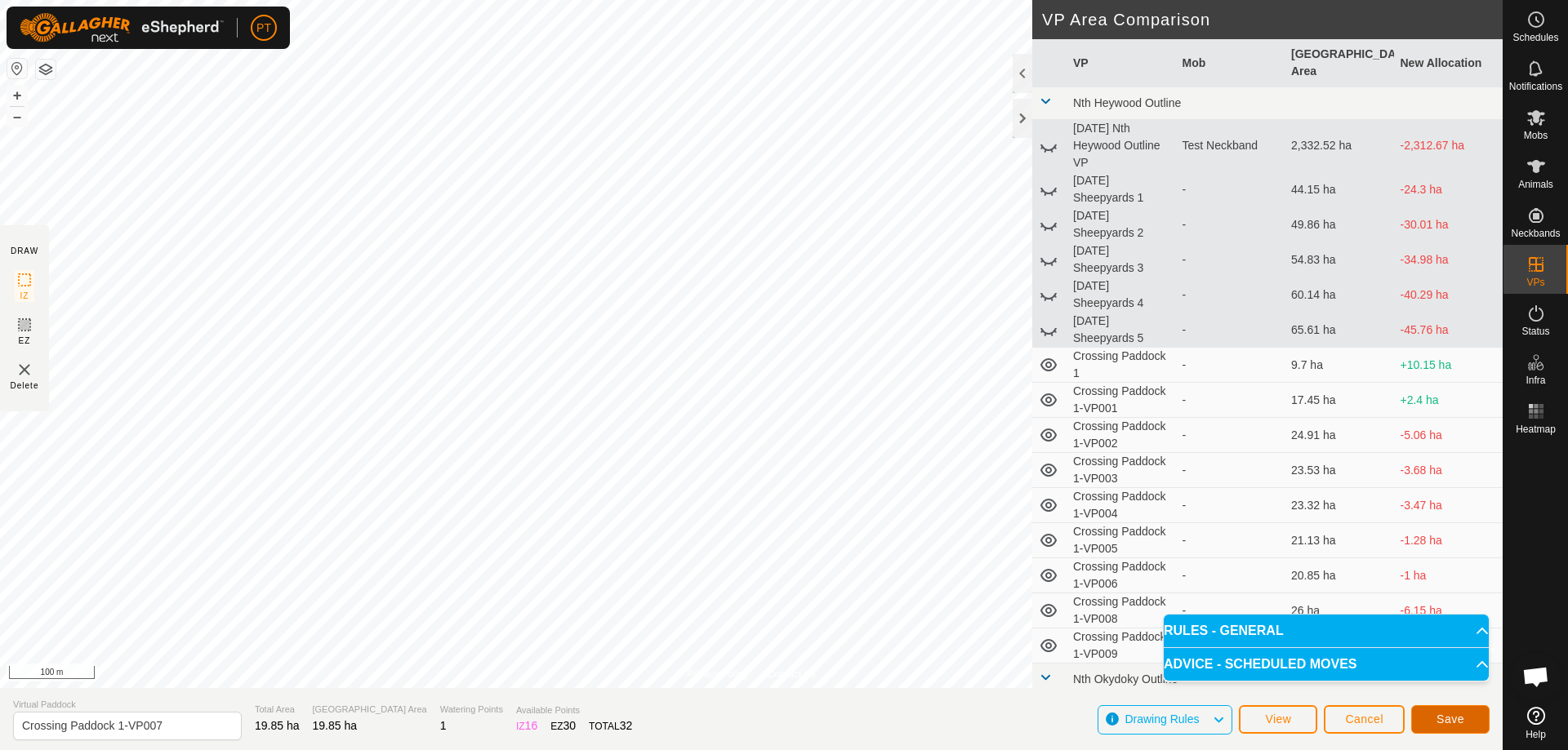
click at [778, 328] on span "Save" at bounding box center [1450, 718] width 28 height 13
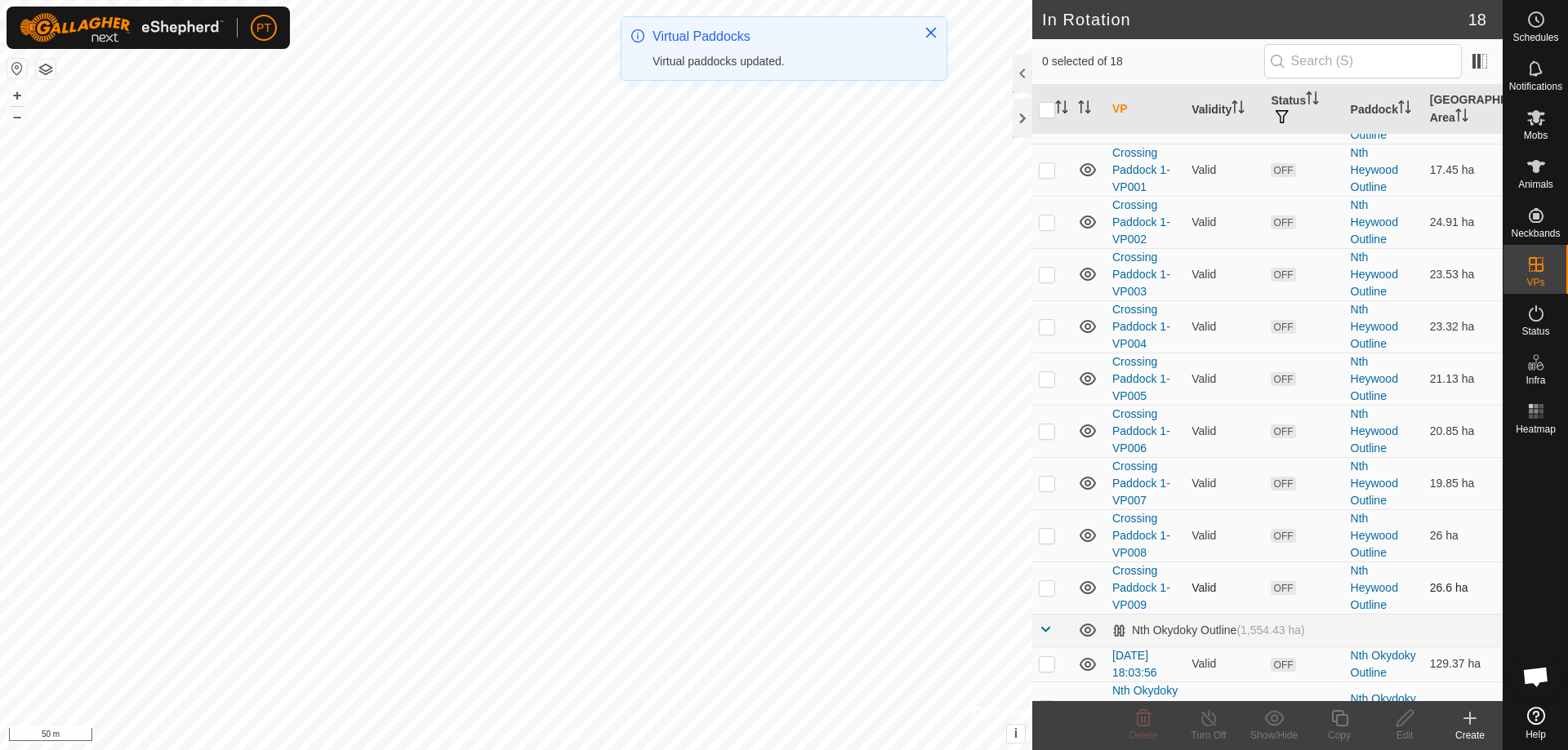
scroll to position [473, 0]
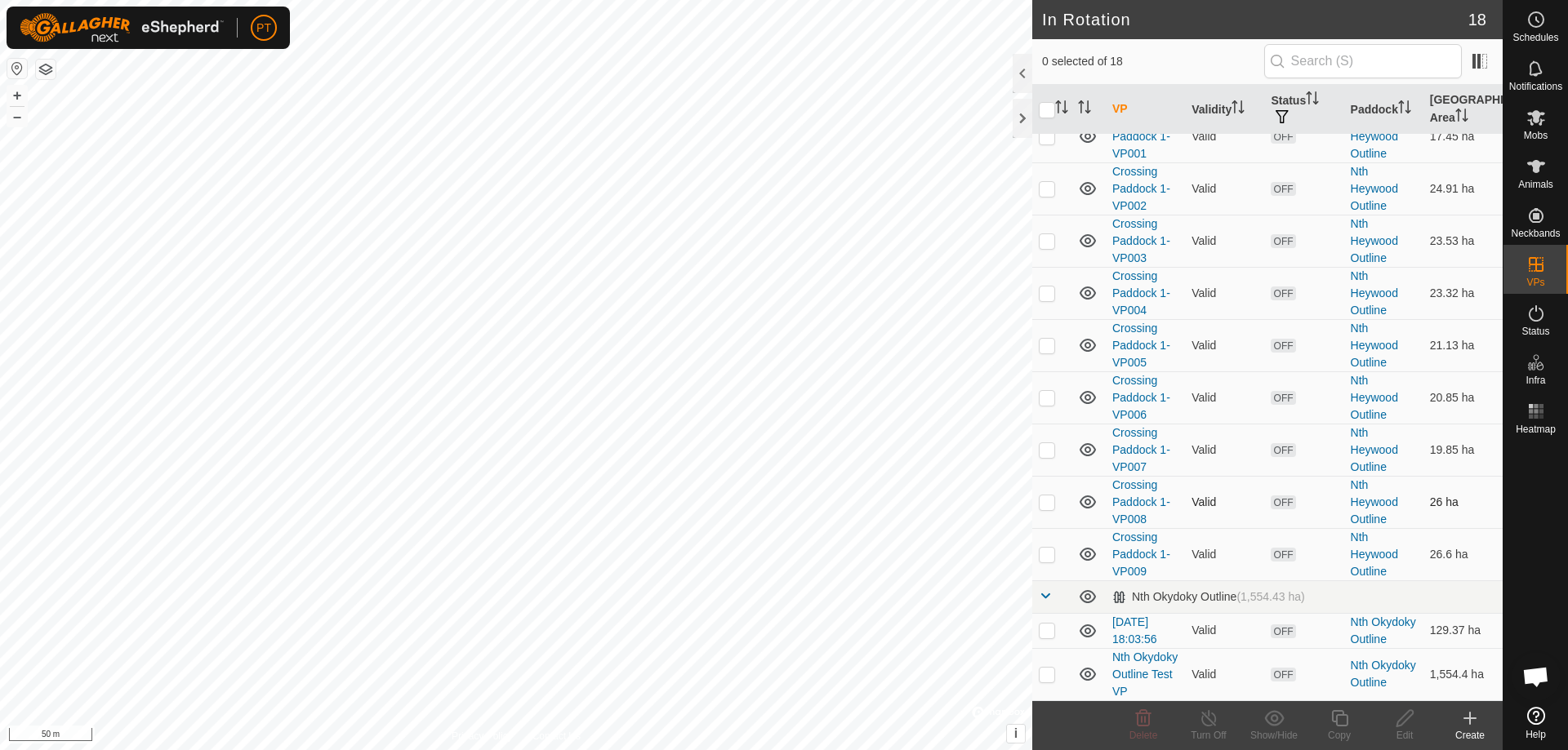
click at [778, 328] on p-checkbox at bounding box center [1046, 501] width 17 height 13
checkbox input "true"
click at [778, 328] on p-checkbox at bounding box center [1046, 450] width 17 height 13
checkbox input "true"
click at [778, 328] on p-checkbox at bounding box center [1046, 554] width 17 height 13
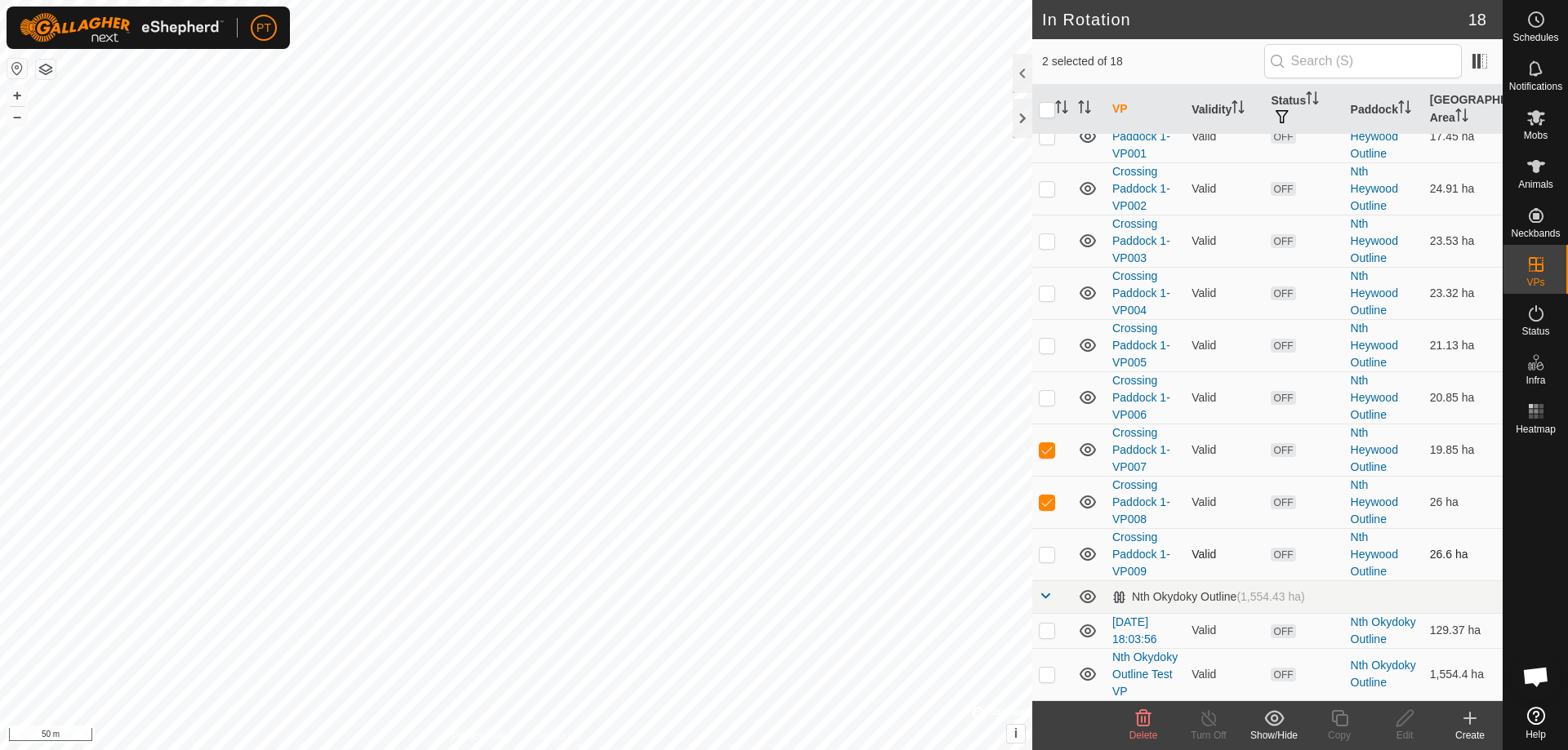
checkbox input "true"
click at [778, 328] on p-checkbox at bounding box center [1046, 450] width 17 height 13
checkbox input "false"
click at [778, 328] on p-checkbox at bounding box center [1046, 554] width 17 height 13
checkbox input "false"
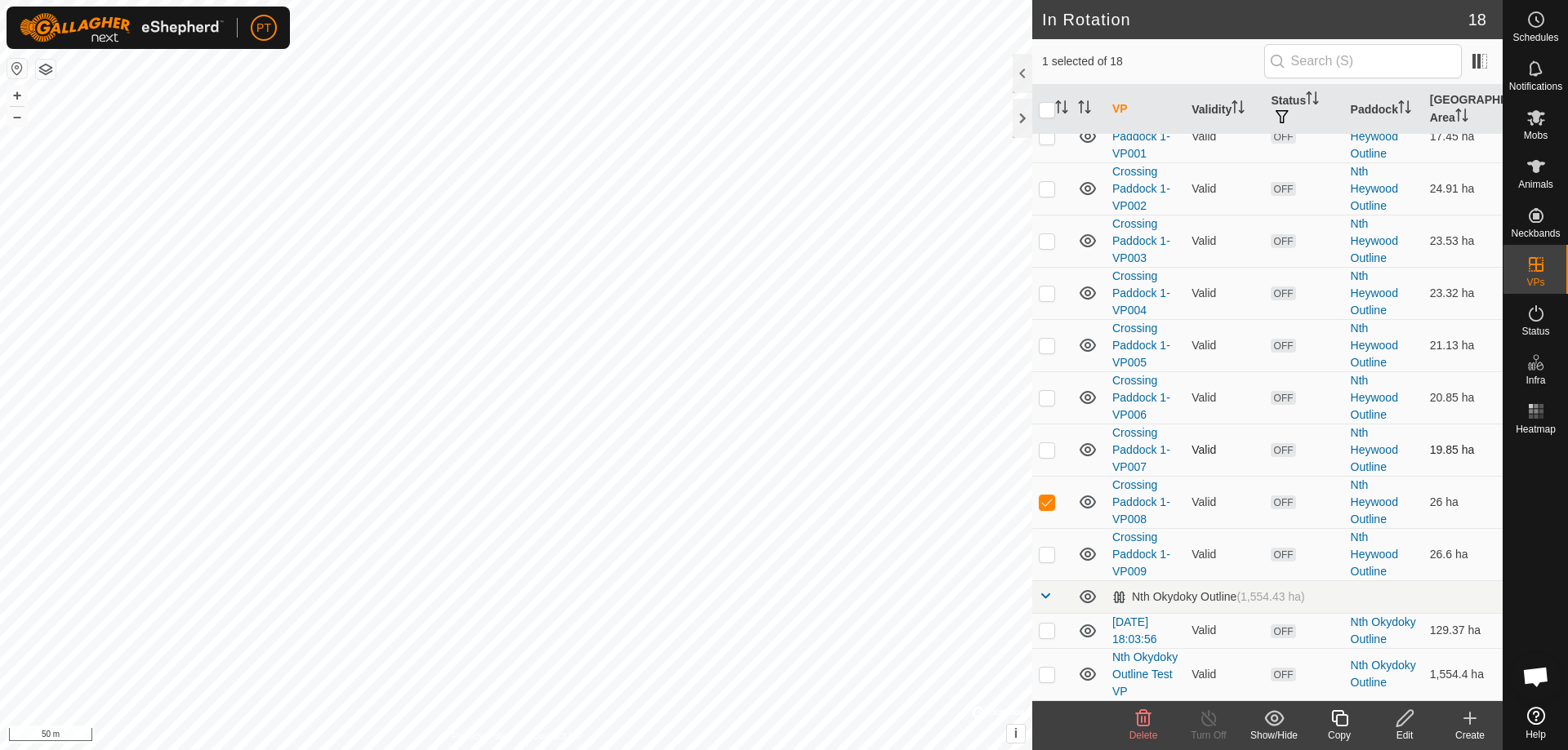
click at [778, 328] on p-checkbox at bounding box center [1046, 450] width 17 height 13
checkbox input "false"
click at [778, 328] on icon at bounding box center [1405, 718] width 20 height 19
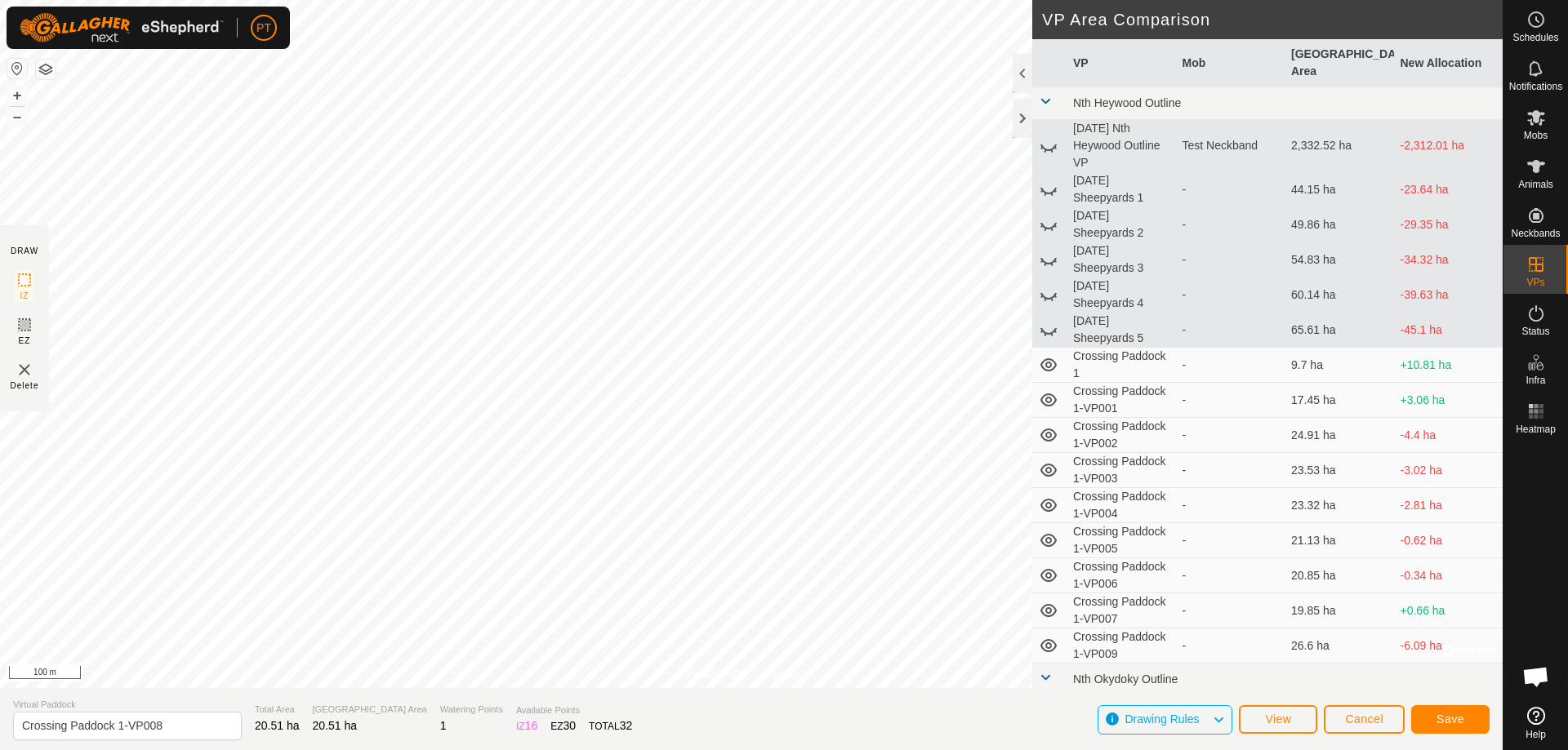
click at [407, 328] on html "PT Schedules Notifications Mobs Animals Neckbands VPs Status Infra Heatmap Help…" at bounding box center [784, 375] width 1568 height 750
click at [778, 328] on span "Save" at bounding box center [1450, 718] width 28 height 13
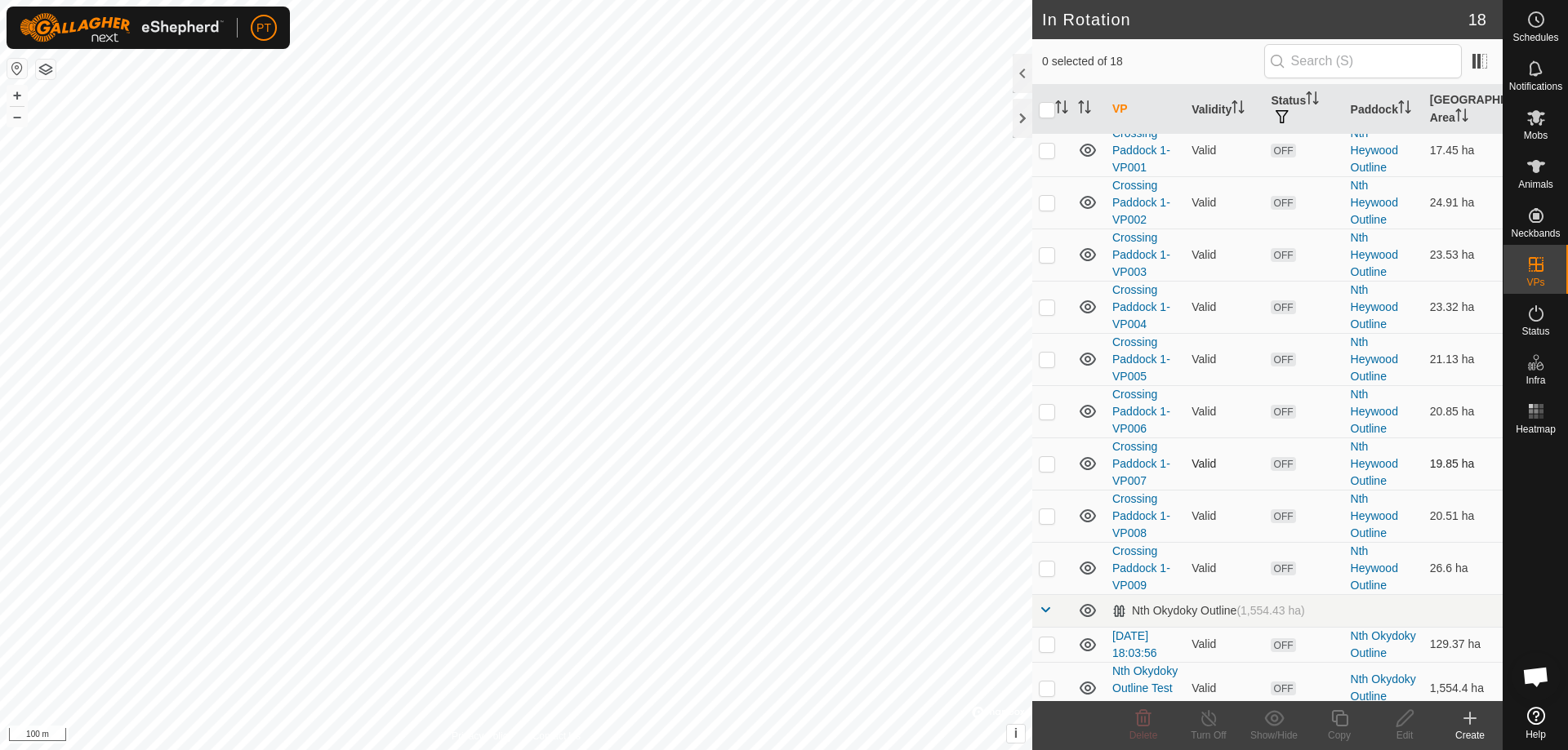
scroll to position [473, 0]
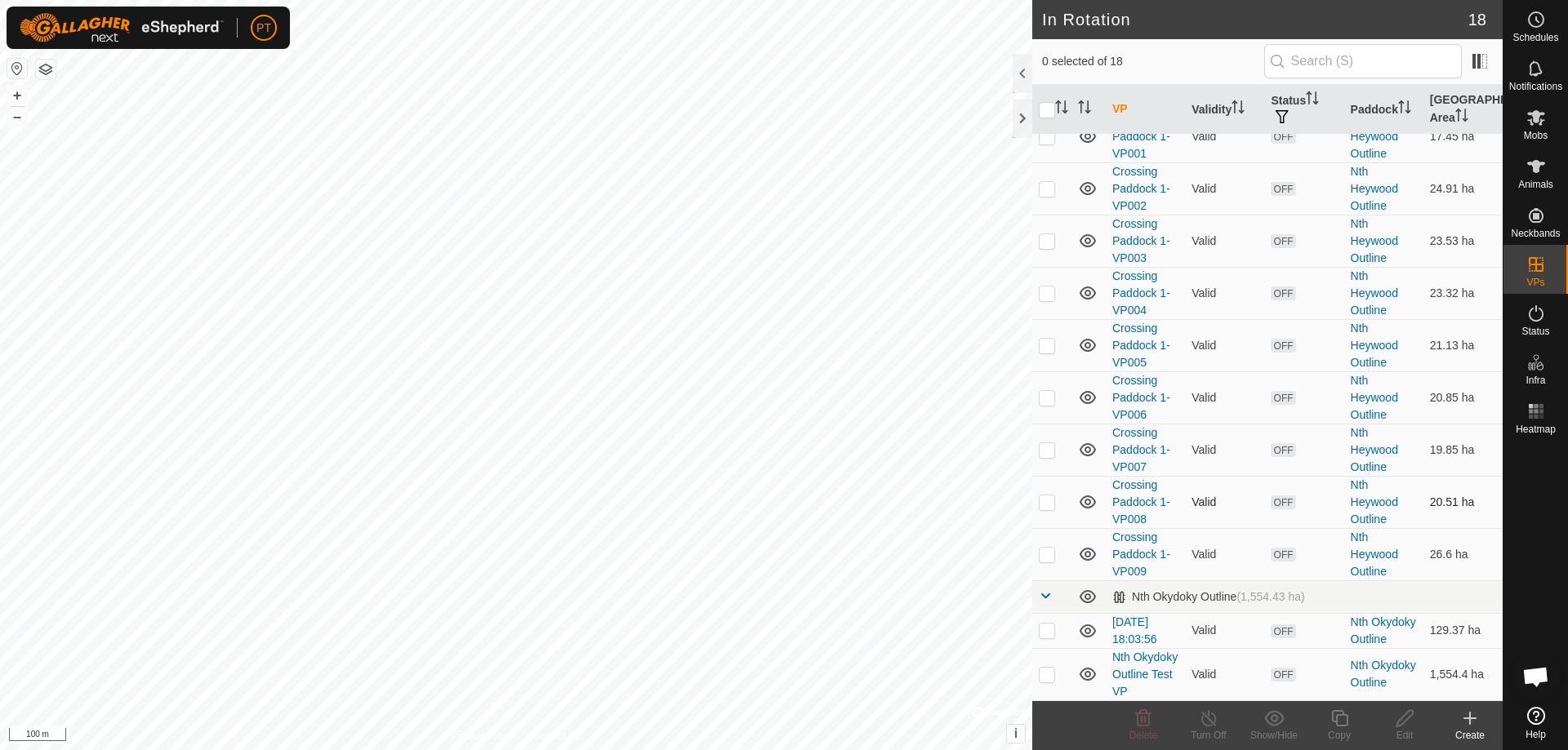
click at [778, 328] on p-checkbox at bounding box center [1046, 501] width 17 height 13
drag, startPoint x: 1050, startPoint y: 468, endPoint x: 1045, endPoint y: 505, distance: 37.3
click at [778, 328] on p-checkbox at bounding box center [1046, 501] width 17 height 13
checkbox input "false"
click at [778, 328] on p-checkbox at bounding box center [1046, 554] width 17 height 13
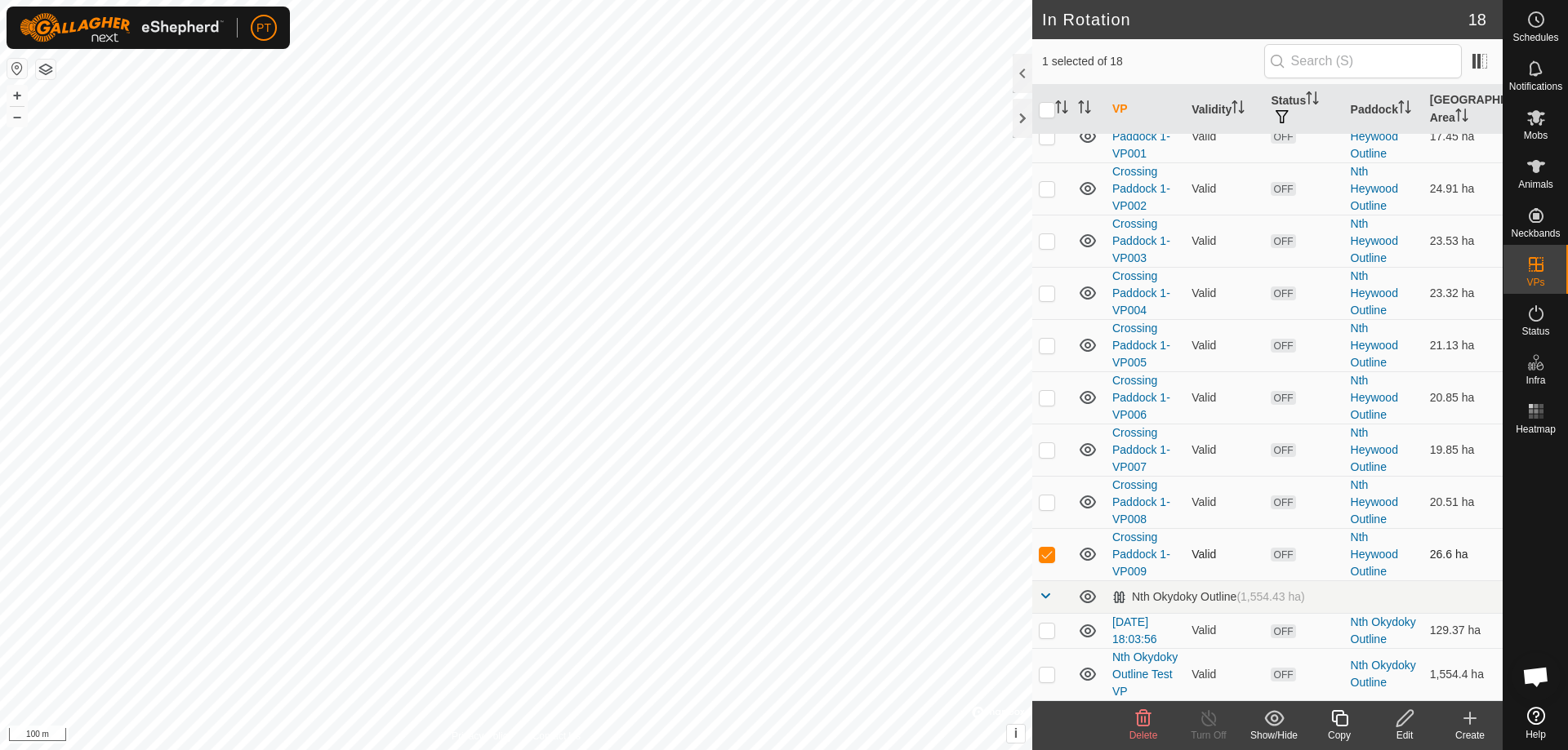
click at [778, 328] on p-checkbox at bounding box center [1046, 554] width 17 height 13
checkbox input "false"
click at [778, 328] on p-checkbox at bounding box center [1046, 501] width 17 height 13
checkbox input "true"
click at [778, 328] on p-checkbox at bounding box center [1046, 554] width 17 height 13
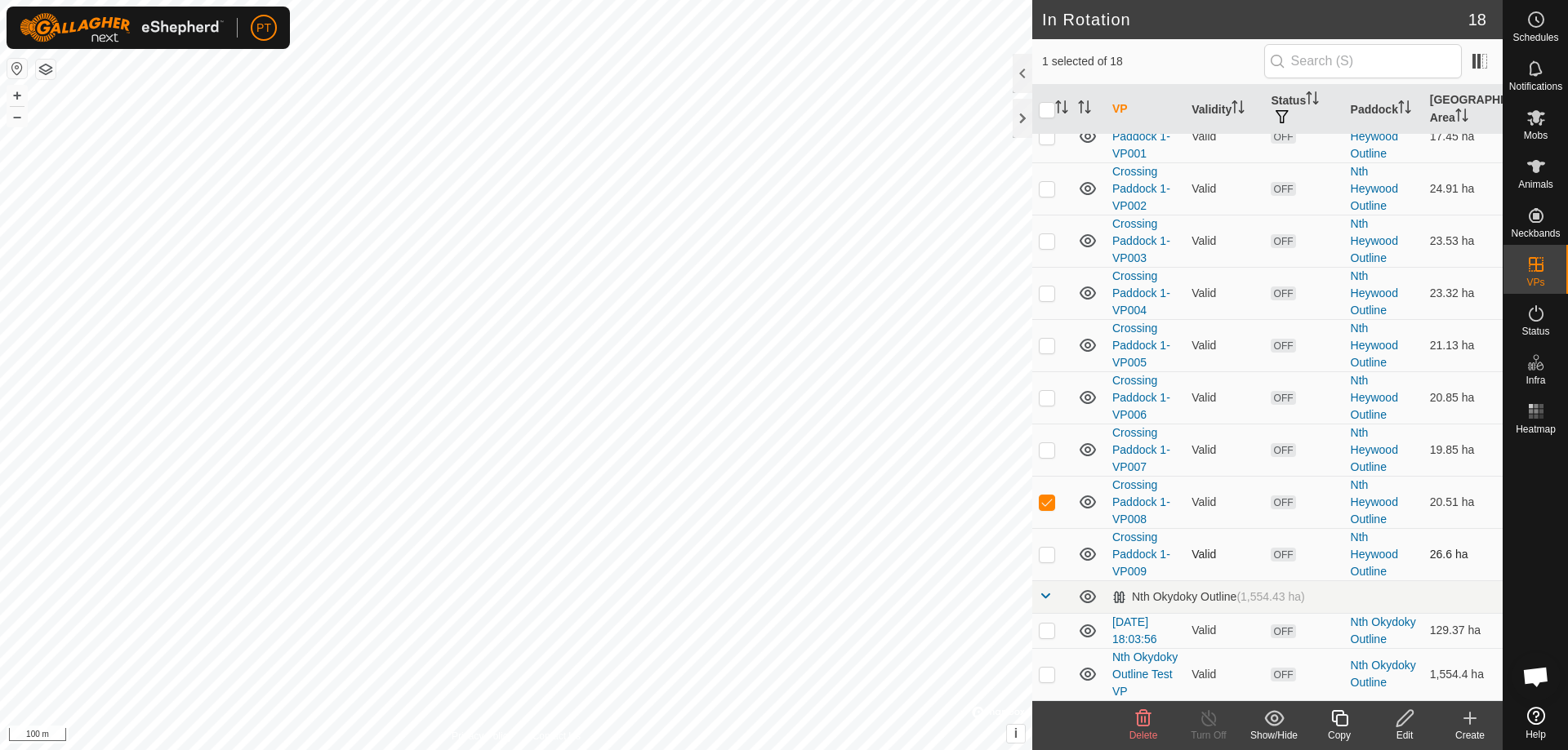
checkbox input "true"
click at [778, 328] on p-checkbox at bounding box center [1046, 450] width 17 height 13
checkbox input "true"
click at [778, 328] on p-checkbox at bounding box center [1046, 501] width 17 height 13
checkbox input "false"
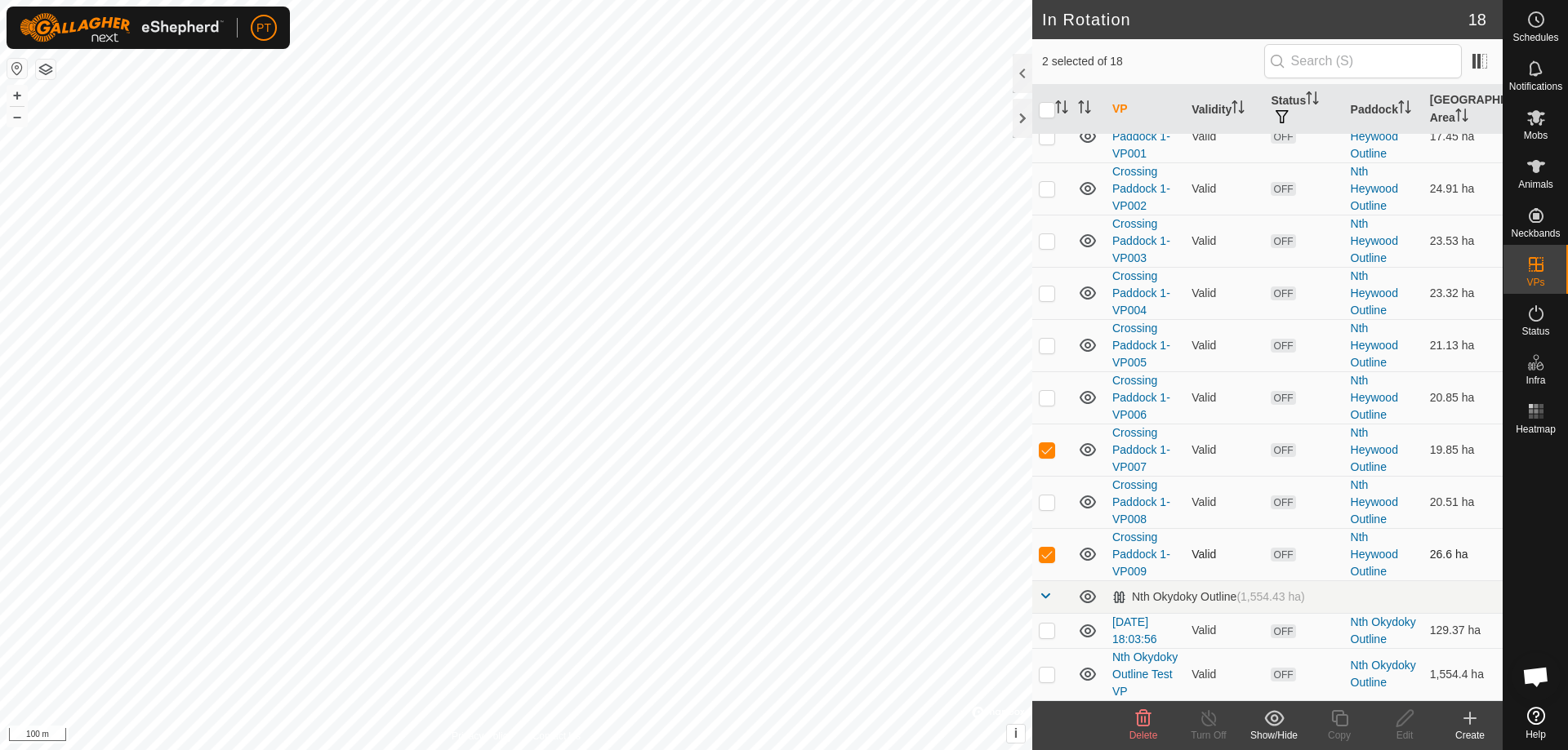
click at [778, 328] on p-checkbox at bounding box center [1046, 554] width 17 height 13
checkbox input "false"
click at [778, 328] on p-checkbox at bounding box center [1046, 501] width 17 height 13
checkbox input "true"
click at [778, 328] on p-checkbox at bounding box center [1046, 450] width 17 height 13
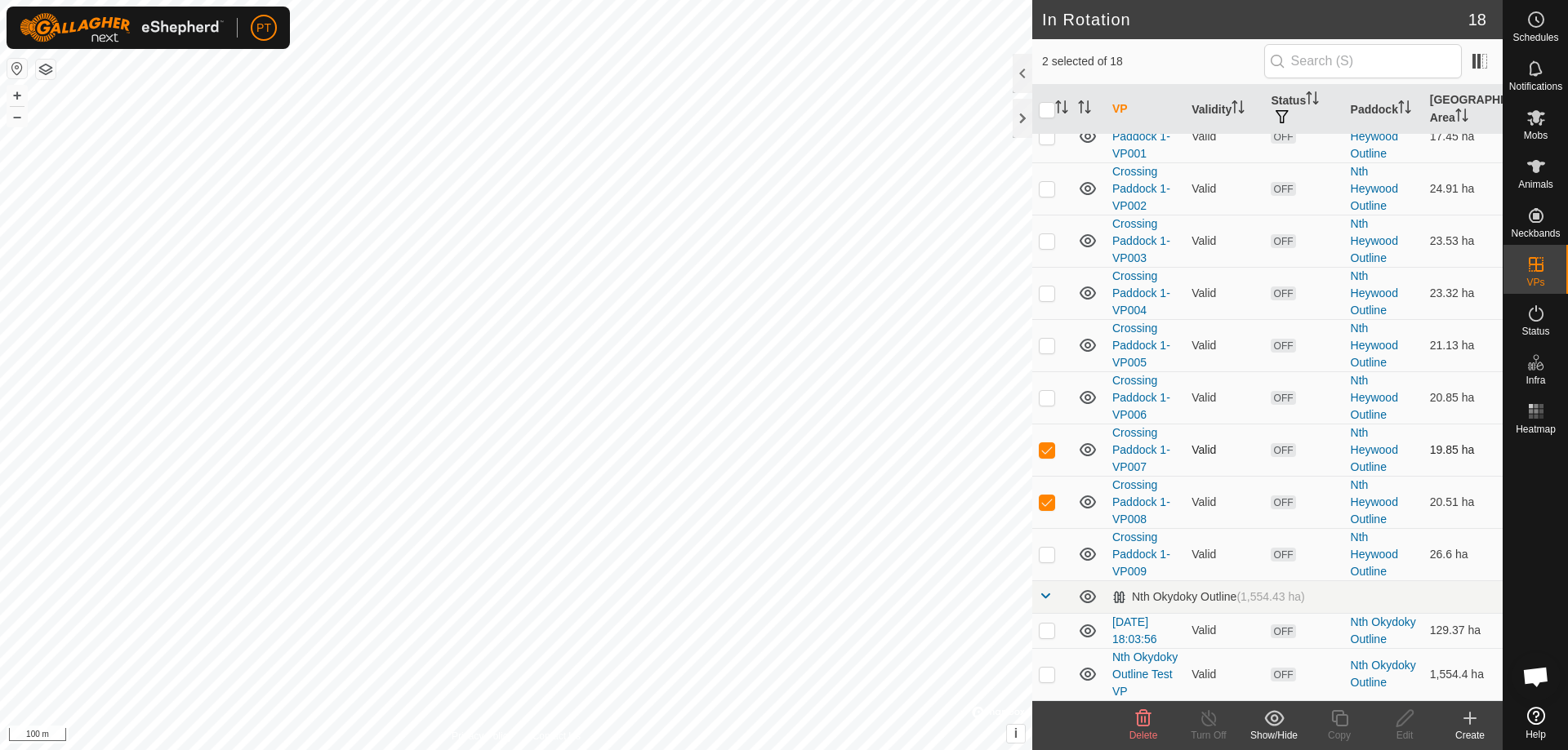
checkbox input "false"
click at [778, 328] on p-checkbox at bounding box center [1046, 554] width 17 height 13
checkbox input "true"
click at [778, 328] on p-checkbox at bounding box center [1046, 501] width 17 height 13
checkbox input "false"
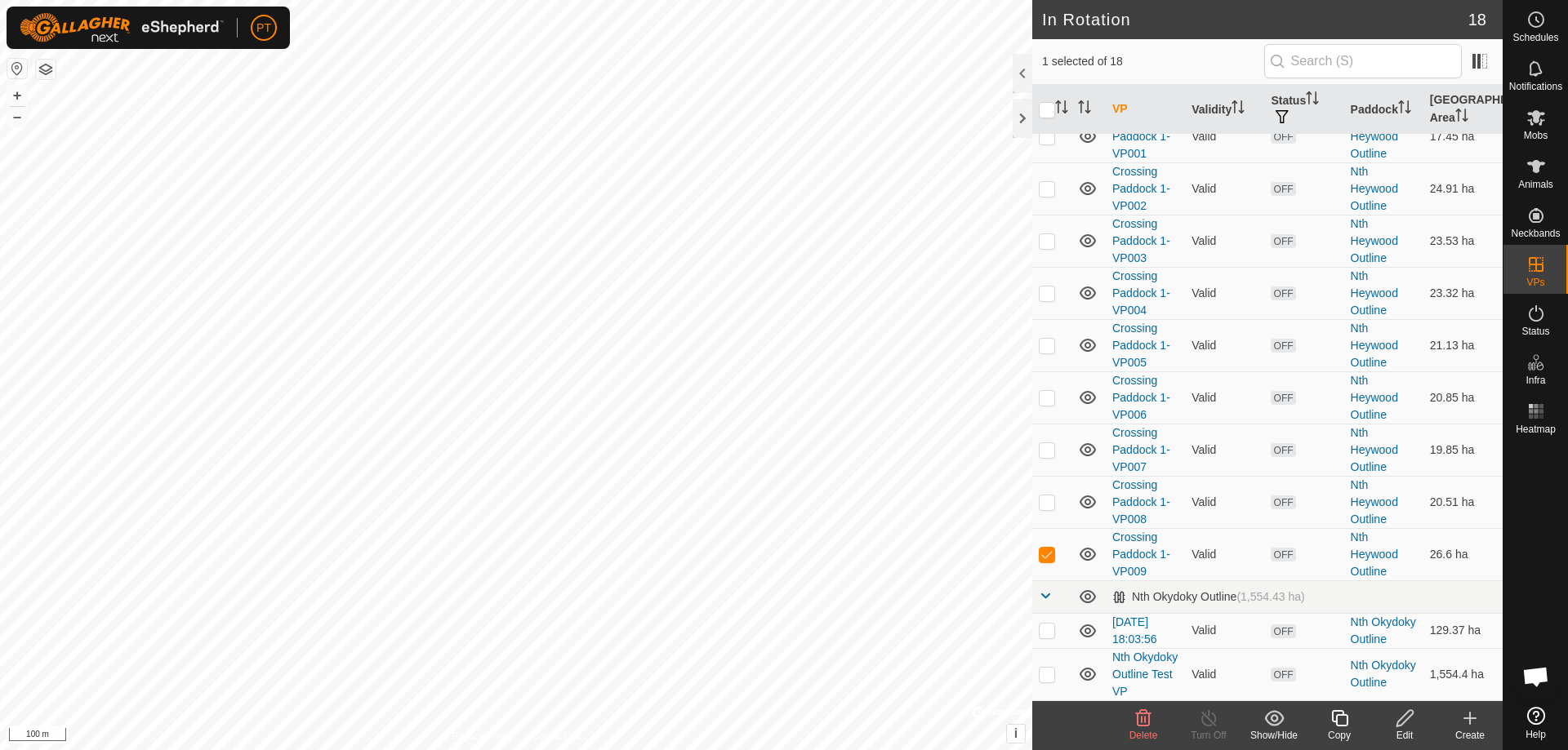
click at [778, 328] on icon at bounding box center [1405, 718] width 17 height 17
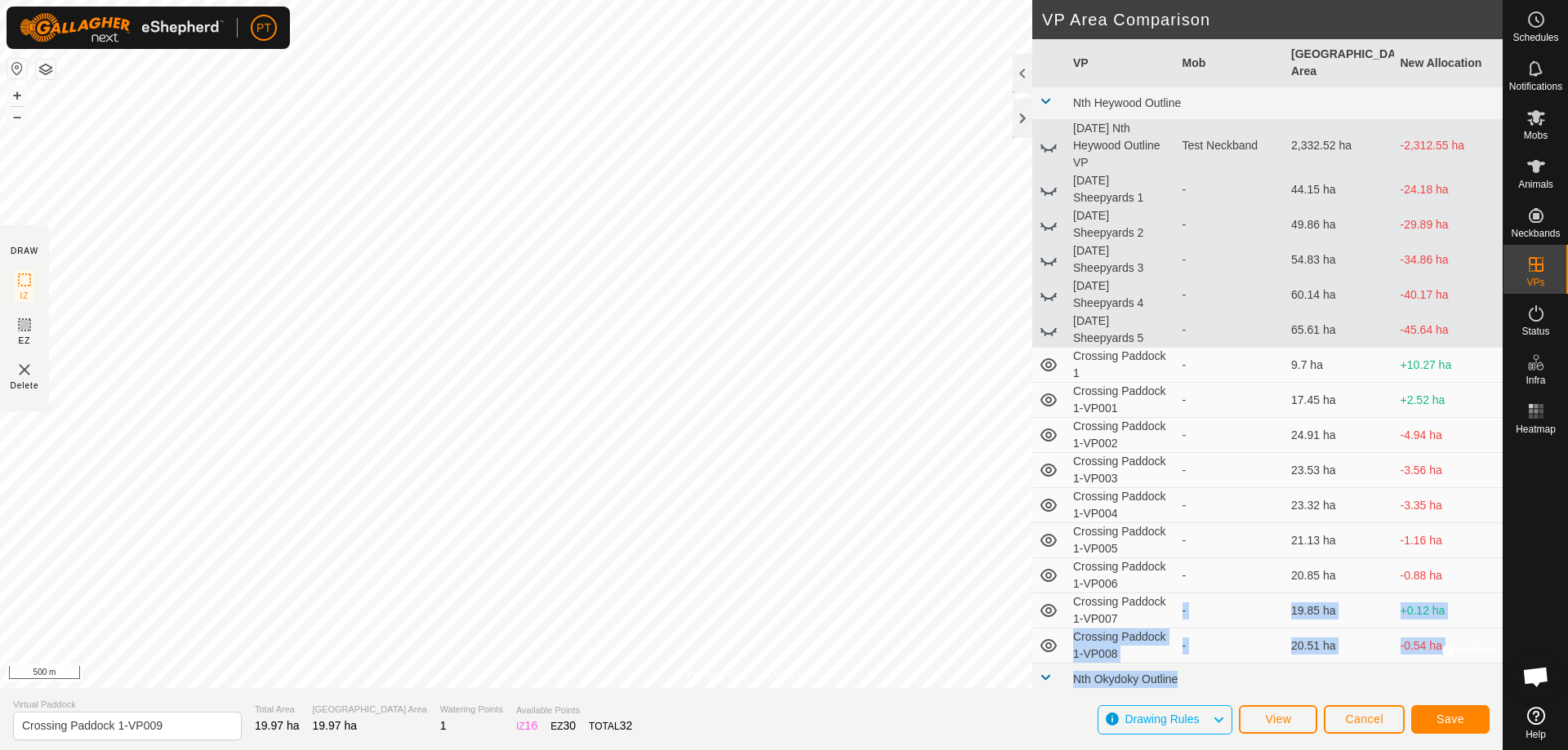
drag, startPoint x: 1176, startPoint y: 588, endPoint x: 1191, endPoint y: 666, distance: 79.4
click at [778, 328] on tbody "Nth Heywood Outline [DATE] Nth Heywood Outline VP Test Neckband 2,332.52 ha -2,…" at bounding box center [1267, 425] width 470 height 677
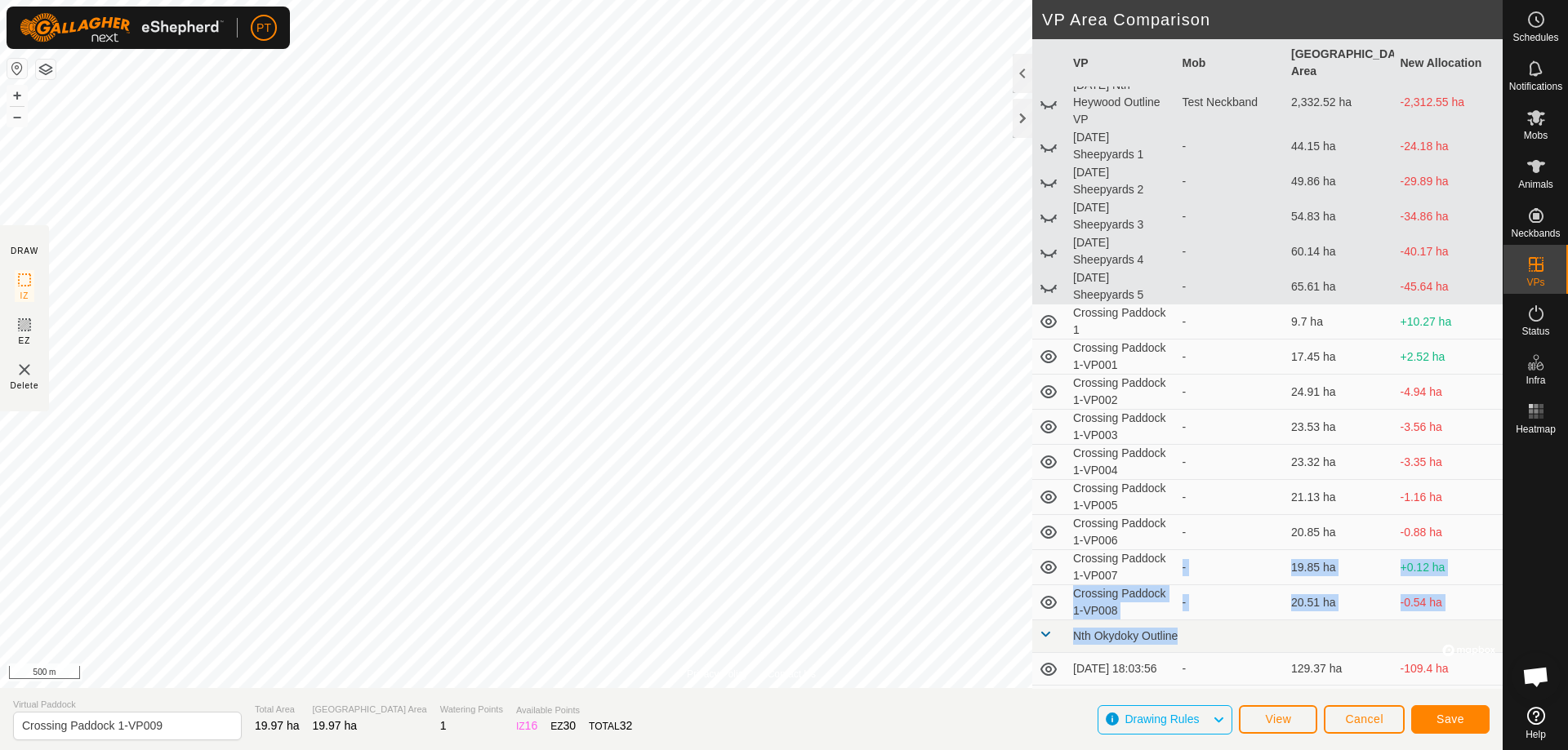
scroll to position [61, 0]
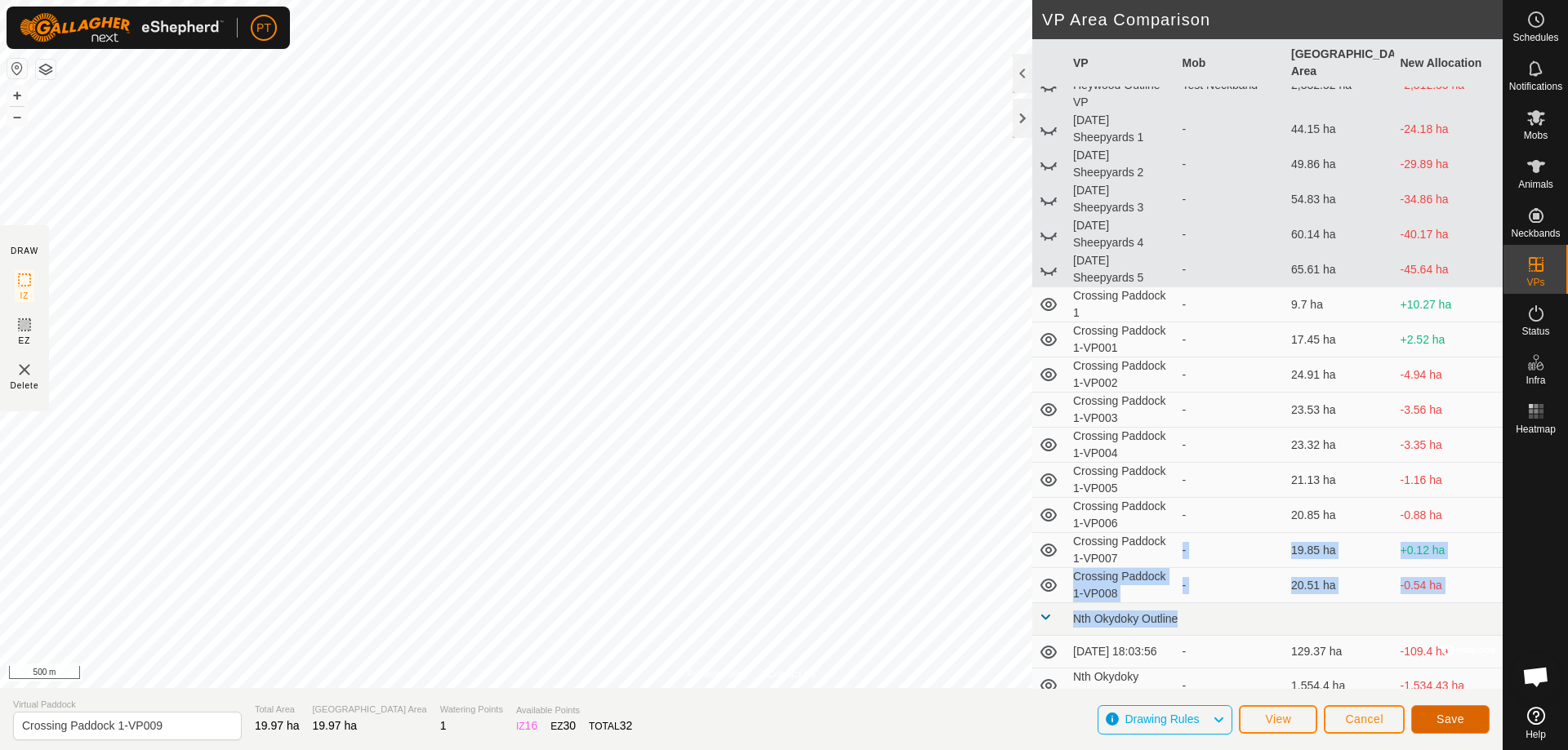
click at [778, 328] on span "Save" at bounding box center [1450, 718] width 28 height 13
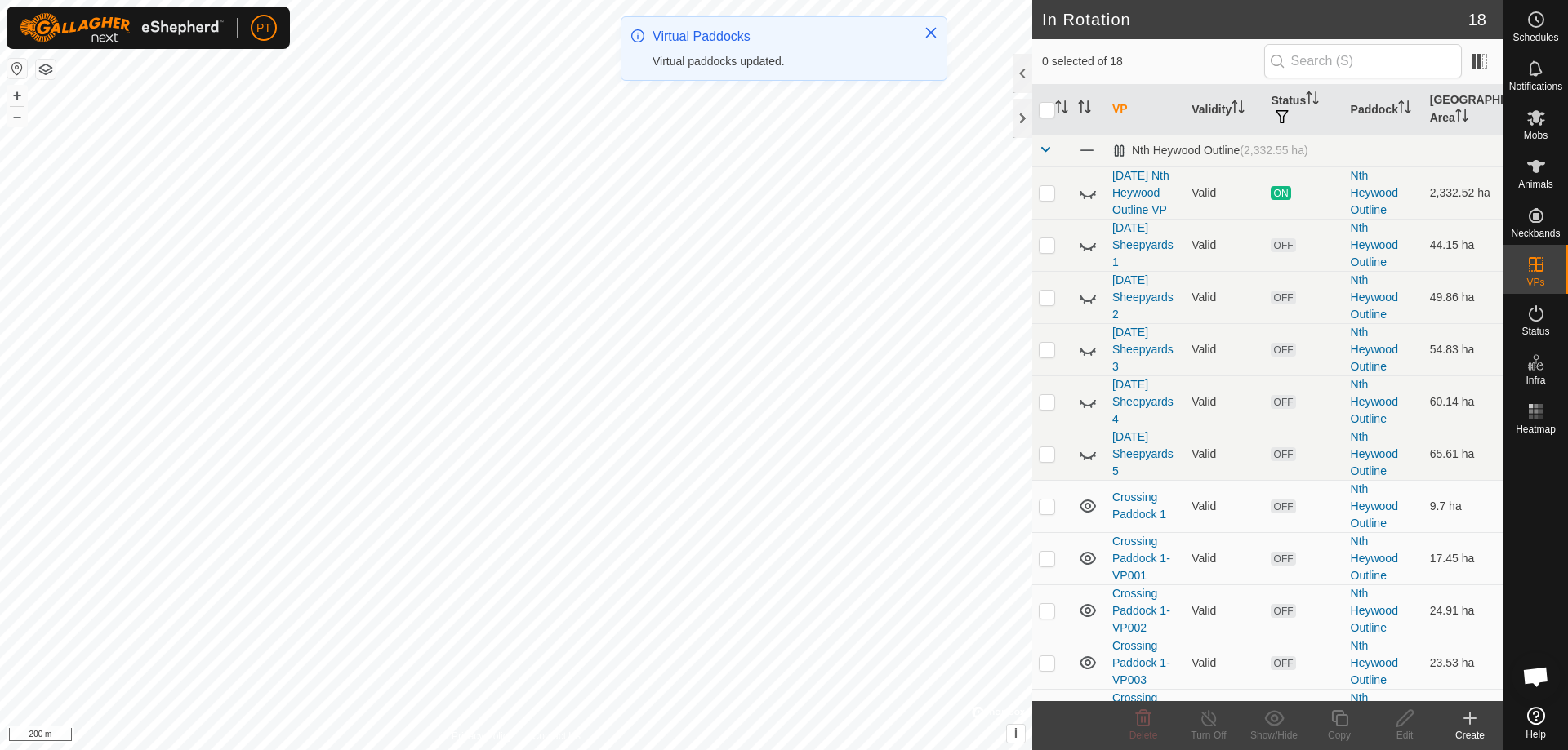
click at [438, 328] on html "PT Schedules Notifications Mobs Animals Neckbands VPs Status Infra Heatmap Help…" at bounding box center [784, 375] width 1568 height 750
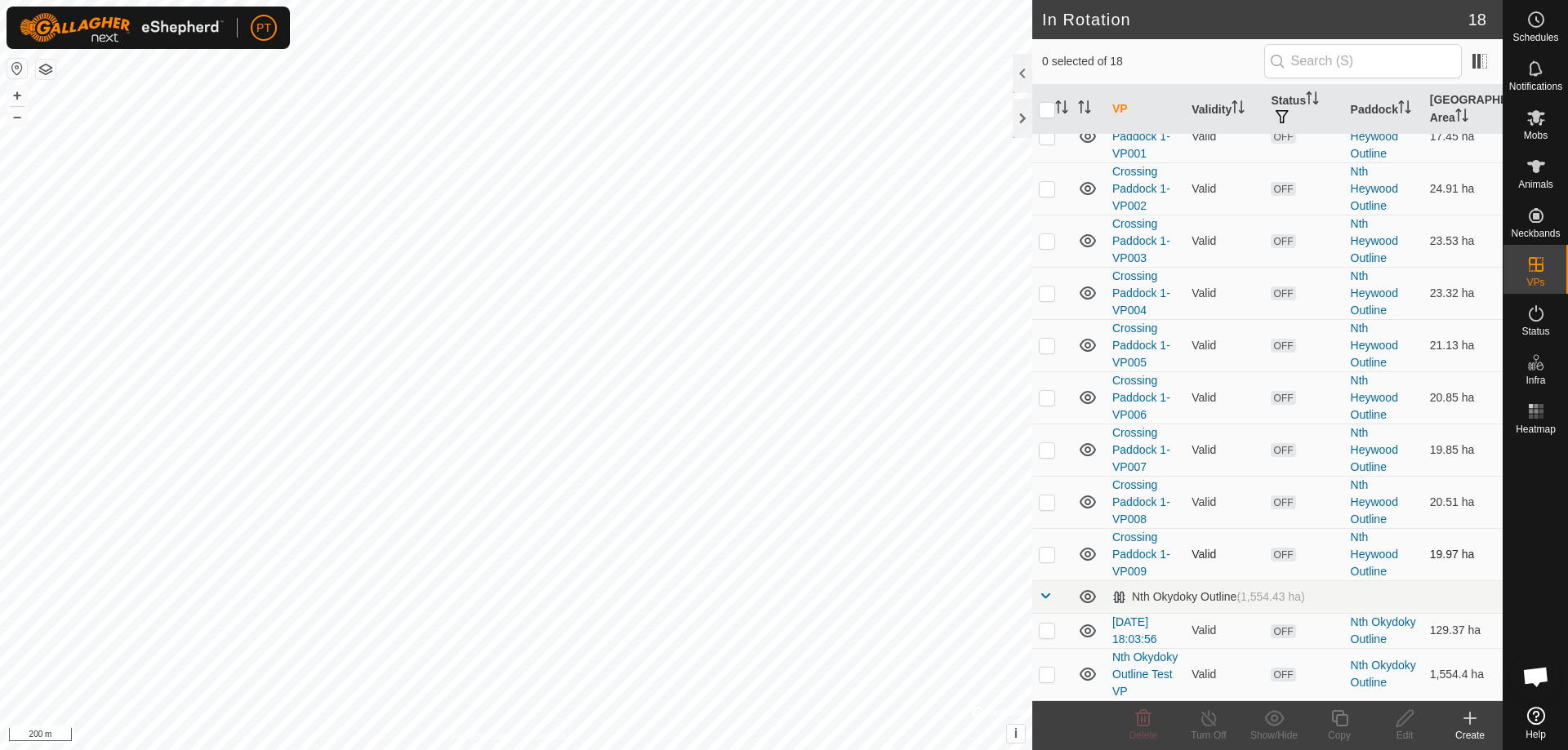
scroll to position [473, 0]
click at [778, 328] on p-checkbox at bounding box center [1046, 554] width 17 height 13
checkbox input "true"
click at [778, 328] on p-checkbox at bounding box center [1046, 501] width 17 height 13
checkbox input "true"
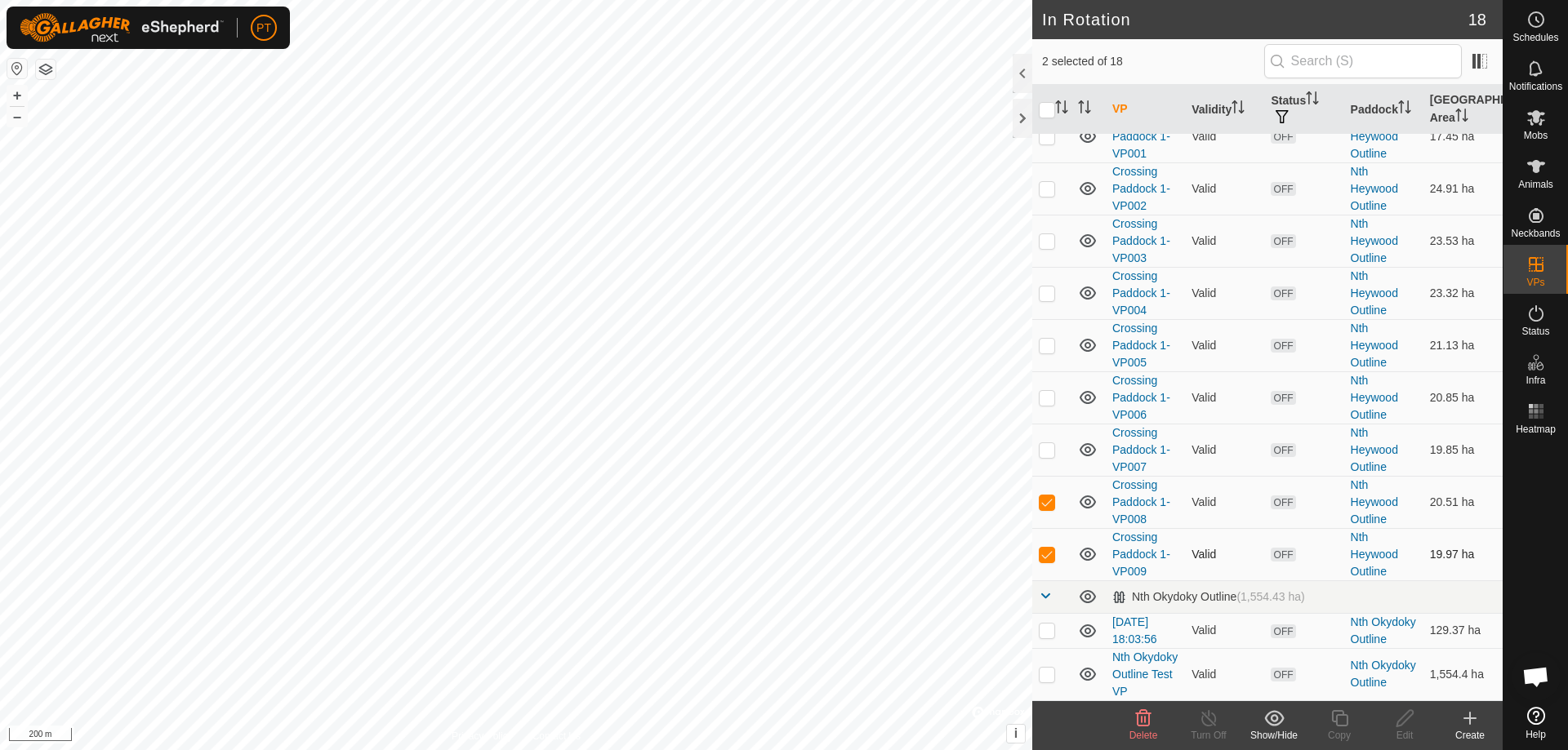
click at [778, 328] on p-checkbox at bounding box center [1046, 554] width 17 height 13
checkbox input "false"
click at [778, 328] on p-checkbox at bounding box center [1046, 450] width 17 height 13
checkbox input "true"
click at [778, 328] on p-checkbox at bounding box center [1046, 501] width 17 height 13
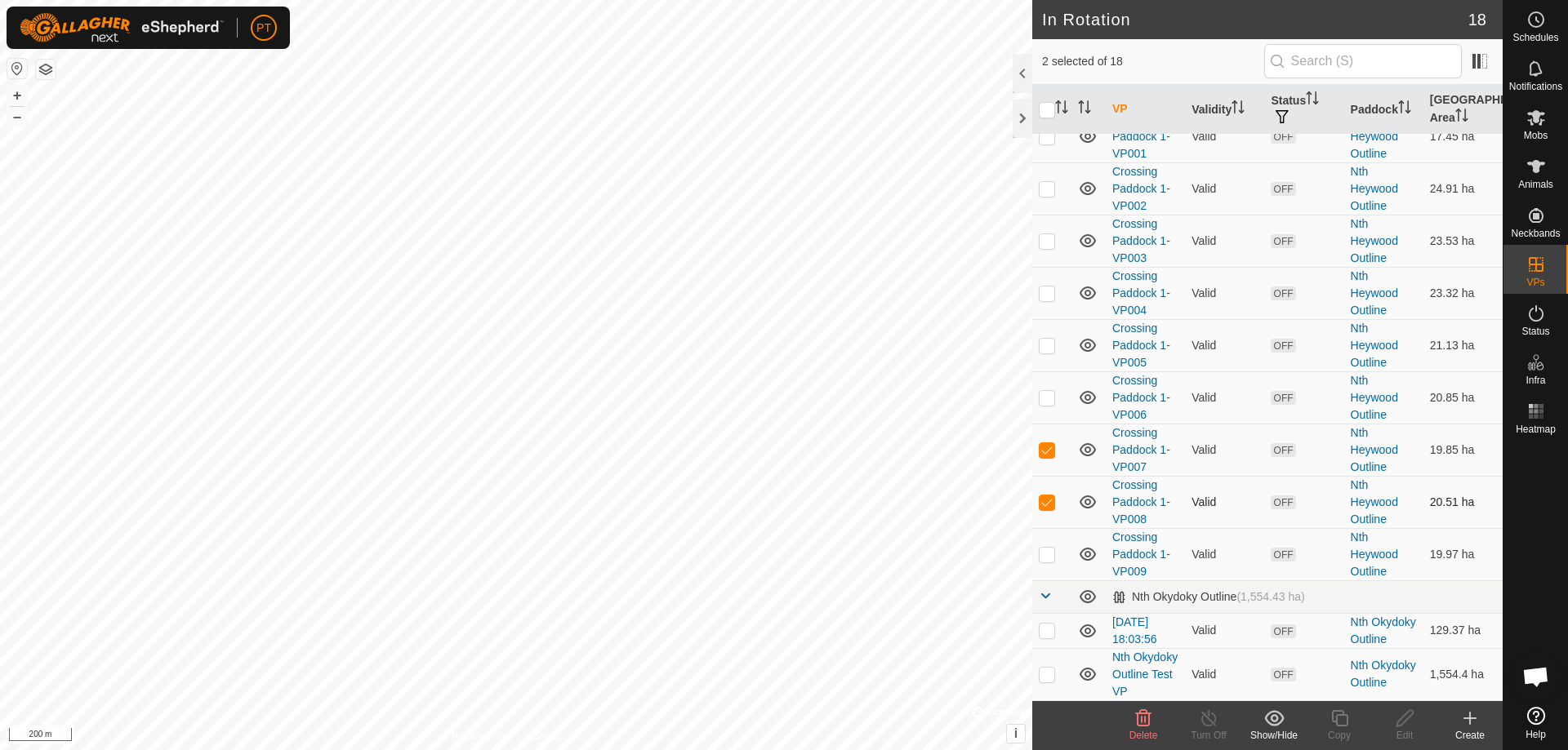
checkbox input "false"
click at [778, 328] on p-checkbox at bounding box center [1046, 397] width 17 height 13
checkbox input "true"
click at [778, 328] on p-checkbox at bounding box center [1046, 450] width 17 height 13
checkbox input "false"
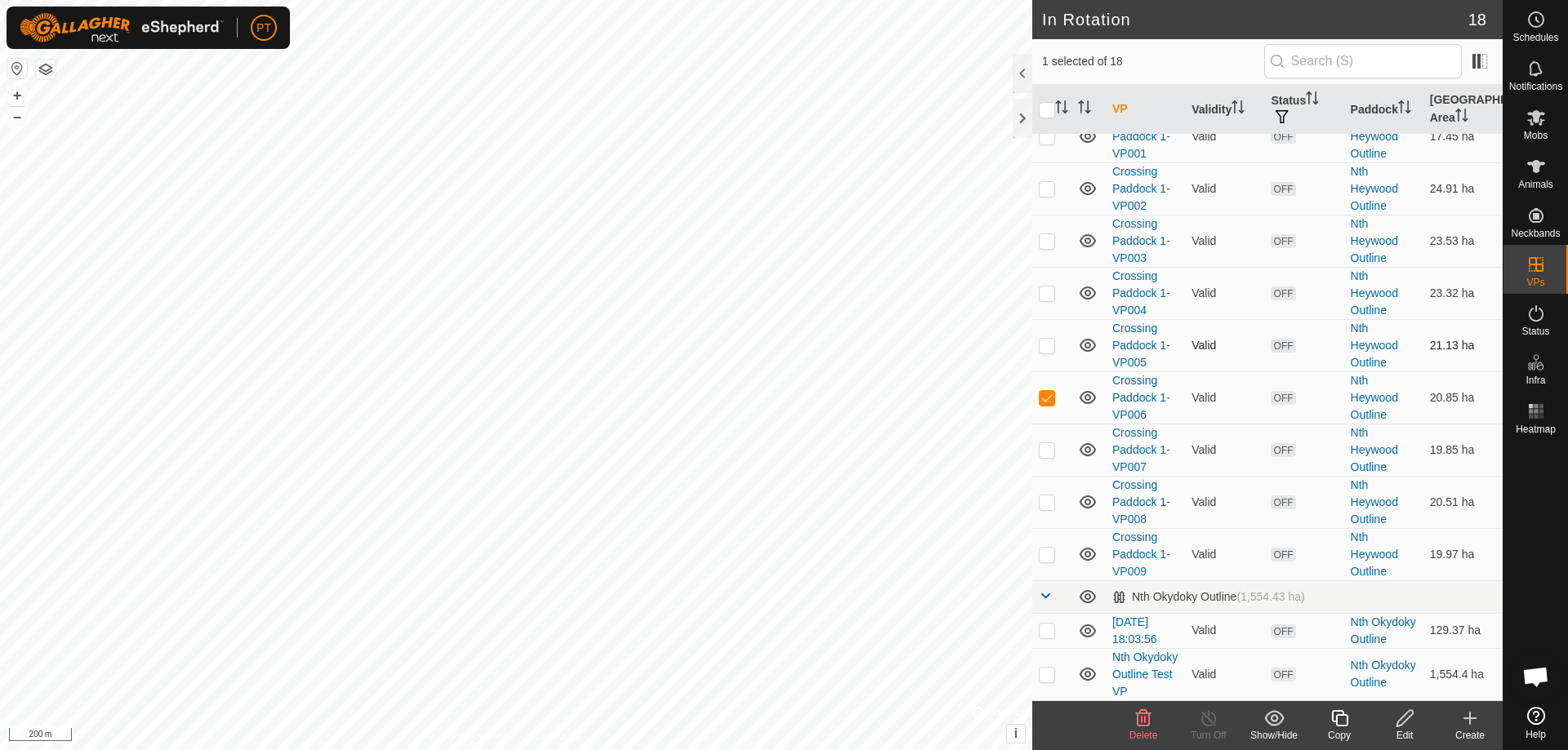
click at [778, 328] on p-checkbox at bounding box center [1046, 345] width 17 height 13
checkbox input "true"
click at [778, 328] on p-checkbox at bounding box center [1046, 397] width 17 height 13
checkbox input "false"
click at [778, 286] on p-checkbox at bounding box center [1046, 292] width 17 height 13
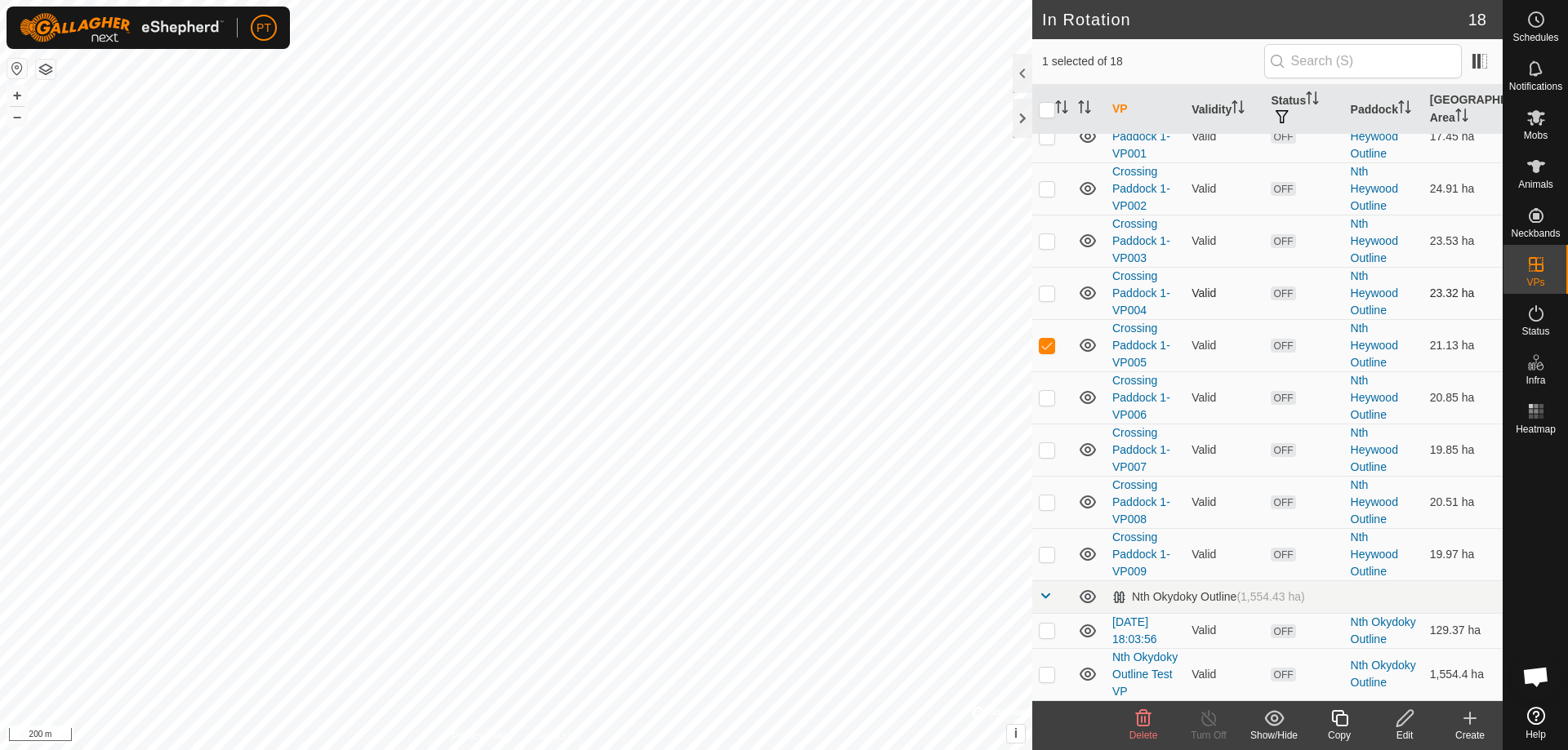
checkbox input "true"
click at [778, 328] on p-checkbox at bounding box center [1046, 345] width 17 height 13
checkbox input "false"
click at [778, 234] on p-checkbox at bounding box center [1046, 241] width 17 height 13
checkbox input "true"
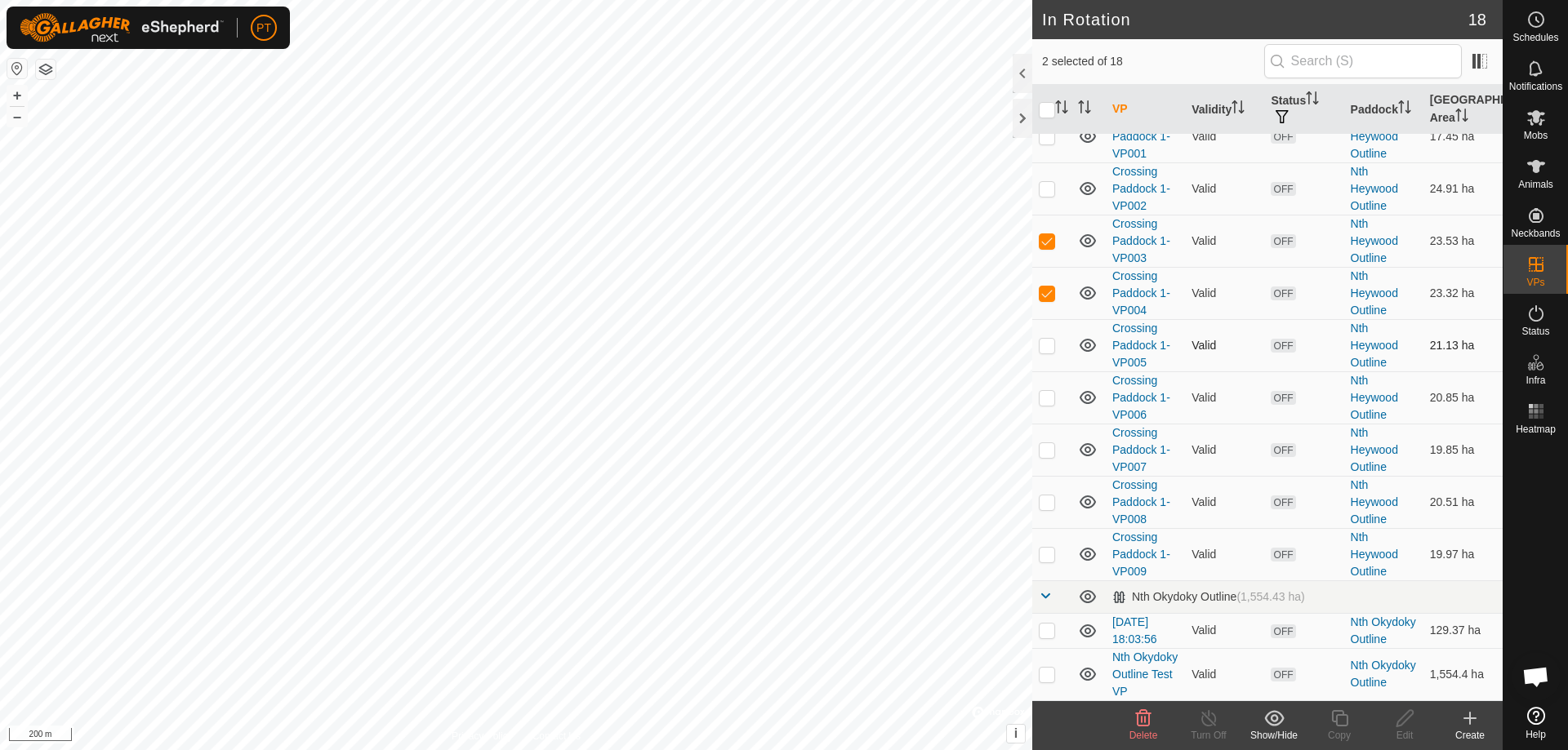
click at [778, 328] on p-checkbox at bounding box center [1046, 345] width 17 height 13
checkbox input "false"
click at [778, 286] on p-checkbox at bounding box center [1046, 292] width 17 height 13
checkbox input "false"
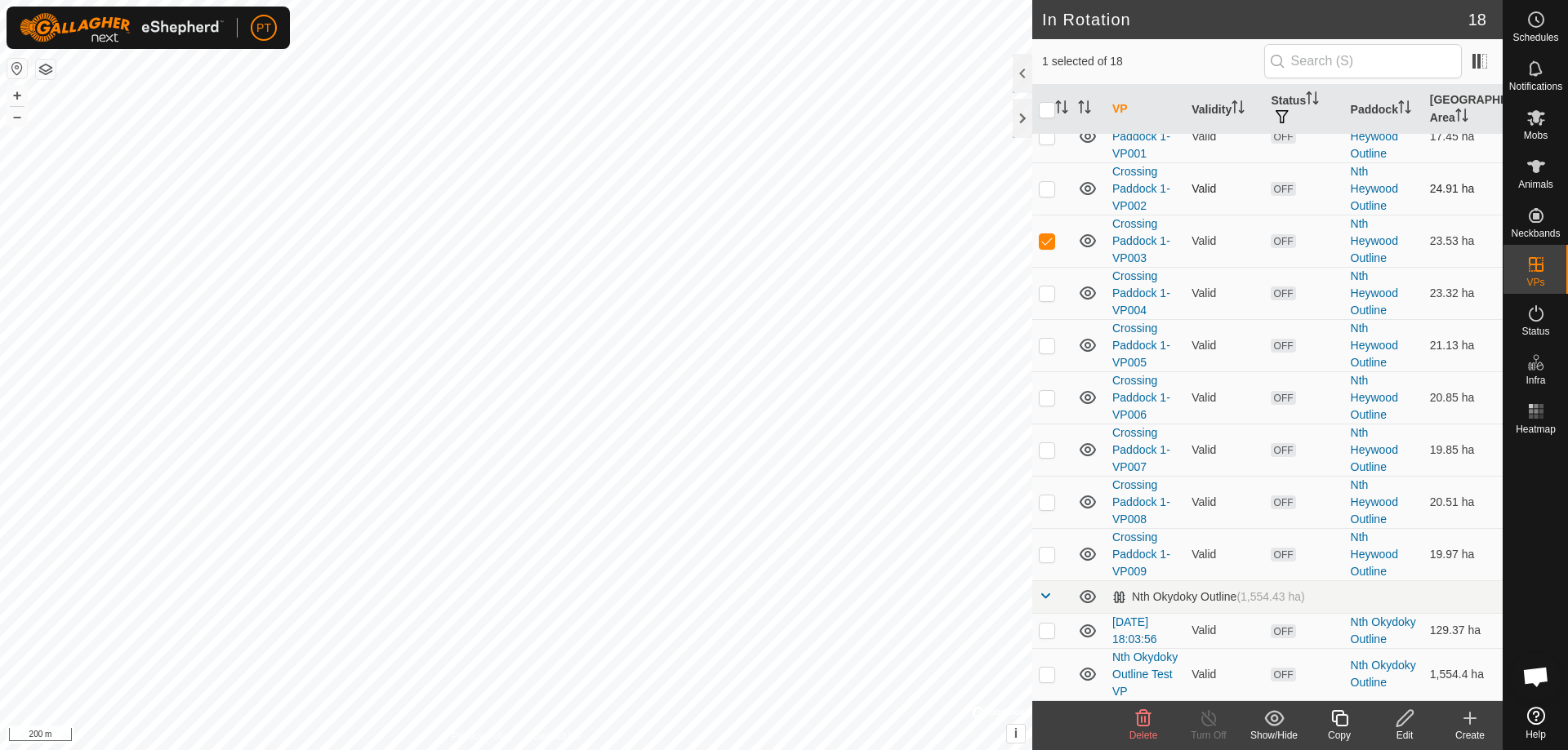
click at [778, 182] on p-checkbox at bounding box center [1046, 188] width 17 height 13
checkbox input "true"
click at [778, 234] on p-checkbox at bounding box center [1046, 241] width 17 height 13
checkbox input "false"
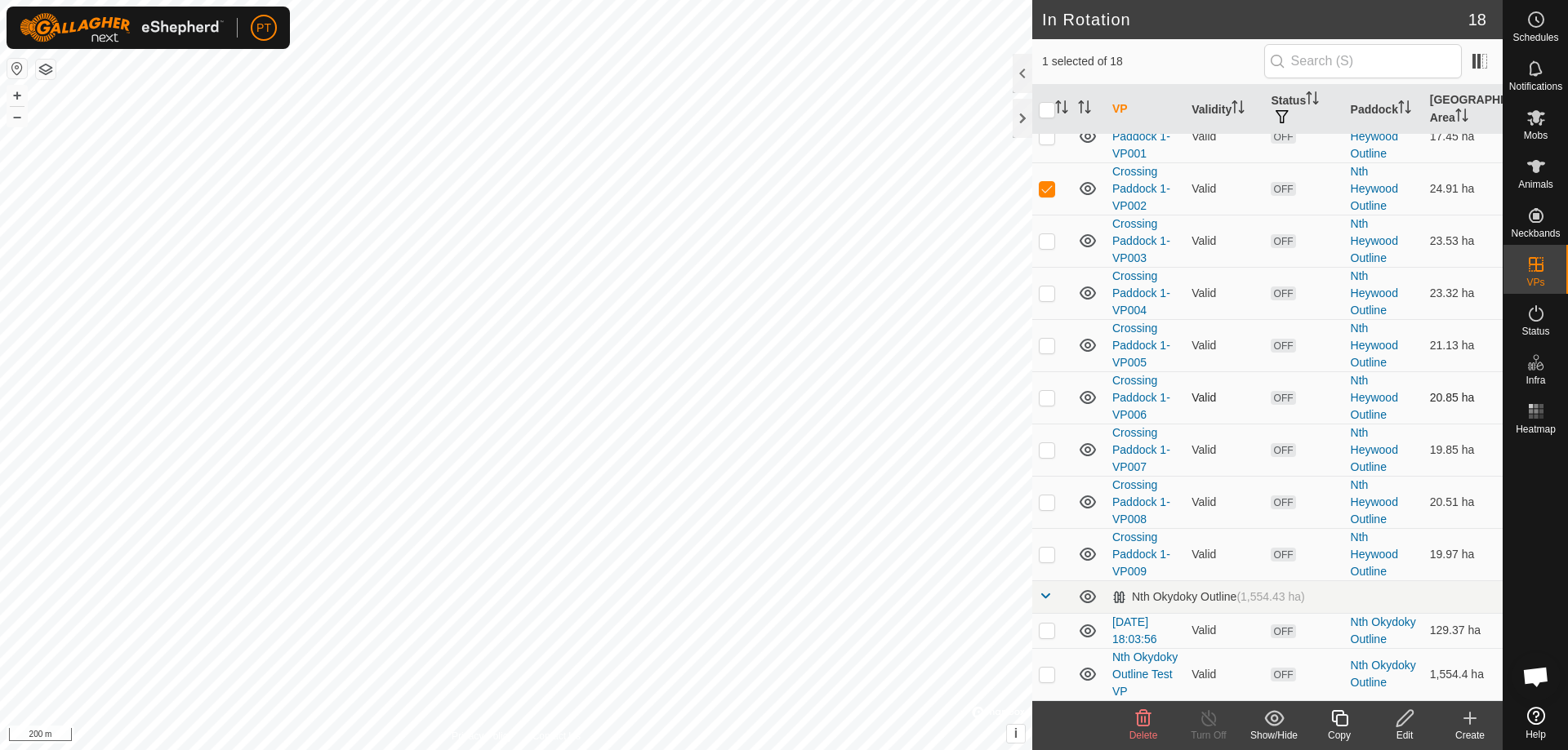
checkbox input "true"
click at [778, 328] on icon at bounding box center [1339, 718] width 17 height 17
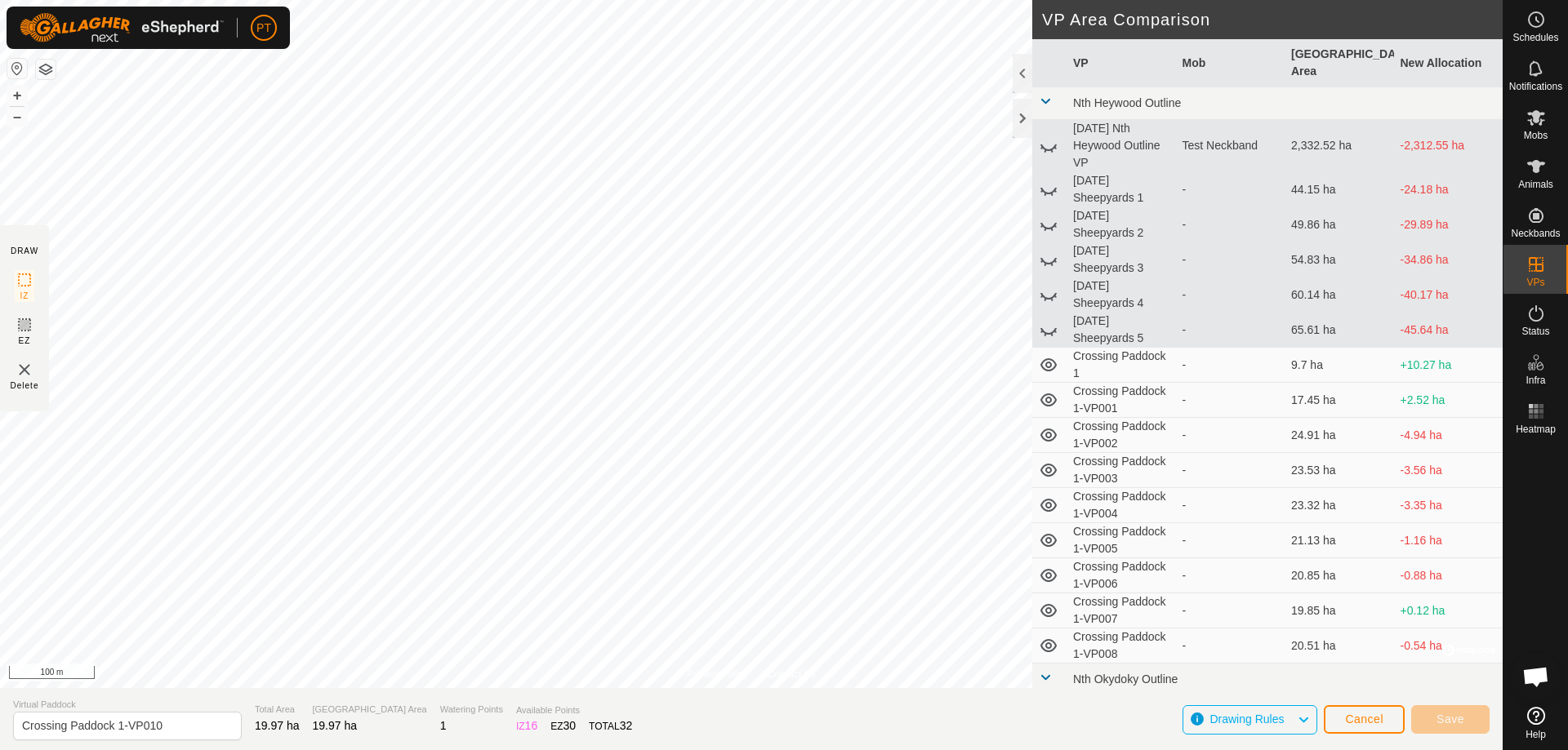
click at [504, 328] on div "Privacy Policy Contact Us Crossing Paddock 1-VP009 Status: OFF Type: Inclusion …" at bounding box center [751, 375] width 1502 height 750
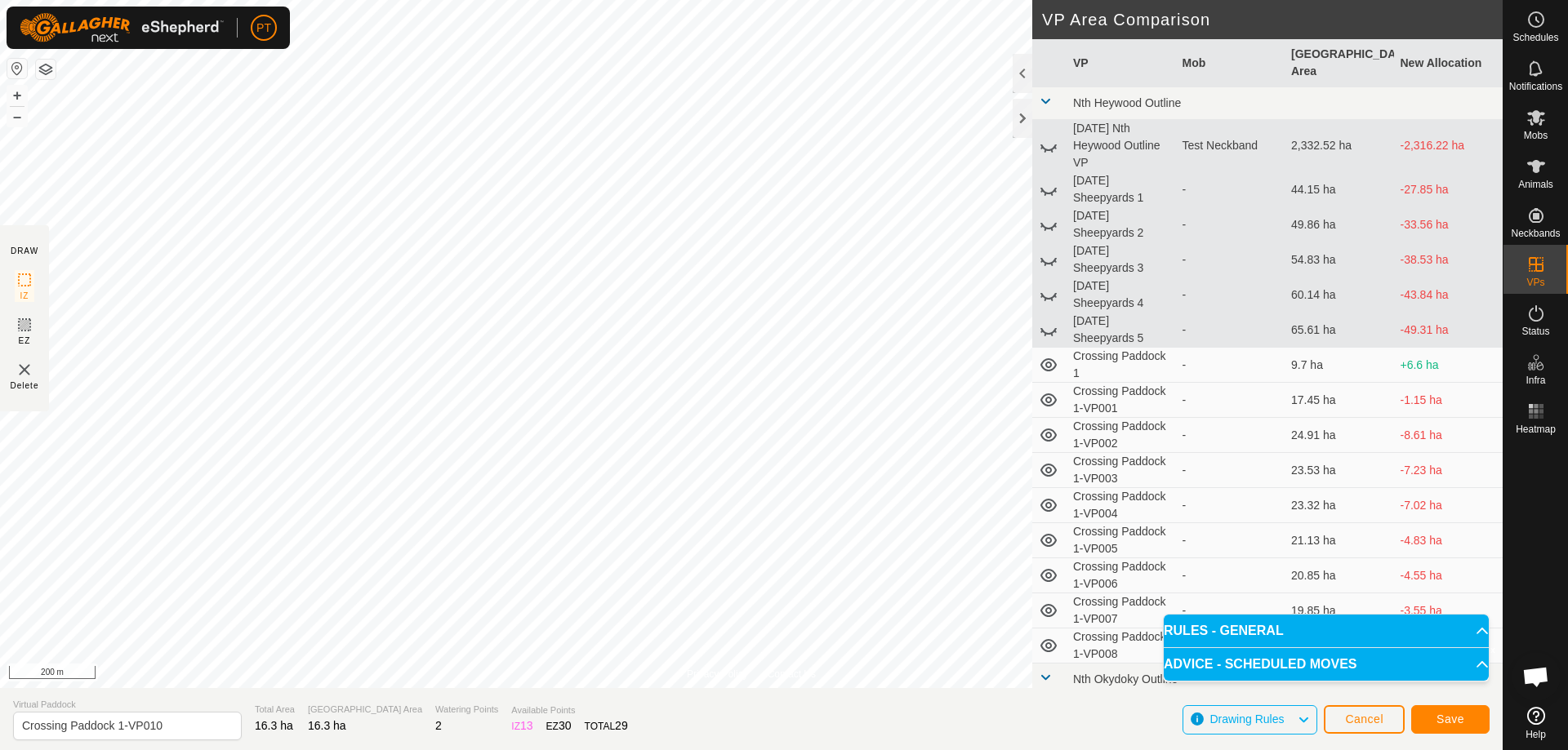
click at [778, 328] on div "Privacy Policy Contact Us Status: OFF Type: Inclusion Zone + – ⇧ i © Mapbox , ©…" at bounding box center [751, 375] width 1502 height 750
click at [778, 328] on span "Save" at bounding box center [1450, 718] width 28 height 13
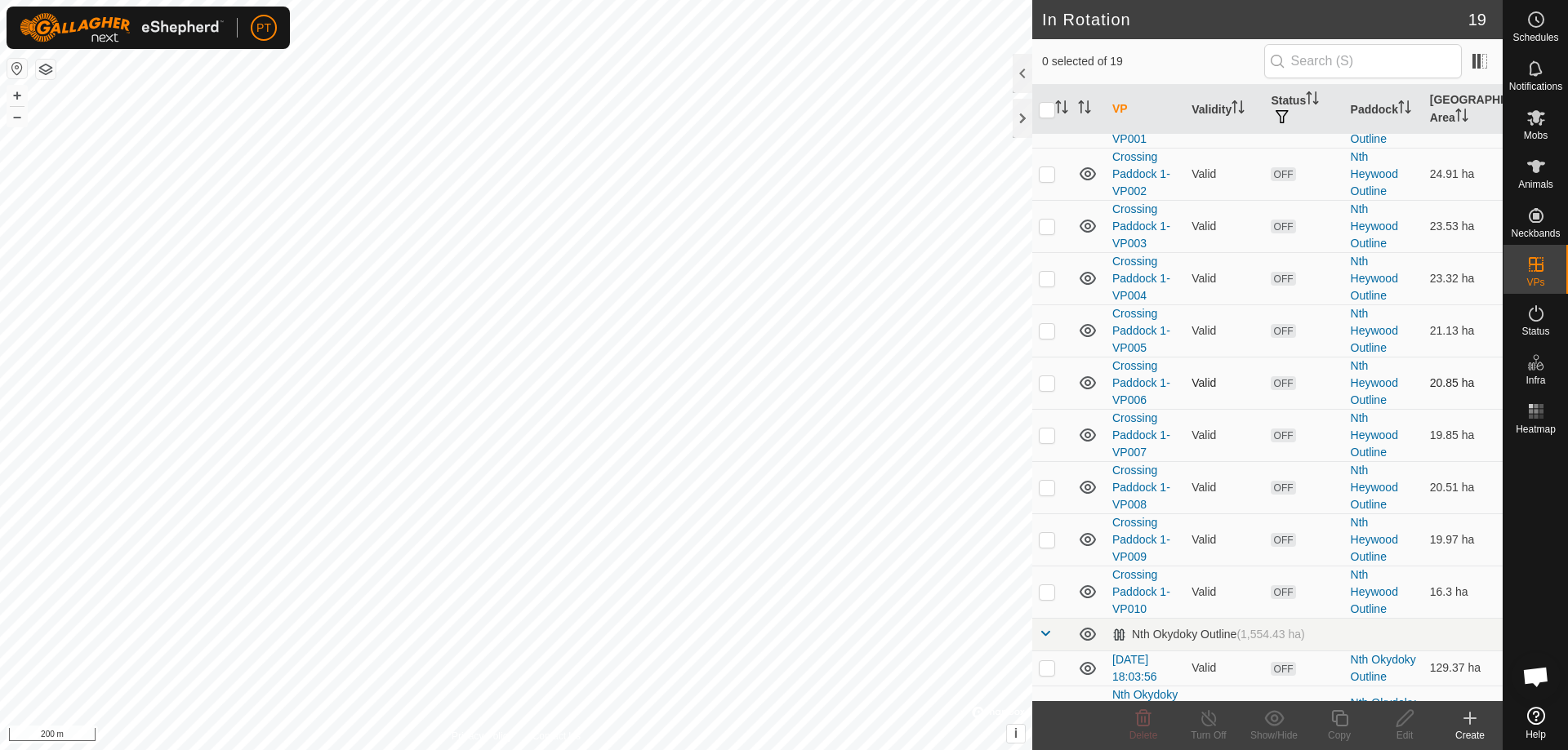
scroll to position [526, 0]
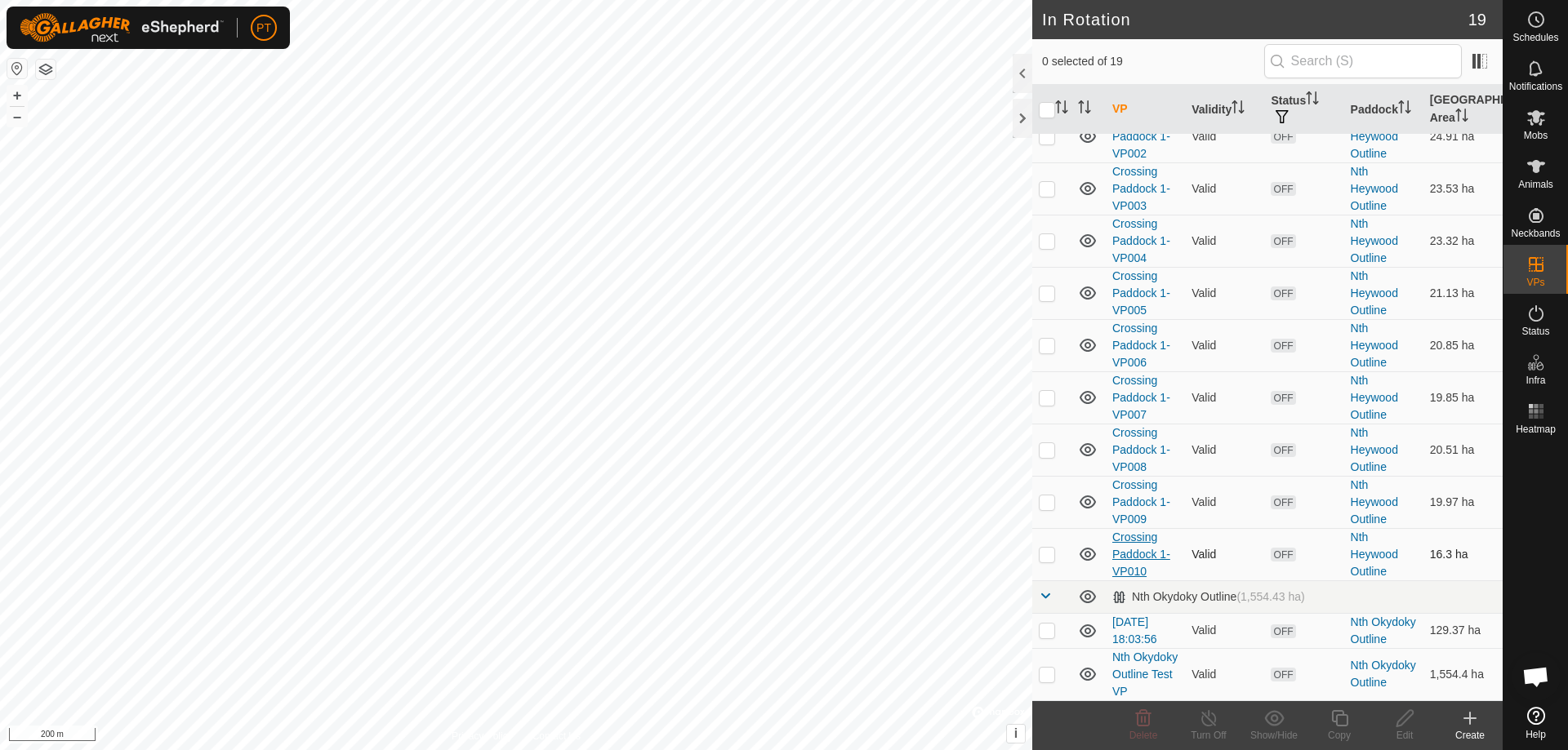
click at [778, 328] on link "Crossing Paddock 1-VP010" at bounding box center [1141, 554] width 58 height 47
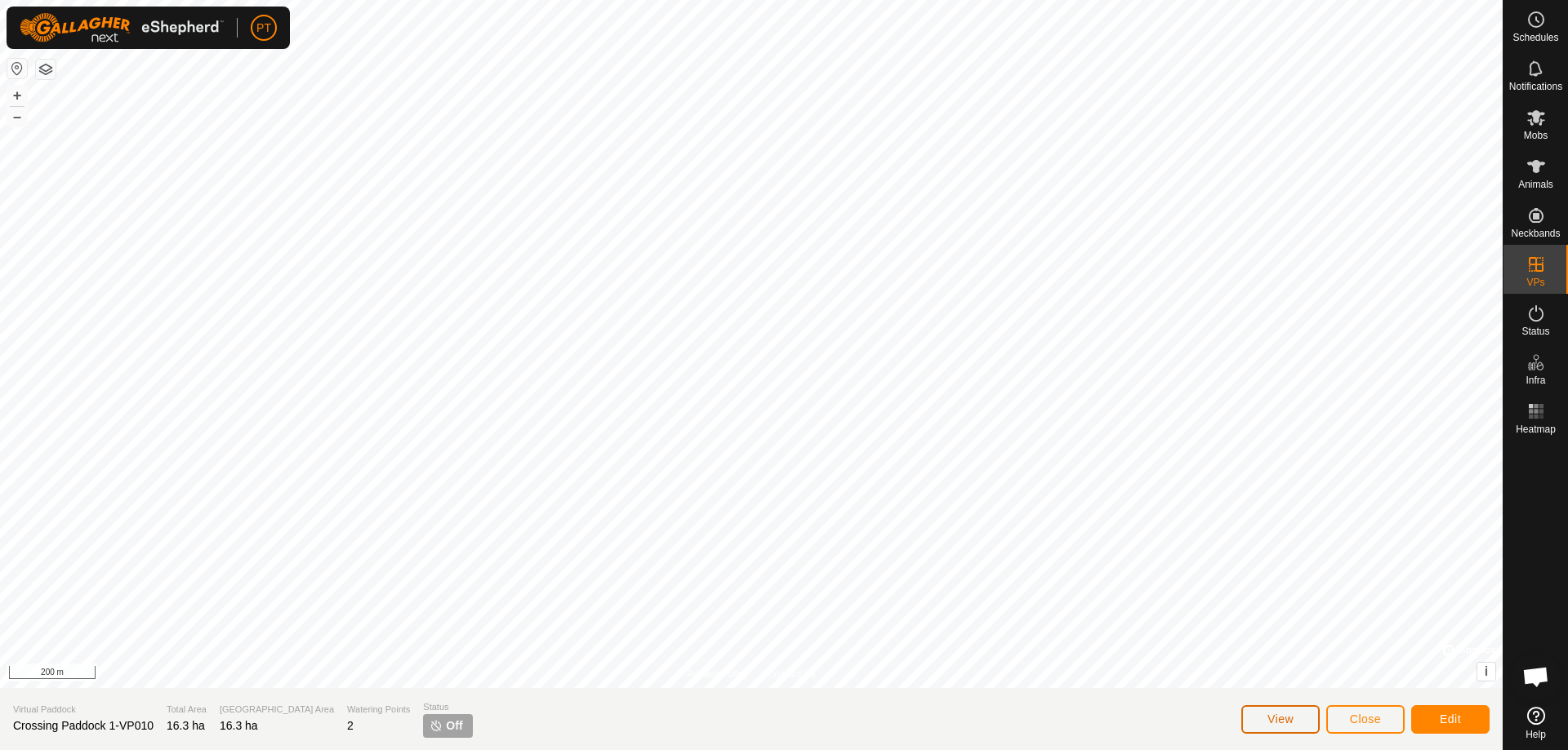
click at [778, 328] on span "View" at bounding box center [1281, 718] width 26 height 13
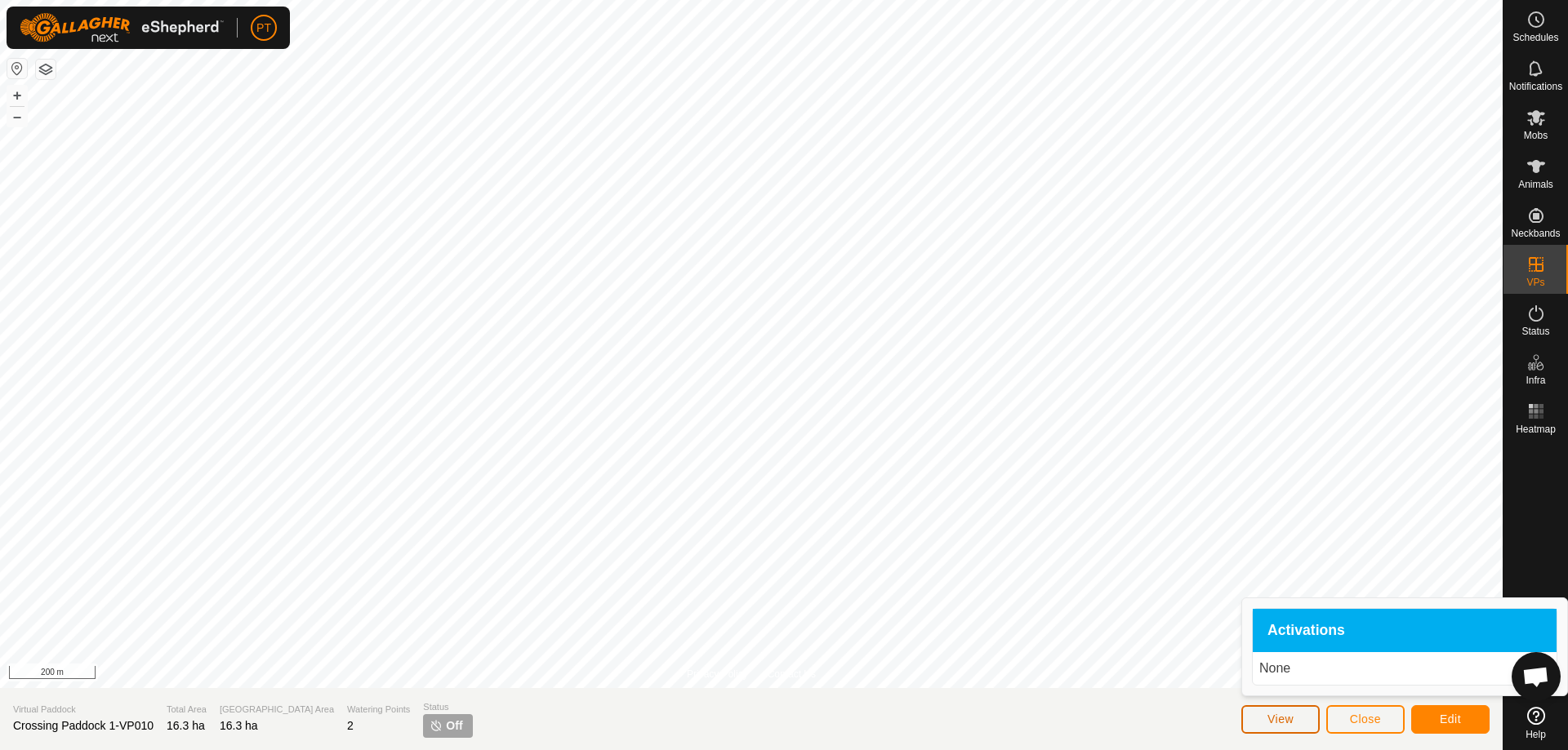
click at [778, 328] on span "View" at bounding box center [1281, 718] width 26 height 13
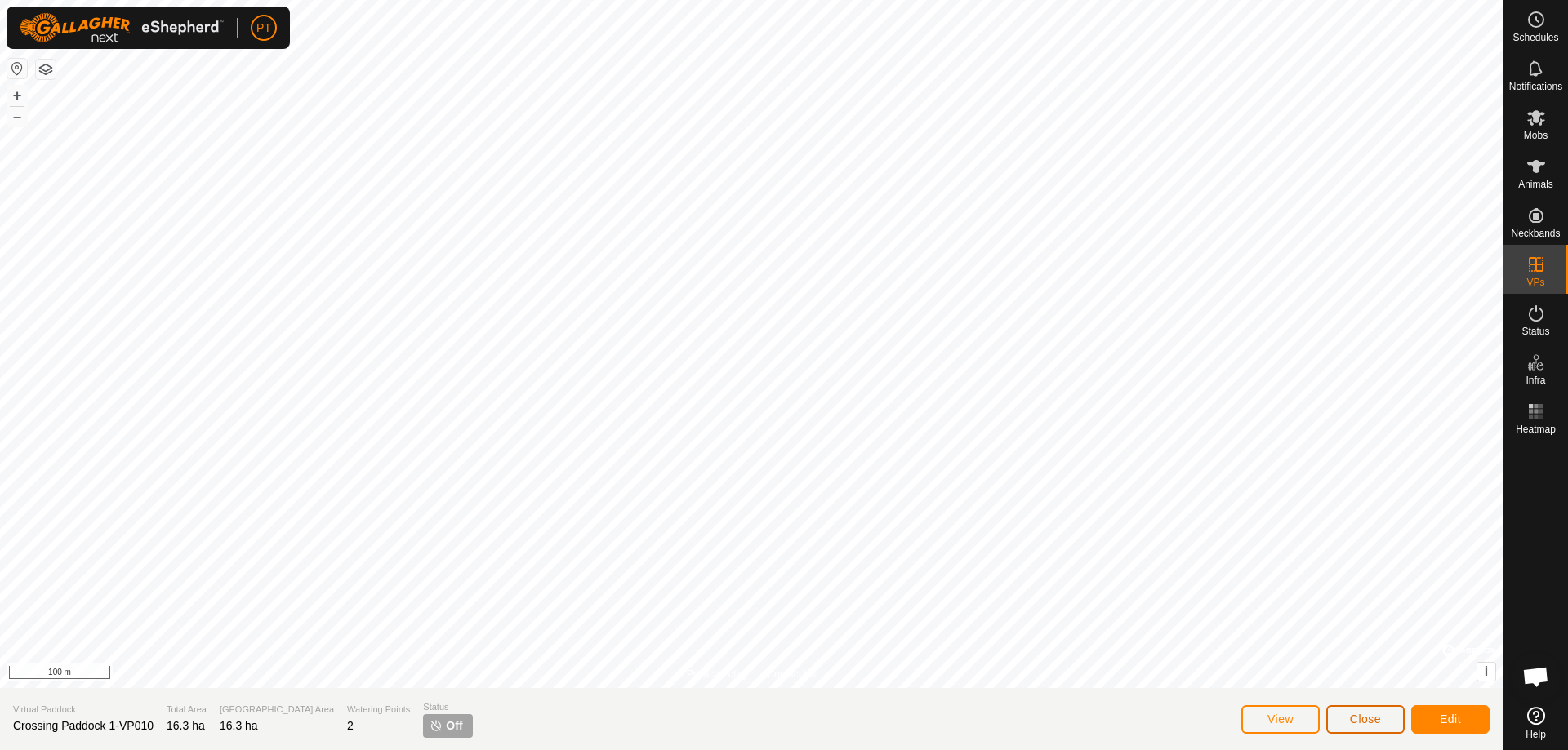
click at [778, 328] on span "Close" at bounding box center [1365, 718] width 31 height 13
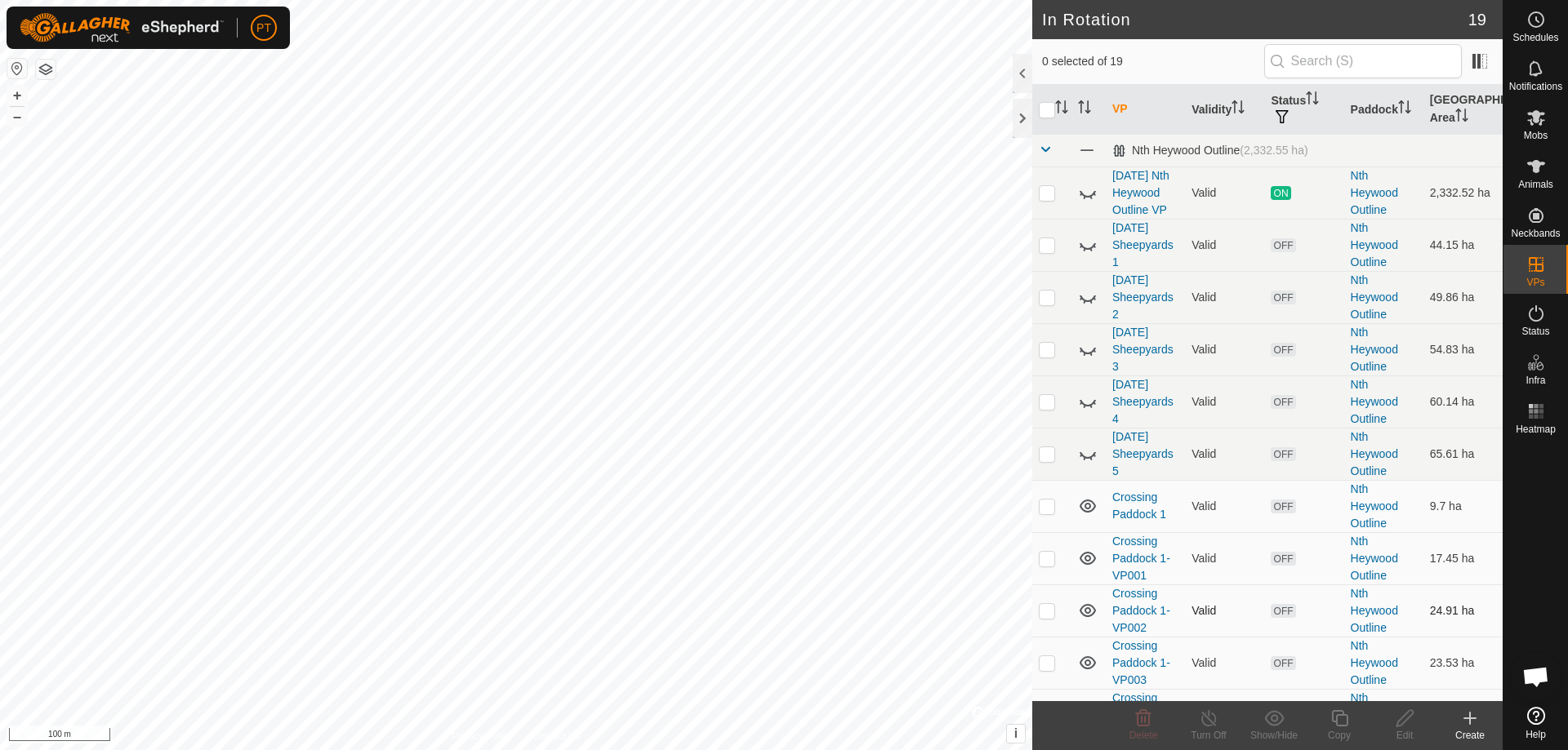
checkbox input "true"
click at [778, 328] on icon at bounding box center [1405, 718] width 17 height 17
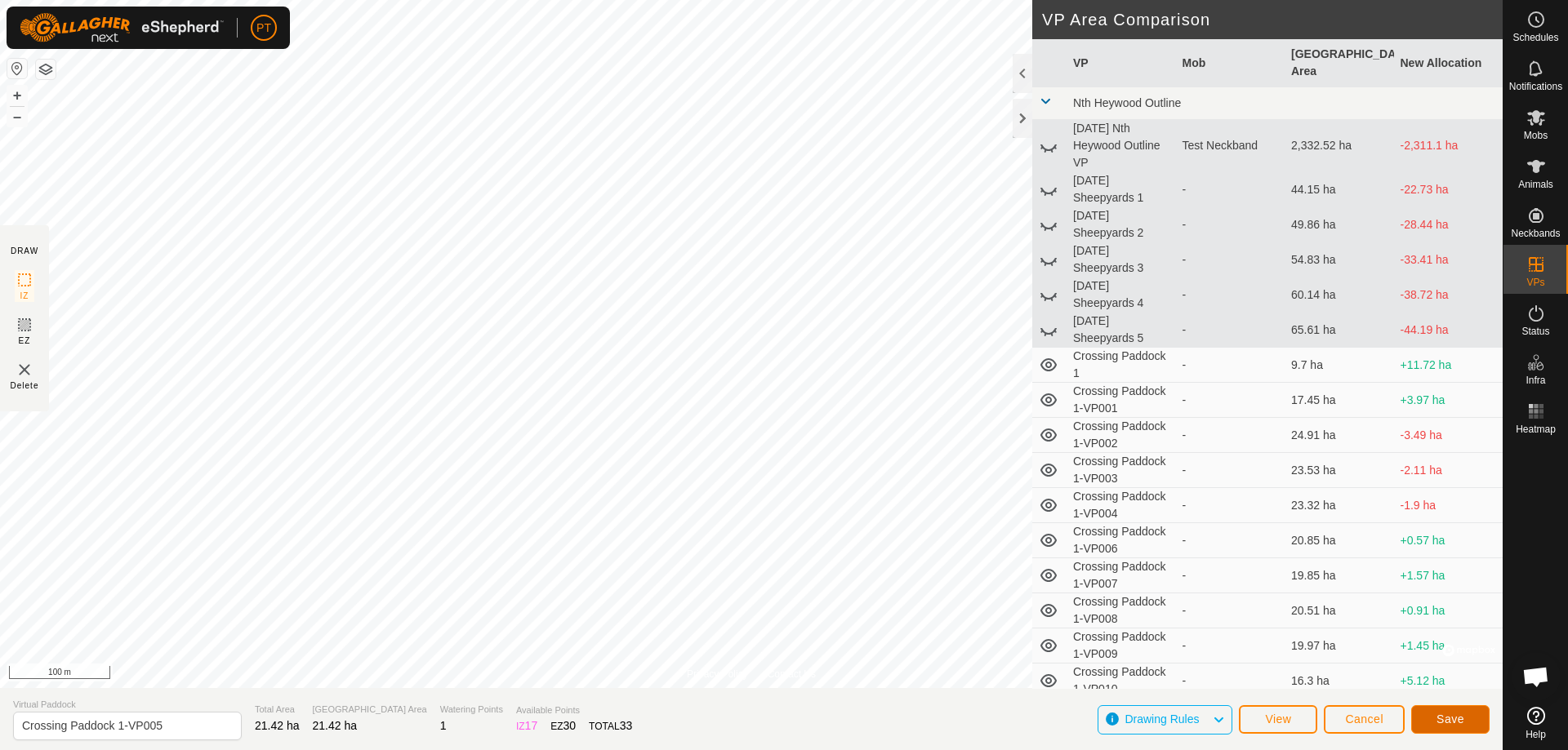
click at [778, 328] on span "Save" at bounding box center [1450, 718] width 28 height 13
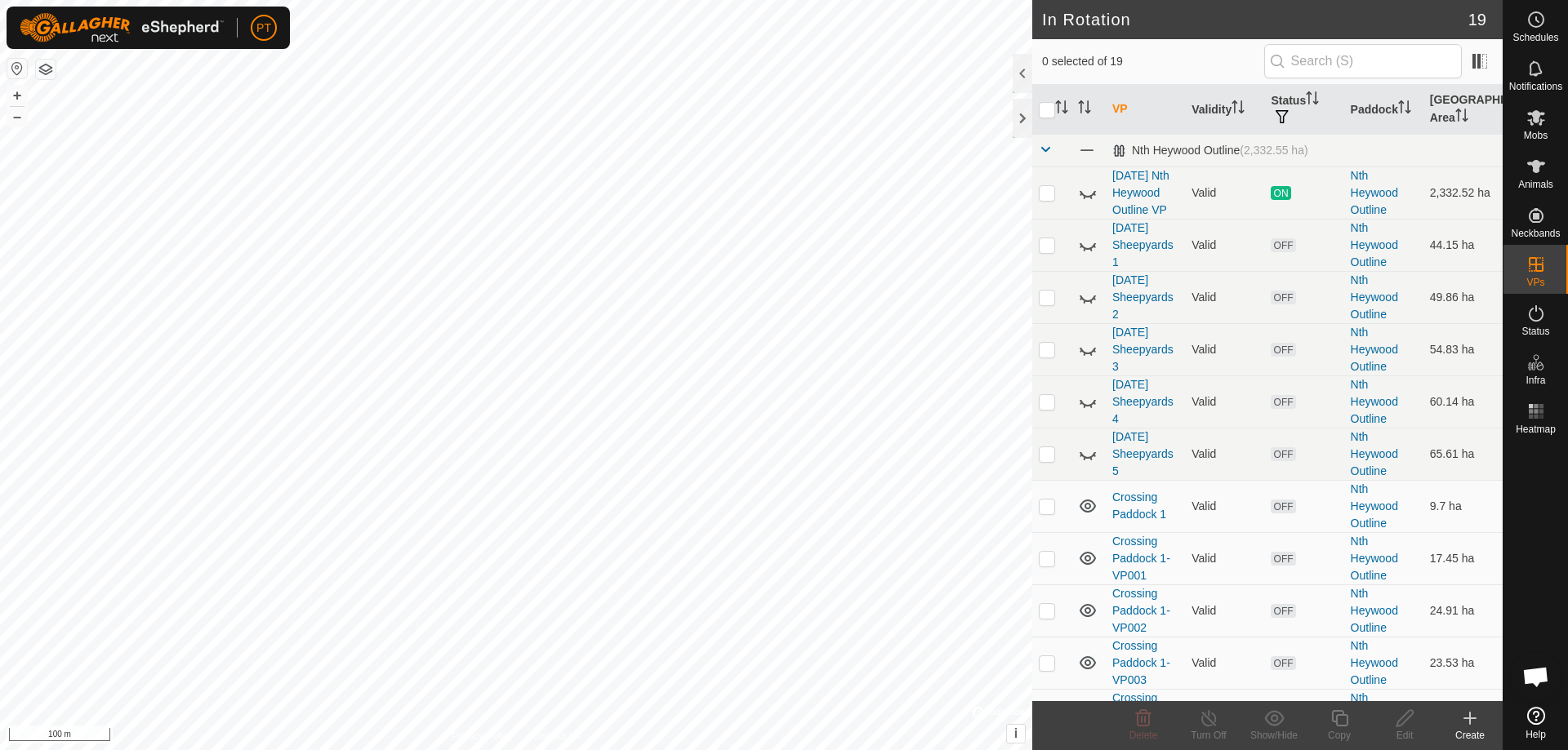
checkbox input "true"
click at [778, 328] on icon at bounding box center [1405, 718] width 20 height 19
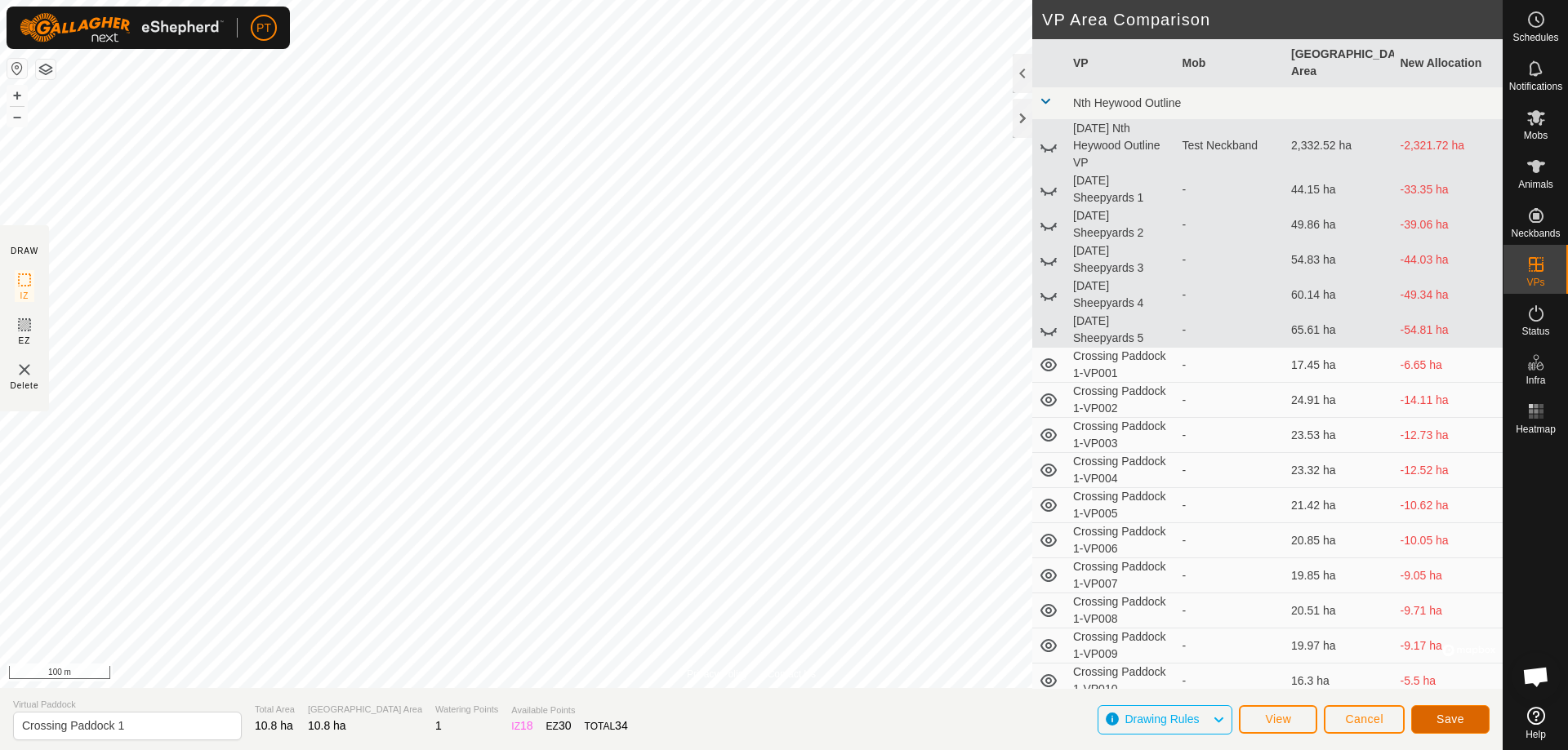
click at [778, 328] on span "Save" at bounding box center [1450, 718] width 28 height 13
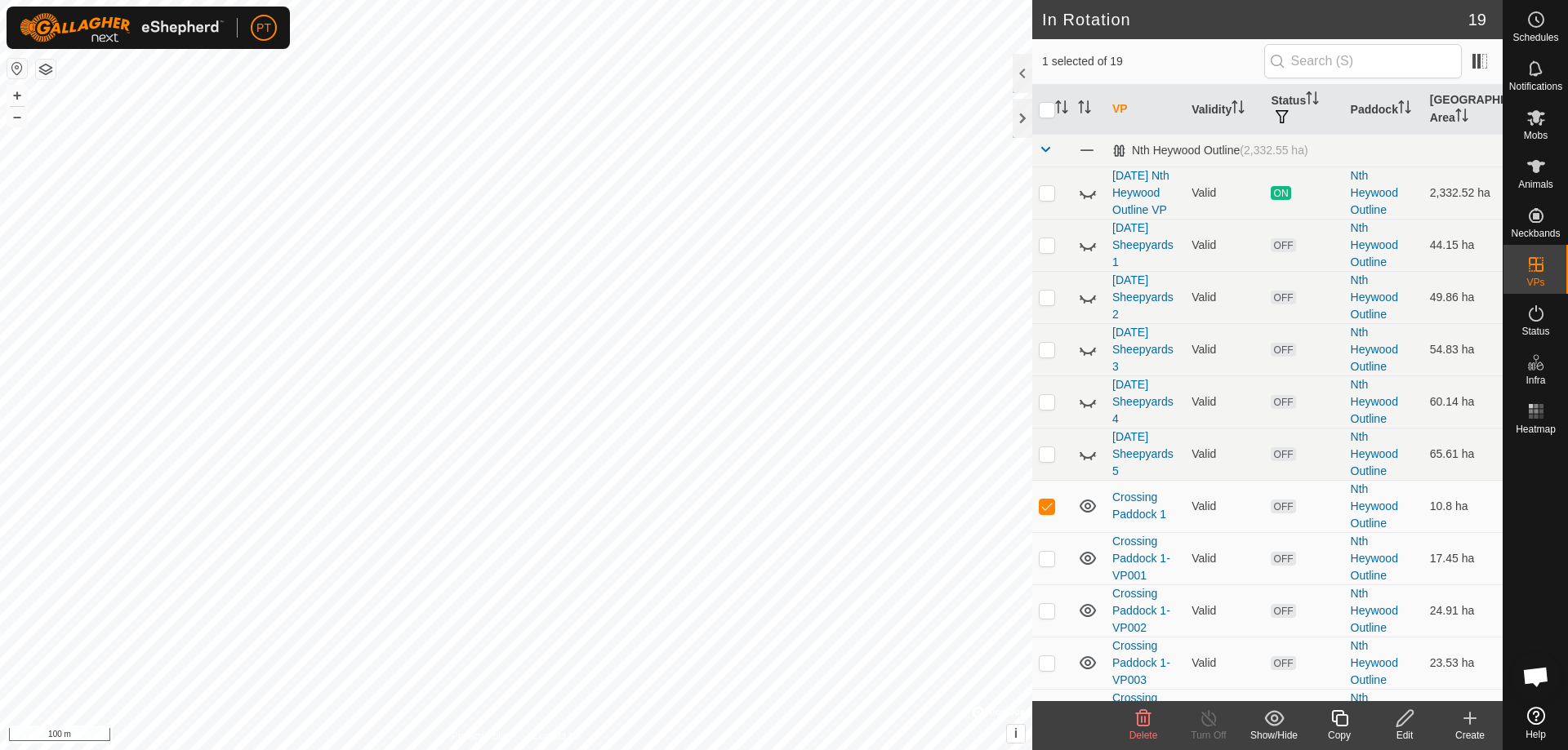
checkbox input "false"
checkbox input "true"
click at [778, 328] on icon at bounding box center [1405, 718] width 20 height 19
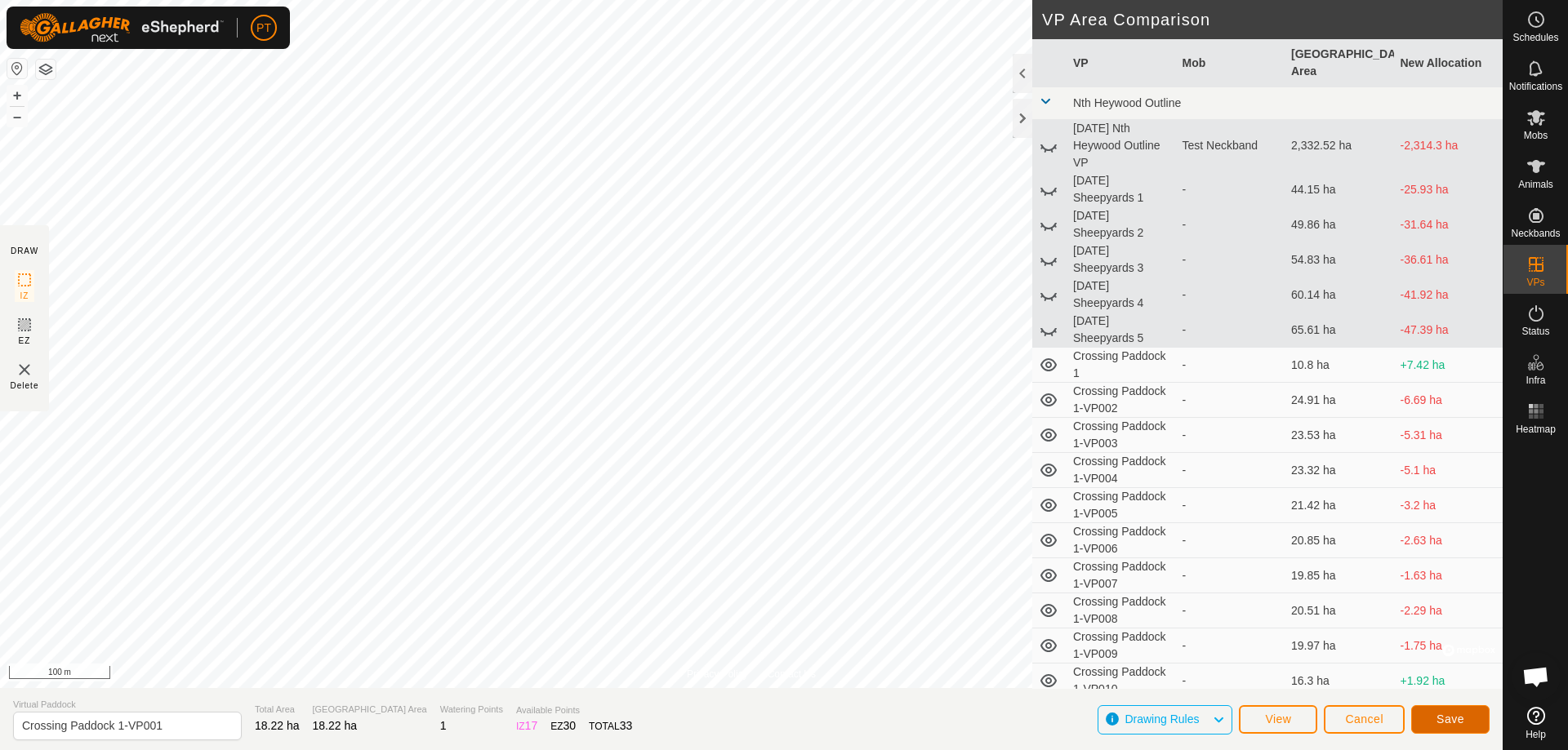
click at [778, 328] on span "Save" at bounding box center [1450, 718] width 28 height 13
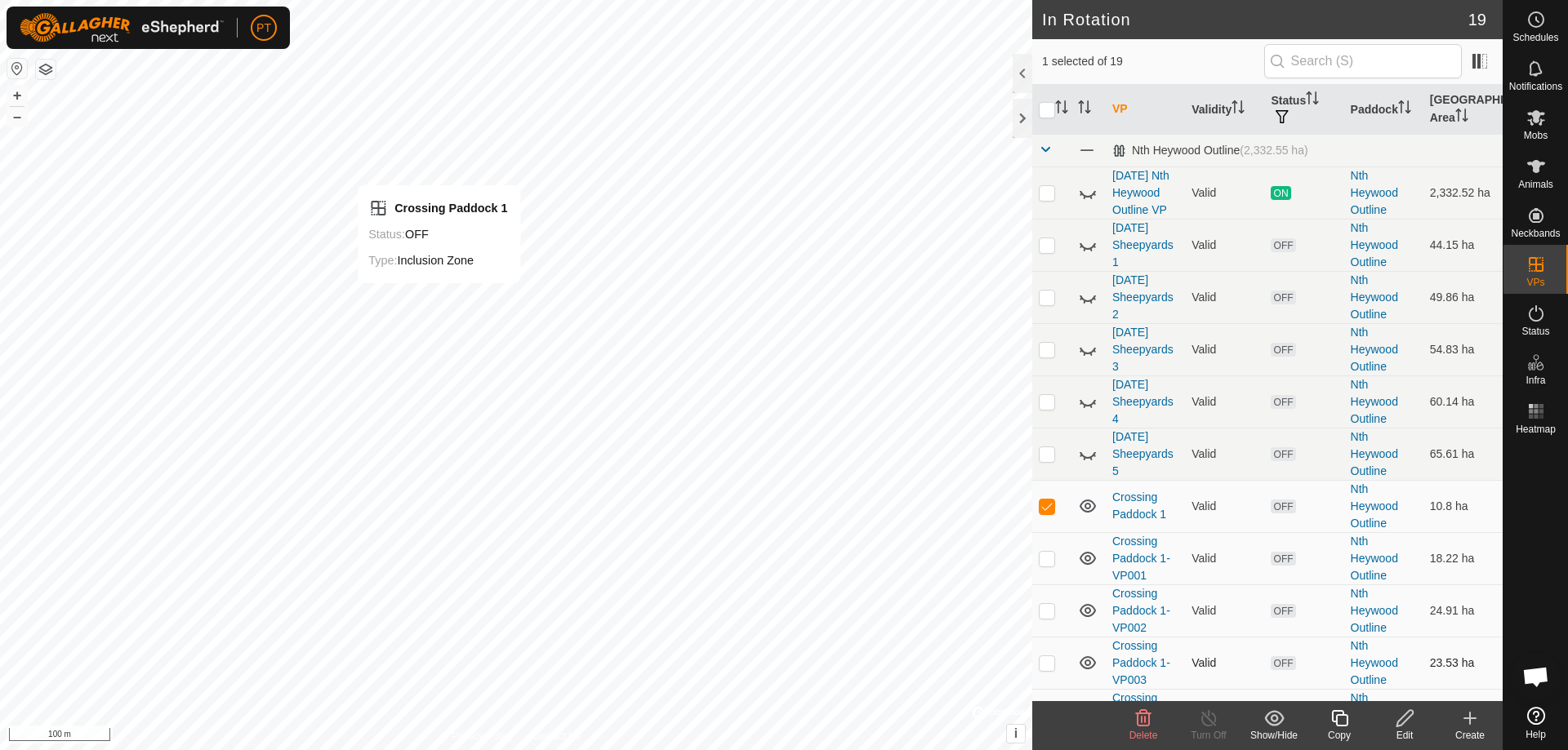
checkbox input "false"
checkbox input "true"
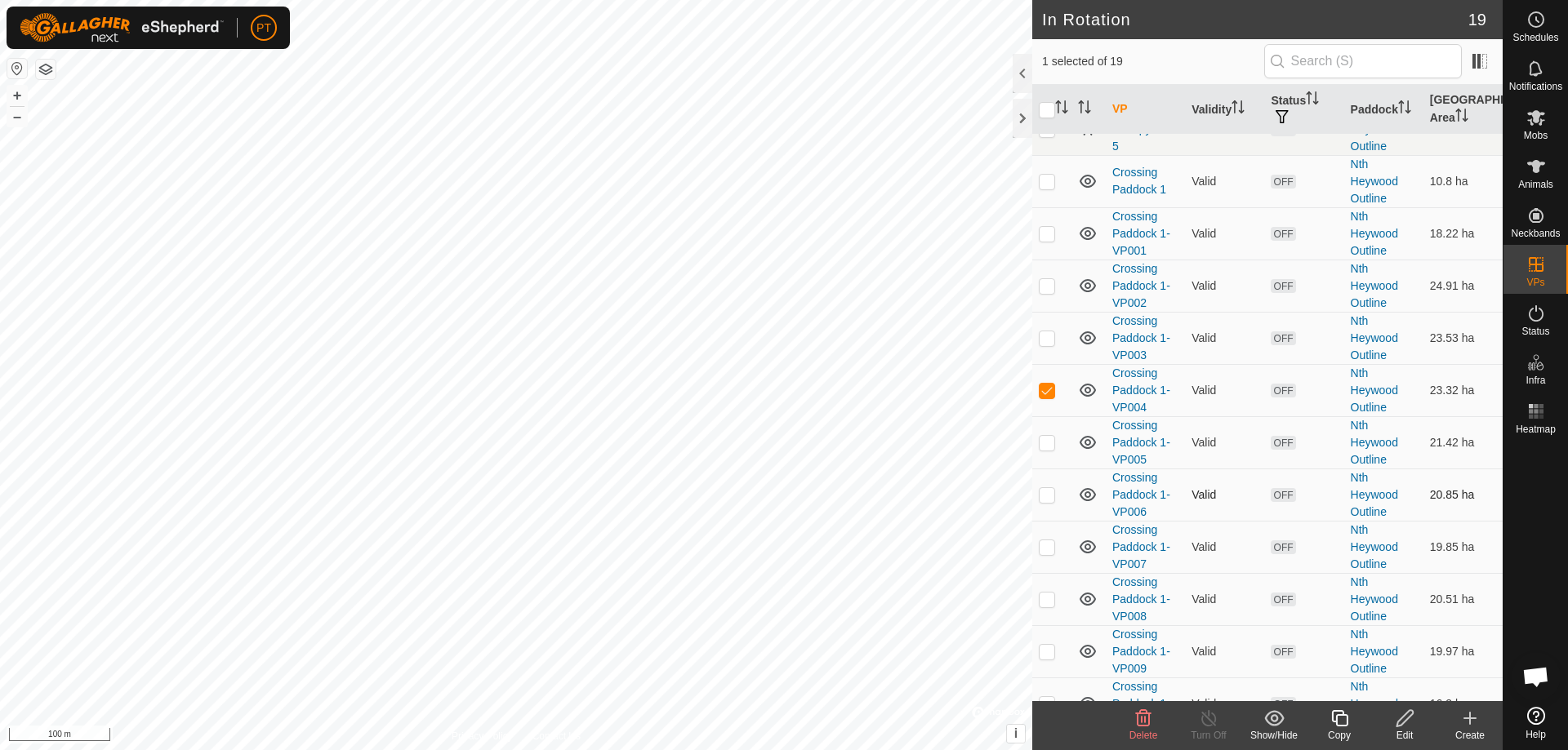
scroll to position [327, 0]
click at [778, 328] on p-checkbox at bounding box center [1046, 388] width 17 height 13
checkbox input "false"
click at [778, 328] on p-checkbox at bounding box center [1046, 336] width 17 height 13
checkbox input "true"
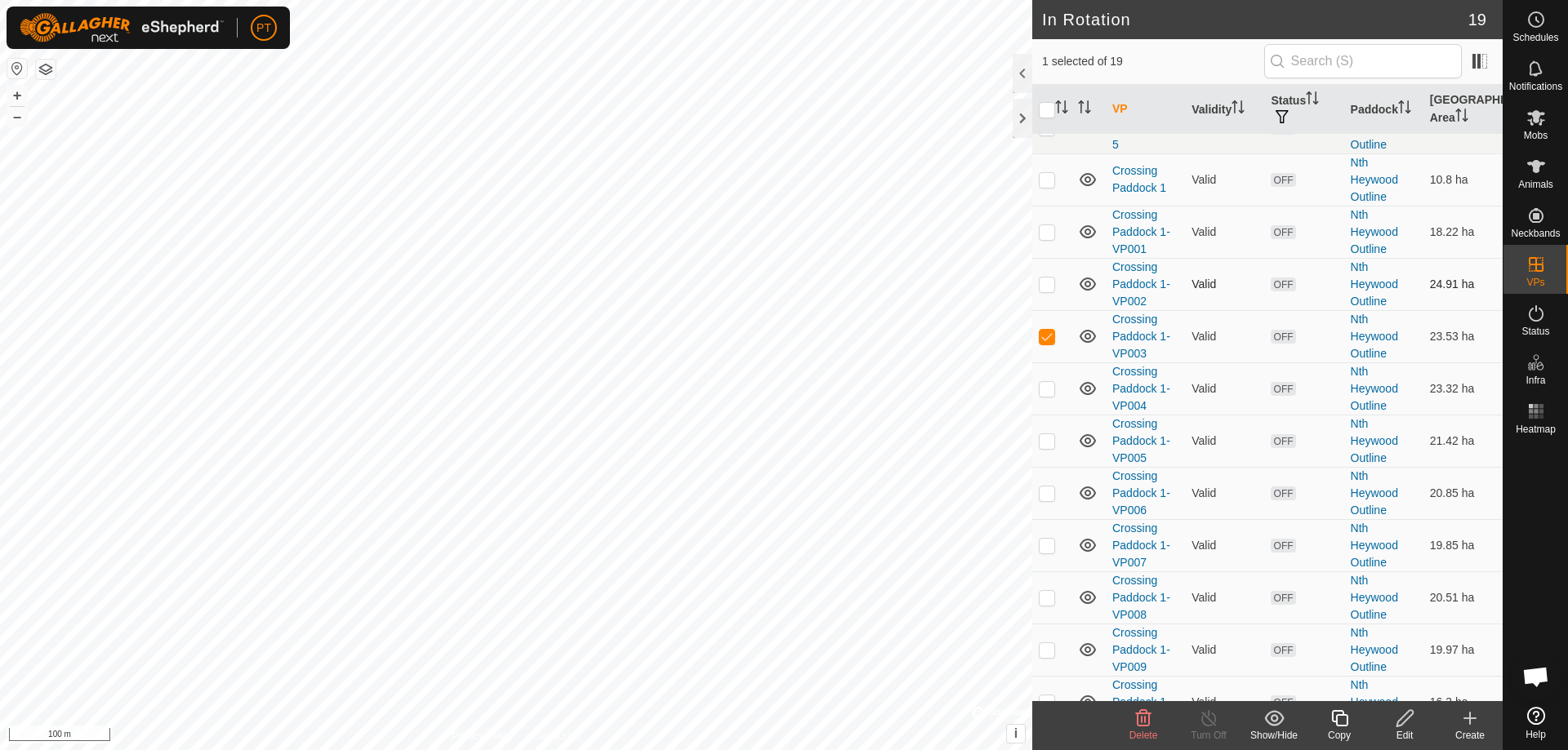
click at [778, 291] on p-checkbox at bounding box center [1046, 284] width 17 height 13
checkbox input "true"
click at [778, 328] on p-checkbox at bounding box center [1046, 336] width 17 height 13
checkbox input "false"
click at [778, 328] on icon at bounding box center [1405, 718] width 17 height 17
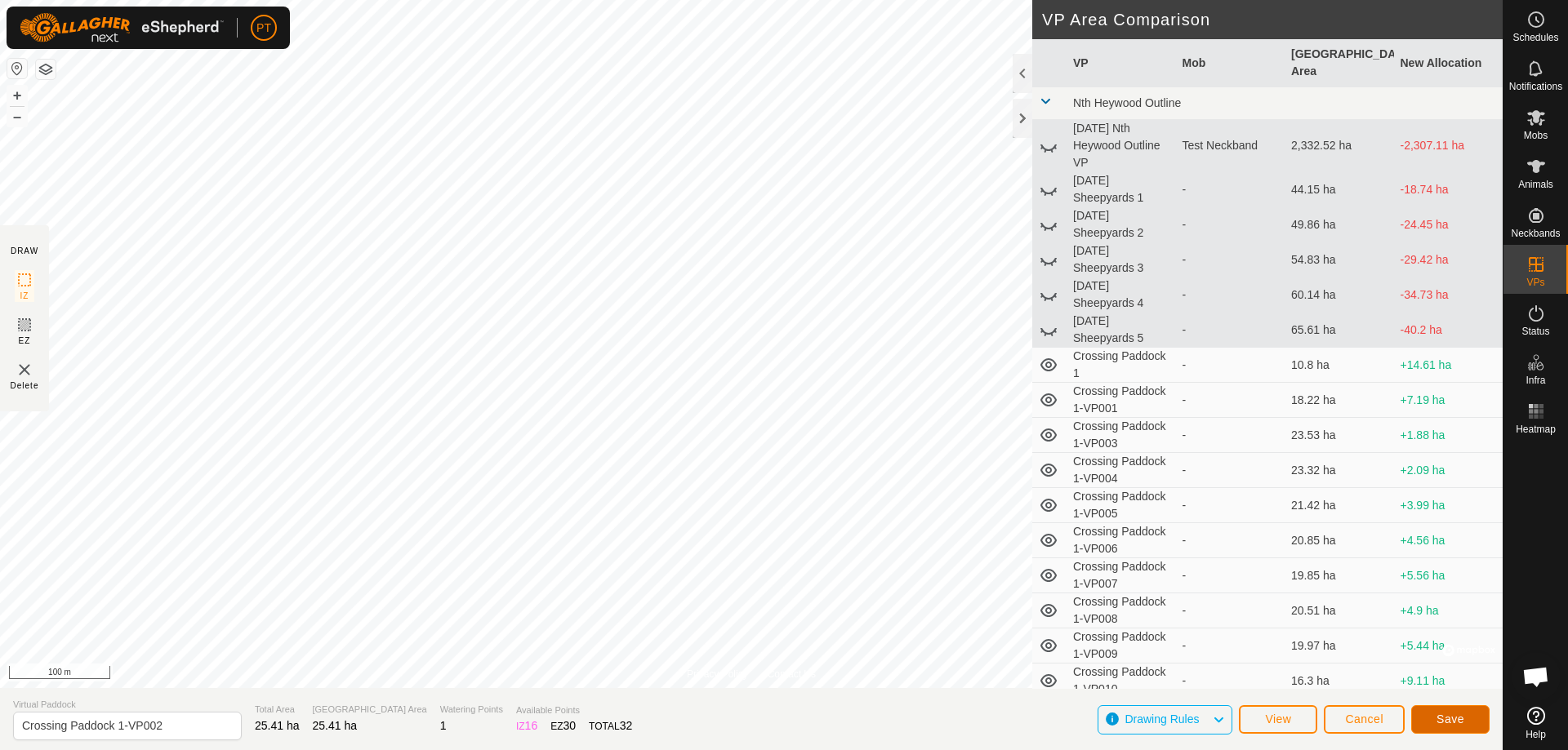
click at [778, 328] on span "Save" at bounding box center [1450, 718] width 28 height 13
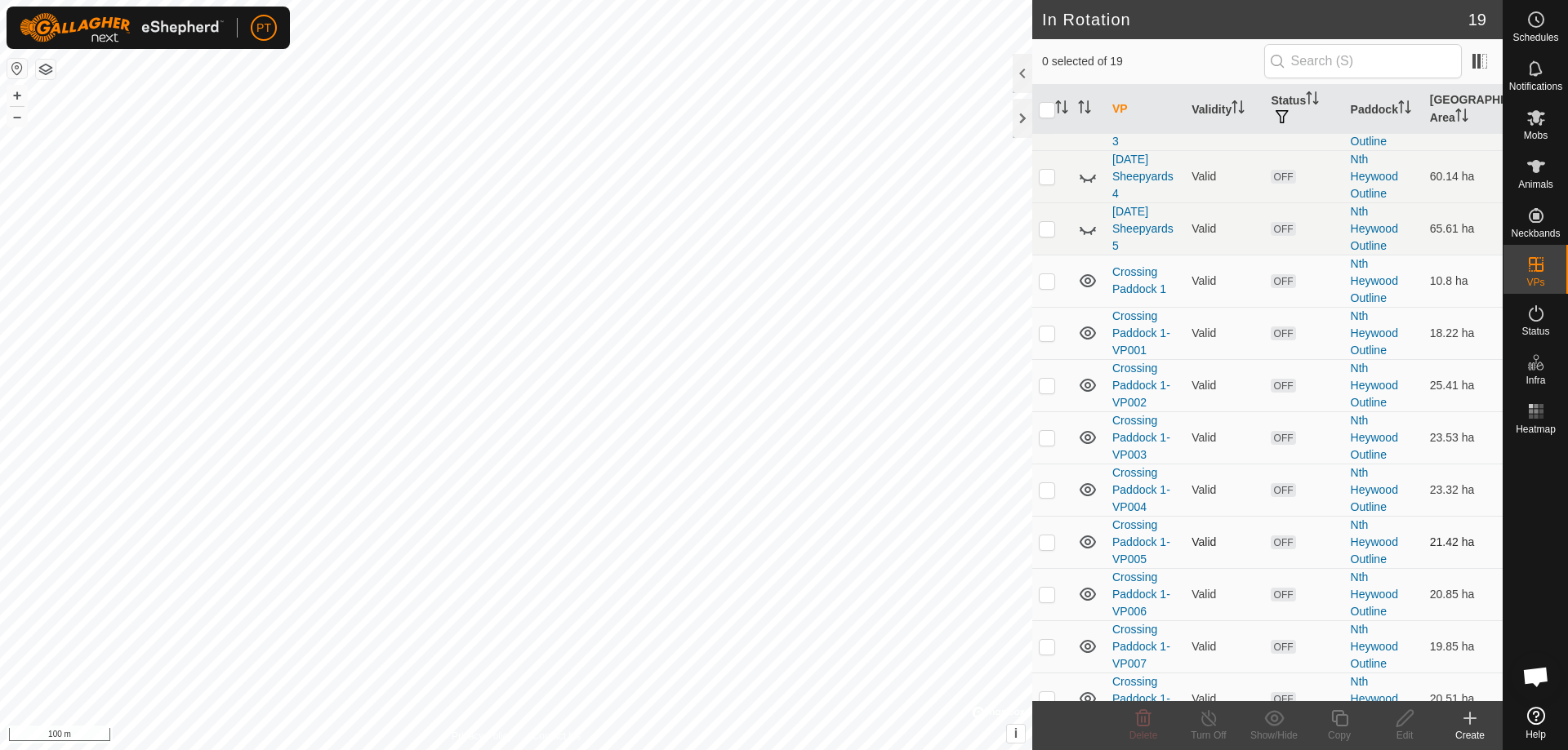
scroll to position [245, 0]
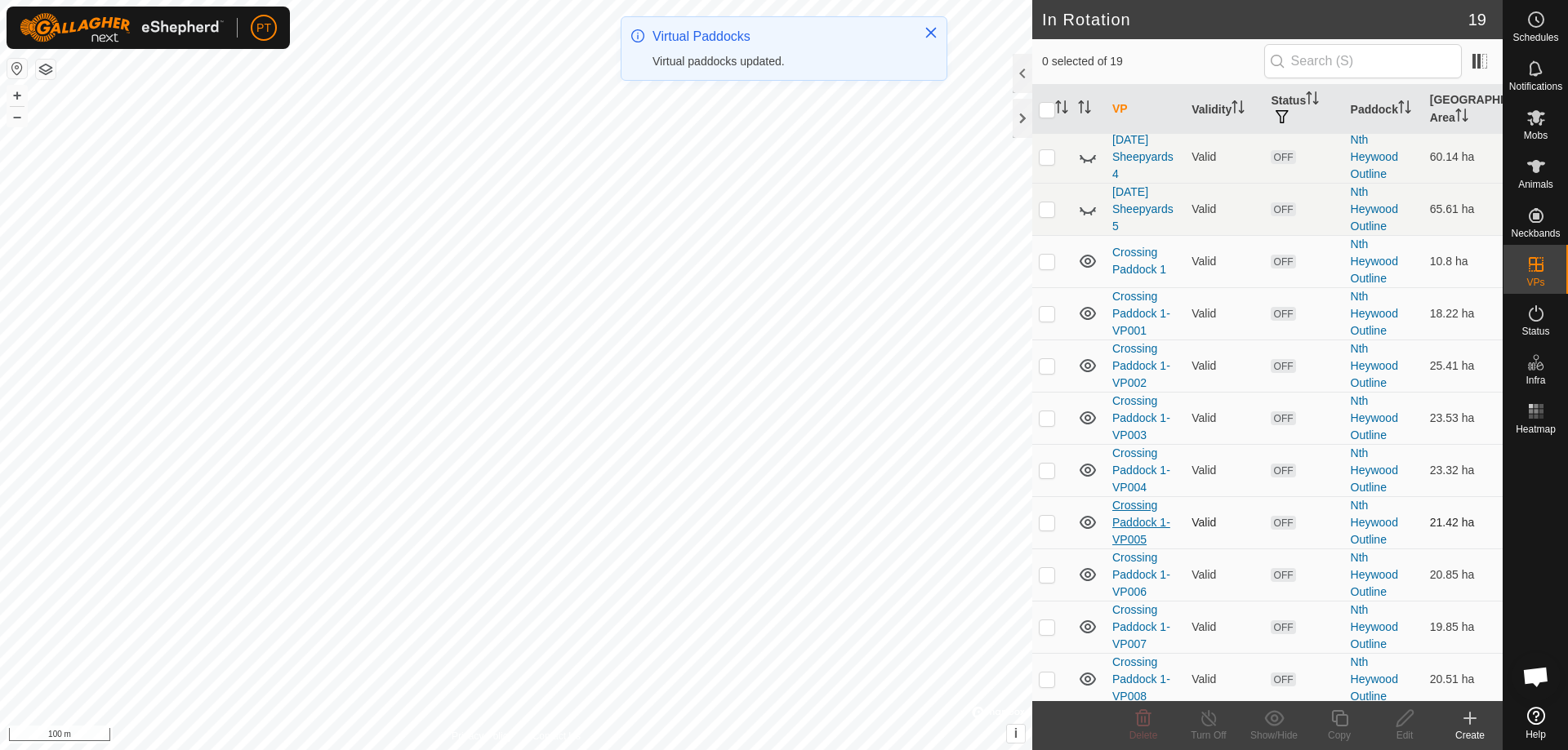
click at [778, 328] on link "Crossing Paddock 1-VP005" at bounding box center [1141, 523] width 58 height 47
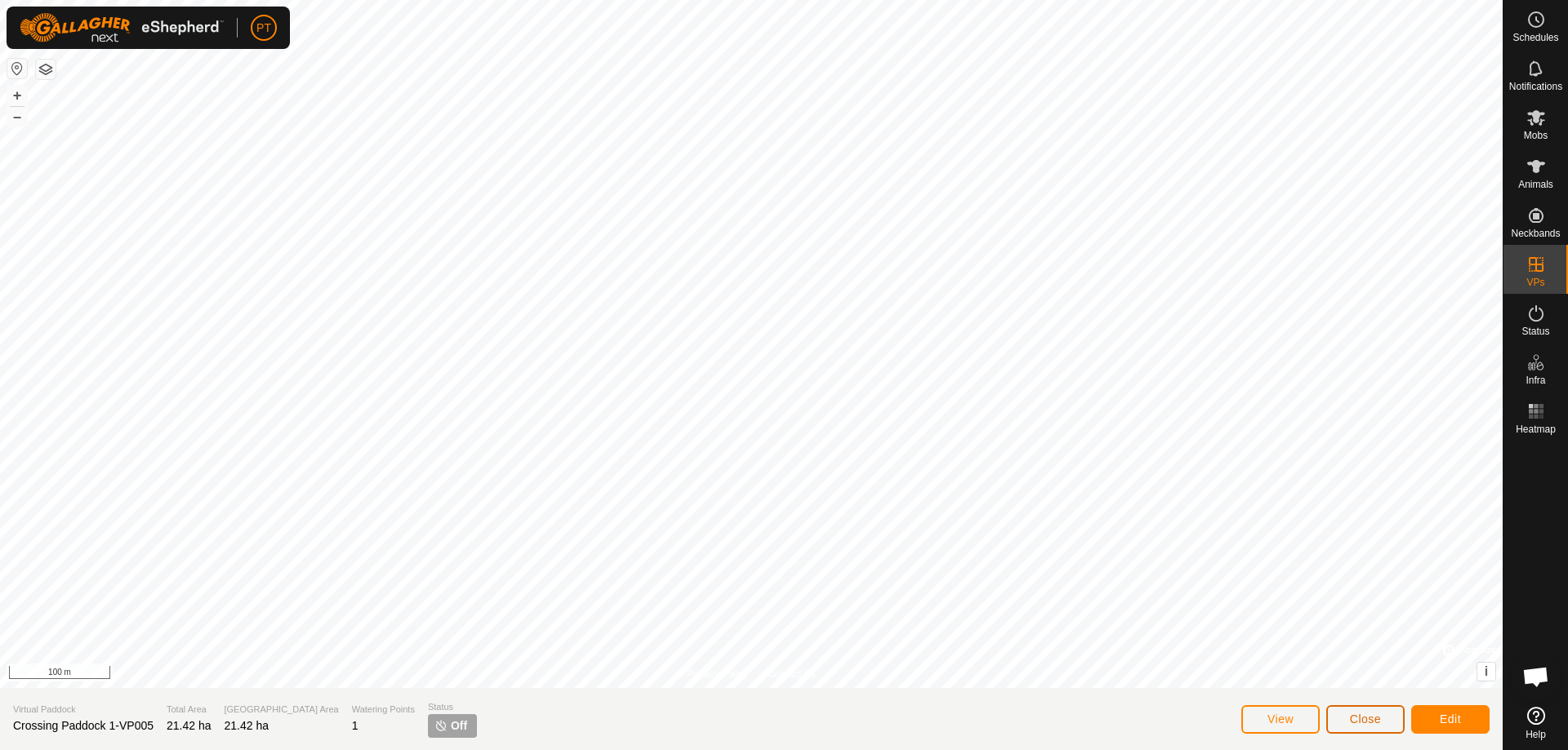
click at [778, 328] on span "Close" at bounding box center [1365, 718] width 31 height 13
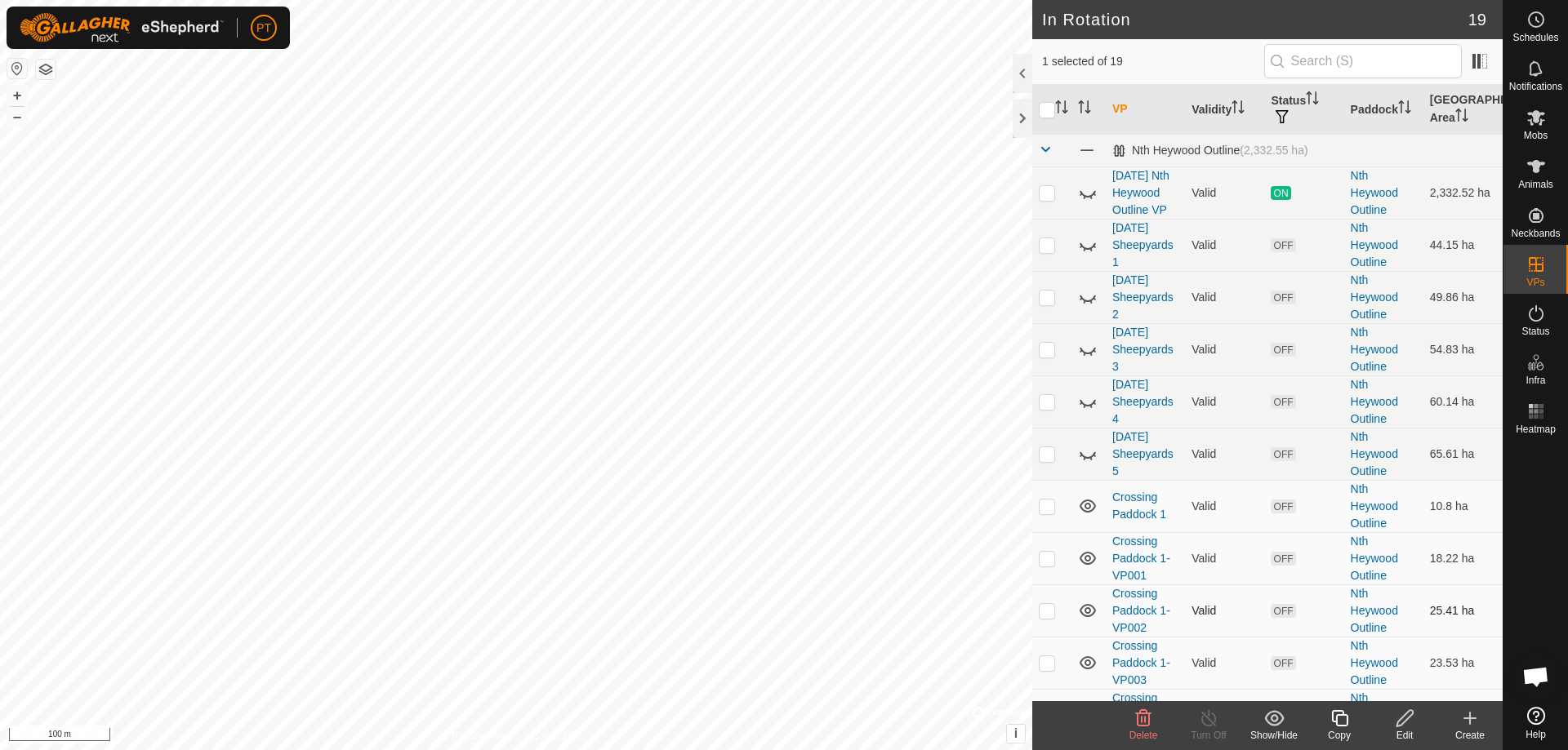
checkbox input "false"
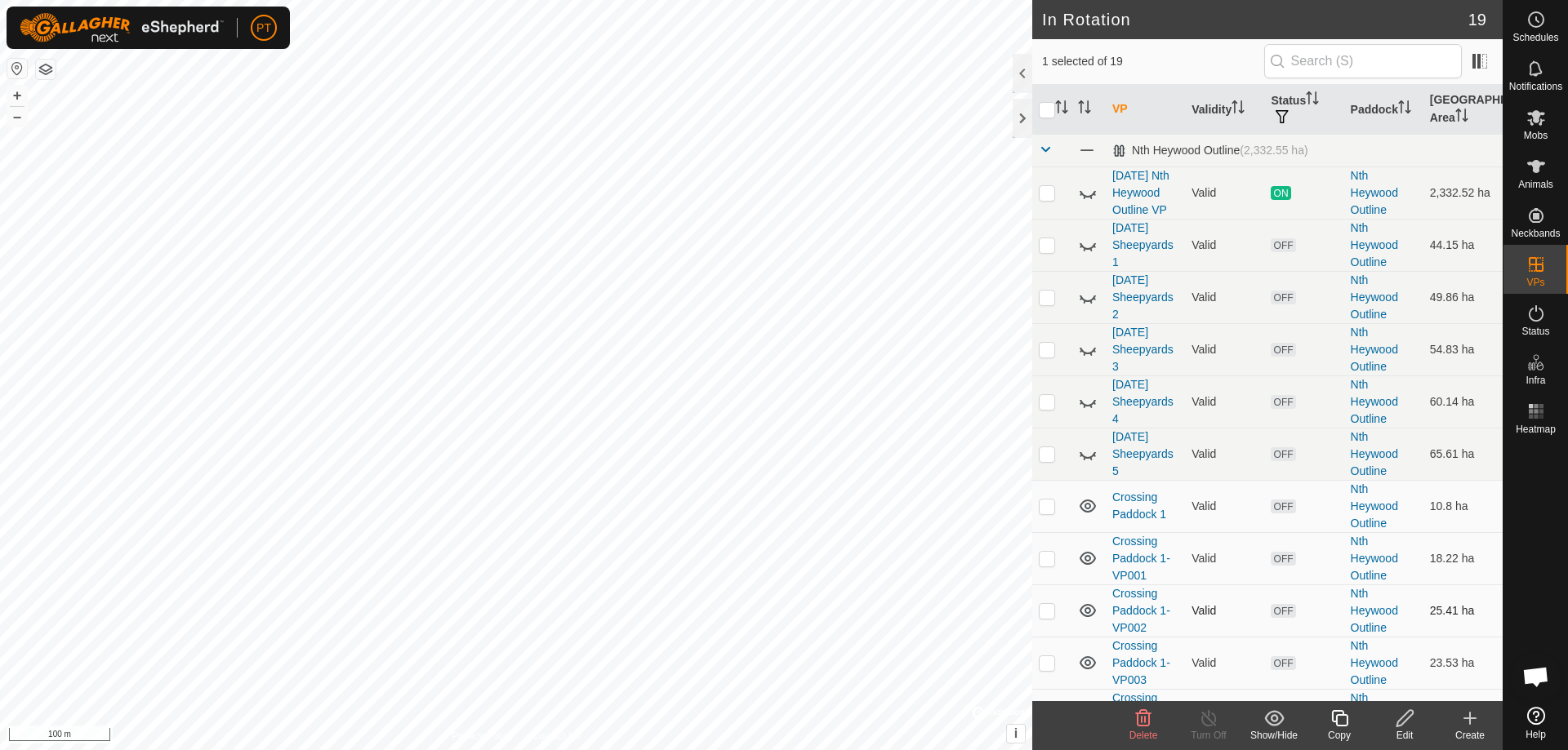
checkbox input "false"
checkbox input "true"
checkbox input "false"
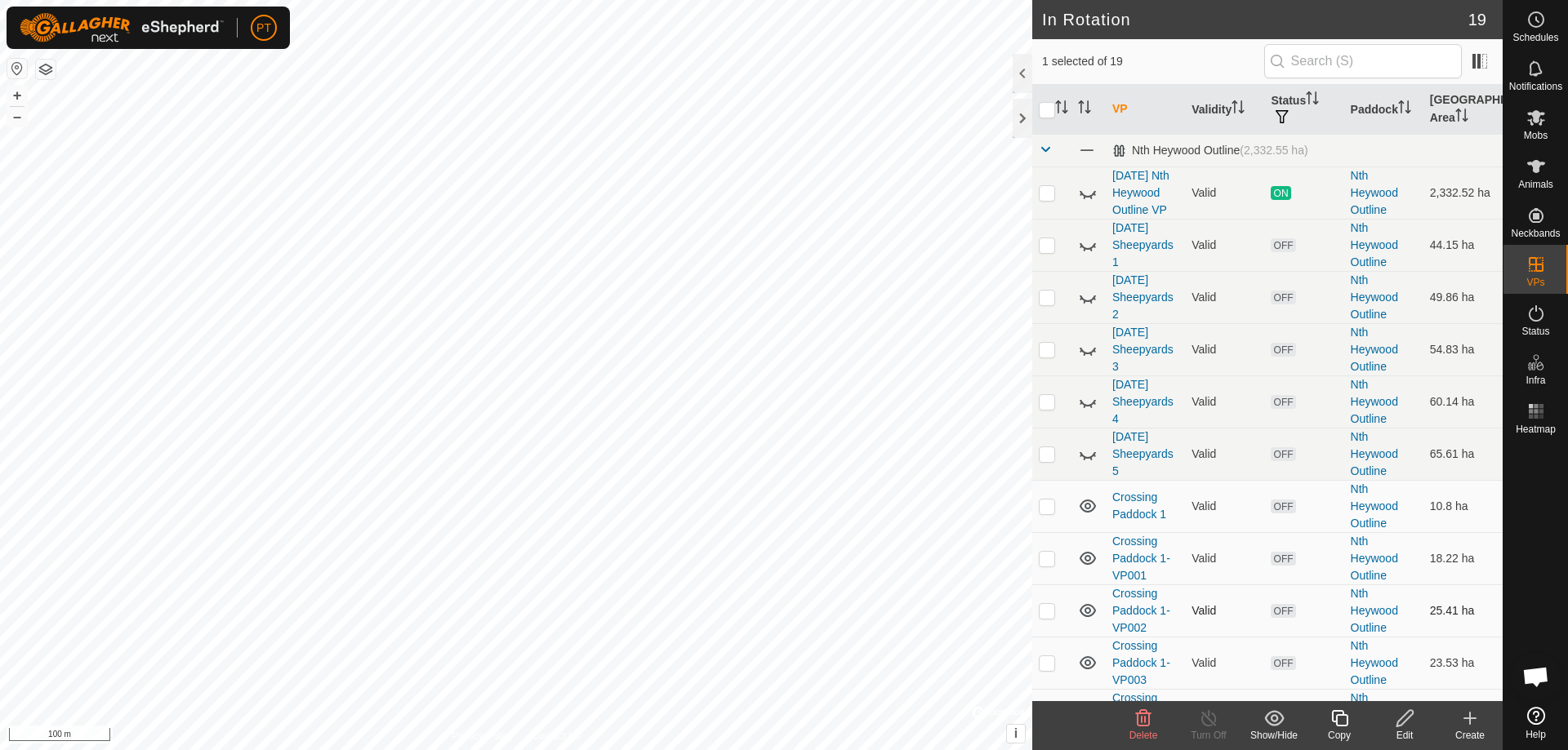
checkbox input "true"
checkbox input "false"
checkbox input "true"
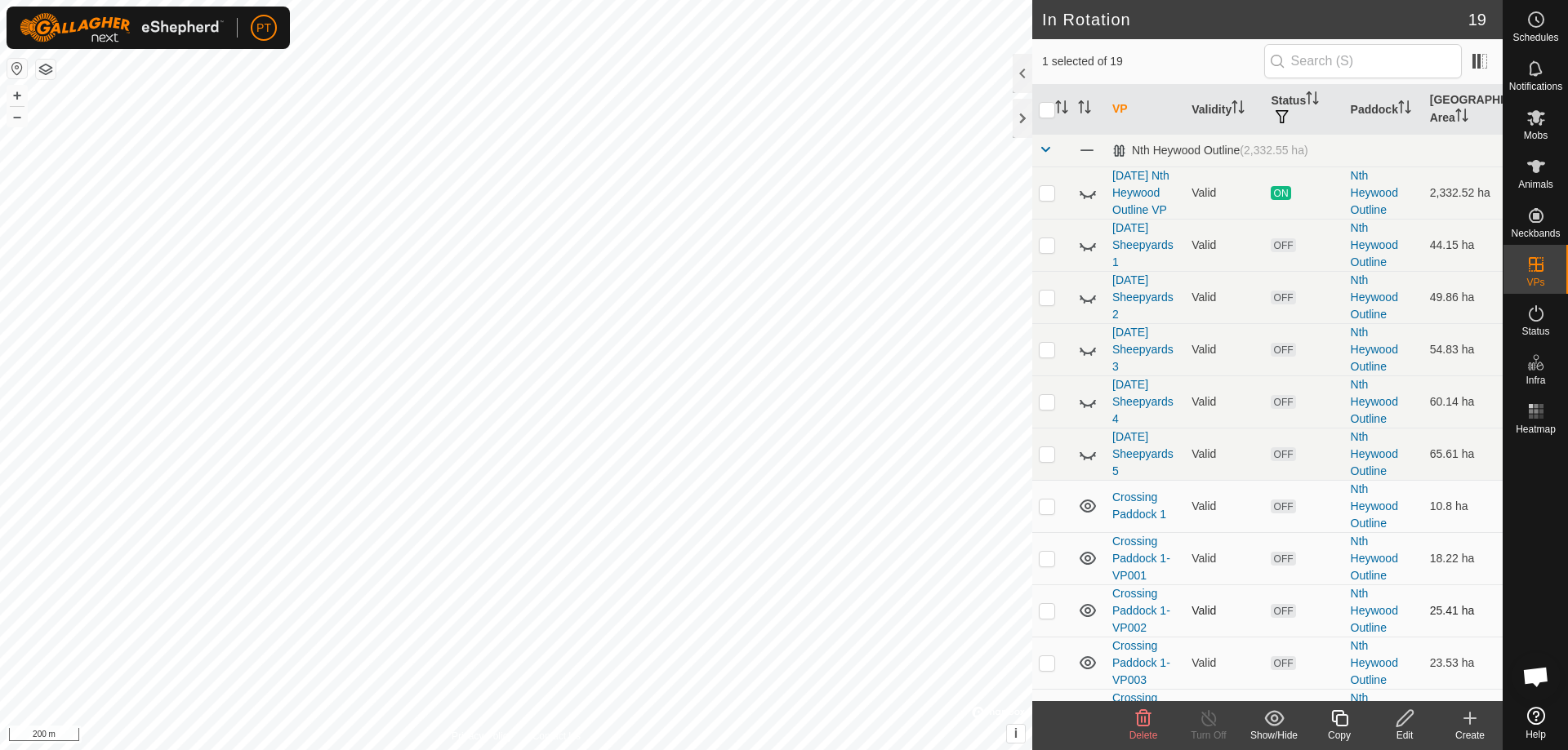
checkbox input "true"
checkbox input "false"
checkbox input "true"
checkbox input "false"
checkbox input "true"
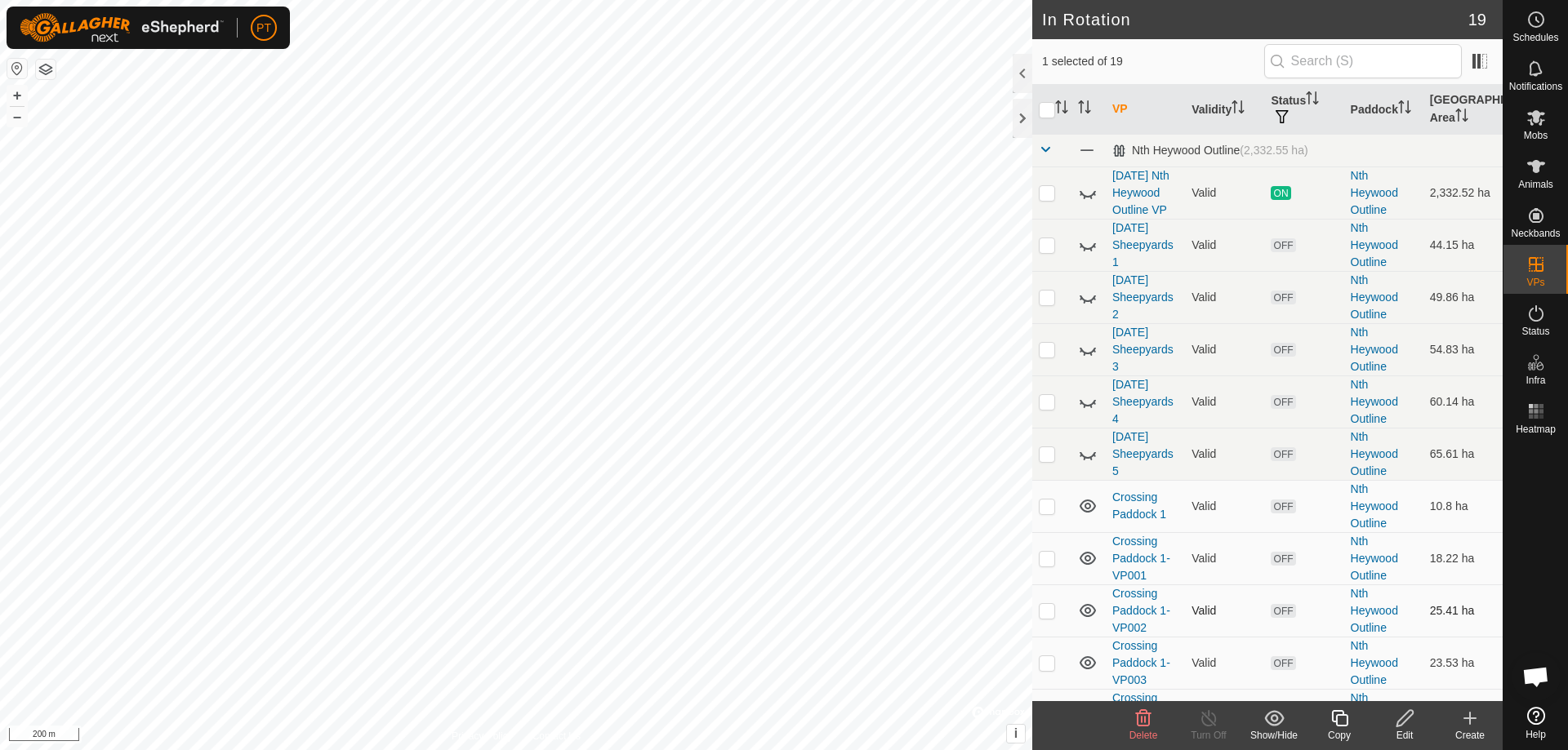
checkbox input "false"
checkbox input "true"
checkbox input "false"
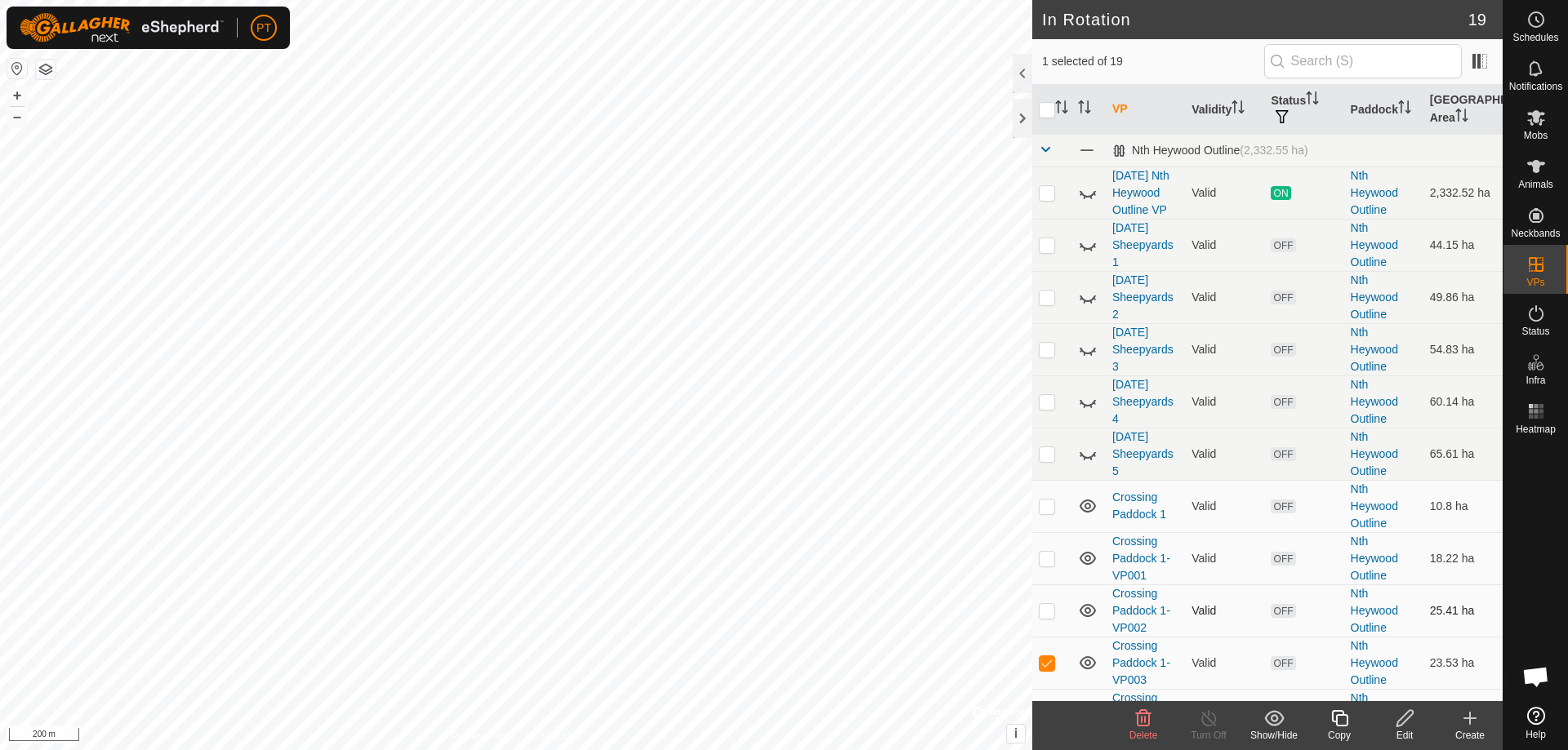
checkbox input "true"
checkbox input "false"
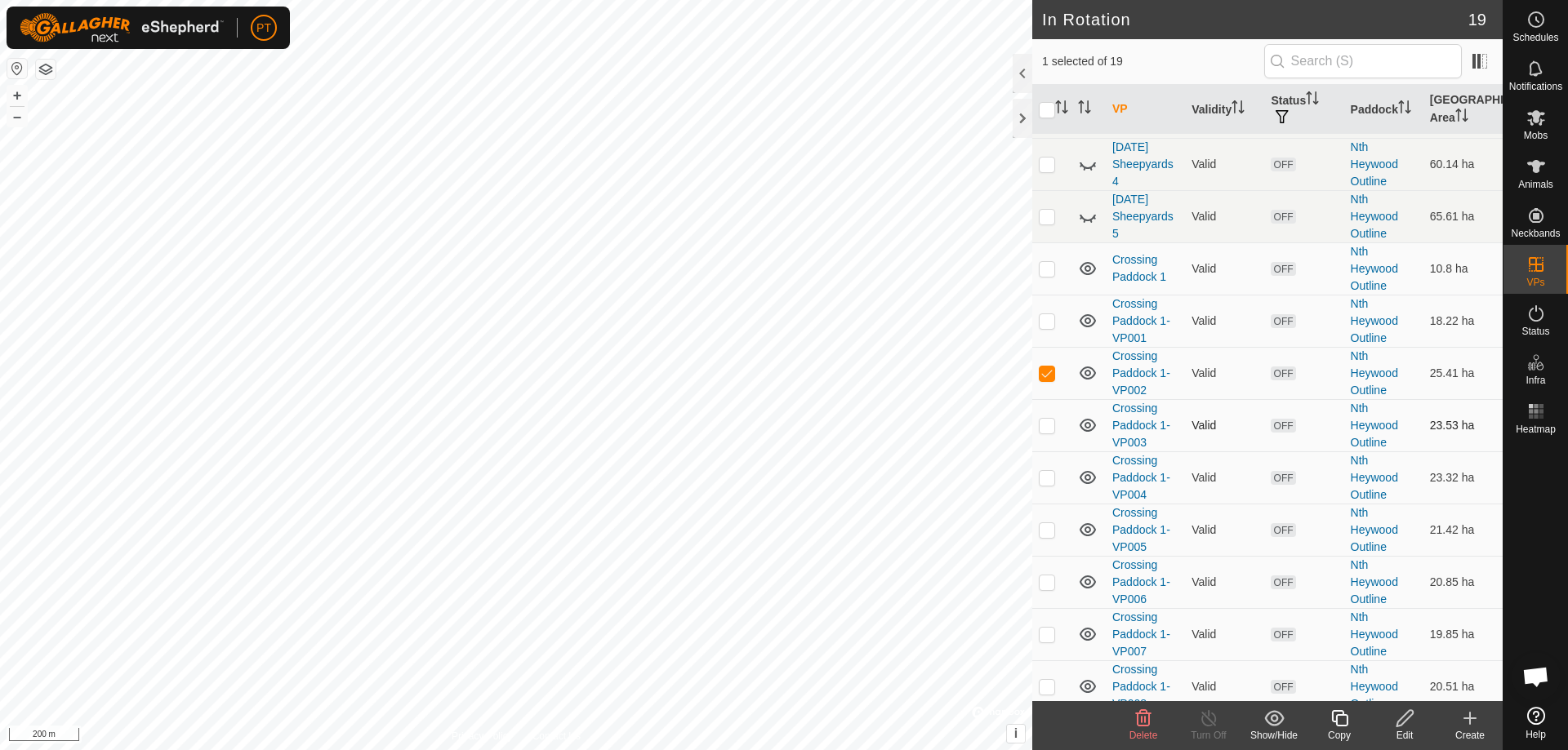
scroll to position [245, 0]
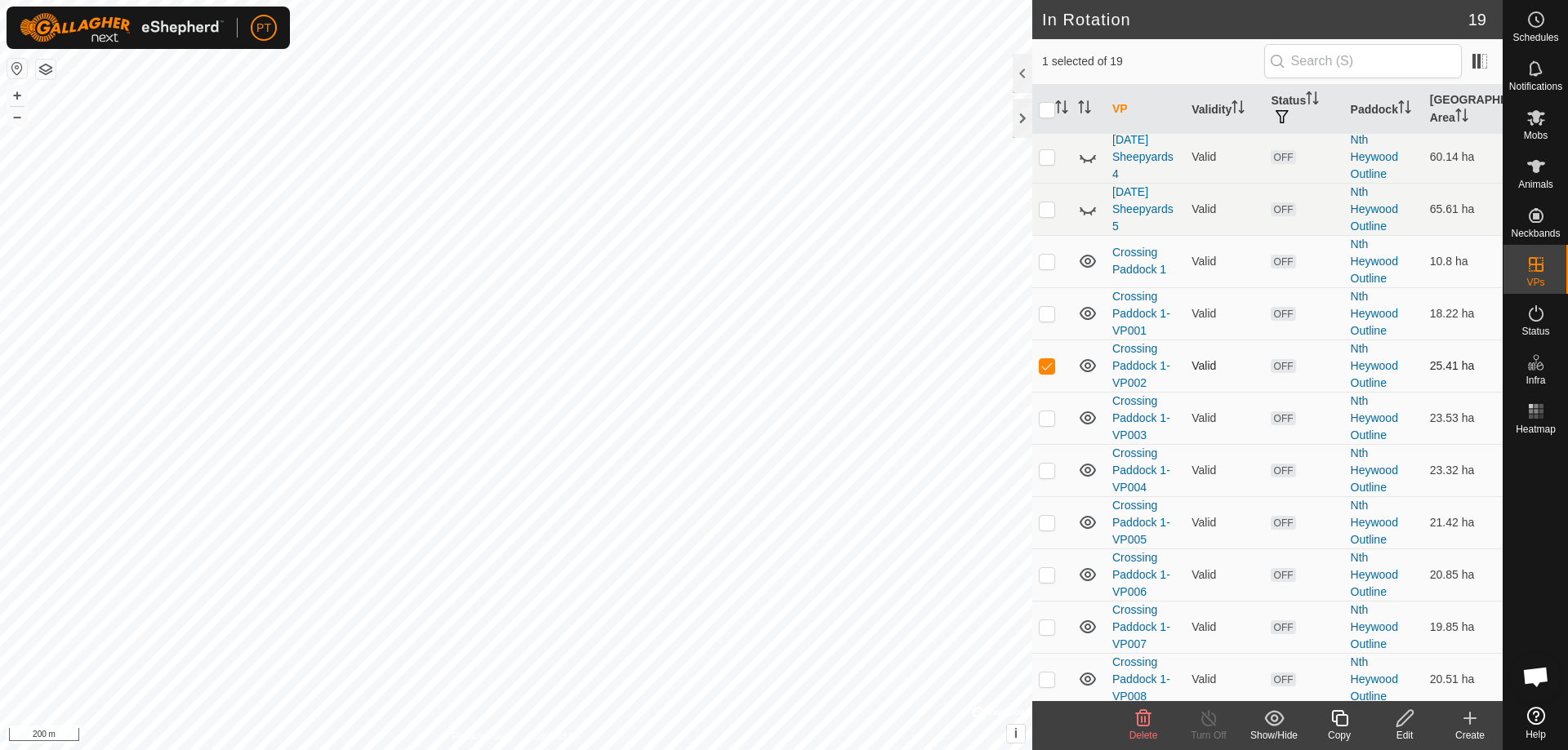
click at [778, 328] on p-checkbox at bounding box center [1046, 365] width 17 height 13
checkbox input "false"
click at [778, 268] on p-checkbox at bounding box center [1046, 261] width 17 height 13
checkbox input "true"
click at [778, 320] on p-checkbox at bounding box center [1046, 314] width 17 height 13
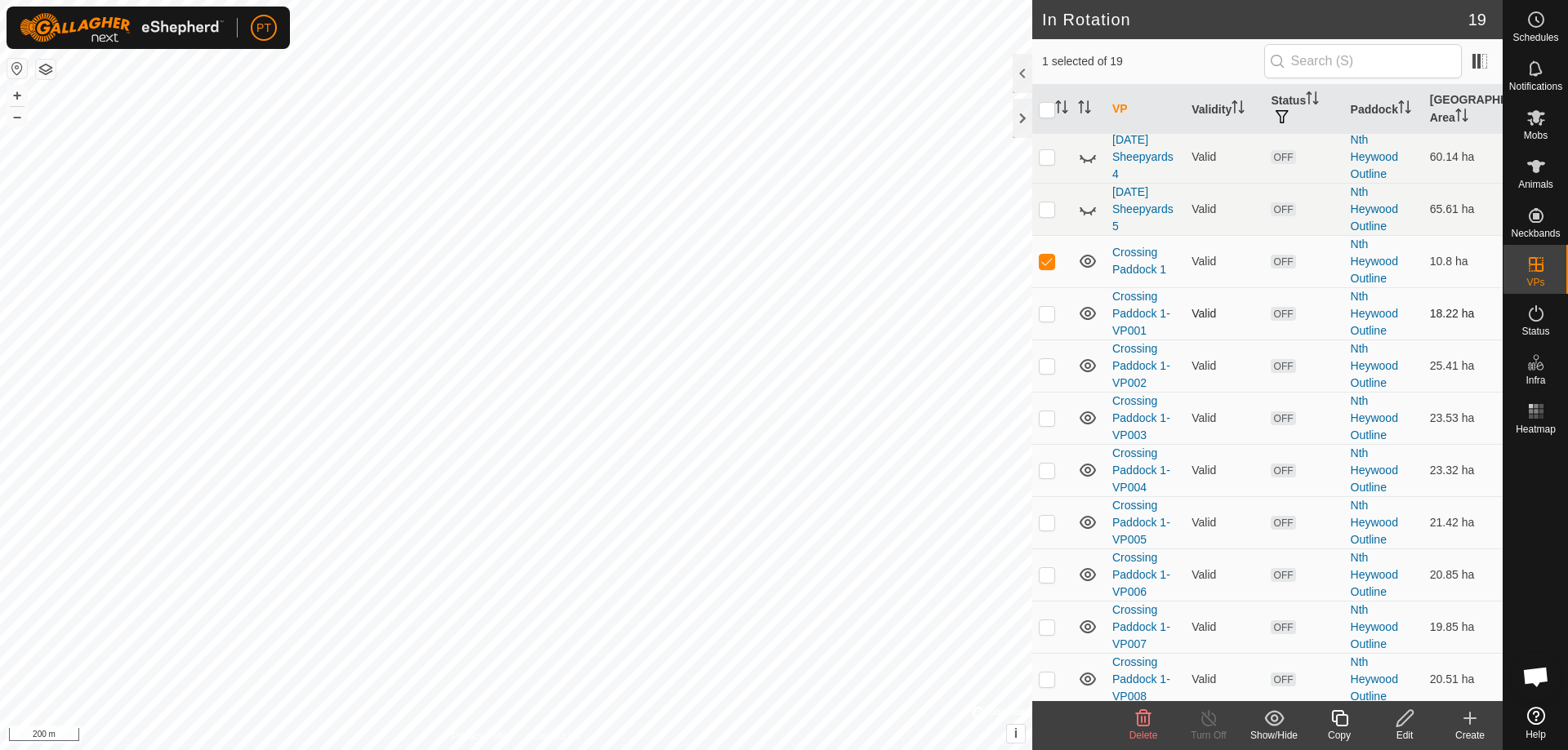
checkbox input "true"
click at [778, 268] on p-checkbox at bounding box center [1046, 261] width 17 height 13
checkbox input "false"
click at [778, 328] on p-checkbox at bounding box center [1046, 365] width 17 height 13
checkbox input "true"
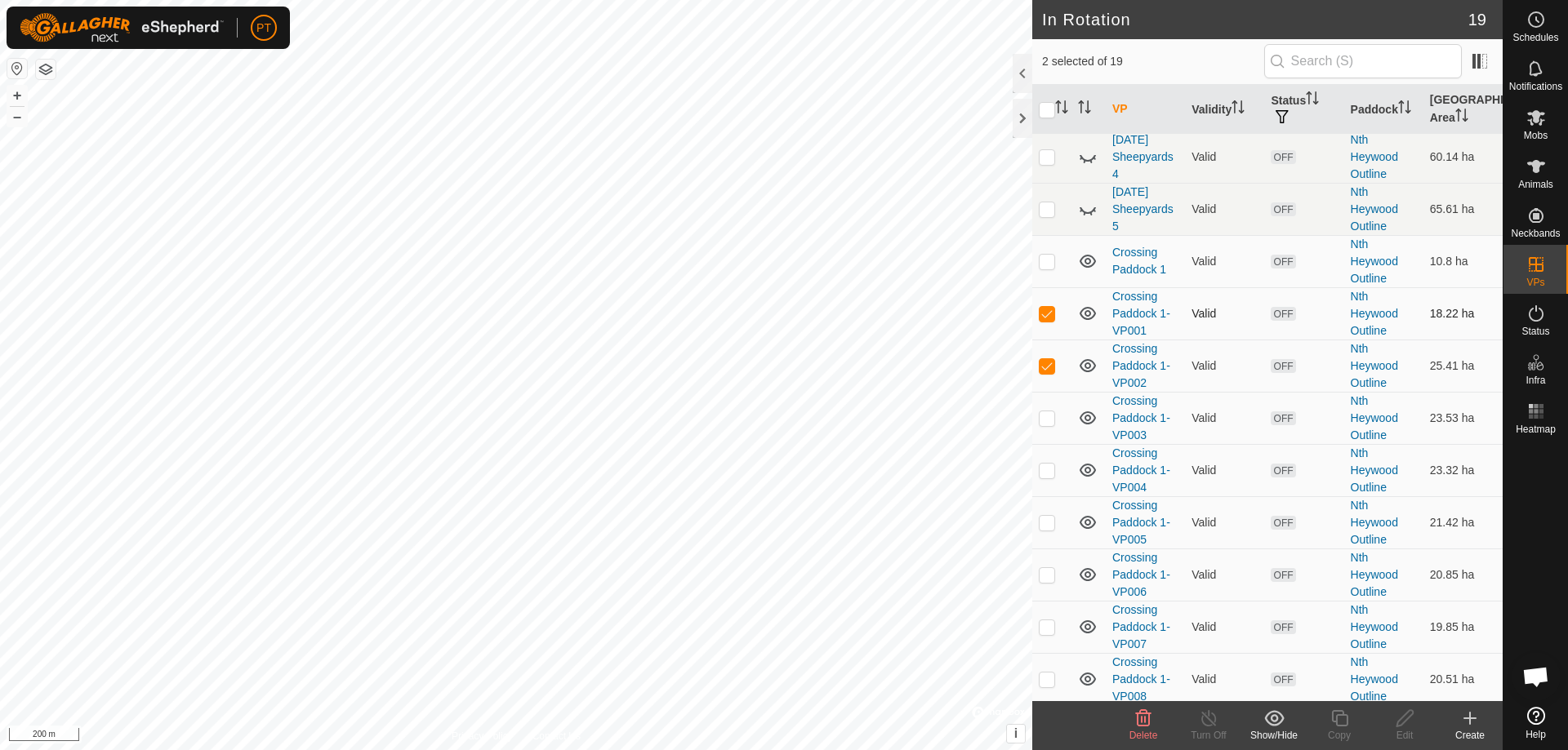
click at [778, 320] on p-checkbox at bounding box center [1046, 314] width 17 height 13
checkbox input "false"
click at [778, 328] on p-checkbox at bounding box center [1046, 417] width 17 height 13
checkbox input "true"
click at [778, 328] on p-checkbox at bounding box center [1046, 365] width 17 height 13
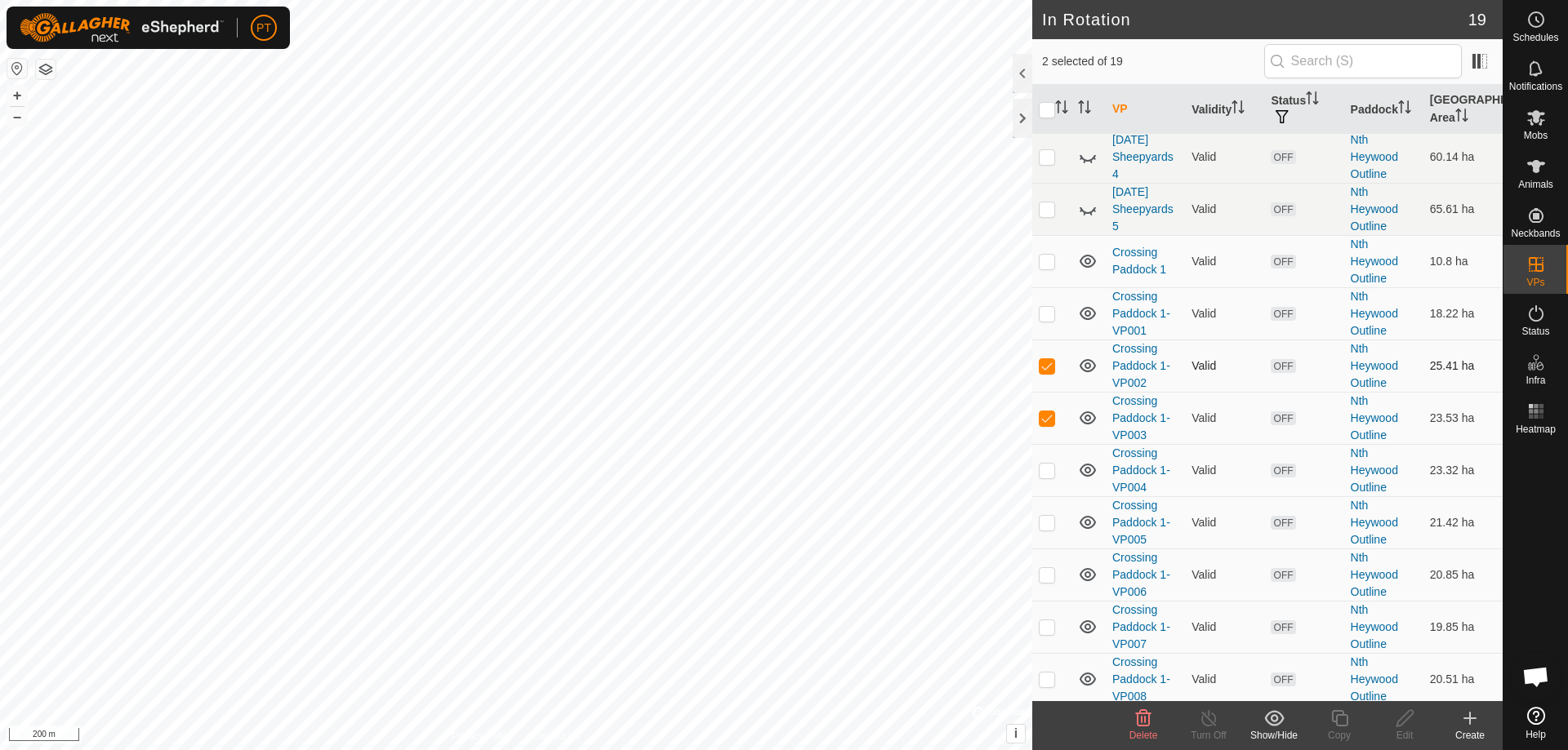
checkbox input "false"
click at [778, 328] on p-checkbox at bounding box center [1046, 470] width 17 height 13
checkbox input "true"
click at [778, 328] on p-checkbox at bounding box center [1046, 417] width 17 height 13
checkbox input "false"
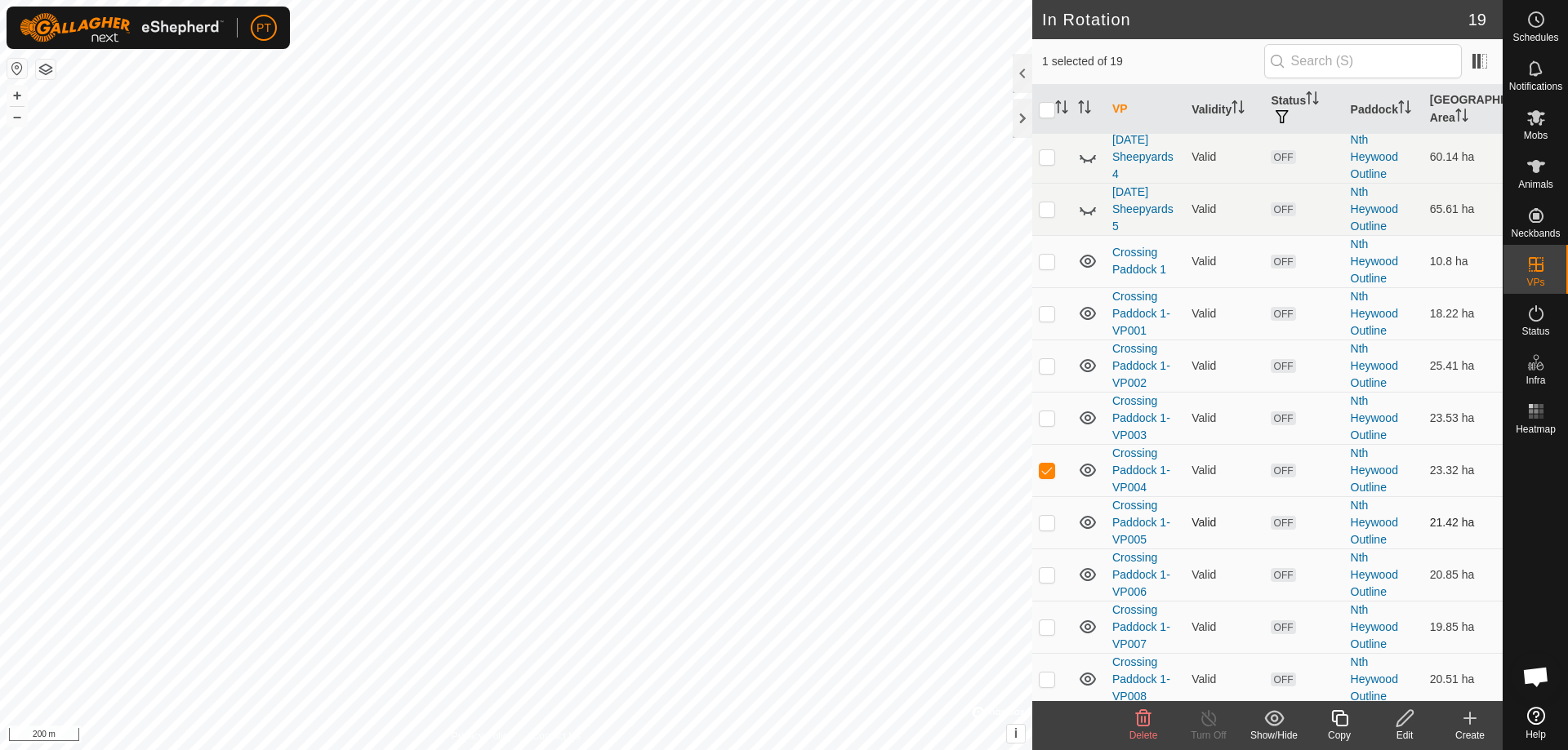
click at [778, 328] on p-checkbox at bounding box center [1046, 522] width 17 height 13
checkbox input "true"
click at [778, 328] on p-checkbox at bounding box center [1046, 470] width 17 height 13
checkbox input "false"
click at [778, 328] on p-checkbox at bounding box center [1046, 574] width 17 height 13
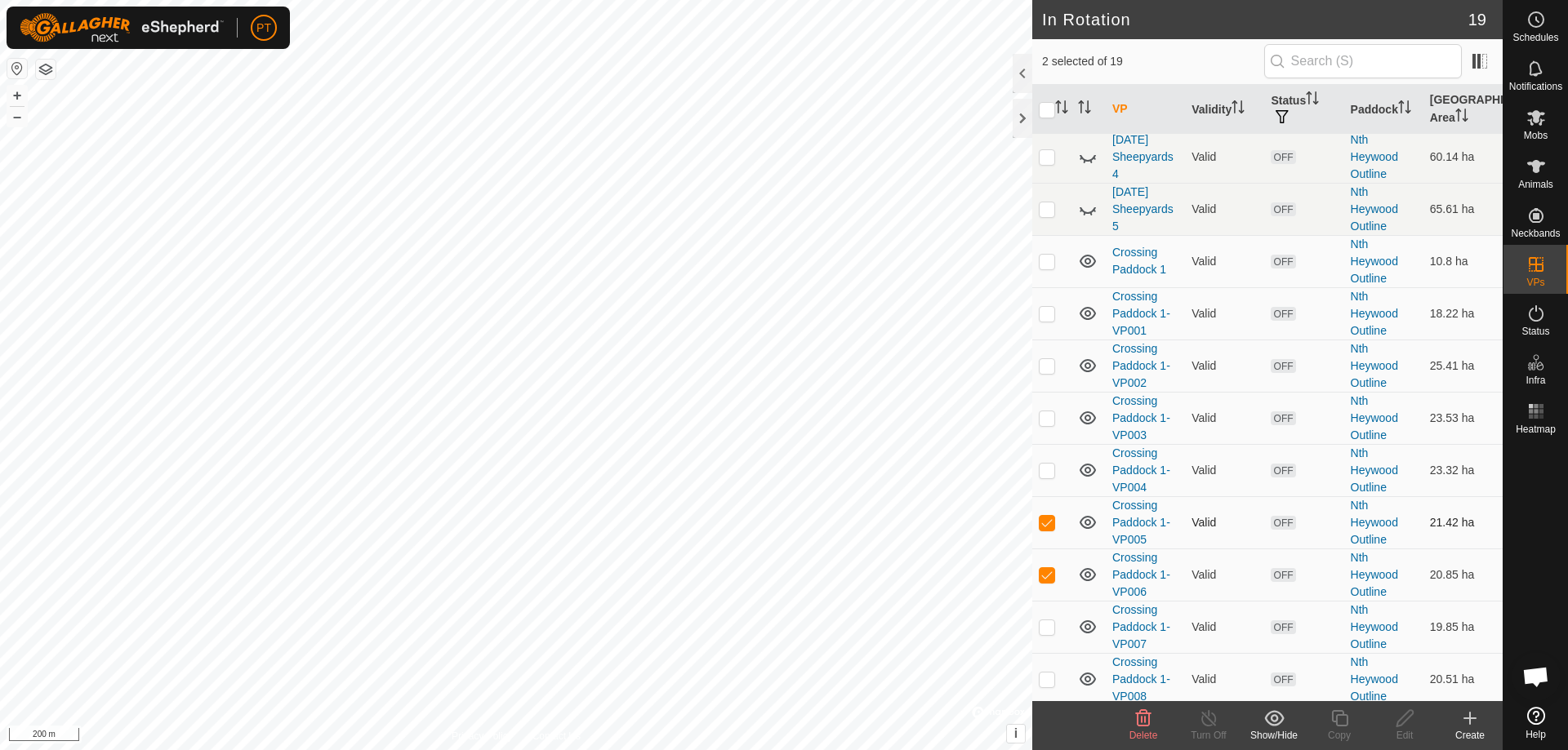
click at [778, 328] on p-checkbox at bounding box center [1046, 522] width 17 height 13
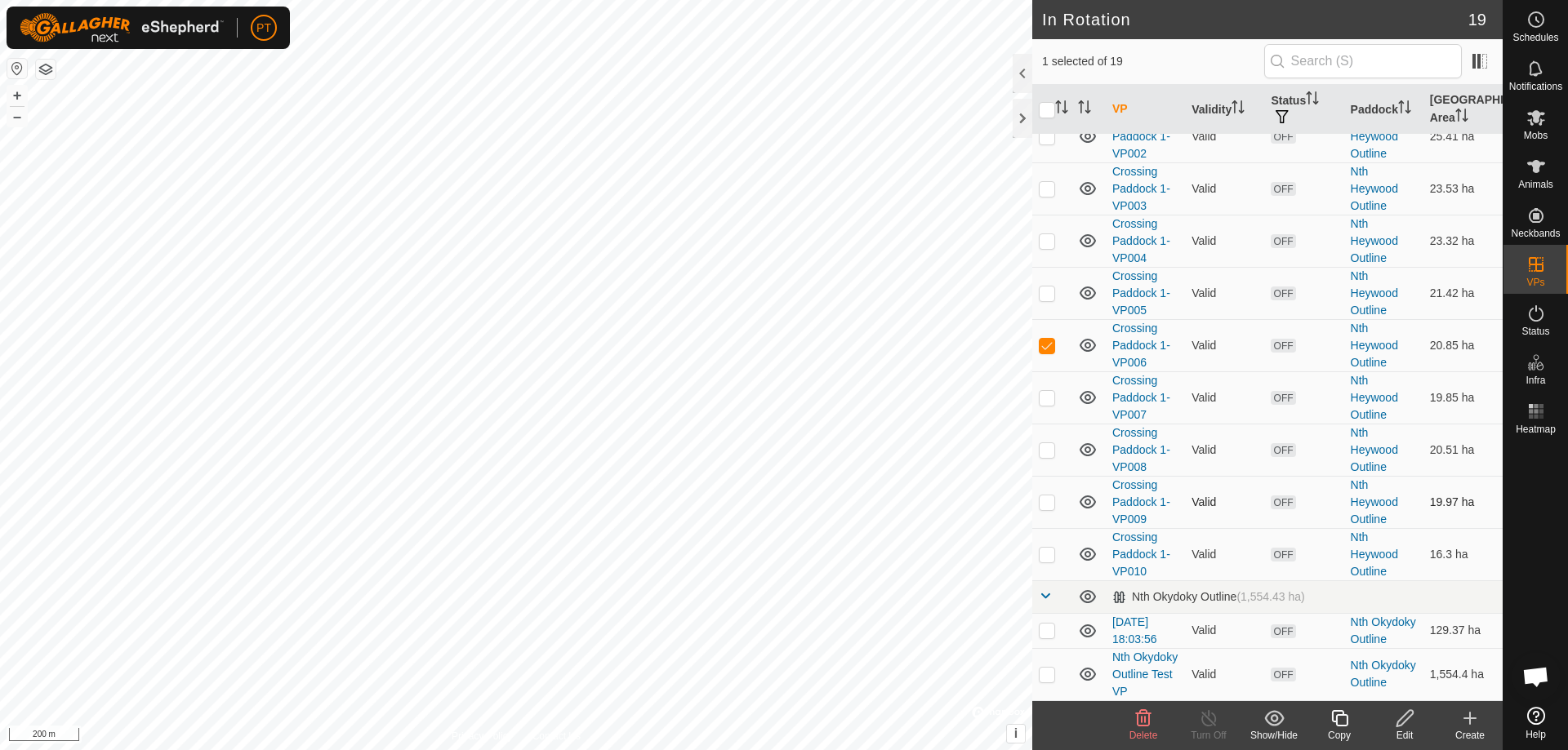
scroll to position [490, 0]
click at [778, 328] on p-checkbox at bounding box center [1046, 397] width 17 height 13
click at [778, 328] on p-checkbox at bounding box center [1046, 345] width 17 height 13
click at [778, 328] on p-checkbox at bounding box center [1046, 450] width 17 height 13
click at [778, 328] on p-checkbox at bounding box center [1046, 397] width 17 height 13
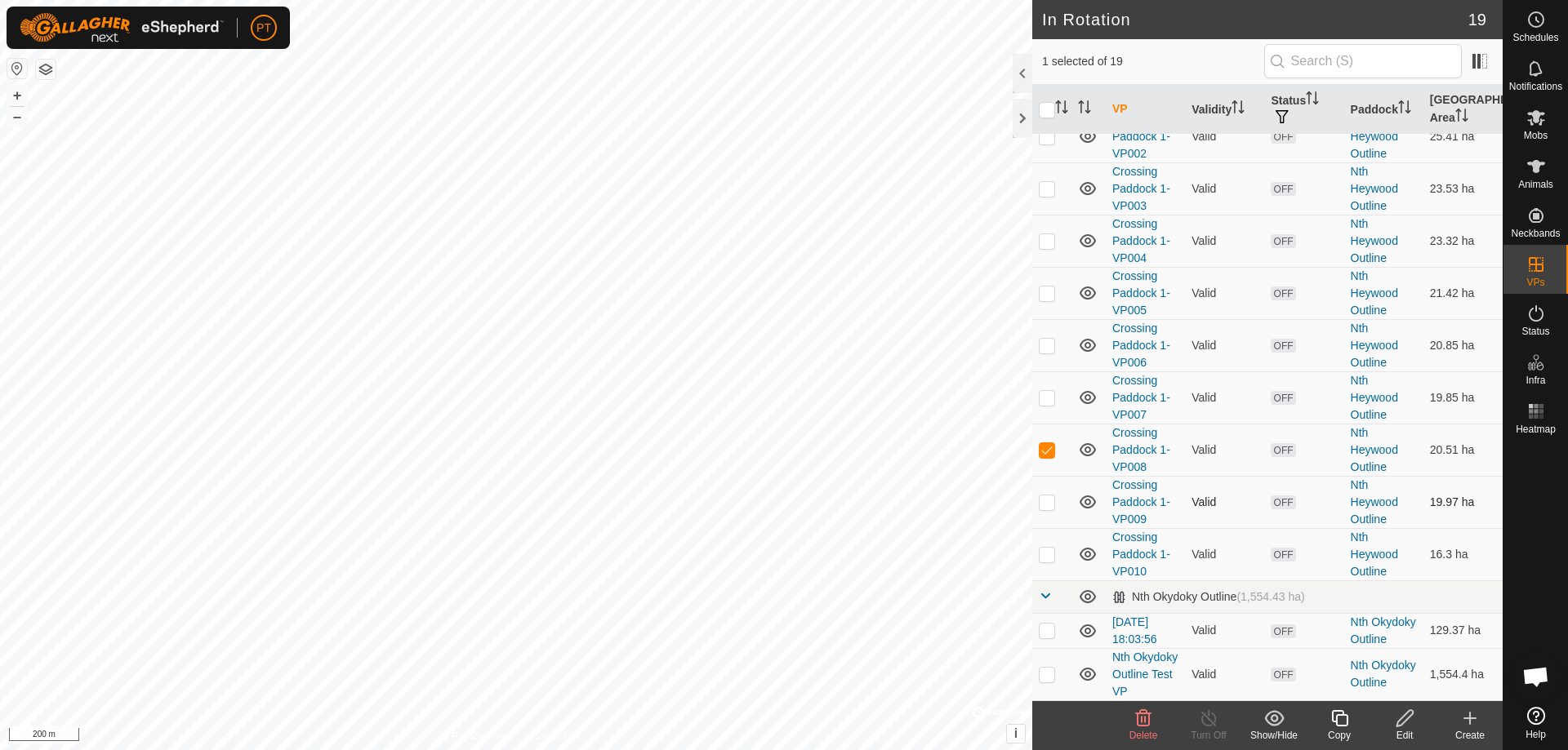
click at [778, 328] on p-checkbox at bounding box center [1046, 501] width 17 height 13
click at [778, 328] on p-checkbox at bounding box center [1046, 450] width 17 height 13
click at [778, 328] on p-checkbox at bounding box center [1046, 554] width 17 height 13
click at [778, 328] on p-checkbox at bounding box center [1046, 501] width 17 height 13
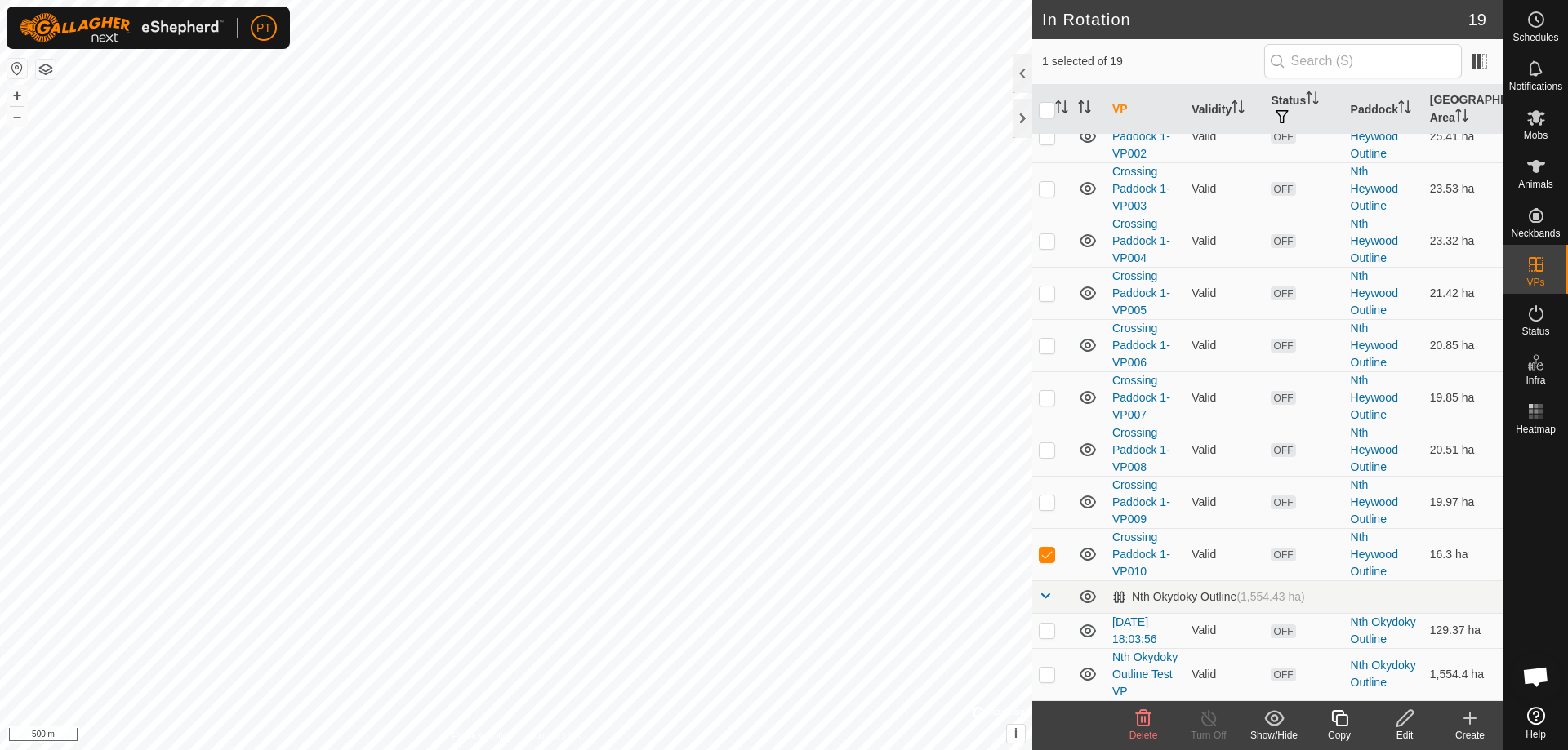
click at [411, 328] on html "PT Schedules Notifications Mobs Animals Neckbands VPs Status Infra Heatmap Help…" at bounding box center [784, 375] width 1568 height 750
click at [284, 122] on link "Logout" at bounding box center [339, 126] width 162 height 26
